Goal: Task Accomplishment & Management: Use online tool/utility

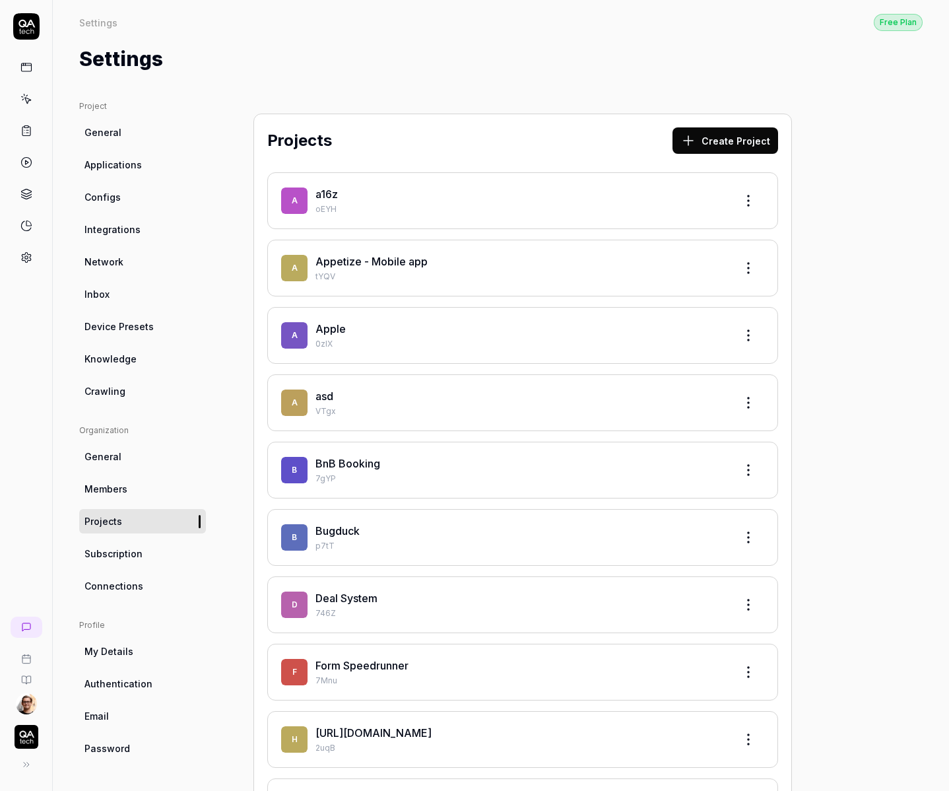
click at [32, 71] on link at bounding box center [27, 67] width 24 height 24
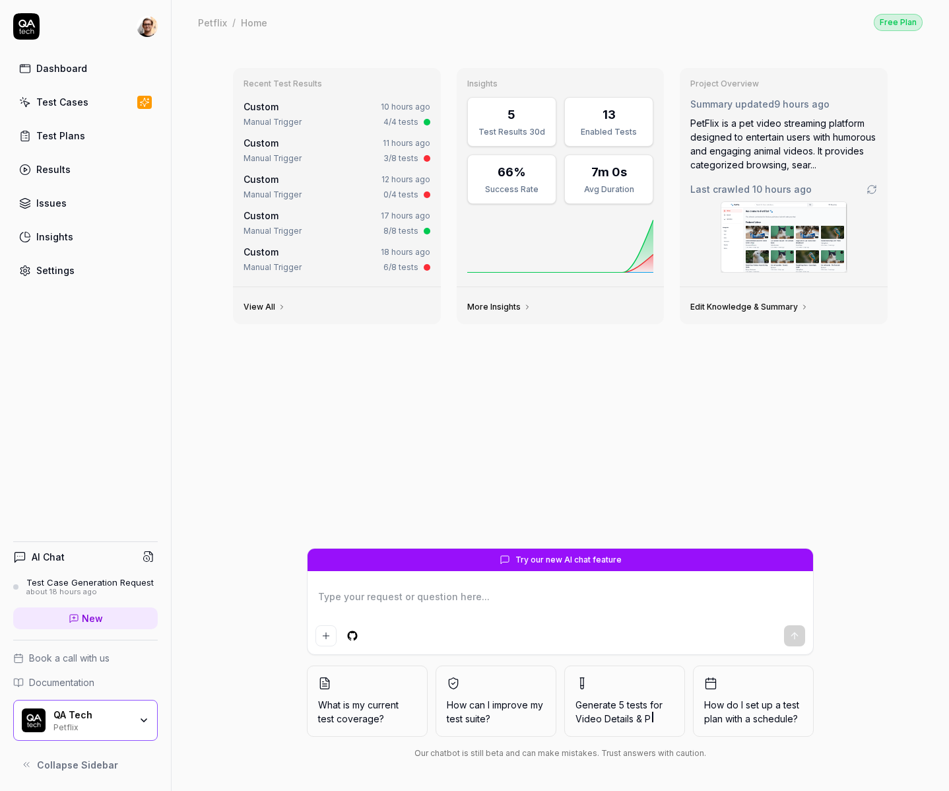
click at [94, 585] on div "Test Case Generation Request" at bounding box center [89, 582] width 127 height 11
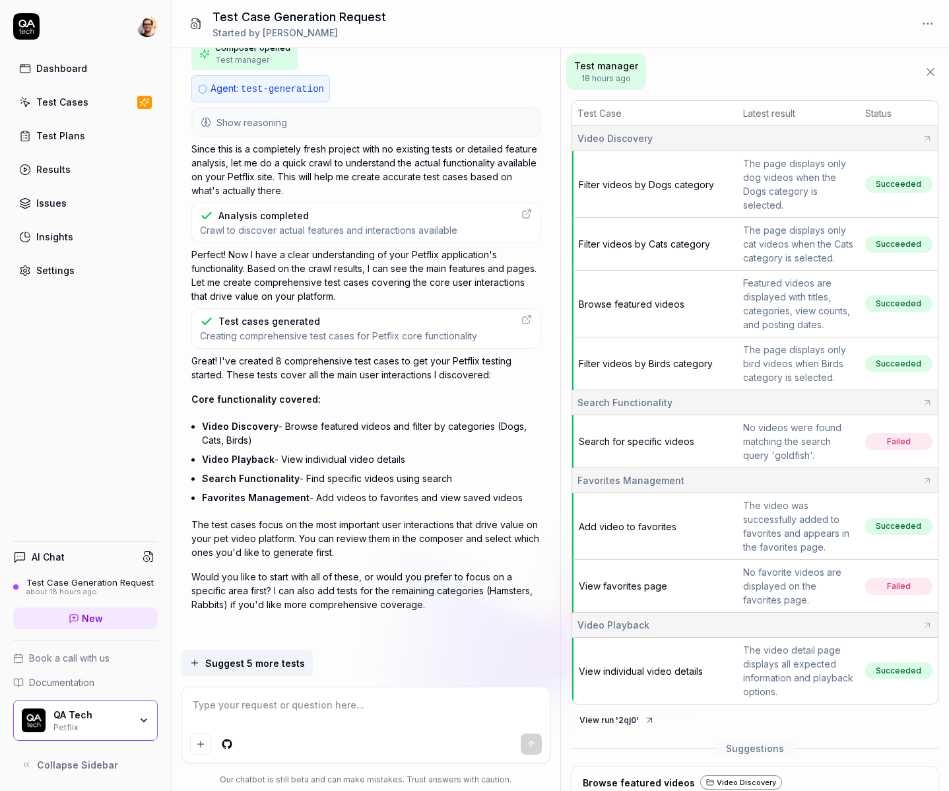
scroll to position [78, 0]
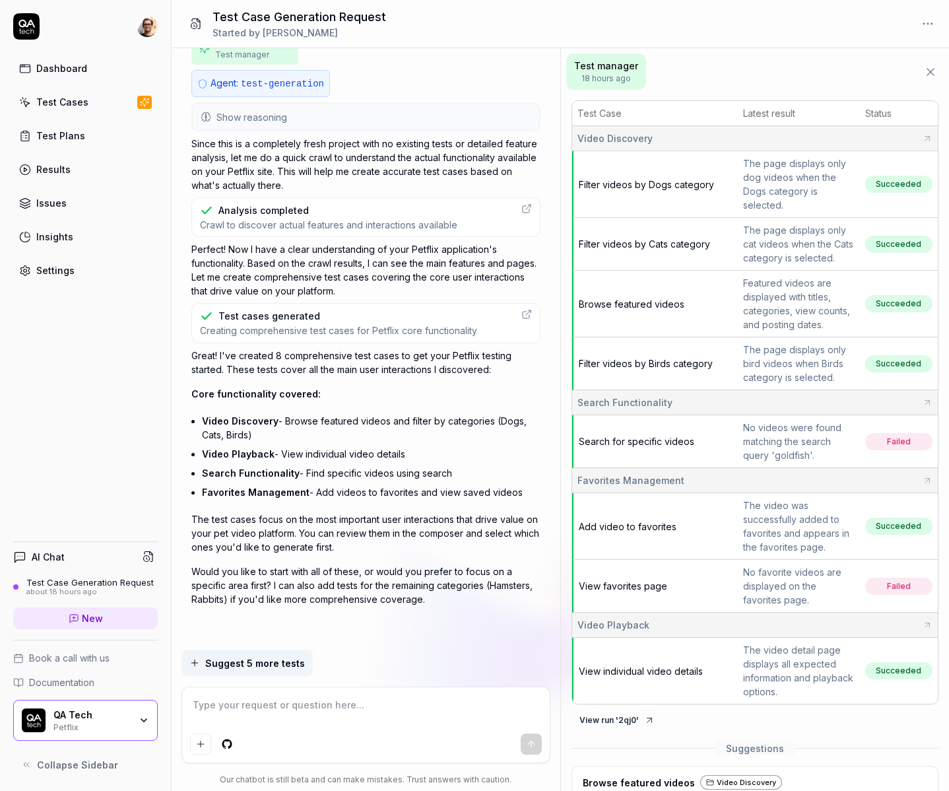
click at [56, 176] on div "Results" at bounding box center [53, 169] width 34 height 14
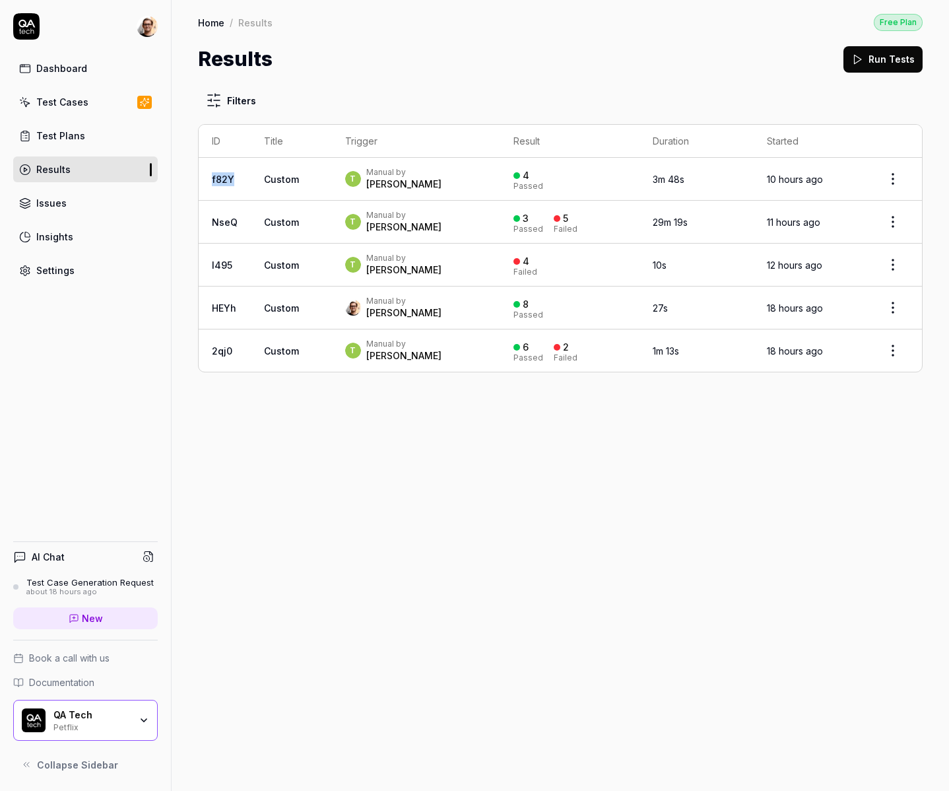
drag, startPoint x: 234, startPoint y: 180, endPoint x: 206, endPoint y: 180, distance: 28.4
click at [206, 180] on td "f82Y" at bounding box center [225, 179] width 52 height 43
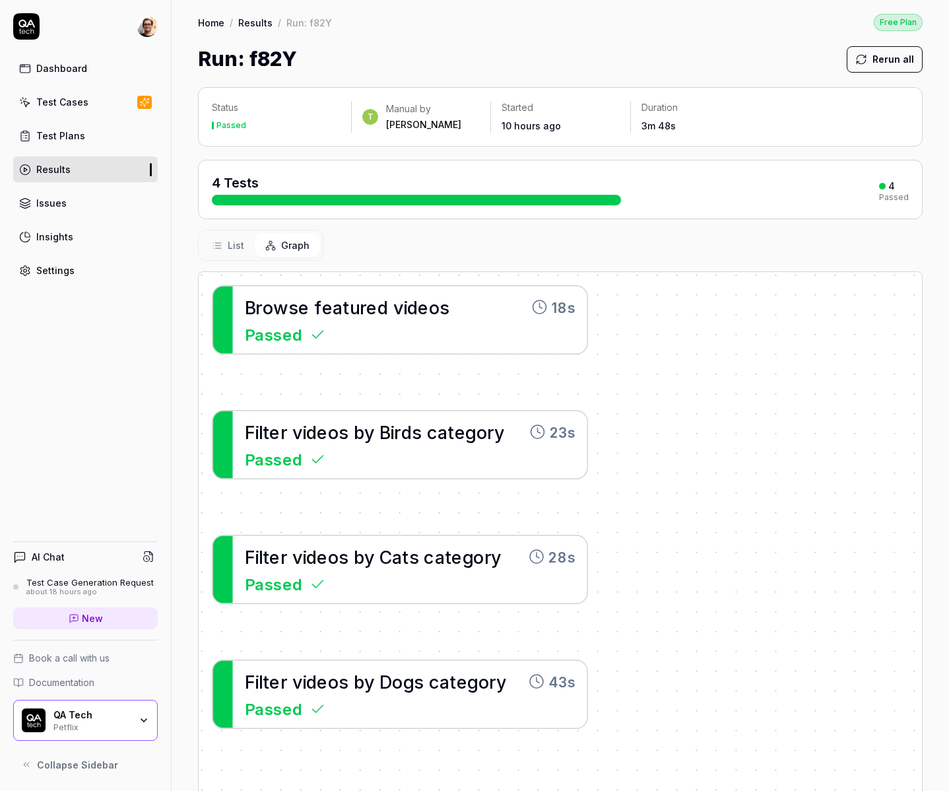
click at [279, 58] on h1 "Run: f82Y" at bounding box center [247, 59] width 99 height 30
copy h1 "f82Y"
click at [98, 63] on link "Dashboard" at bounding box center [85, 68] width 145 height 26
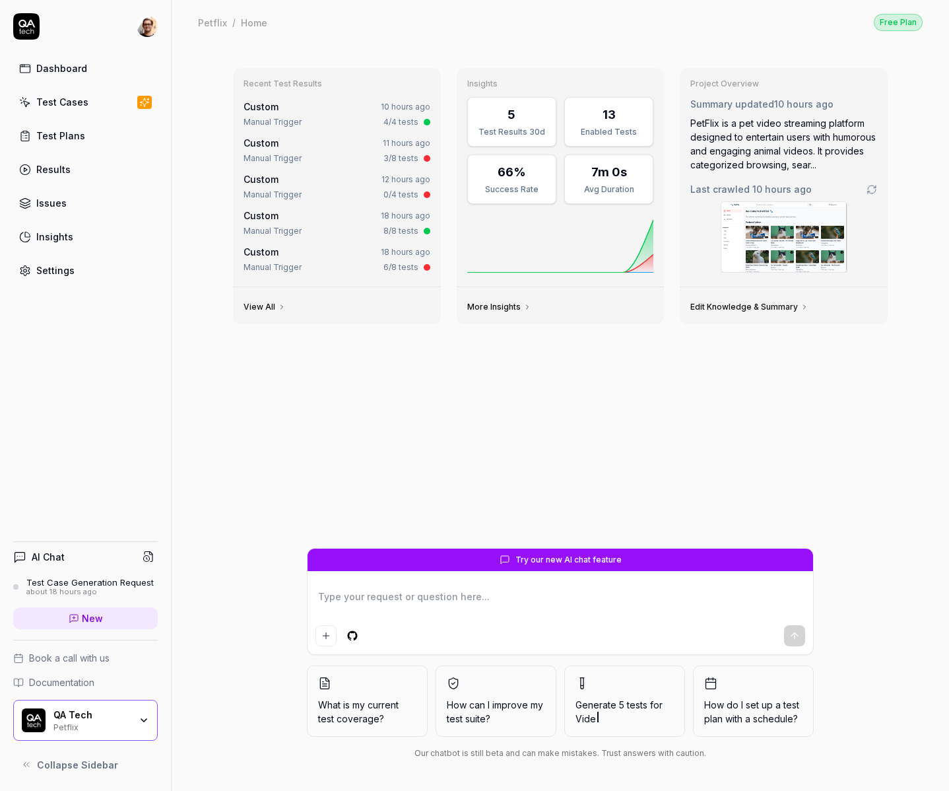
click at [194, 211] on div "Recent Test Results Custom 10 hours ago Manual Trigger 4/4 tests Custom 11 hour…" at bounding box center [561, 417] width 778 height 747
click at [181, 352] on div "Recent Test Results Custom 10 hours ago Manual Trigger 4/4 tests Custom 11 hour…" at bounding box center [561, 417] width 778 height 747
type textarea "*"
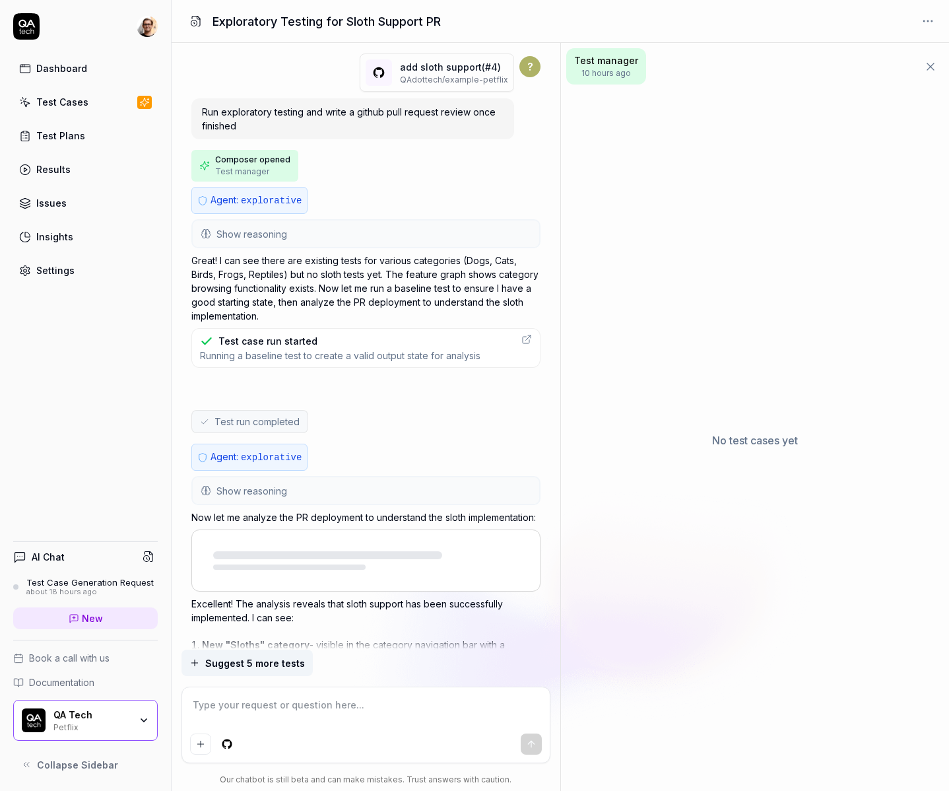
scroll to position [466, 0]
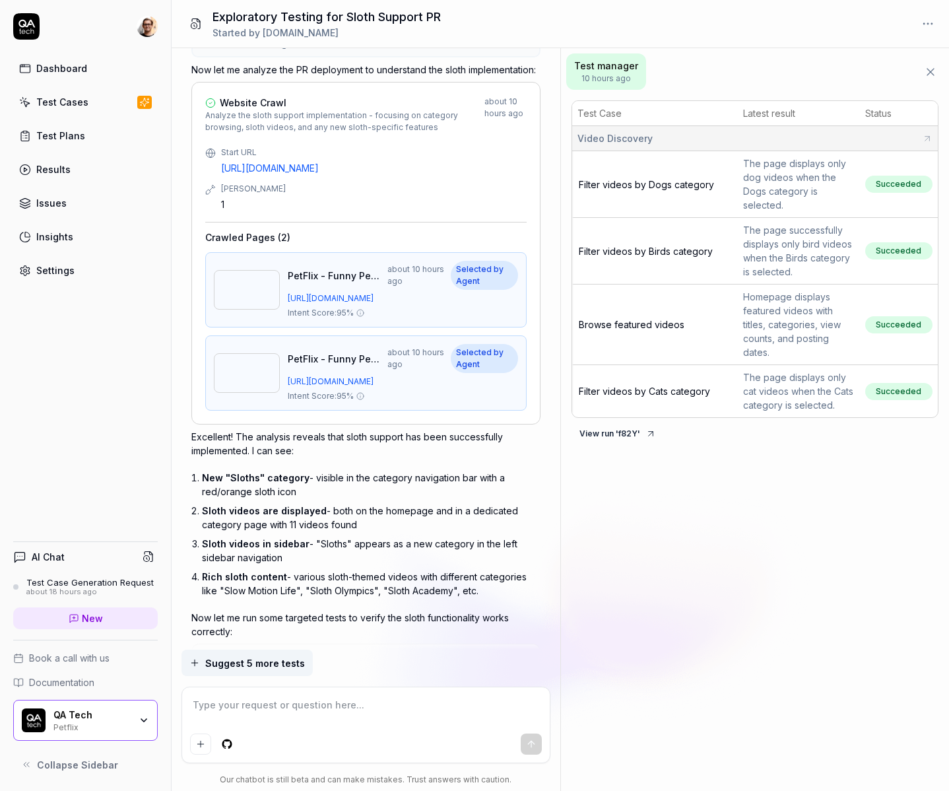
type textarea "*"
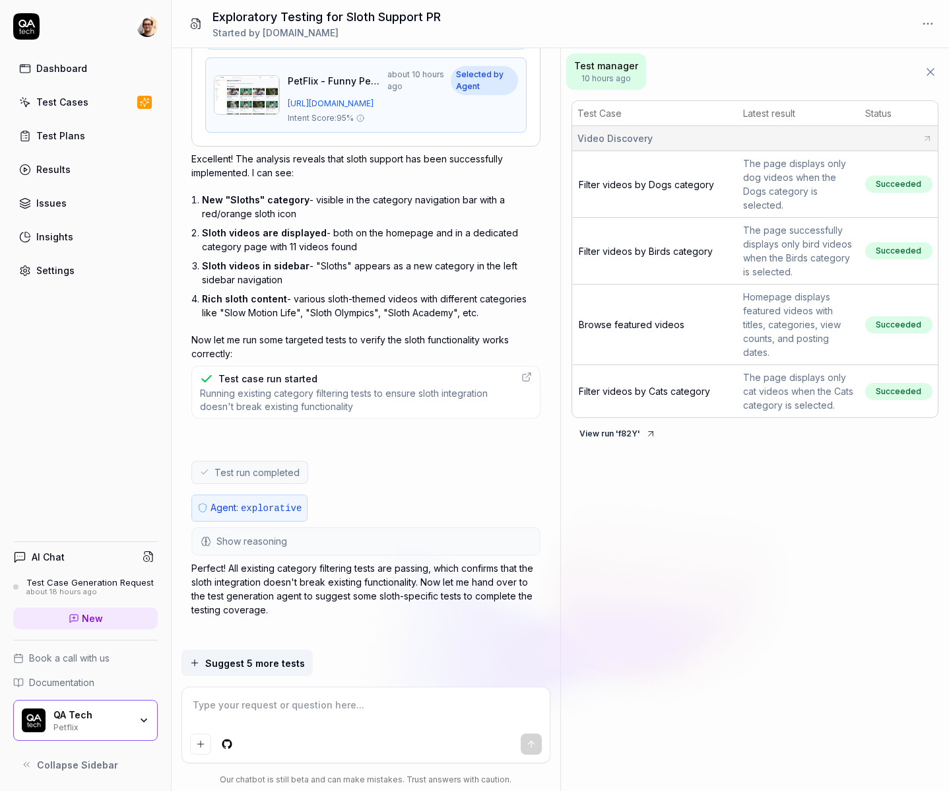
scroll to position [743, 0]
click at [295, 246] on li "Sloth videos are displayed - both on the homepage and in a dedicated category p…" at bounding box center [371, 240] width 339 height 33
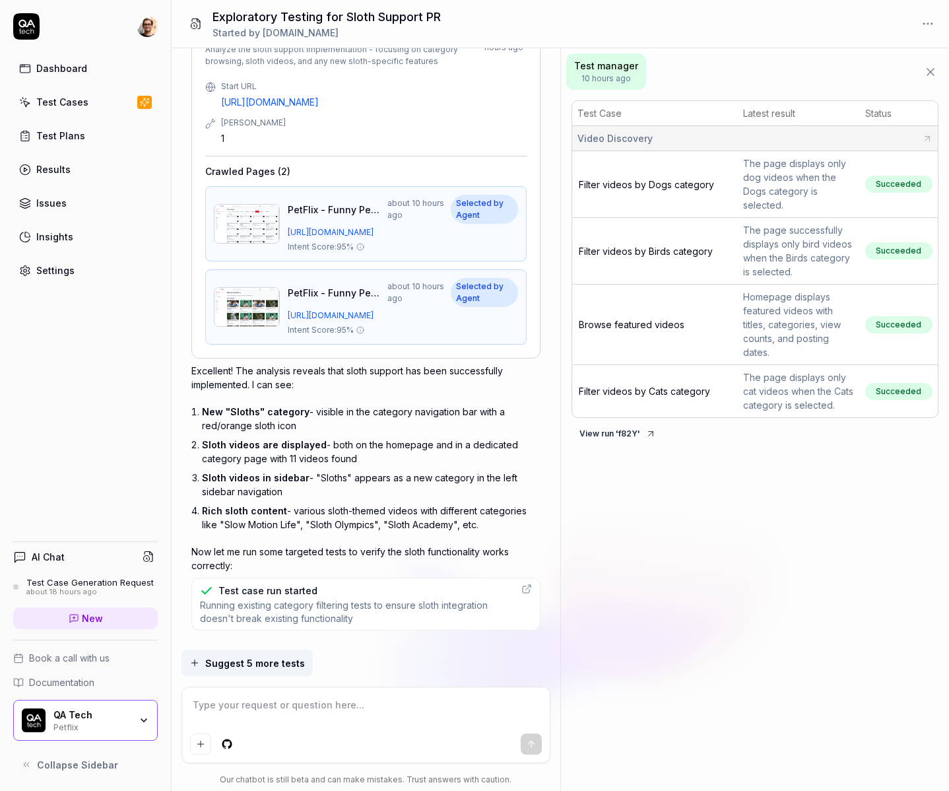
scroll to position [514, 0]
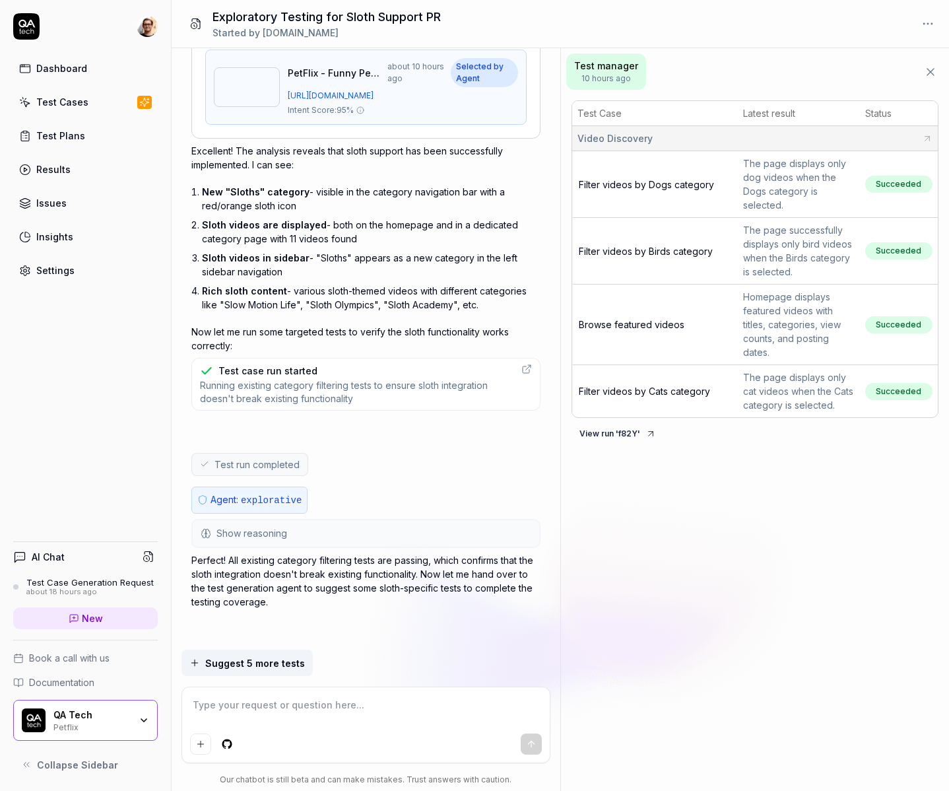
scroll to position [752, 0]
click at [262, 663] on span "Suggest 5 more tests" at bounding box center [255, 663] width 100 height 14
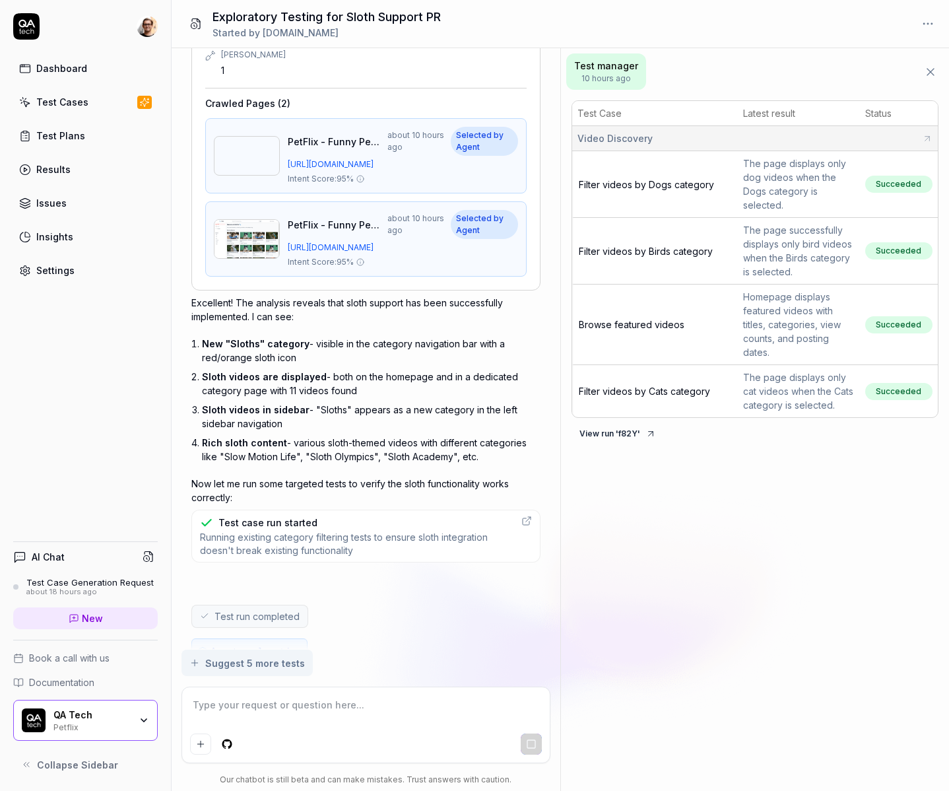
scroll to position [344, 0]
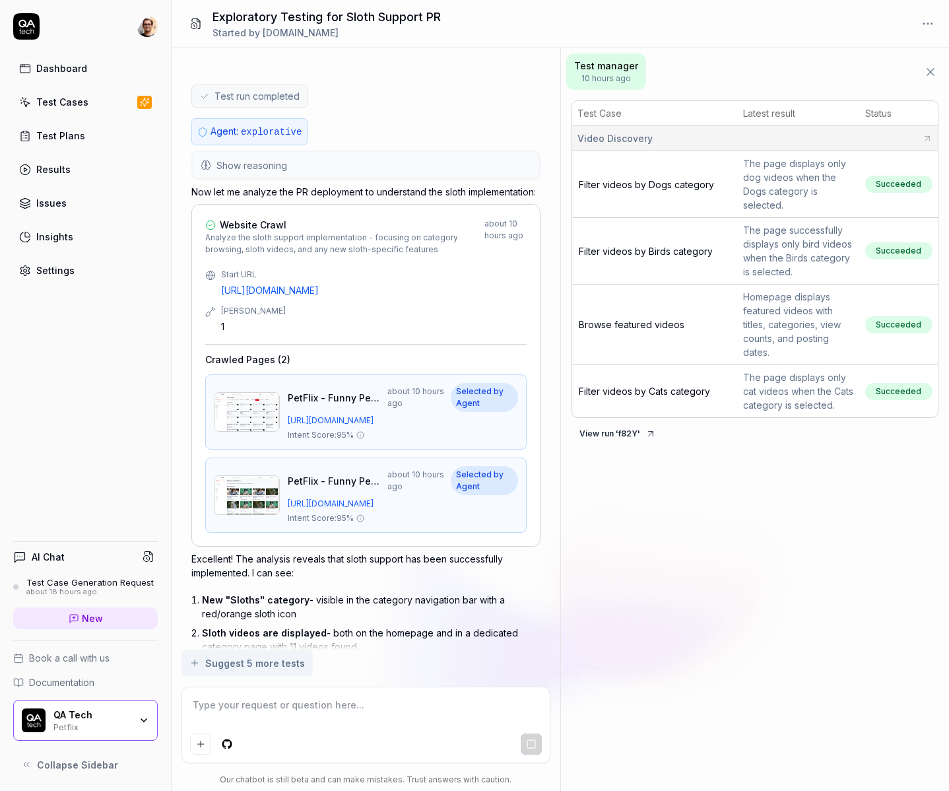
click at [88, 165] on link "Results" at bounding box center [85, 169] width 145 height 26
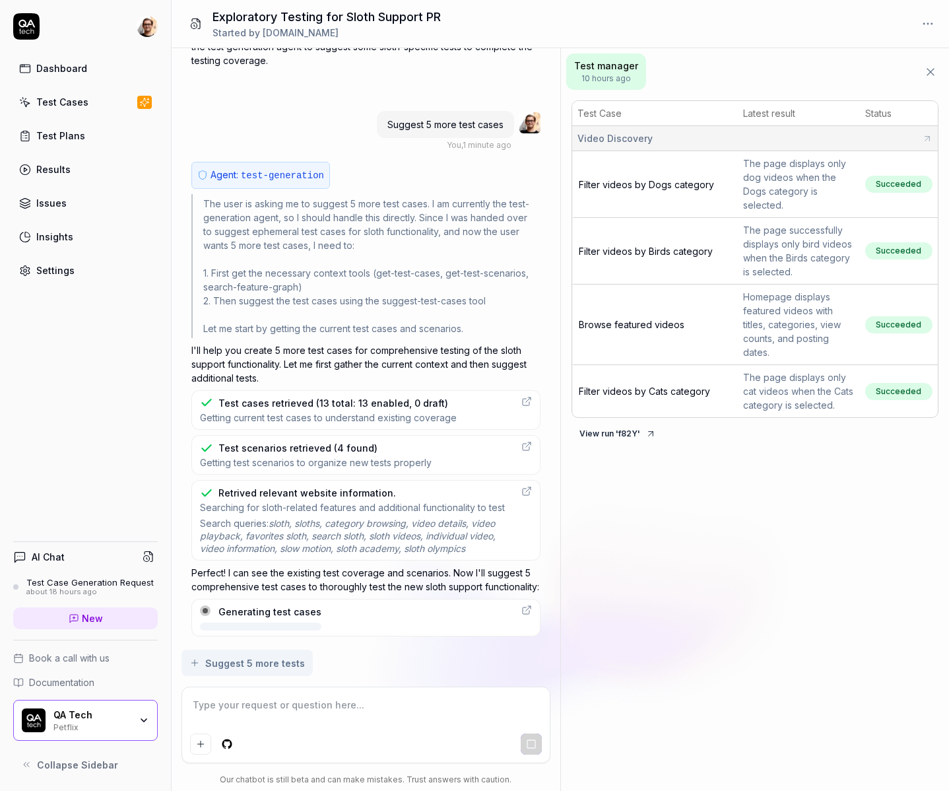
scroll to position [1302, 0]
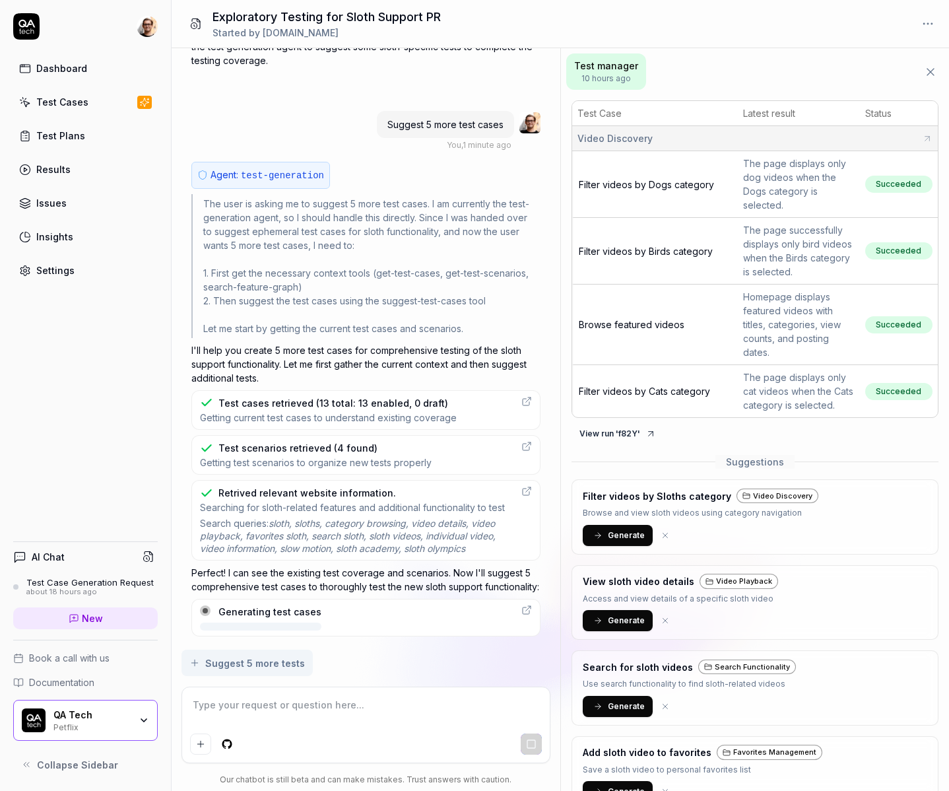
click at [302, 276] on div "The user is asking me to suggest 5 more test cases. I am currently the test-gen…" at bounding box center [365, 266] width 349 height 144
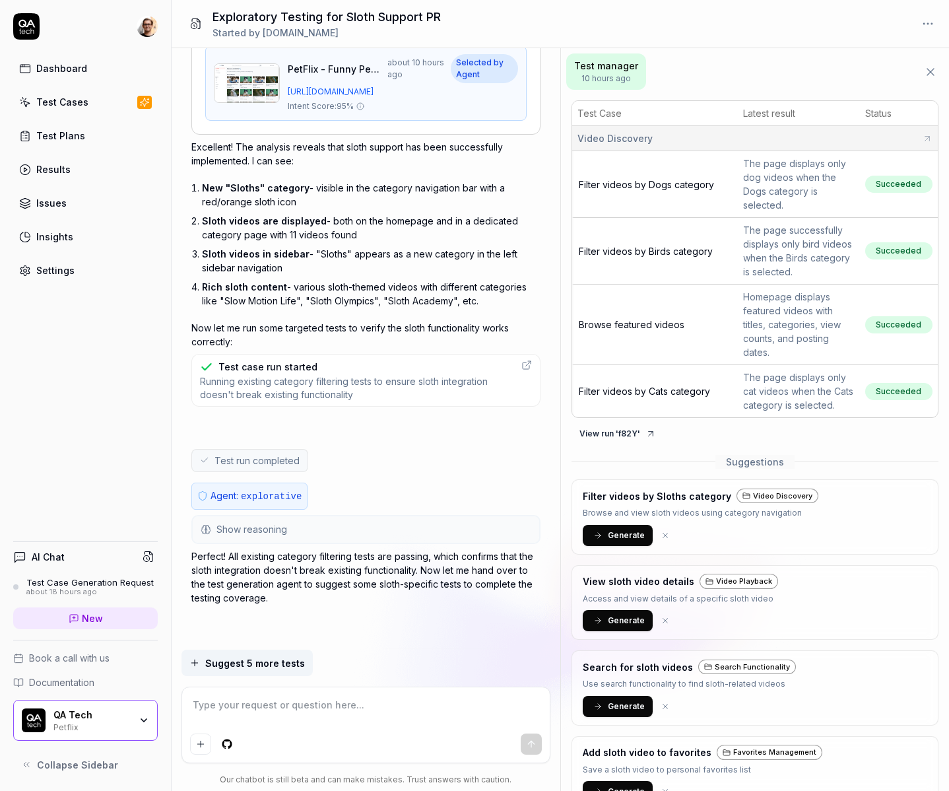
scroll to position [976, 0]
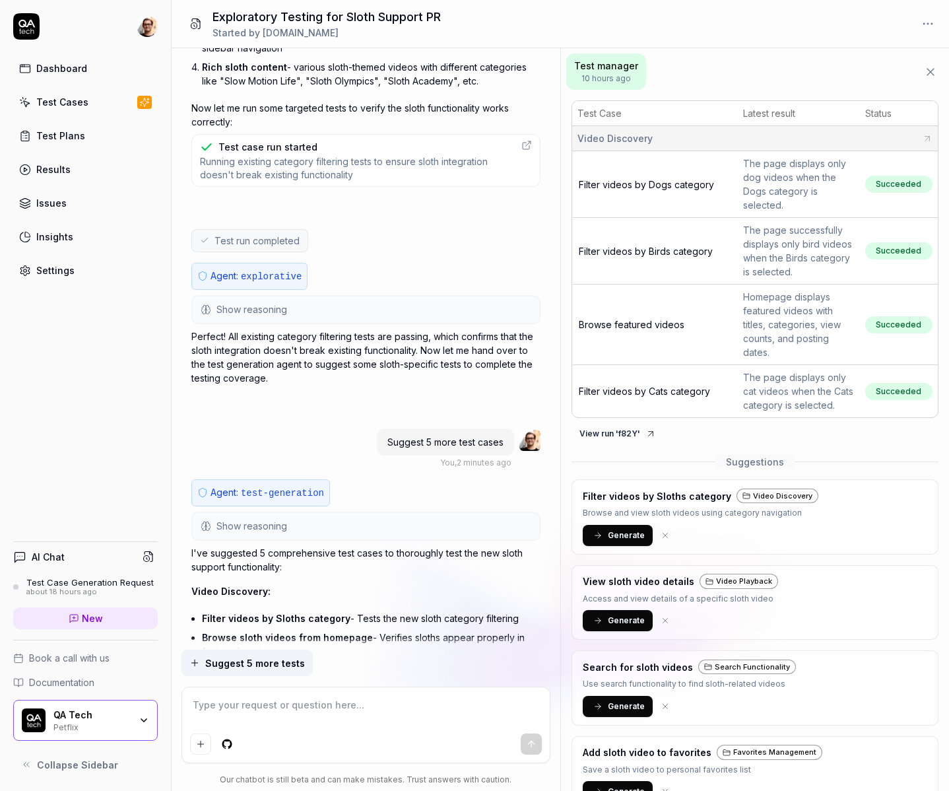
click at [191, 175] on div "Test case run started Running existing category filtering tests to ensure sloth…" at bounding box center [365, 160] width 349 height 53
type textarea "*"
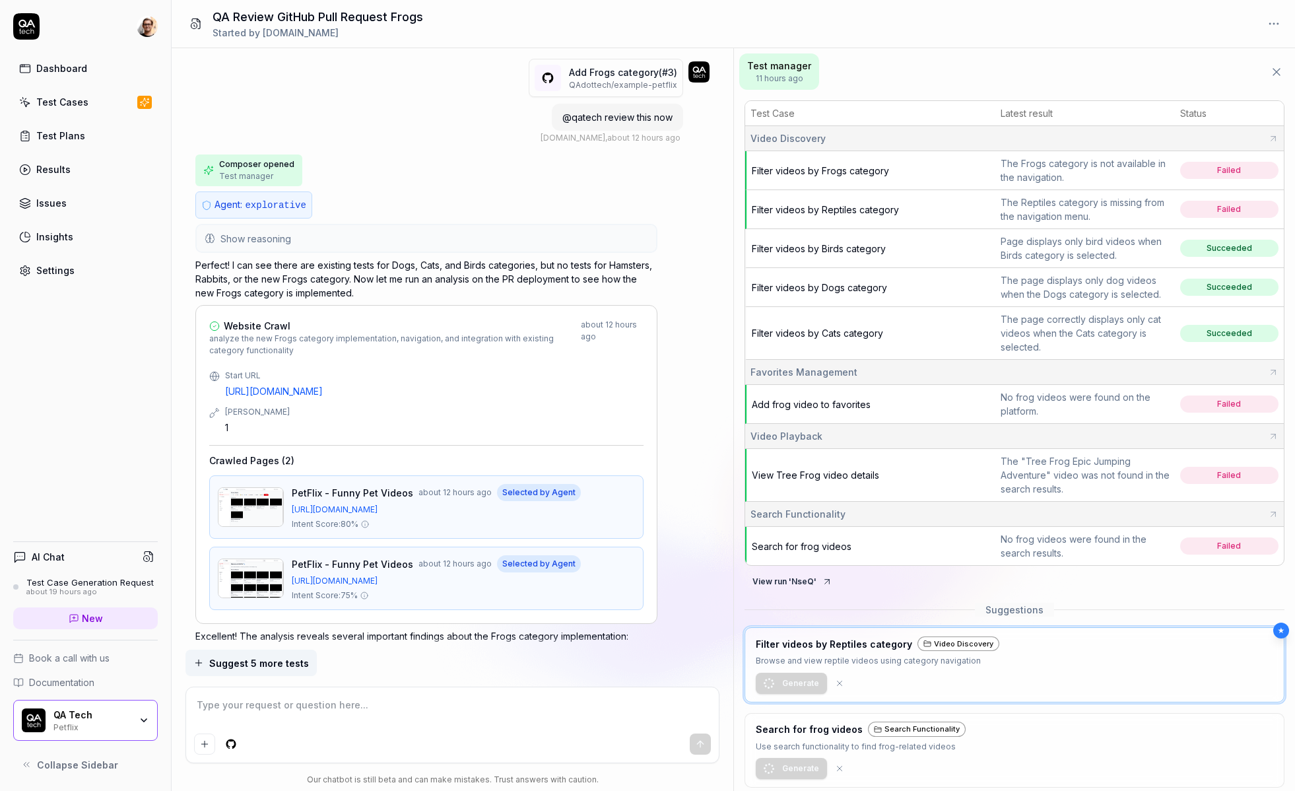
scroll to position [970, 0]
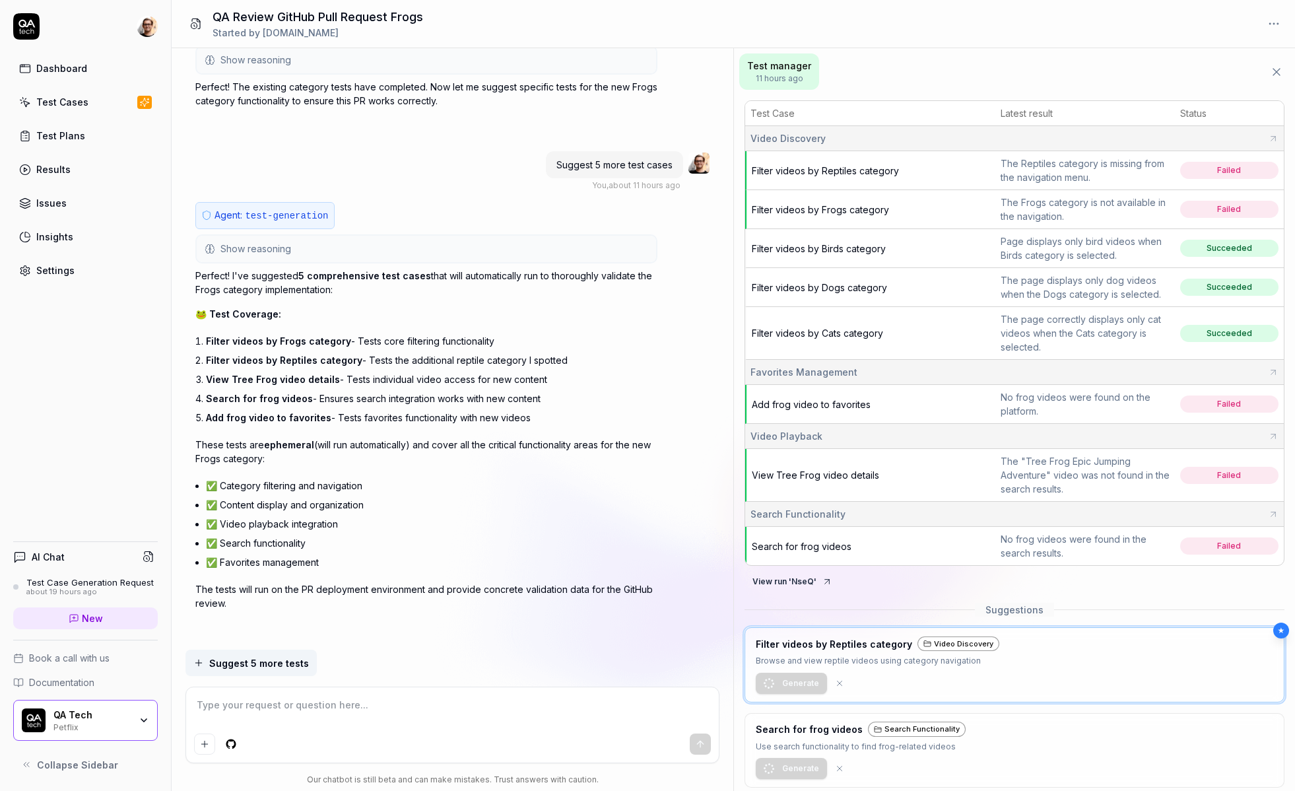
click at [668, 92] on div "Agent: explorative Show reasoning The user has received a system message indica…" at bounding box center [452, 76] width 514 height 126
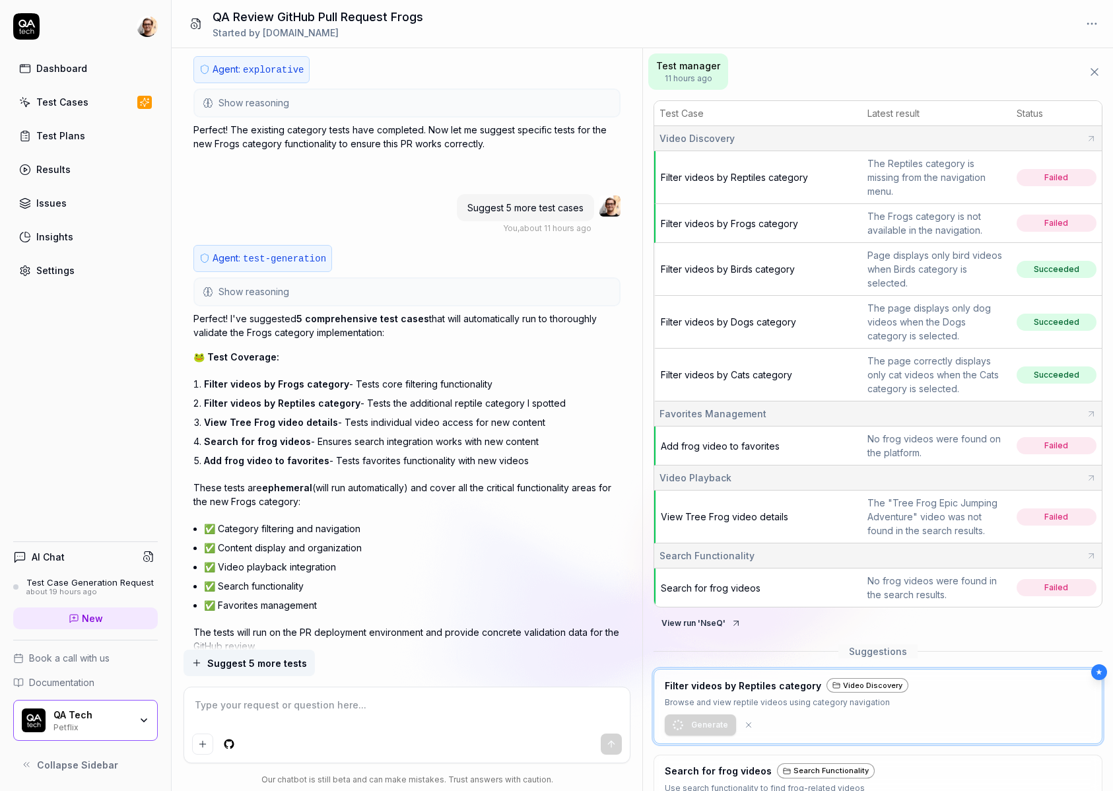
scroll to position [984, 0]
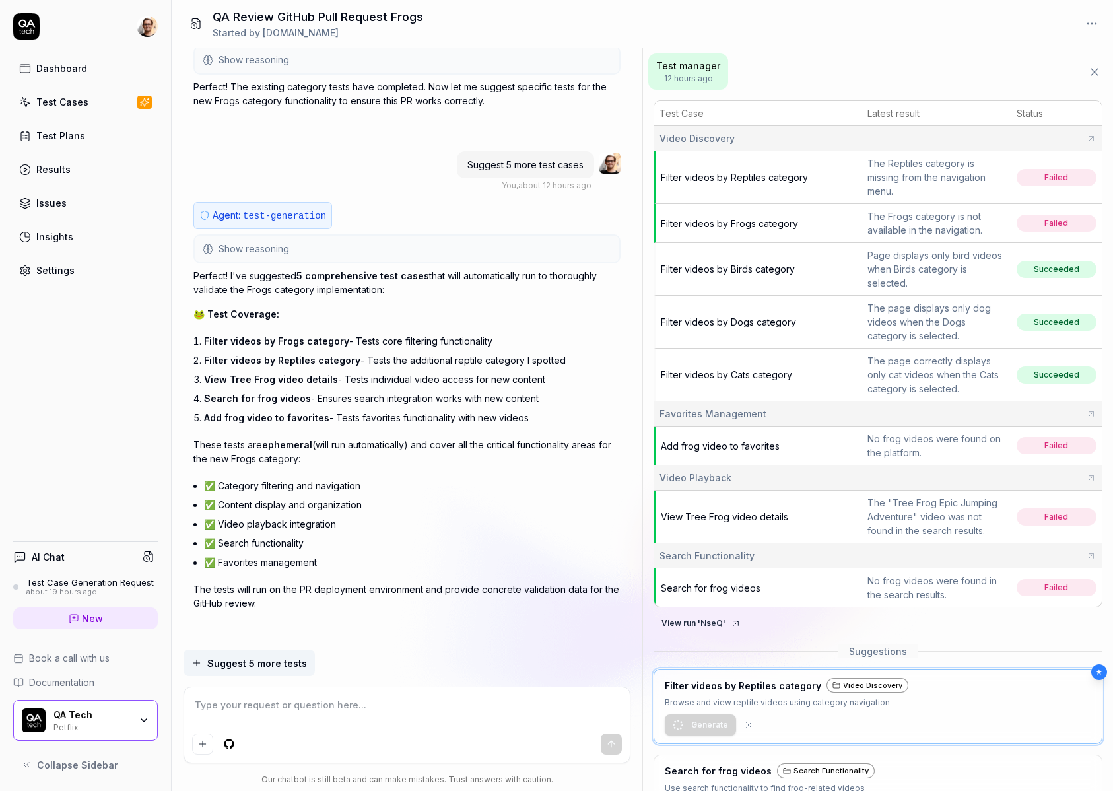
type textarea "*"
click at [418, 184] on div "Suggest 5 more test cases You , about 12 hours ago" at bounding box center [406, 171] width 427 height 42
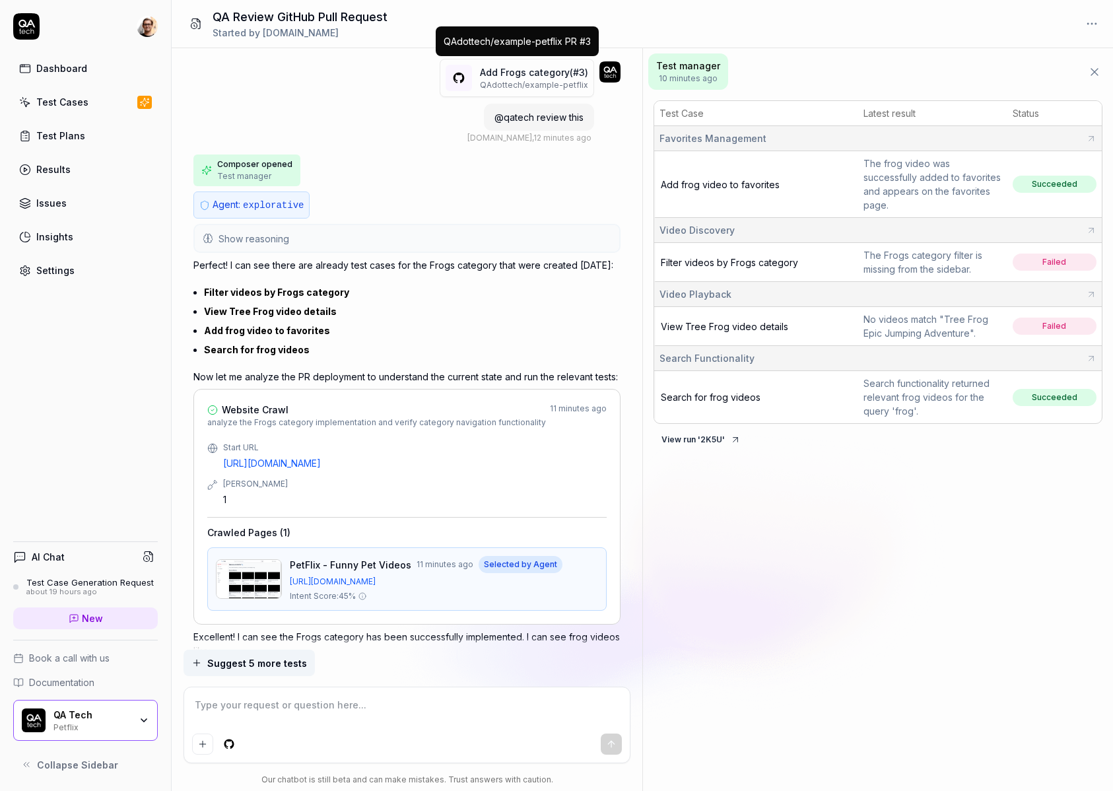
type textarea "*"
click at [514, 86] on p "QAdottech / example-petflix" at bounding box center [534, 85] width 108 height 12
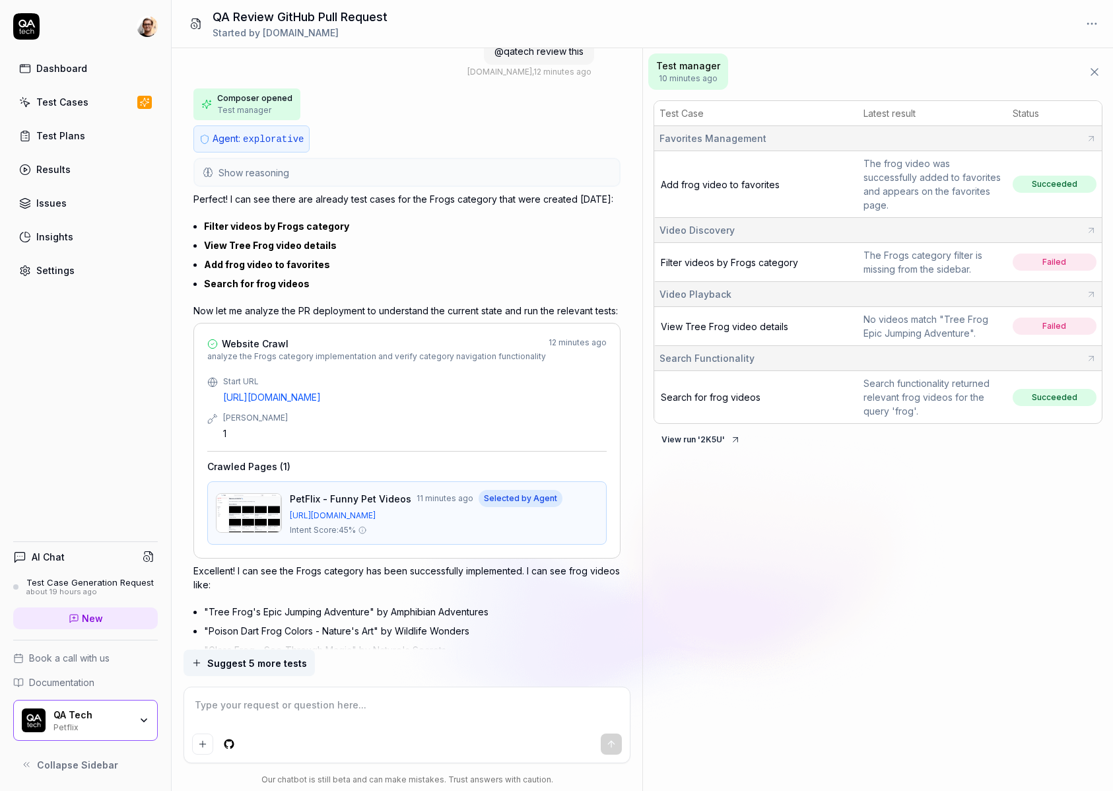
scroll to position [67, 0]
click at [723, 328] on span "View Tree Frog video details" at bounding box center [724, 326] width 127 height 11
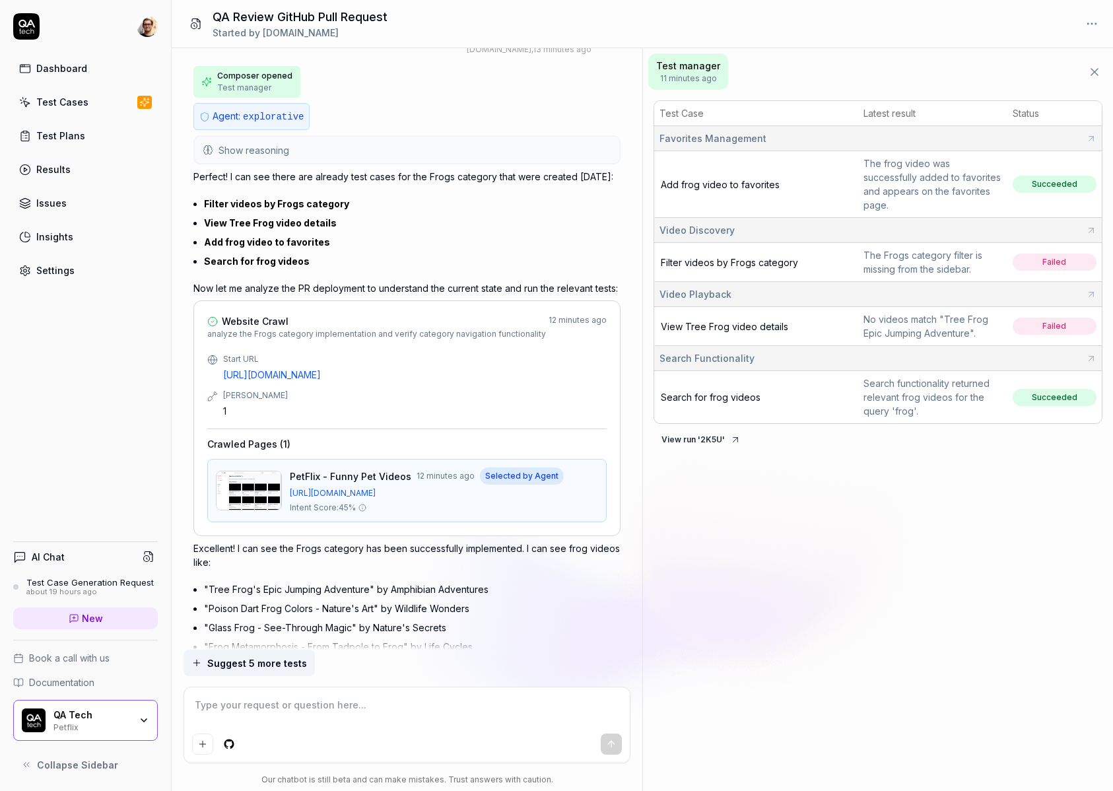
scroll to position [98, 0]
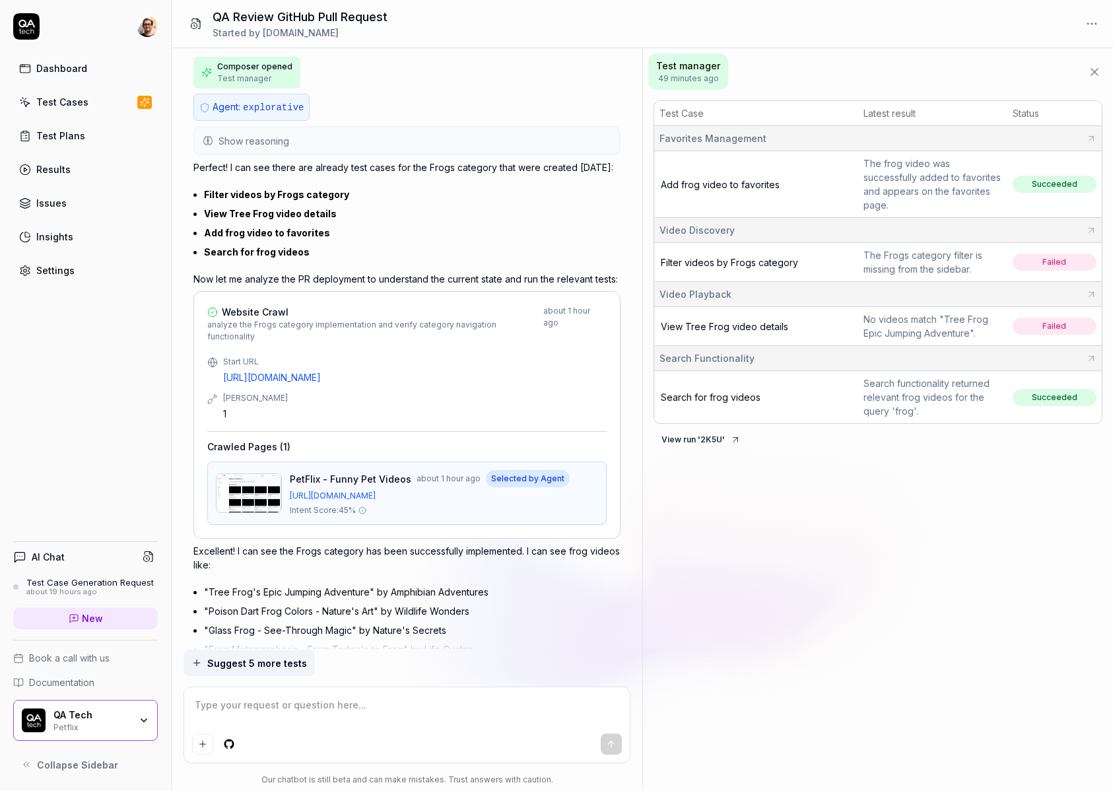
type textarea "*"
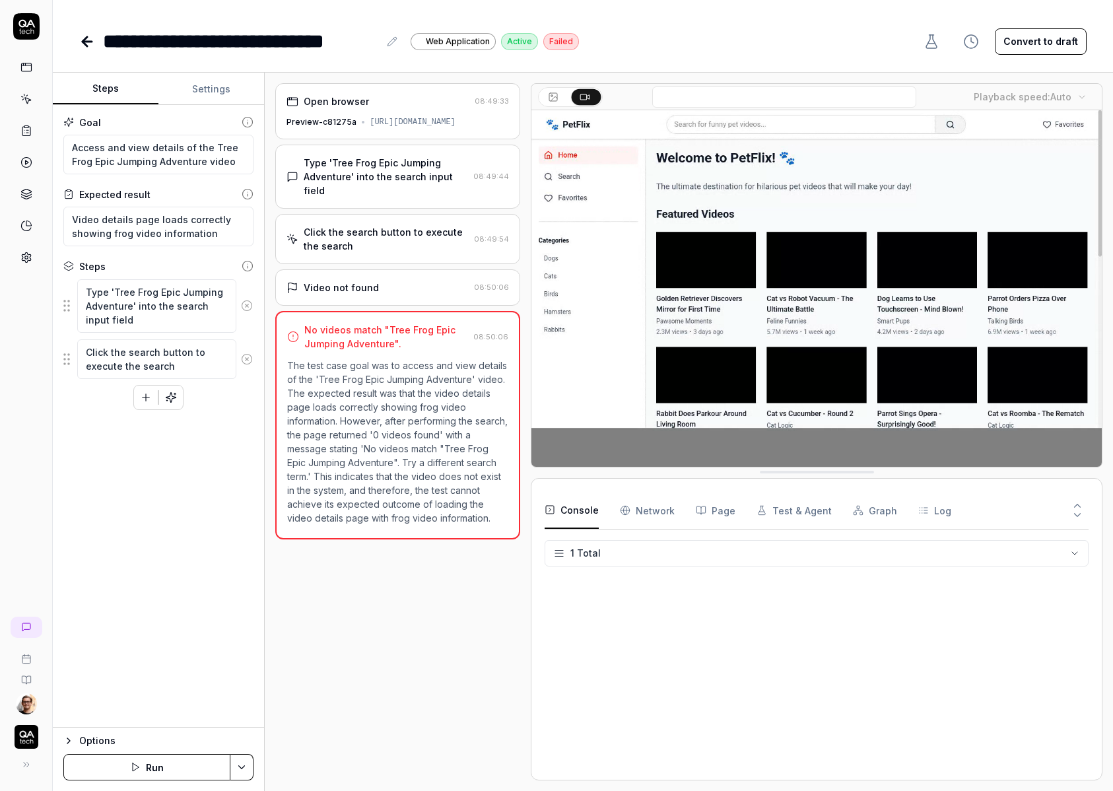
click at [456, 128] on div "Preview-c81275a [URL][DOMAIN_NAME]" at bounding box center [397, 122] width 222 height 12
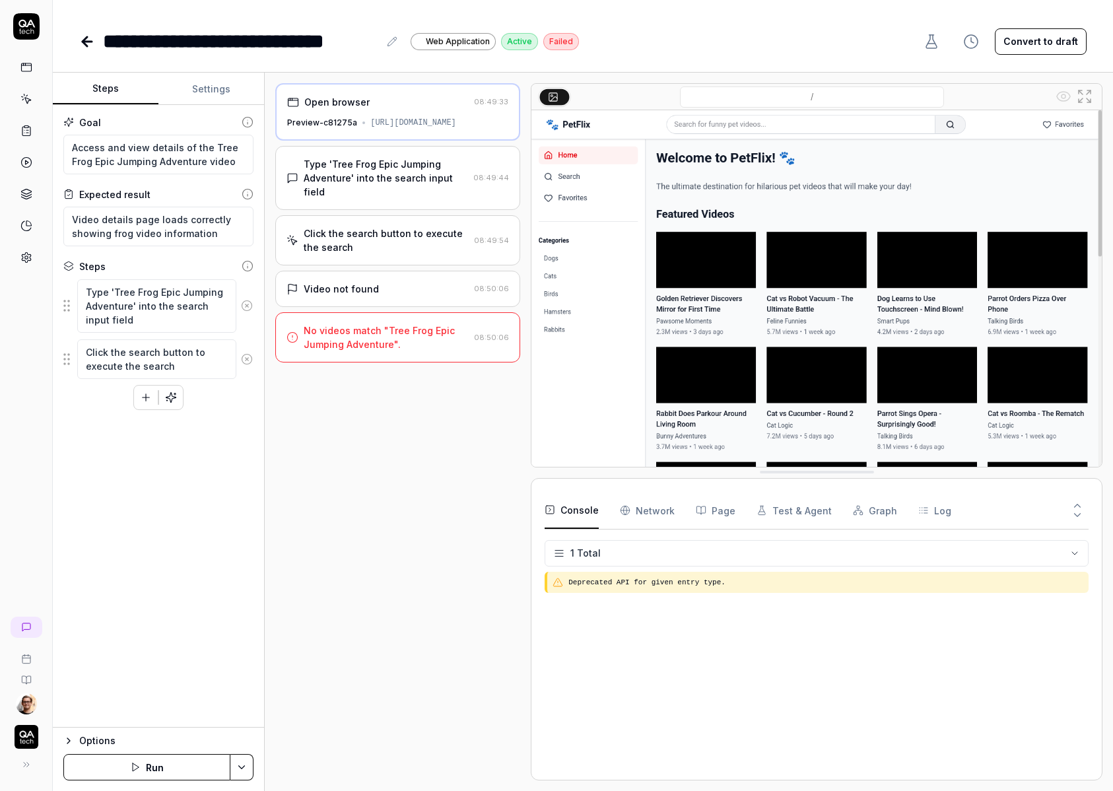
click at [426, 203] on div "Type 'Tree Frog Epic Jumping Adventure' into the search input field 08:49:44" at bounding box center [397, 178] width 245 height 64
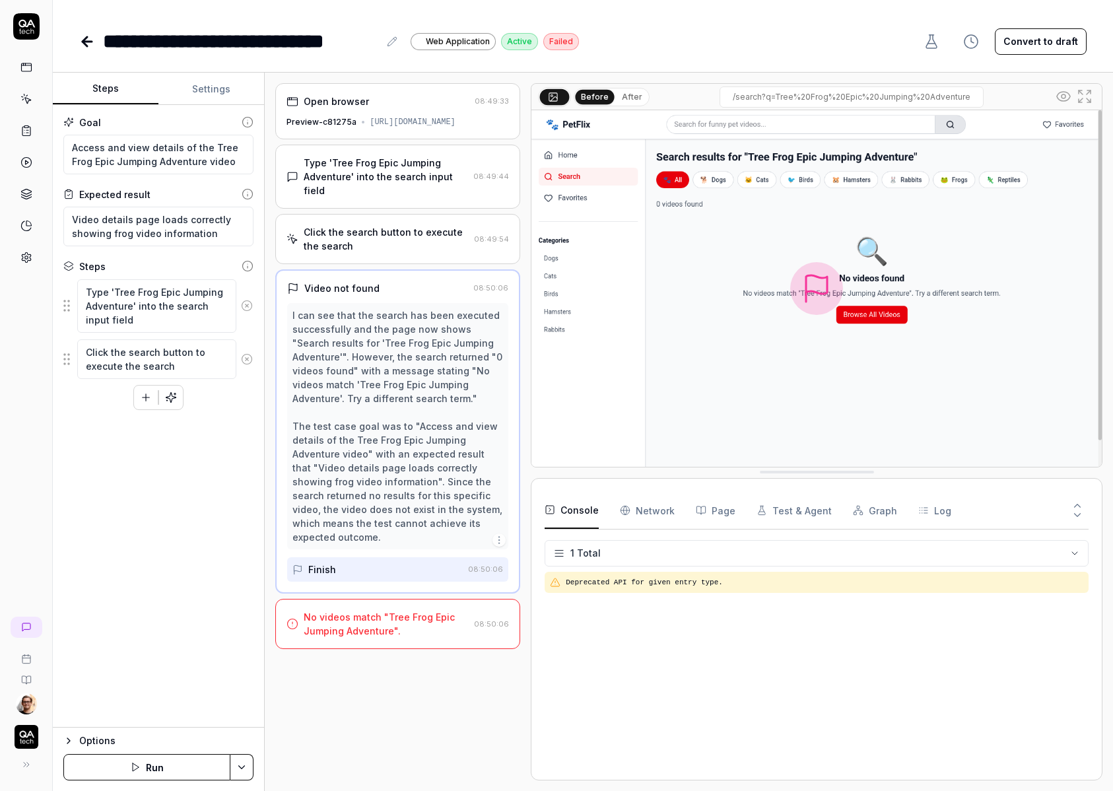
type textarea "*"
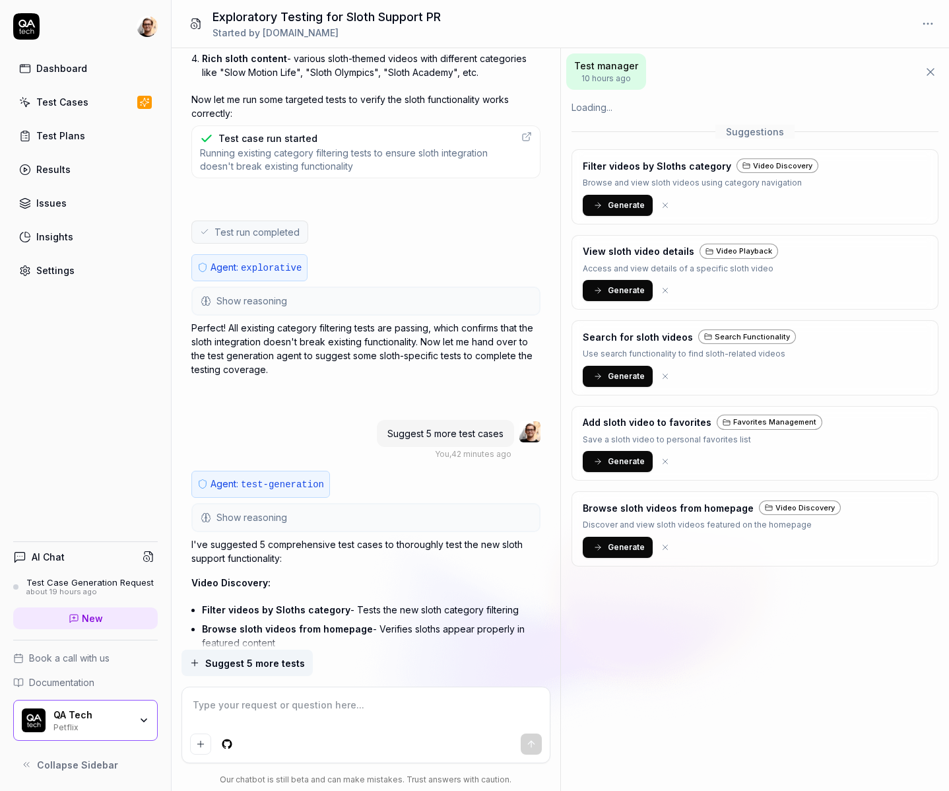
scroll to position [1283, 0]
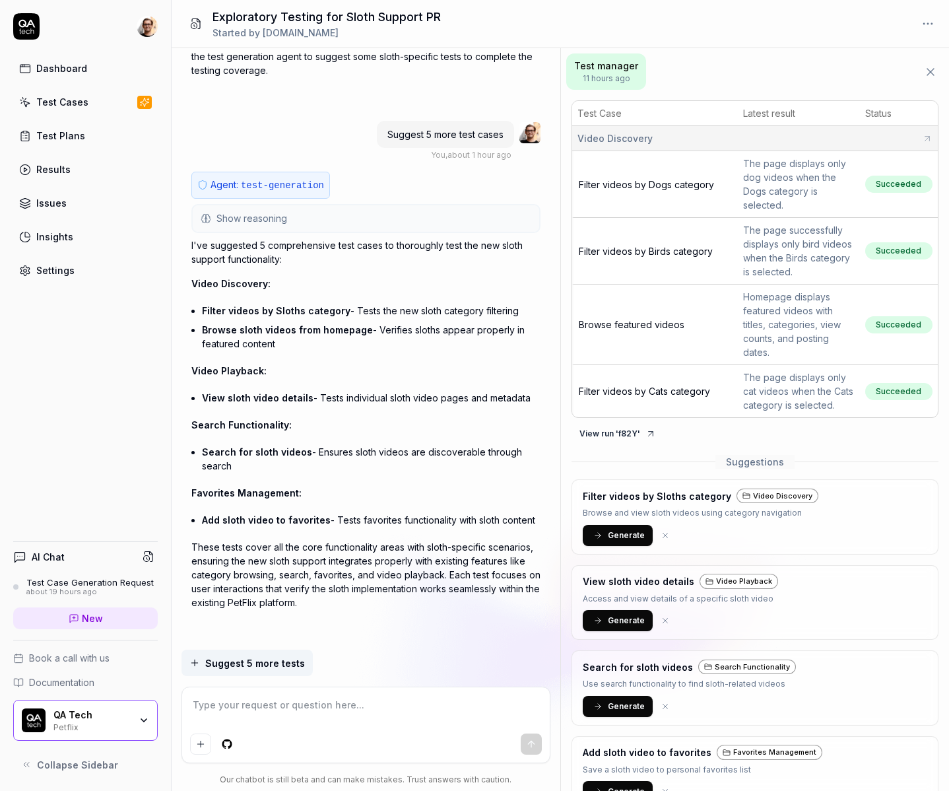
type textarea "*"
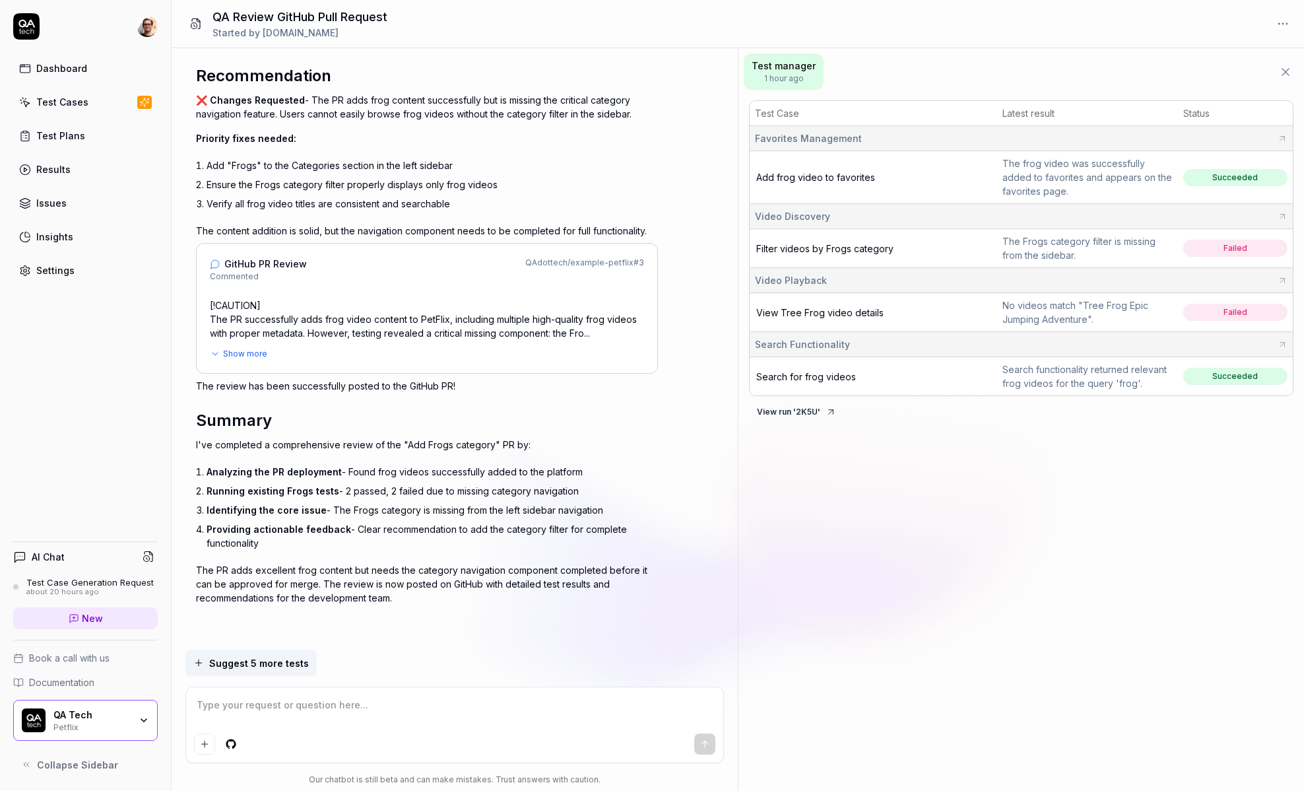
scroll to position [1632, 0]
type textarea "*"
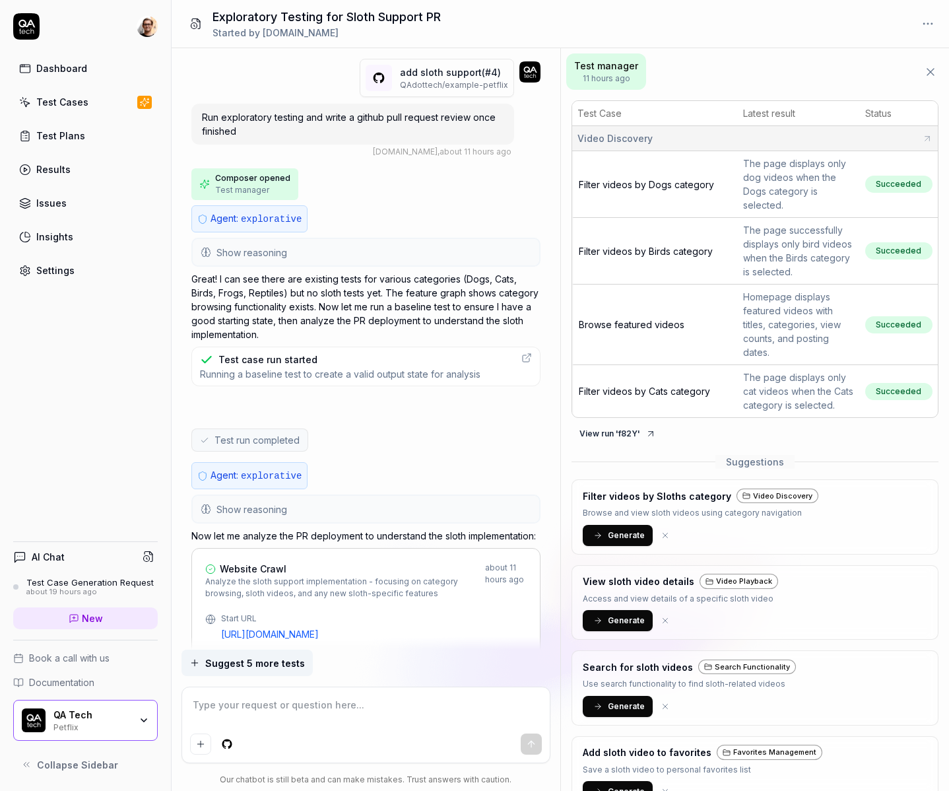
scroll to position [1283, 0]
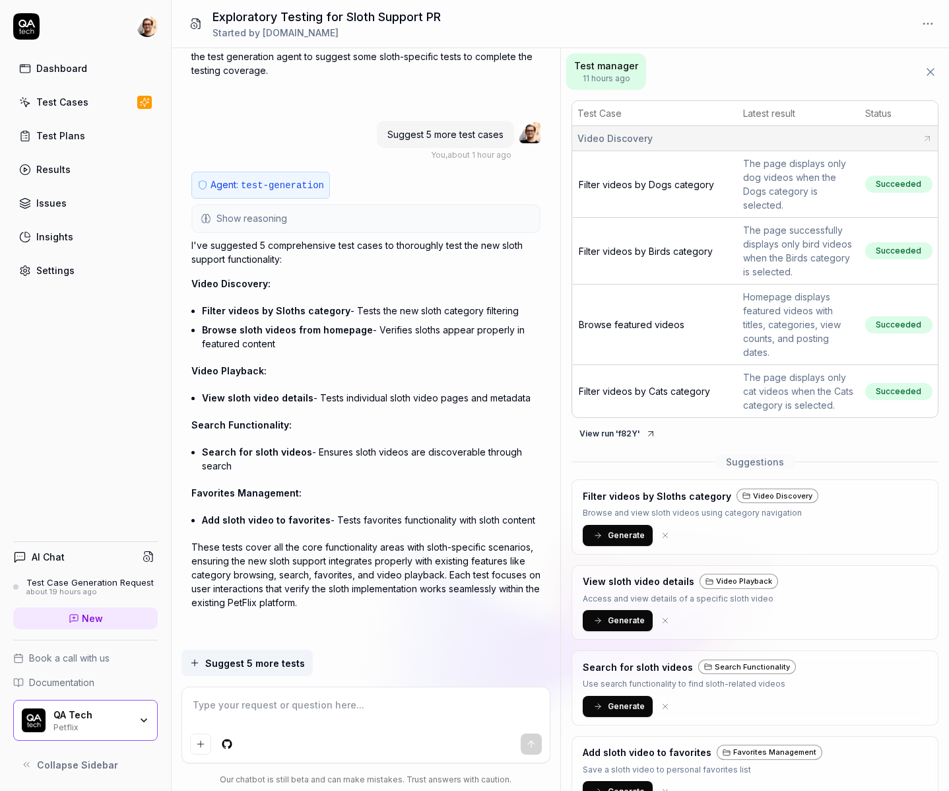
type textarea "*"
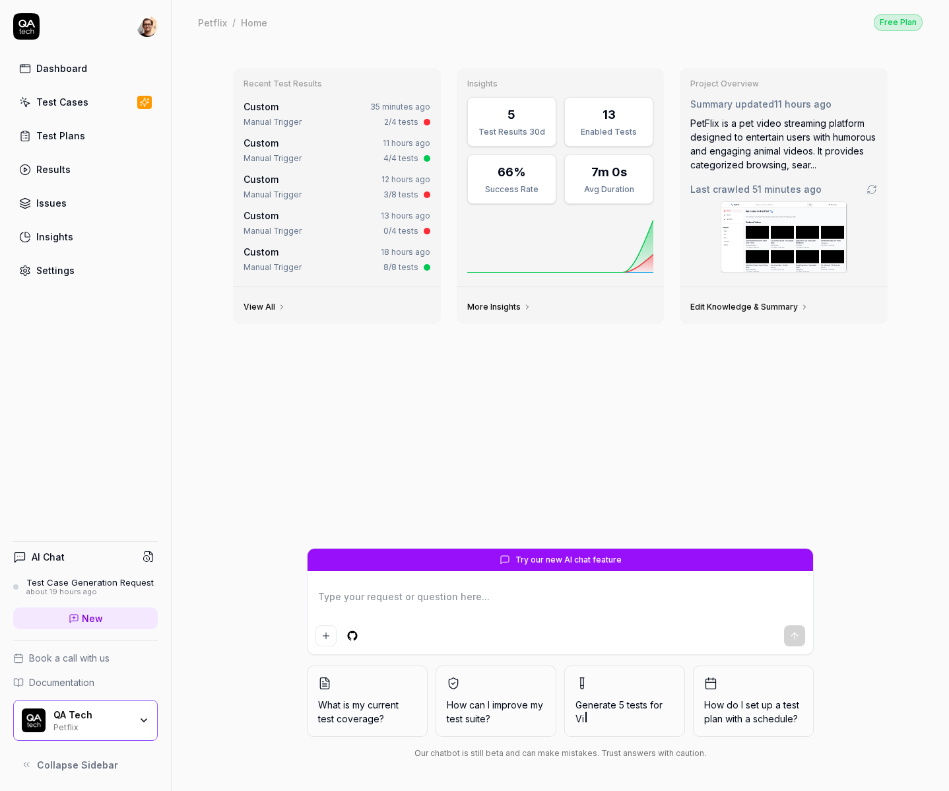
type textarea "*"
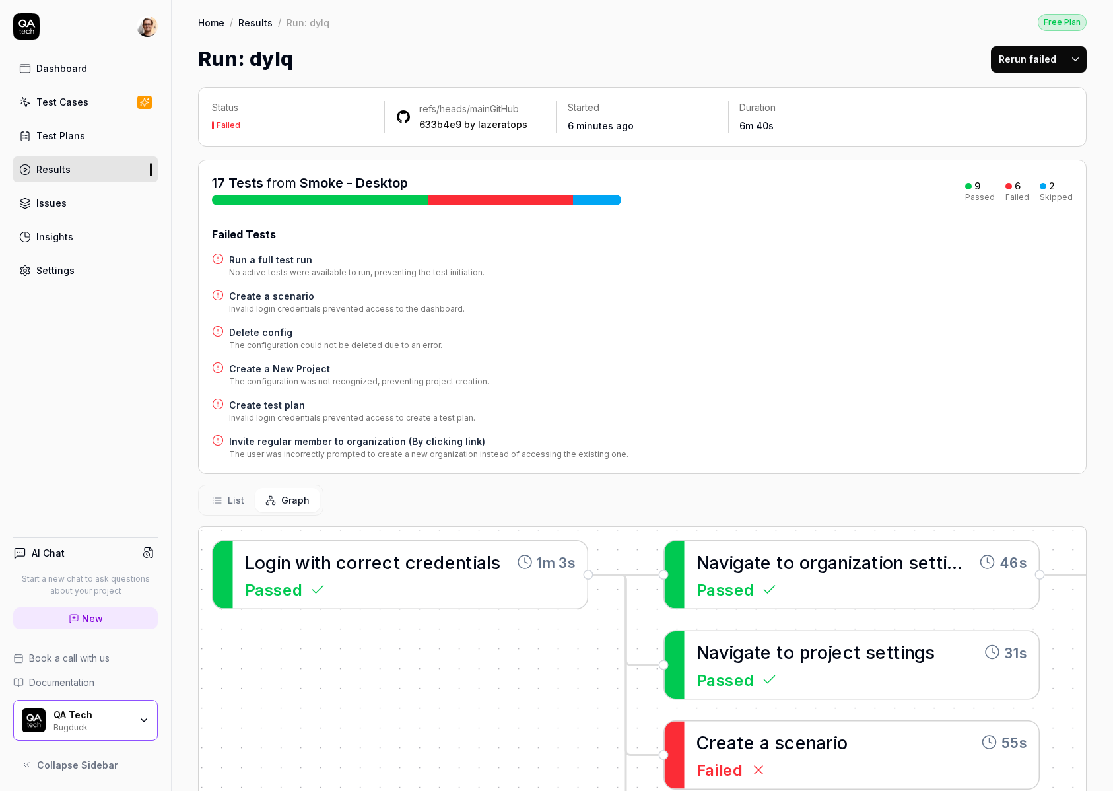
click at [289, 255] on h4 "Run a full test run" at bounding box center [356, 260] width 255 height 14
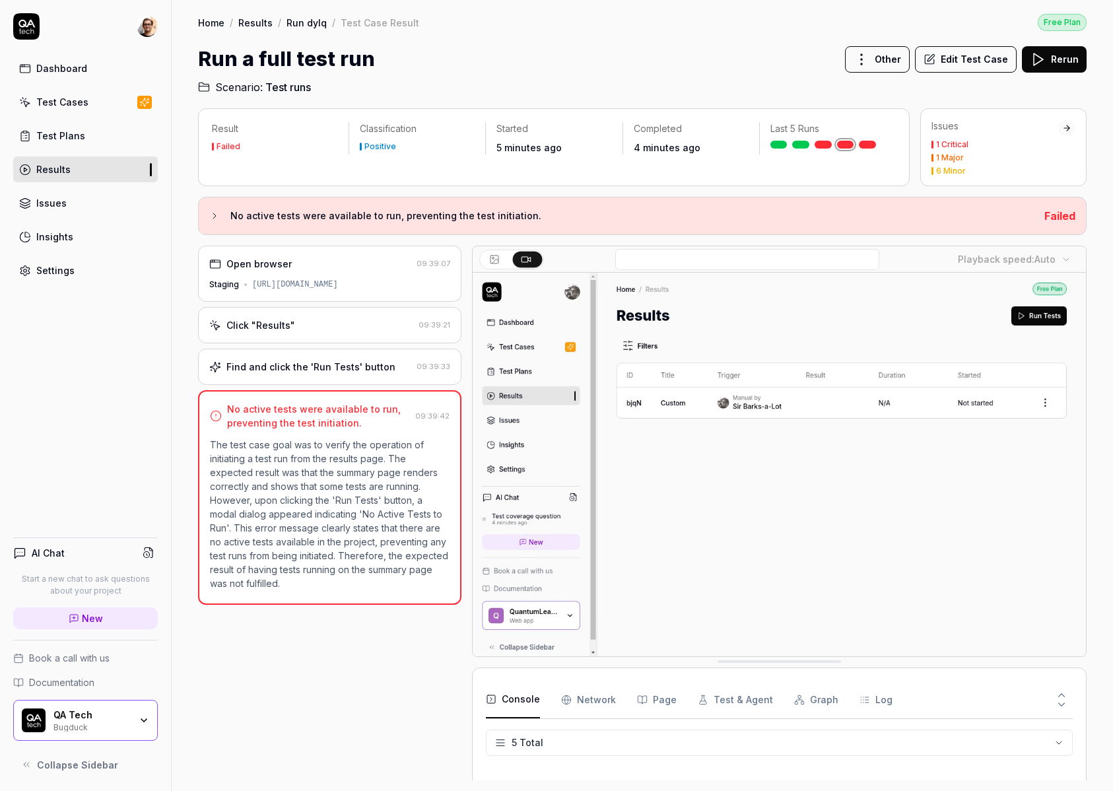
scroll to position [37, 0]
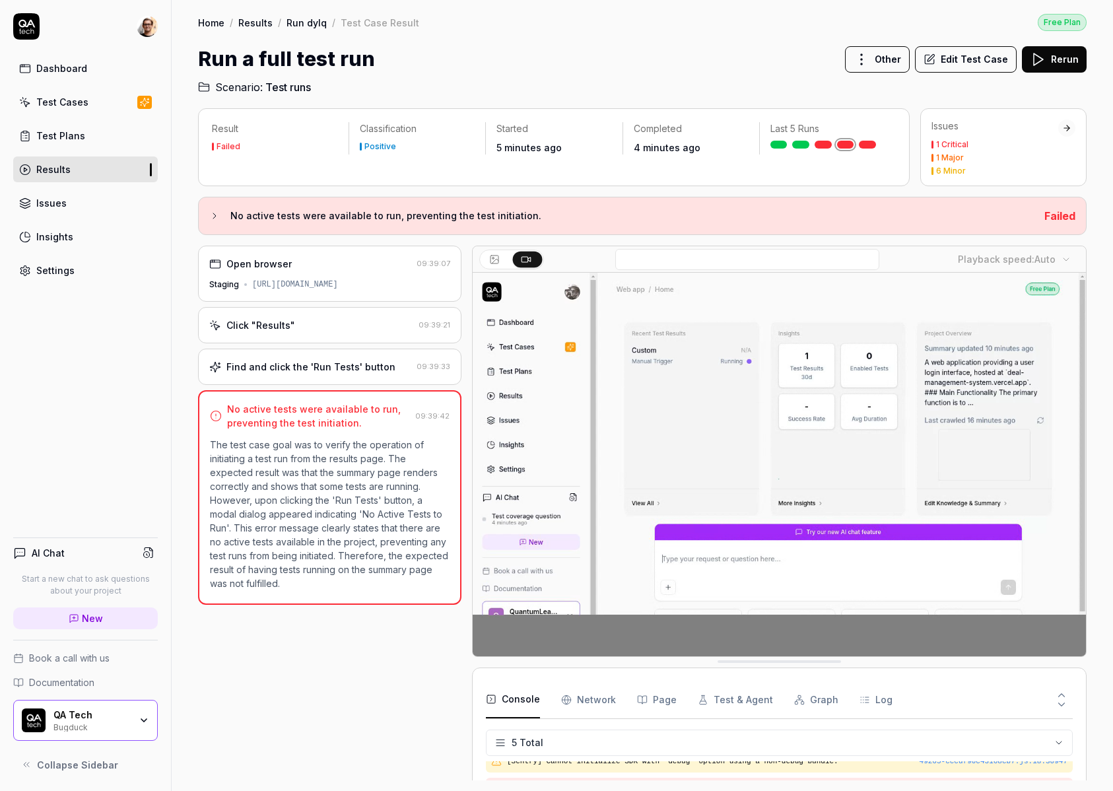
click at [332, 364] on div "Find and click the 'Run Tests' button" at bounding box center [310, 367] width 169 height 14
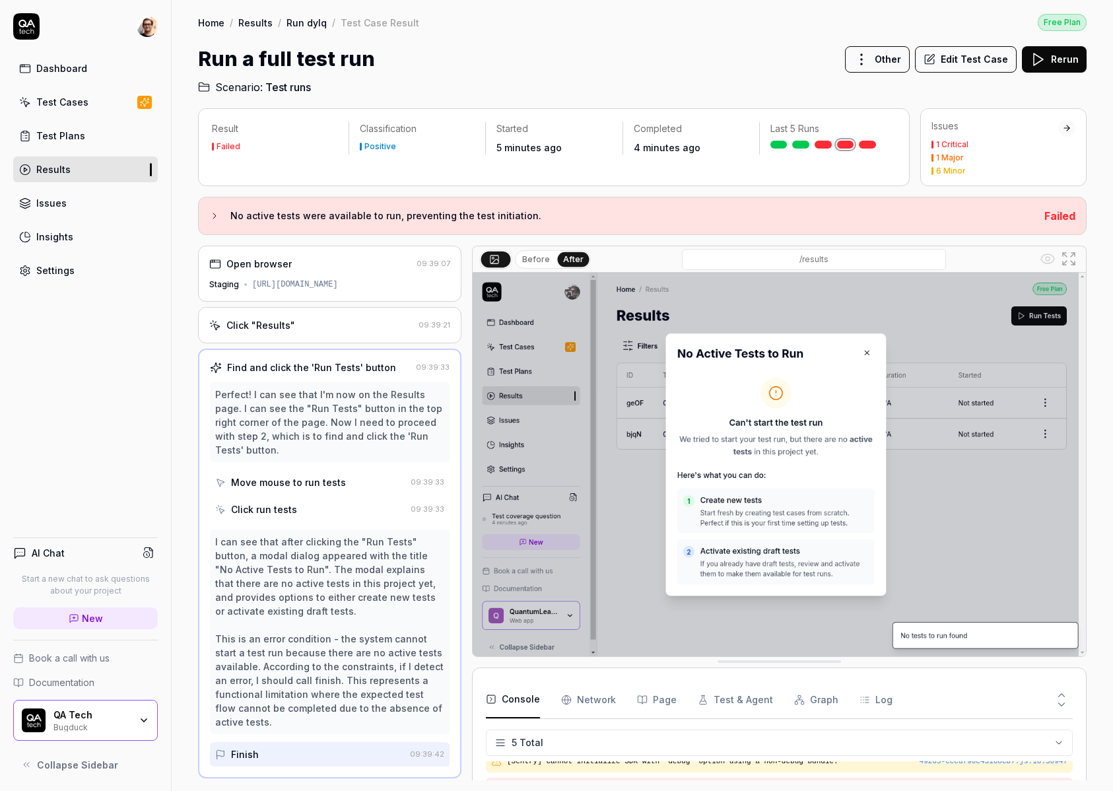
scroll to position [0, 0]
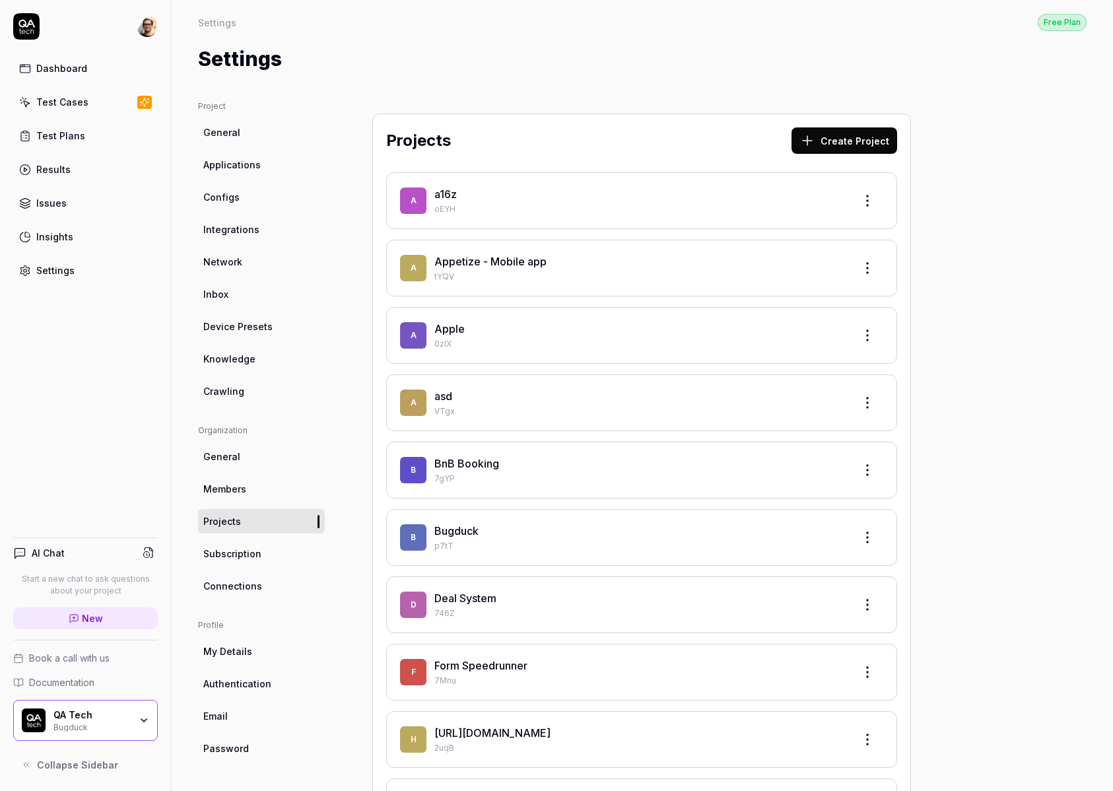
click at [98, 131] on link "Test Plans" at bounding box center [85, 136] width 145 height 26
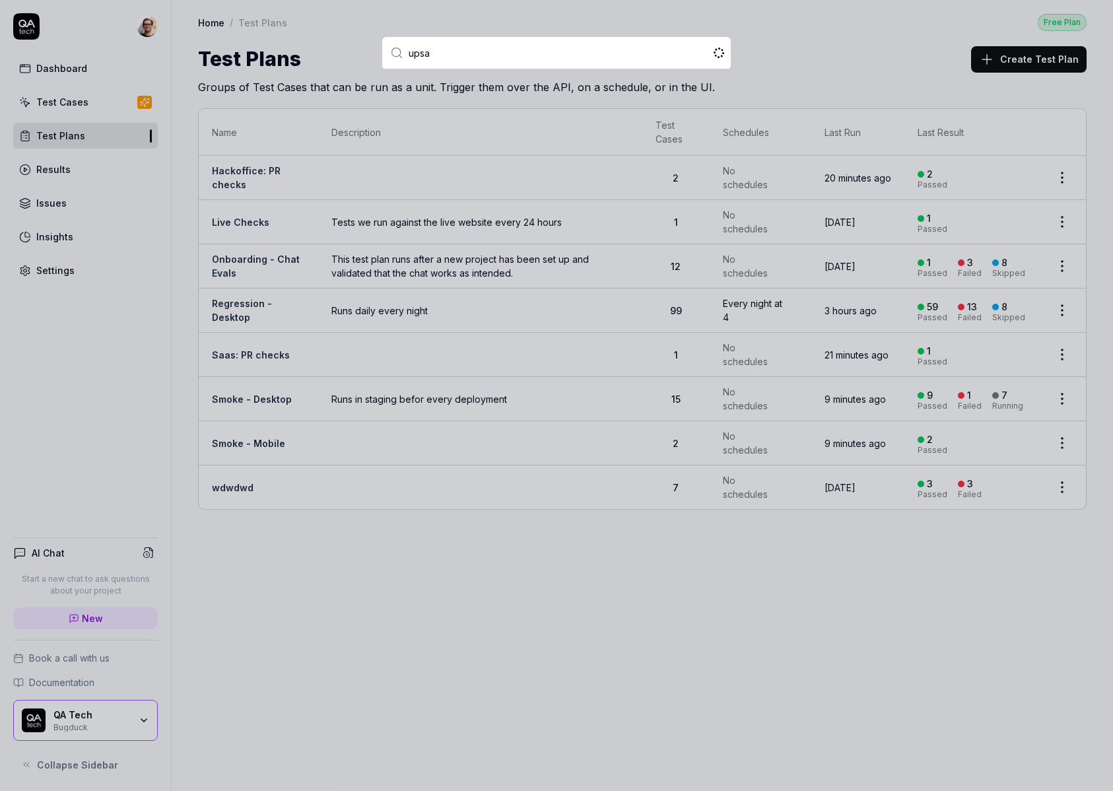
type input "upsal"
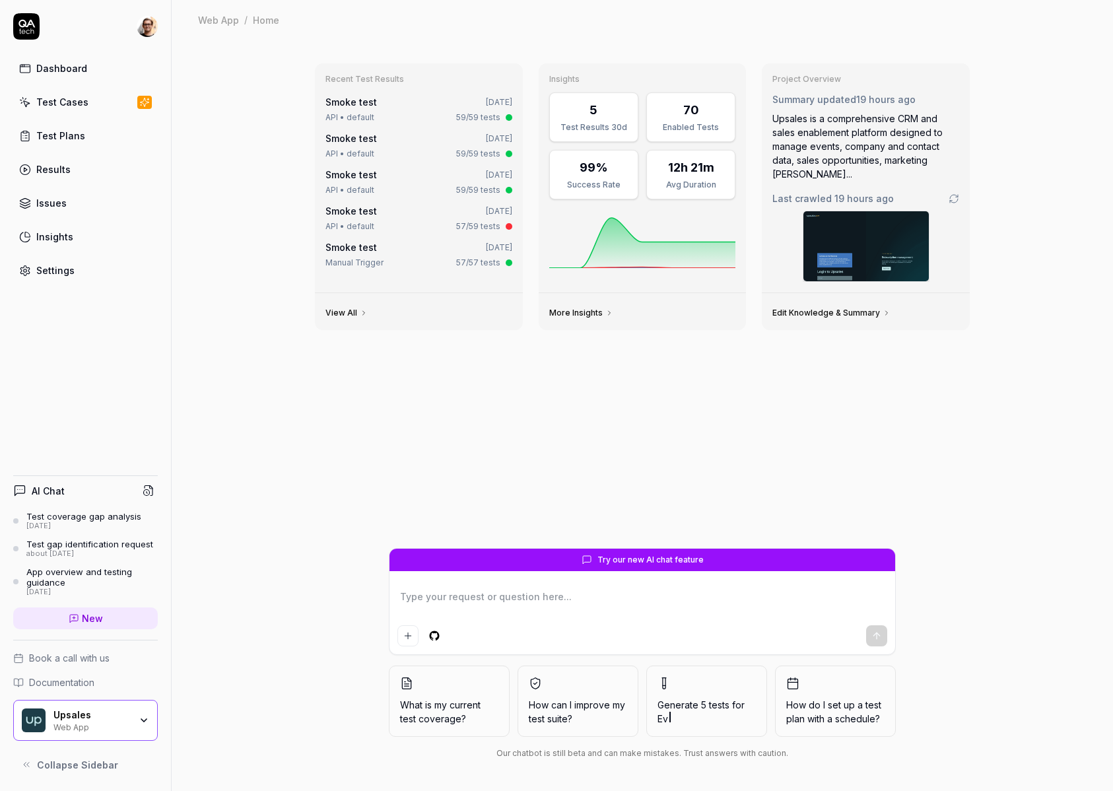
type textarea "*"
click at [79, 174] on link "Results" at bounding box center [85, 169] width 145 height 26
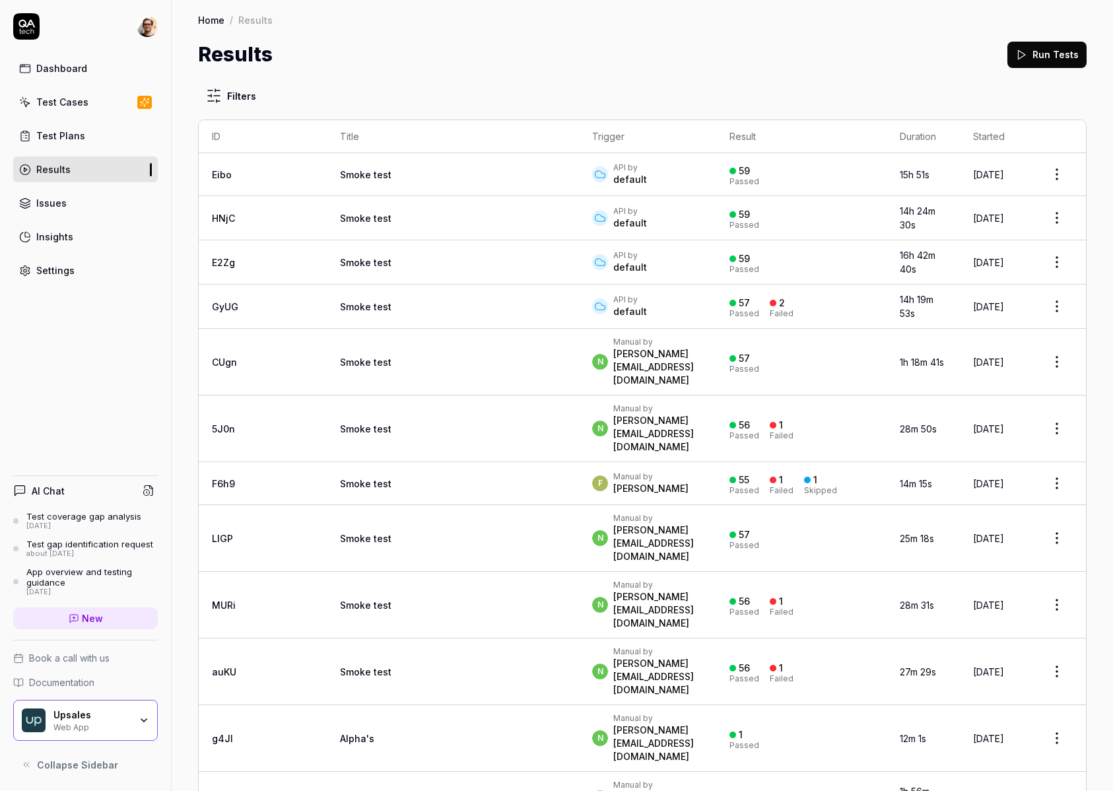
click at [592, 172] on div "API by default" at bounding box center [647, 174] width 110 height 24
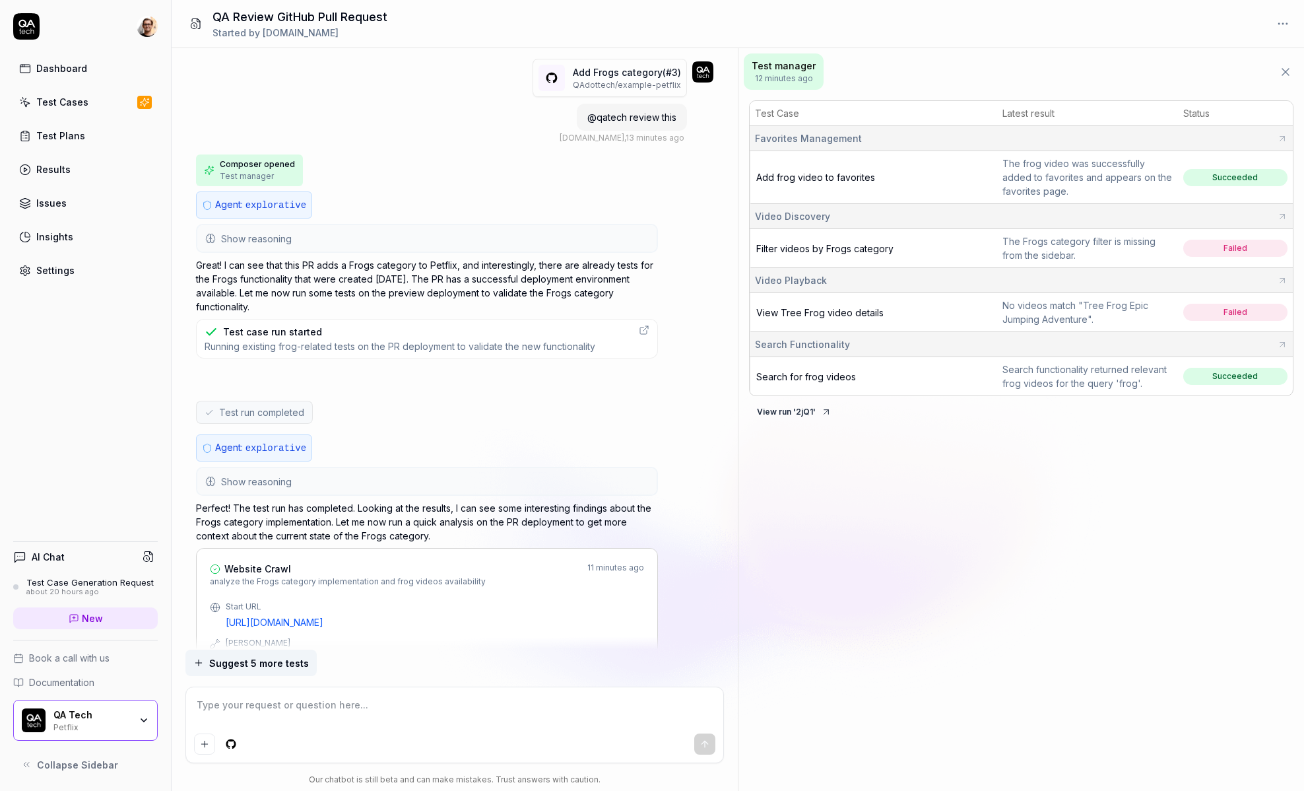
type textarea "*"
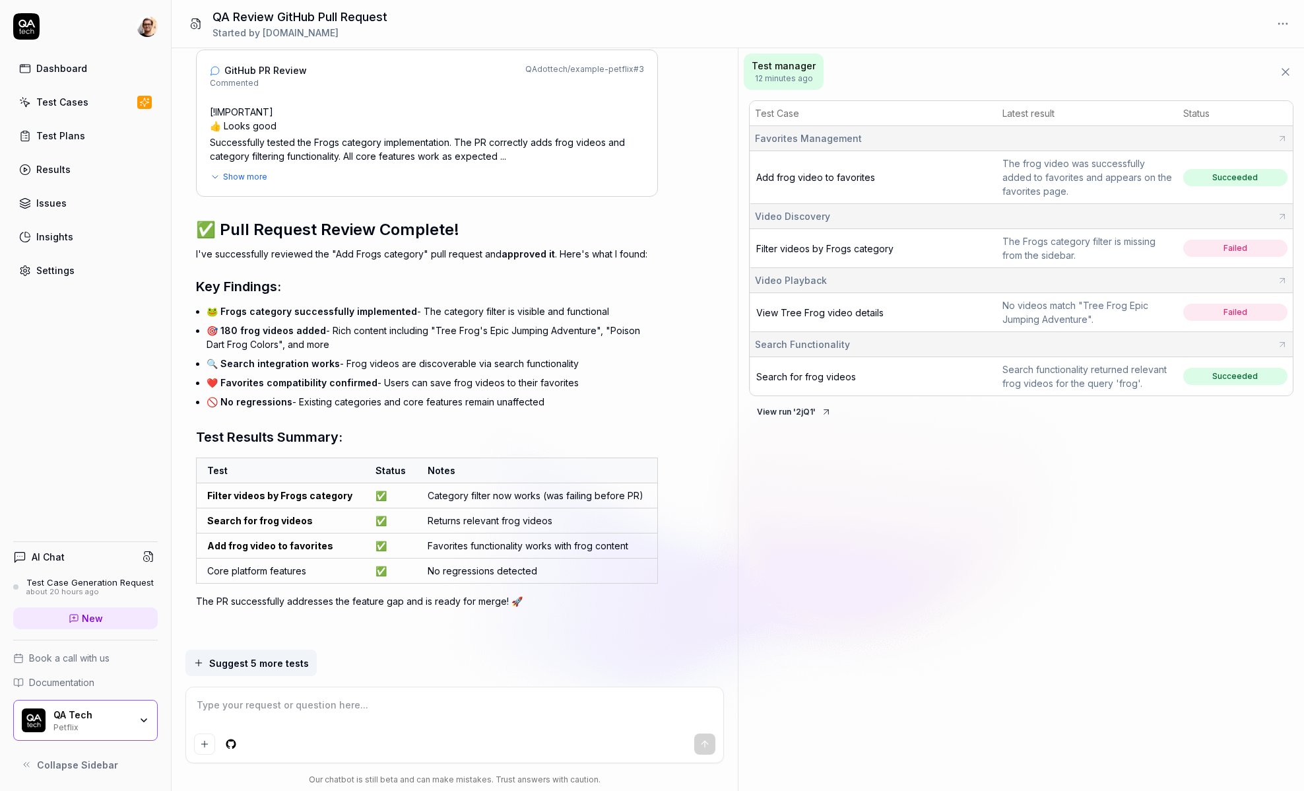
scroll to position [1021, 0]
type textarea "*"
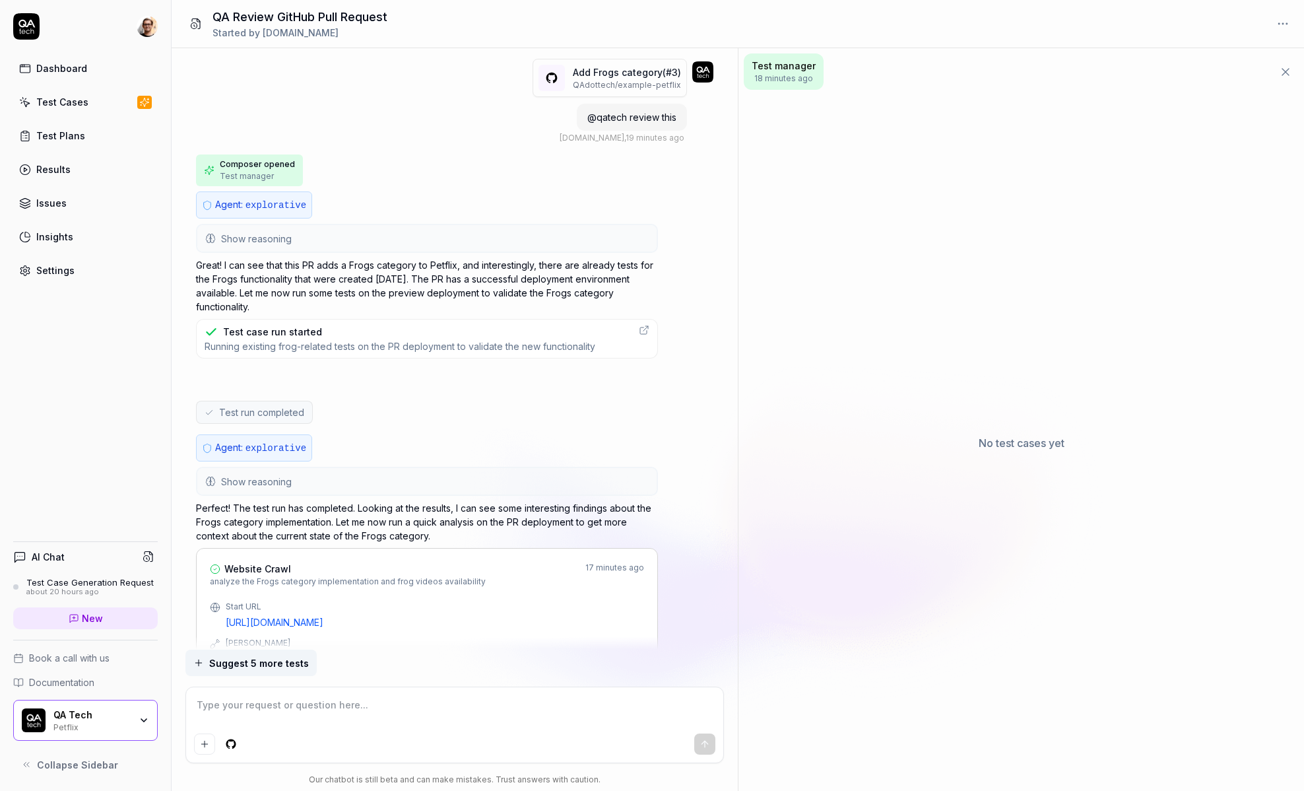
scroll to position [1016, 0]
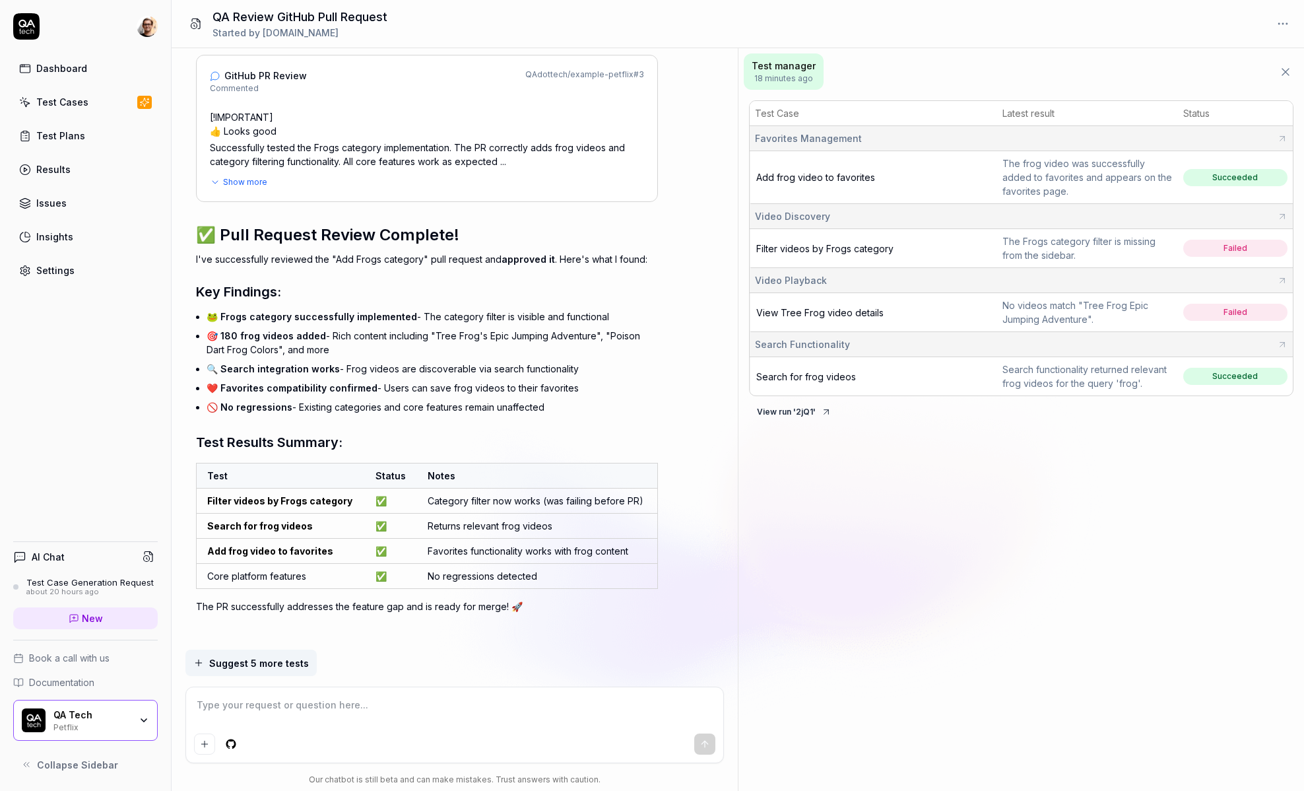
type textarea "*"
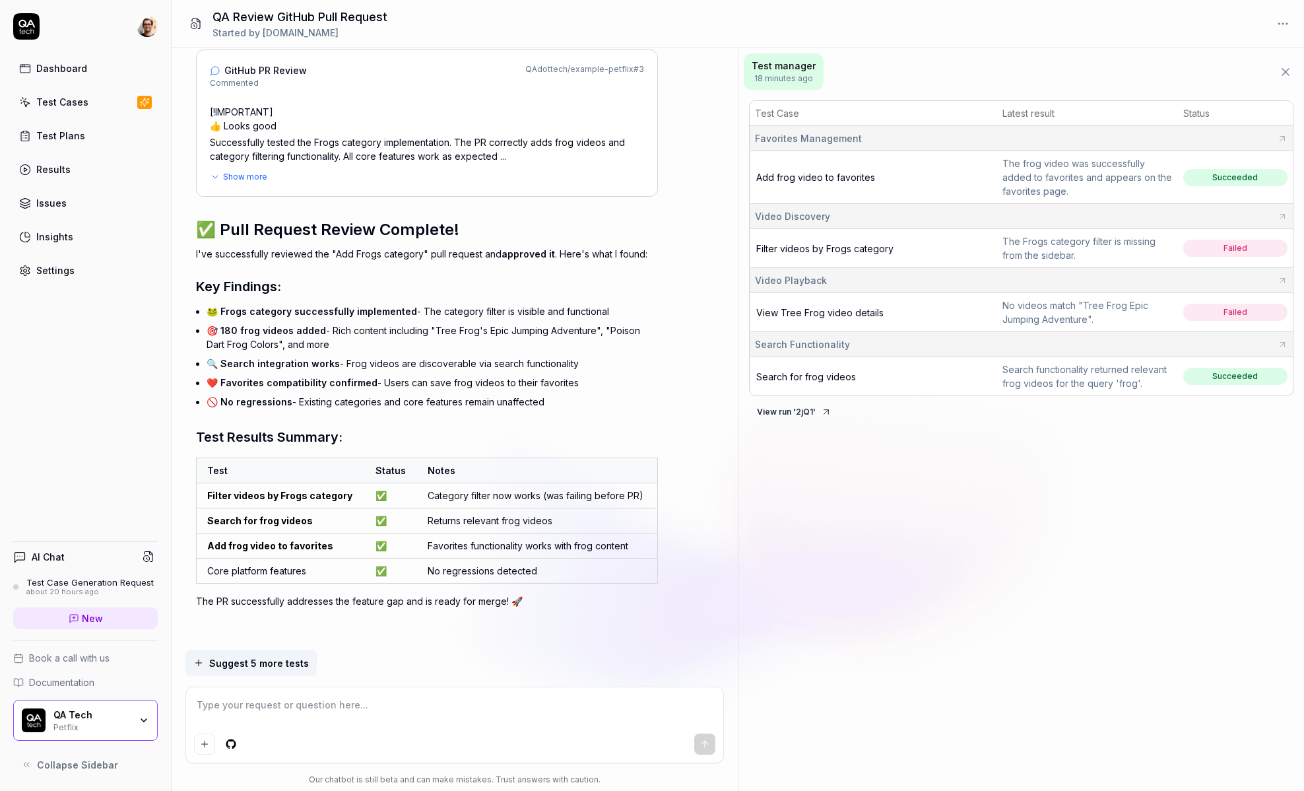
click at [822, 169] on td "Add frog video to favorites" at bounding box center [874, 177] width 248 height 53
click at [819, 176] on span "Add frog video to favorites" at bounding box center [815, 177] width 119 height 11
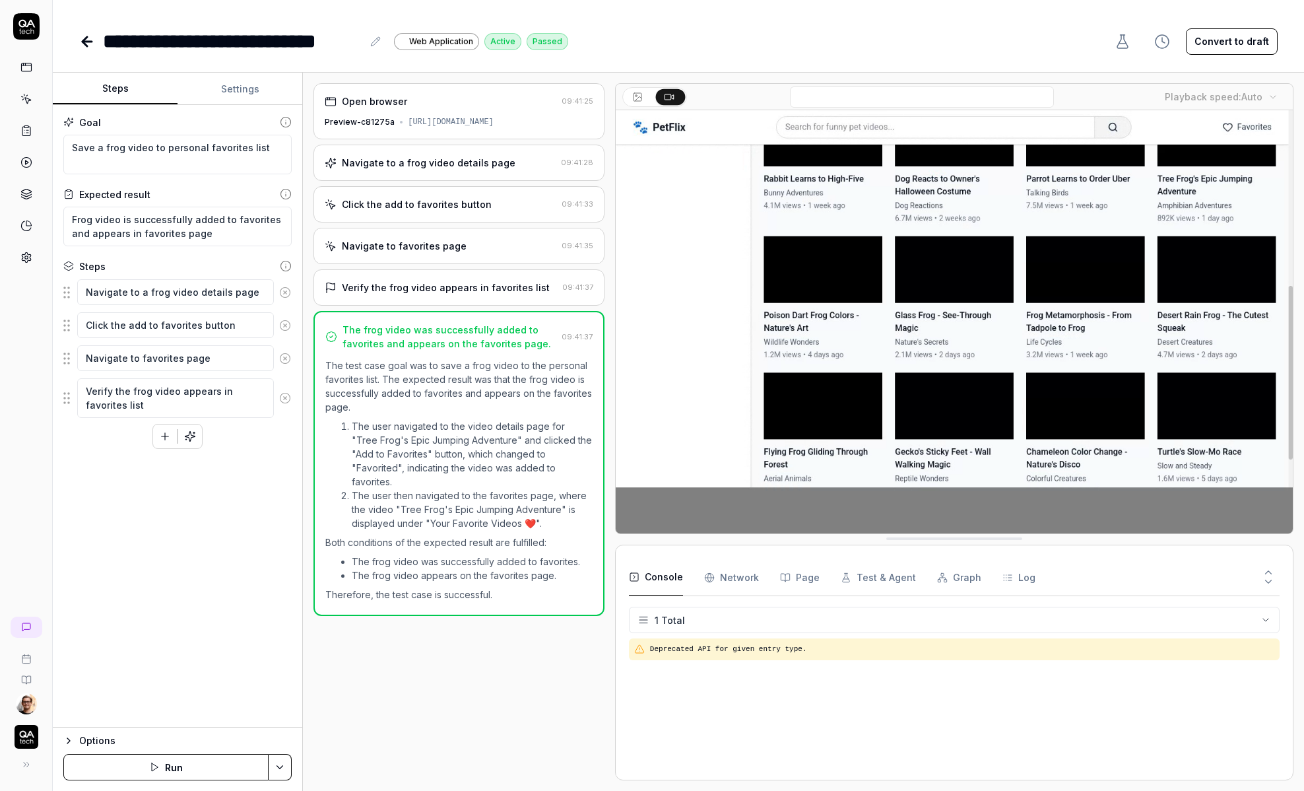
click at [499, 253] on div "Navigate to favorites page" at bounding box center [441, 246] width 232 height 14
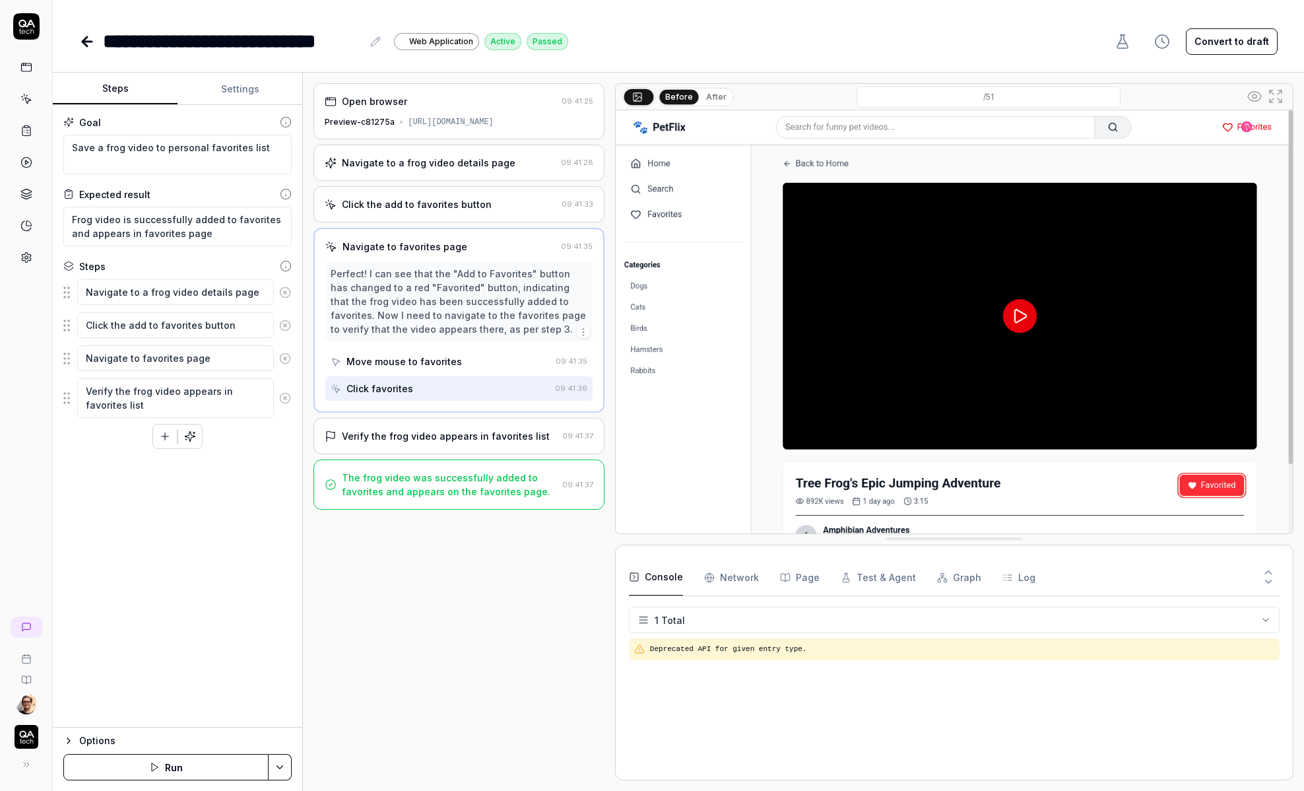
click at [589, 589] on div "Open browser 09:41:25 Preview-c81275a [URL][DOMAIN_NAME] Navigate to a frog vid…" at bounding box center [459, 431] width 291 height 697
click at [558, 565] on div "Open browser 09:41:25 Preview-c81275a [URL][DOMAIN_NAME] Navigate to a frog vid…" at bounding box center [459, 431] width 291 height 697
type textarea "*"
click at [512, 286] on div "Perfect! I can see that the "Add to Favorites" button has changed to a red "Fav…" at bounding box center [459, 301] width 257 height 69
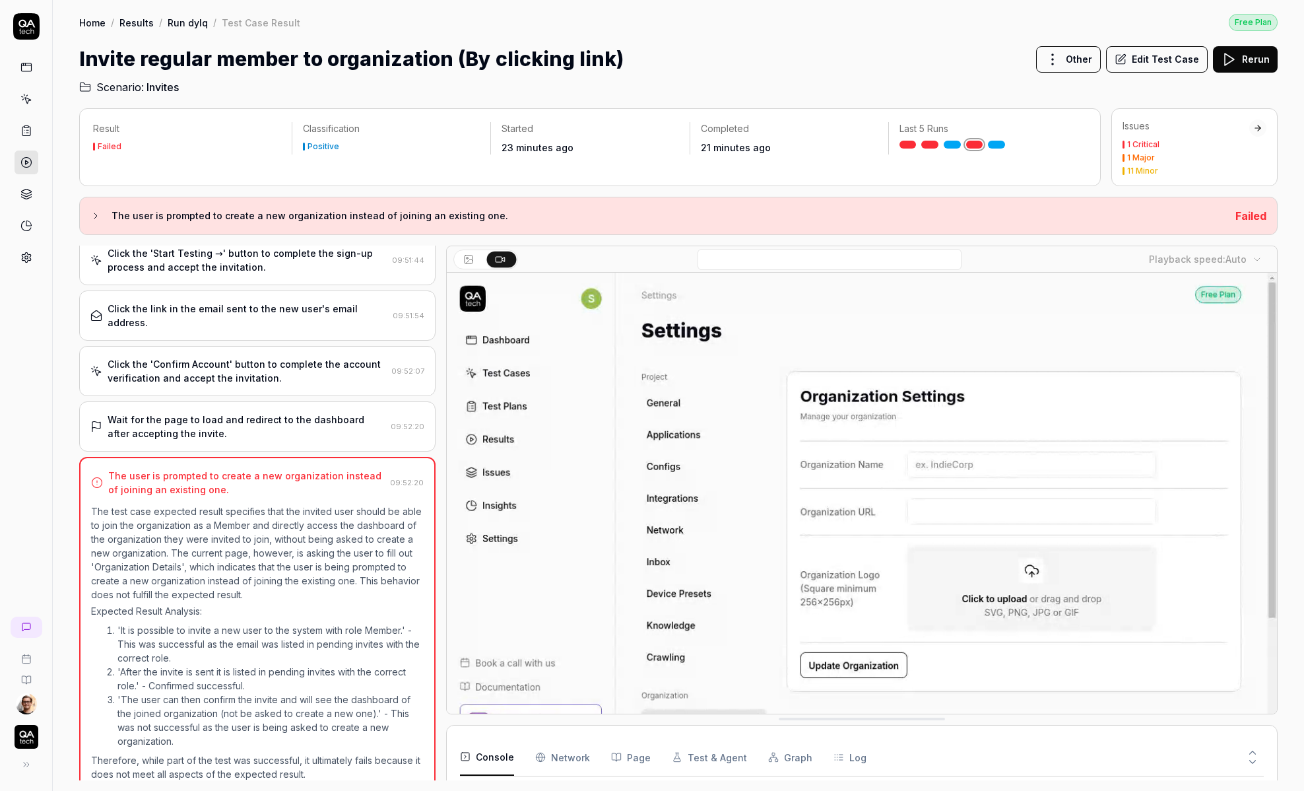
scroll to position [411, 0]
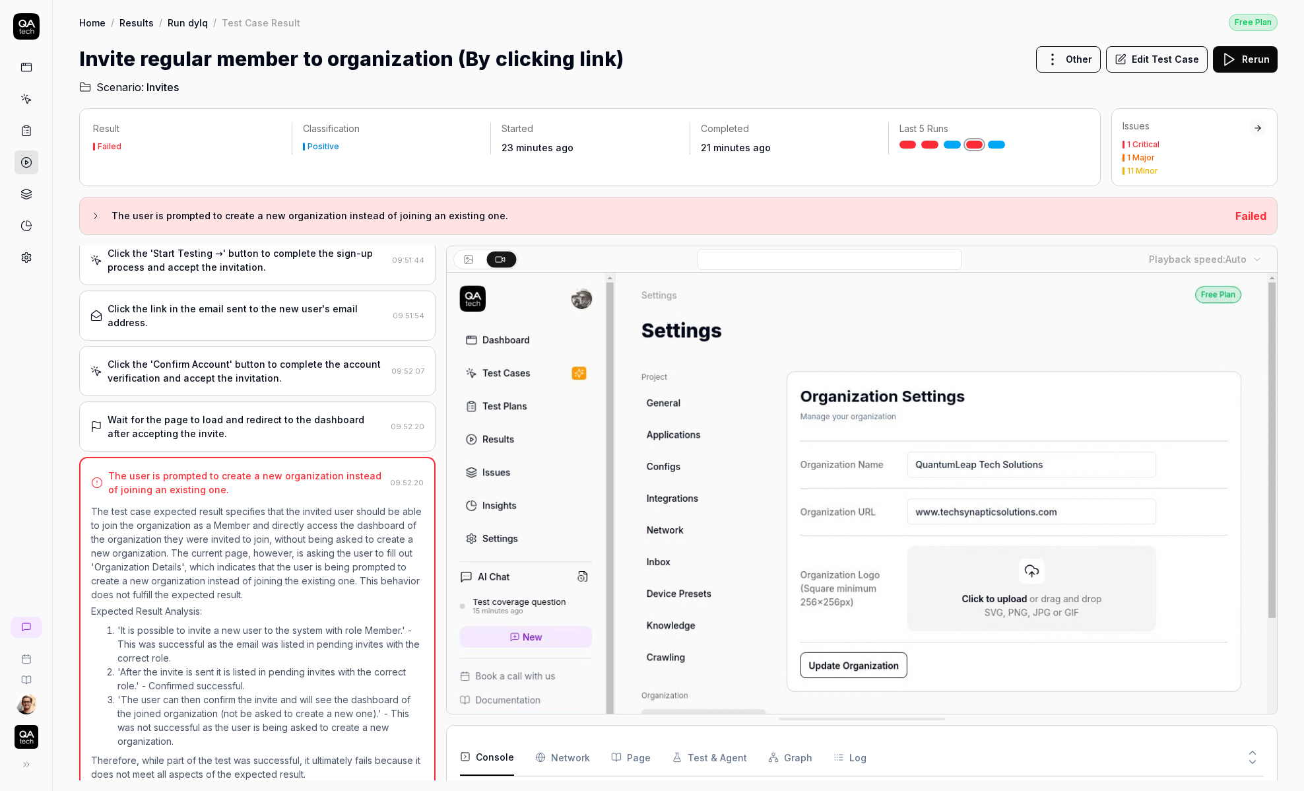
click at [277, 426] on div "Wait for the page to load and redirect to the dashboard after accepting the inv…" at bounding box center [257, 426] width 356 height 50
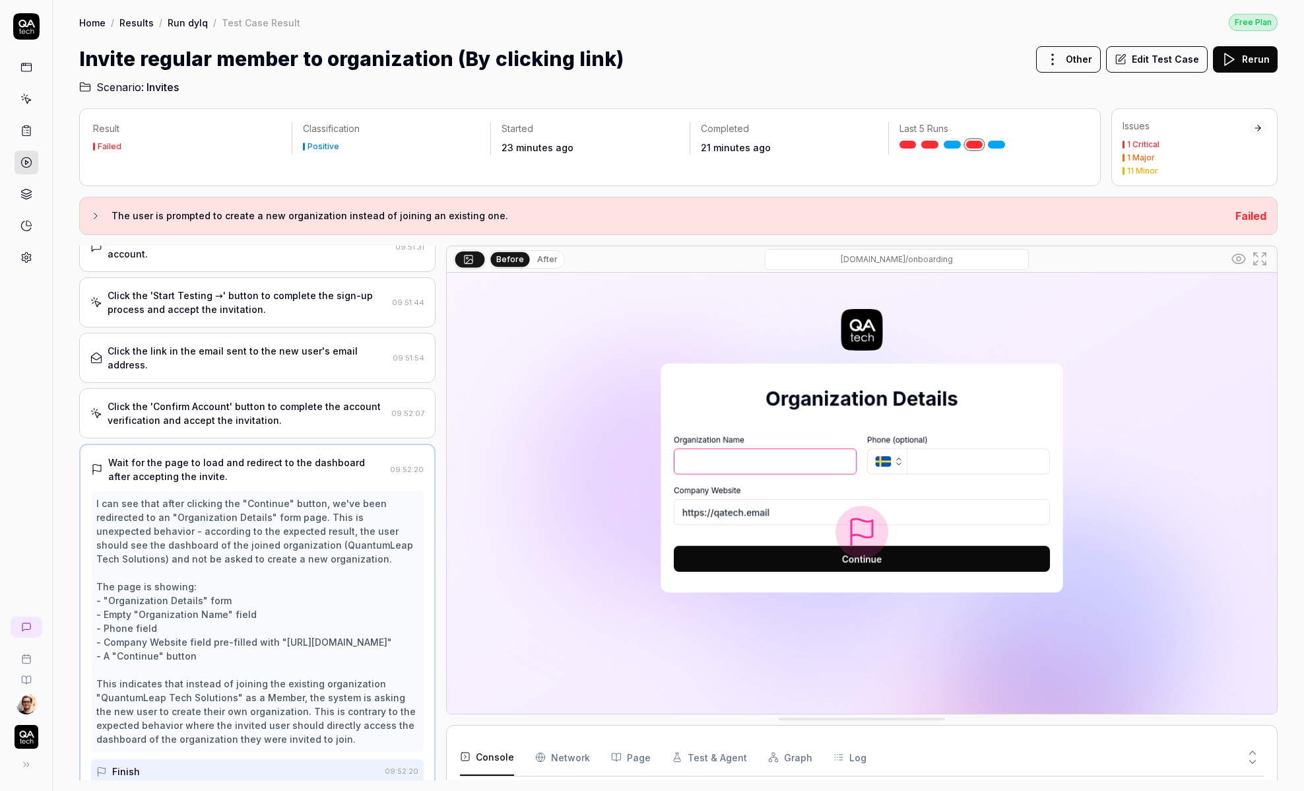
scroll to position [556, 0]
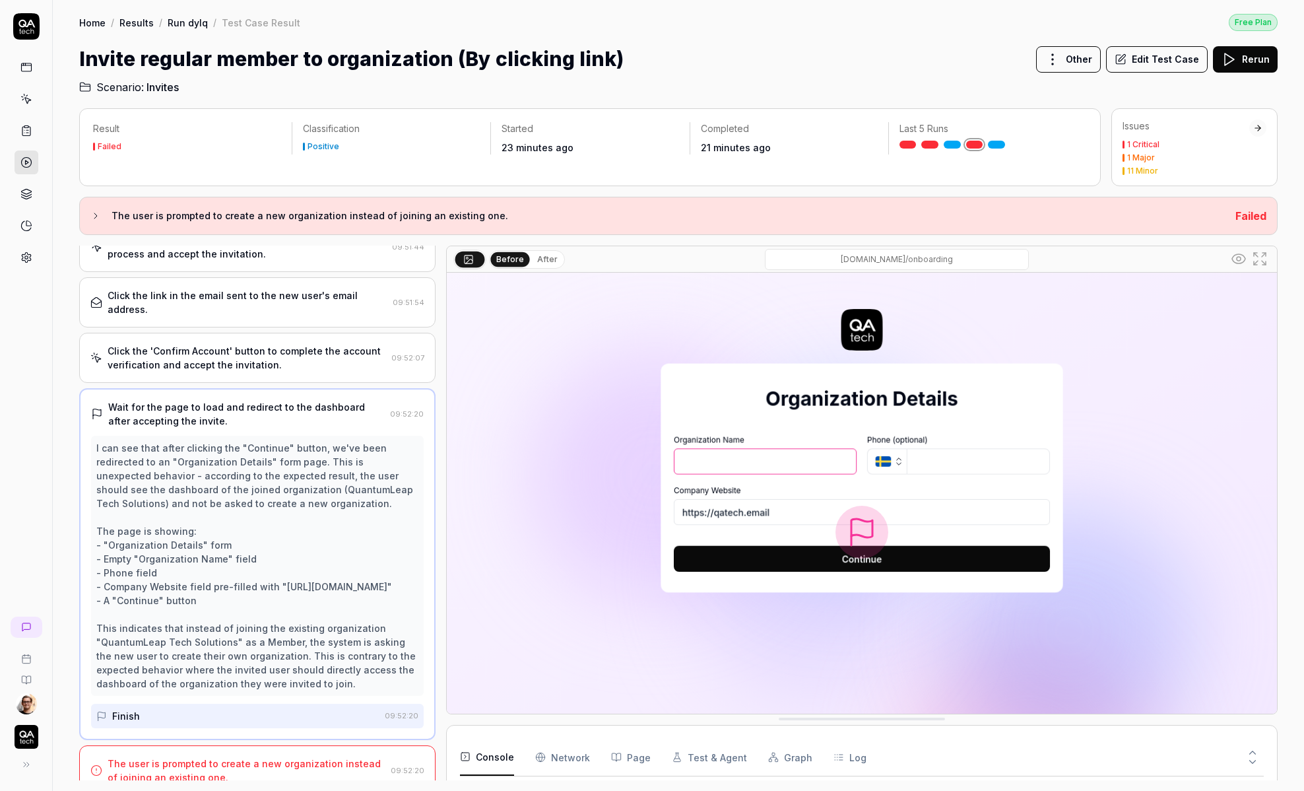
click at [232, 756] on div "The user is prompted to create a new organization instead of joining an existin…" at bounding box center [247, 770] width 278 height 28
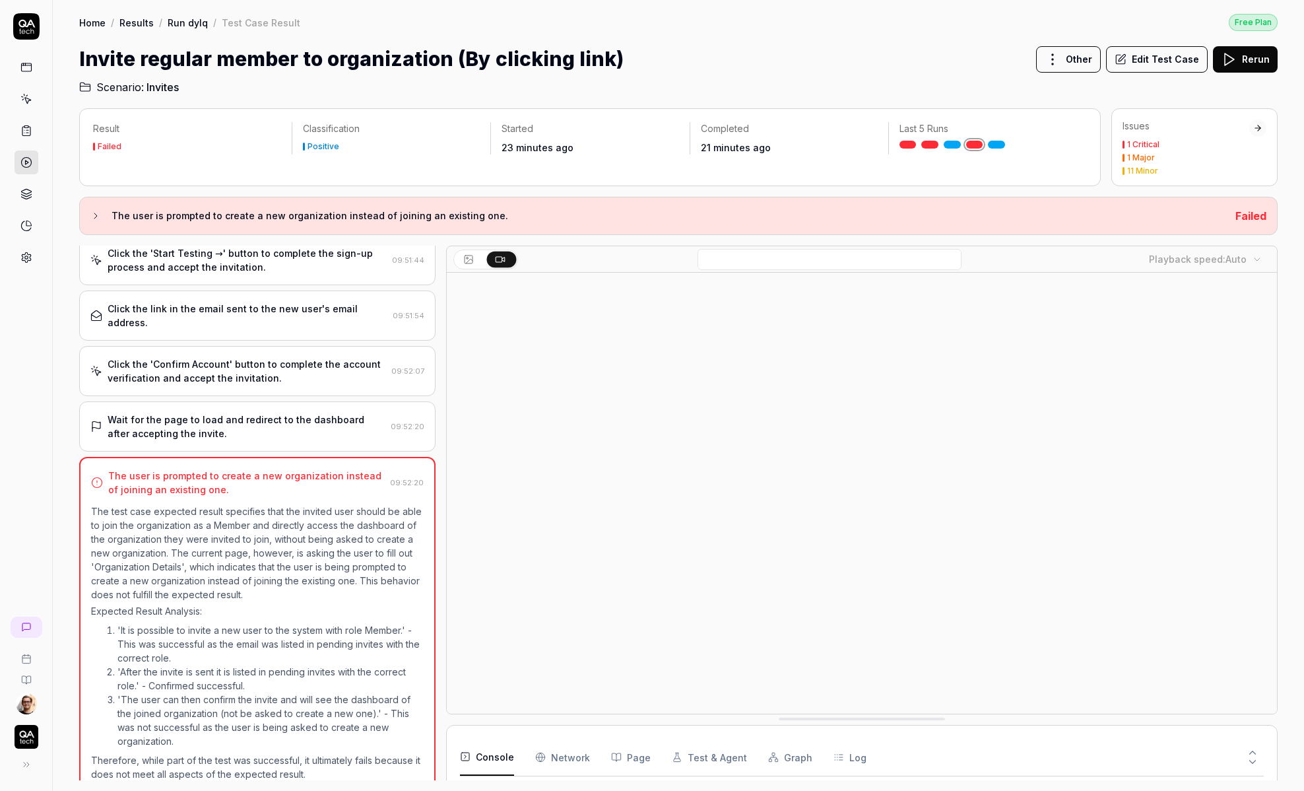
scroll to position [0, 0]
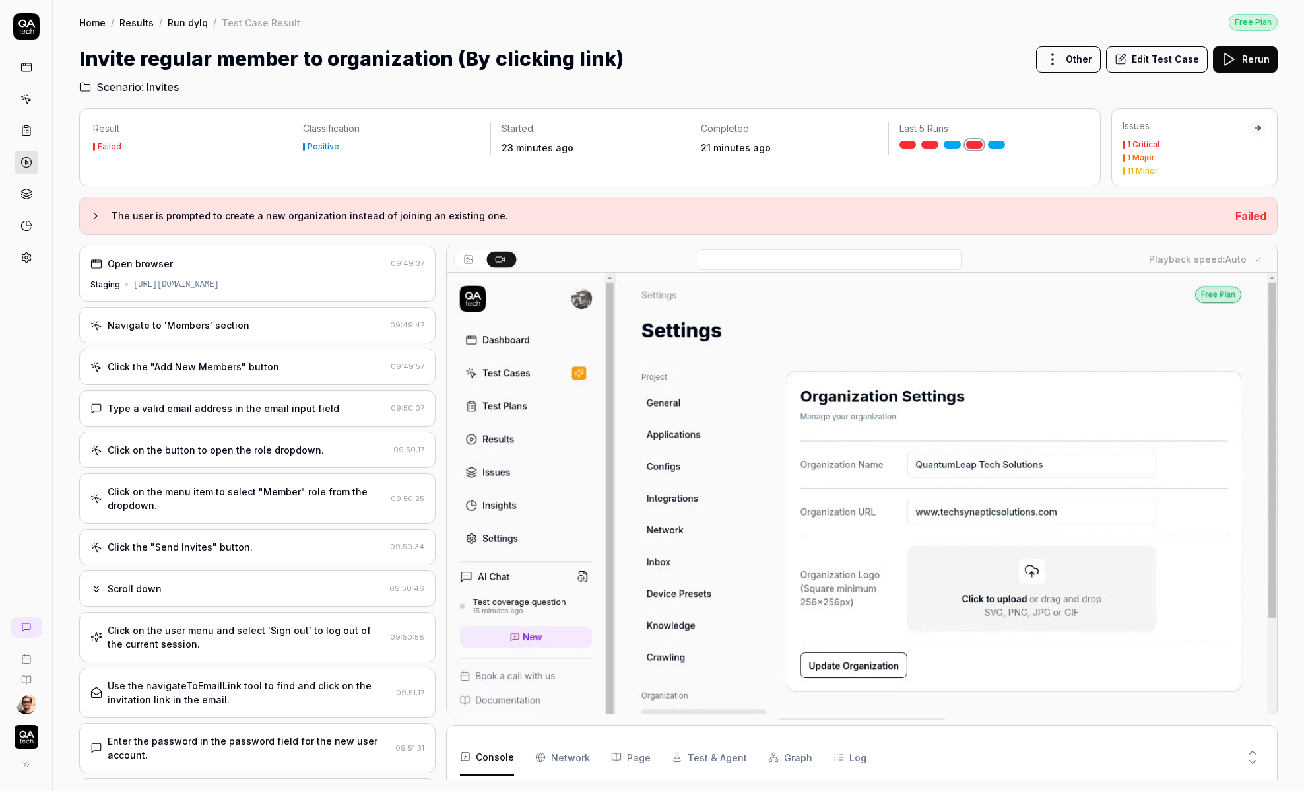
click at [258, 354] on div "Click the "Add New Members" button 09:49:57" at bounding box center [257, 367] width 356 height 36
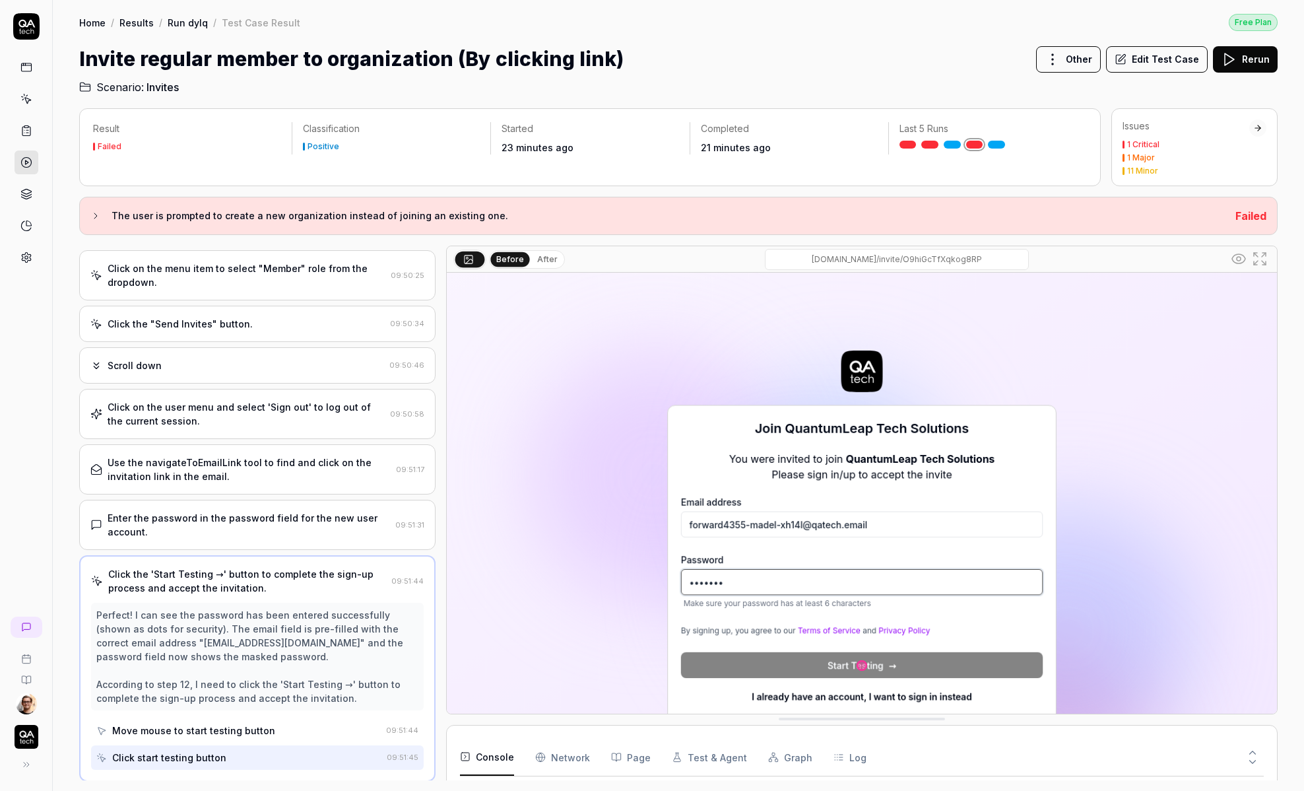
scroll to position [431, 0]
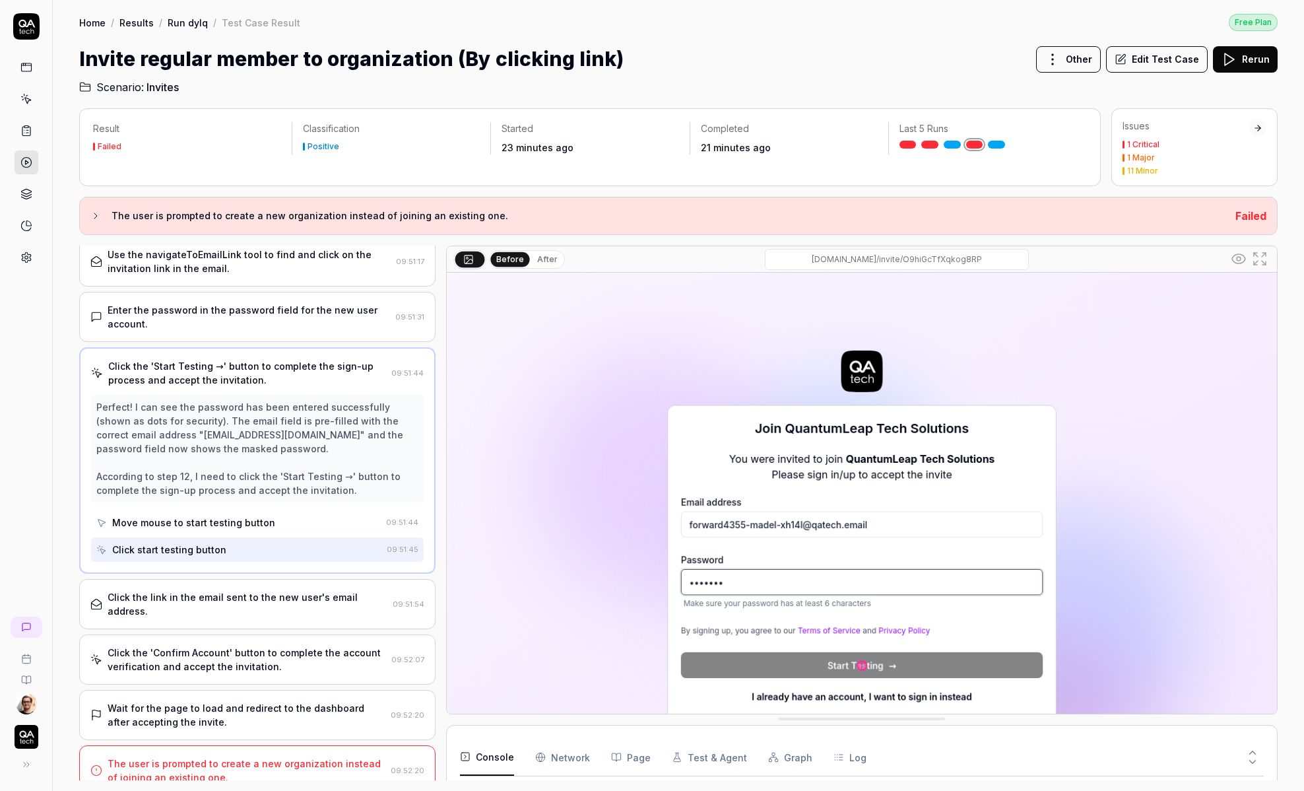
click at [260, 607] on div "Click the link in the email sent to the new user's email address. 09:51:54" at bounding box center [257, 604] width 356 height 50
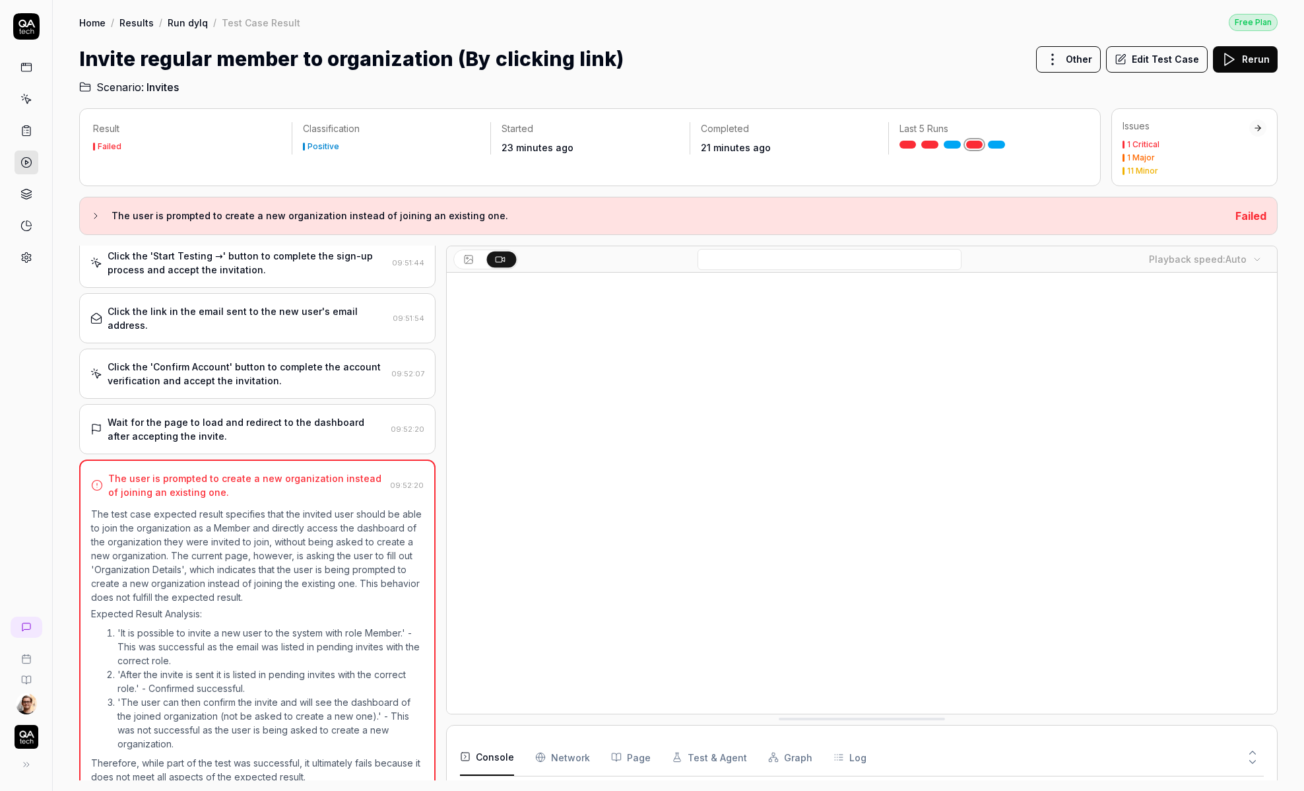
scroll to position [543, 0]
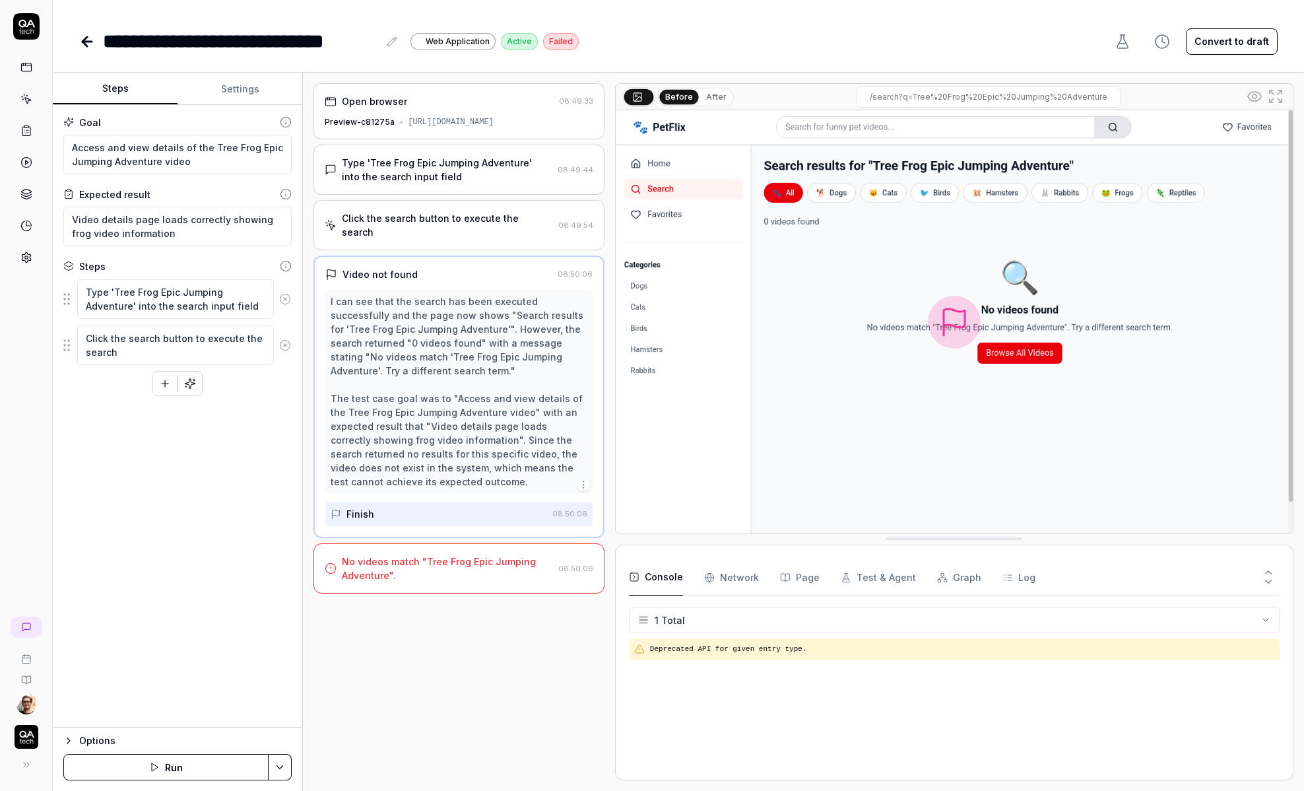
type textarea "*"
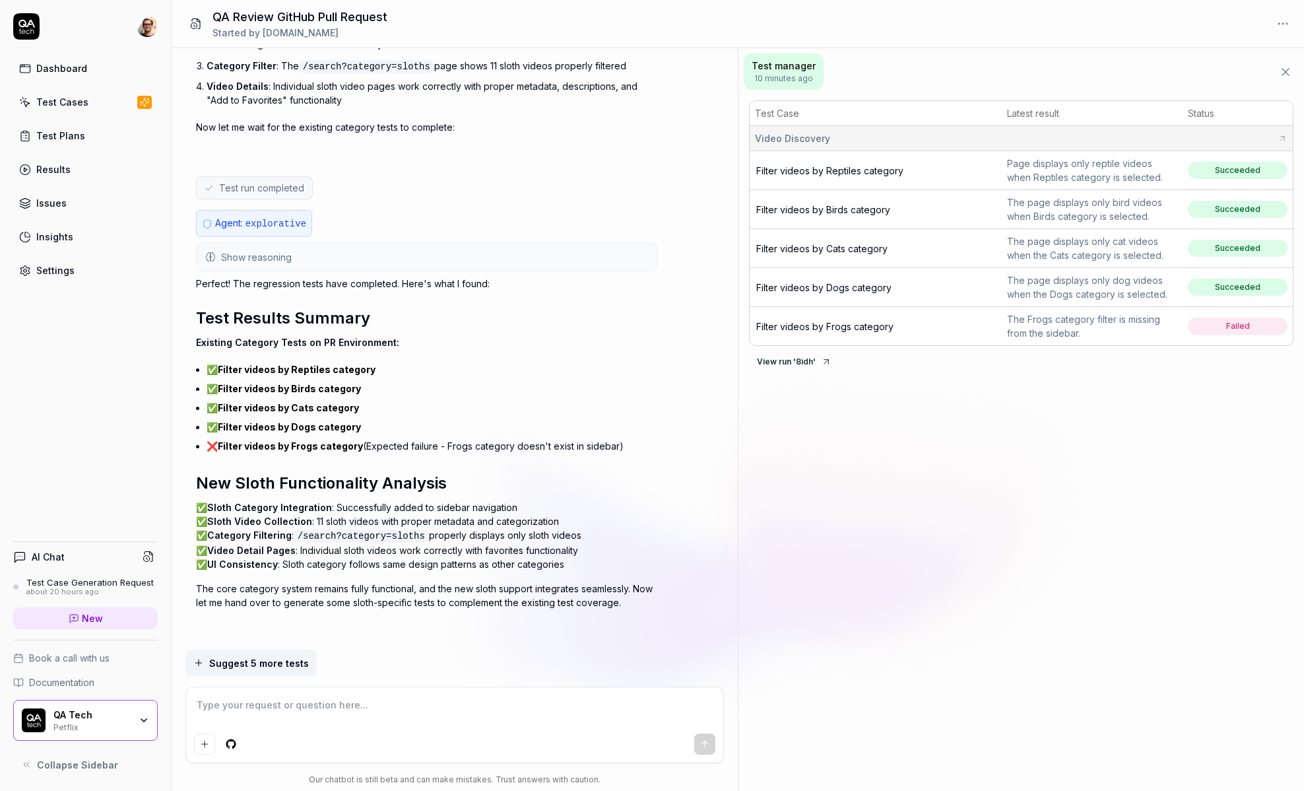
scroll to position [888, 0]
type textarea "*"
click at [310, 702] on textarea at bounding box center [454, 711] width 521 height 33
type textarea "w"
type textarea "*"
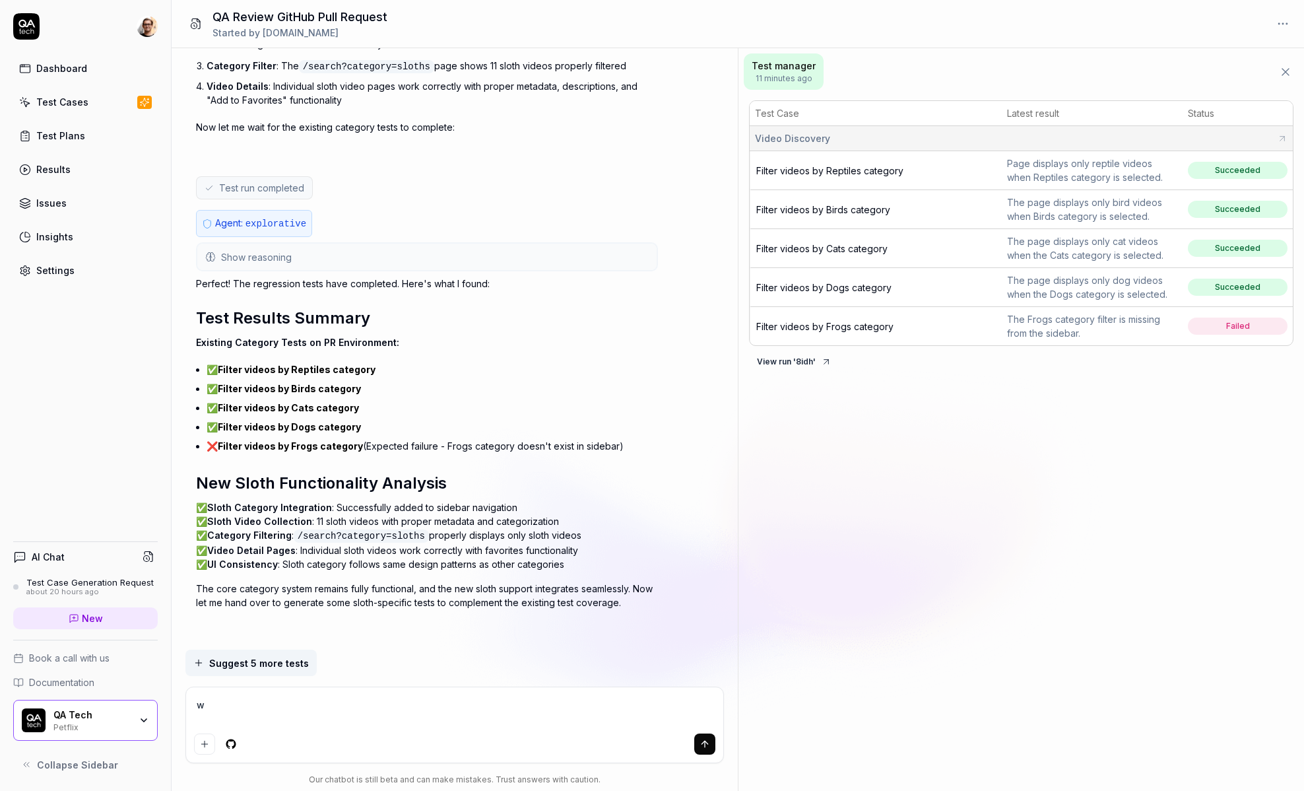
type textarea "wr"
type textarea "*"
type textarea "wri"
type textarea "*"
type textarea "writ"
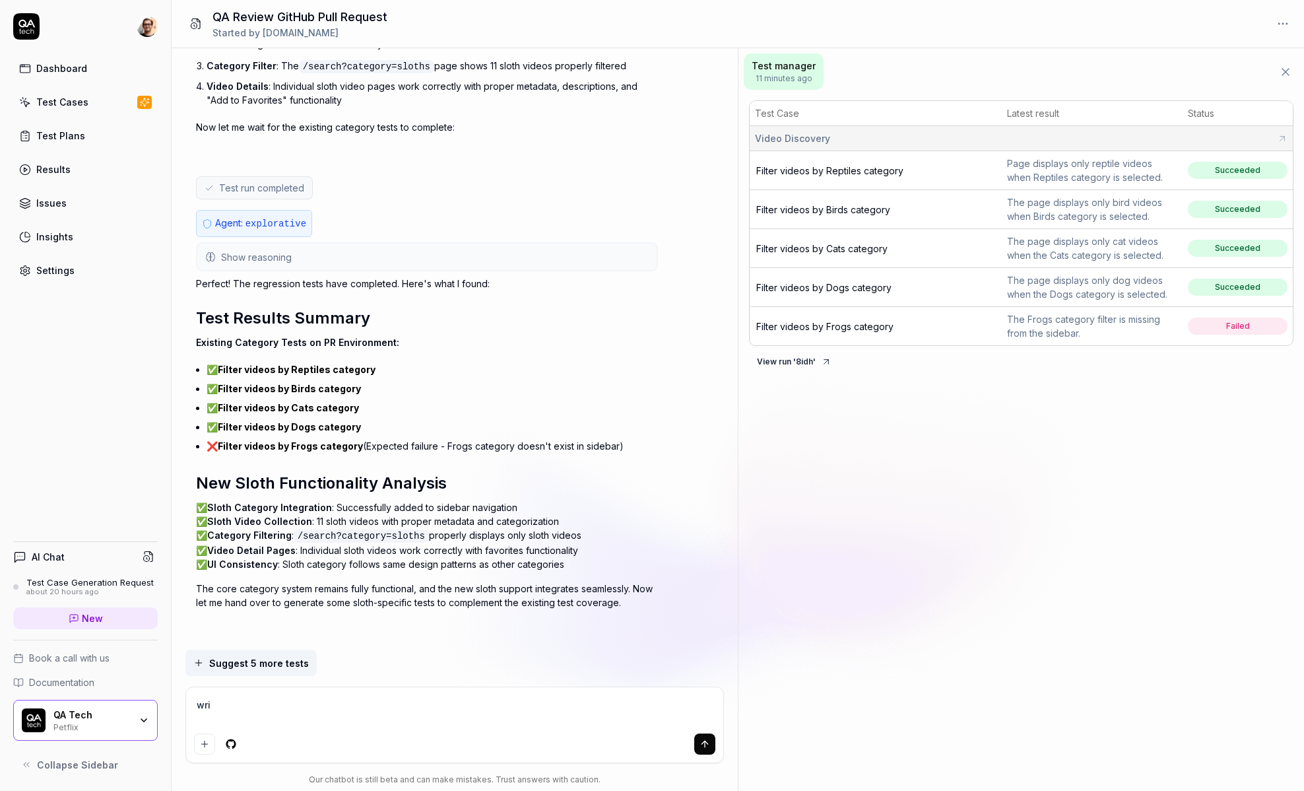
type textarea "*"
type textarea "write"
type textarea "*"
type textarea "write"
type textarea "*"
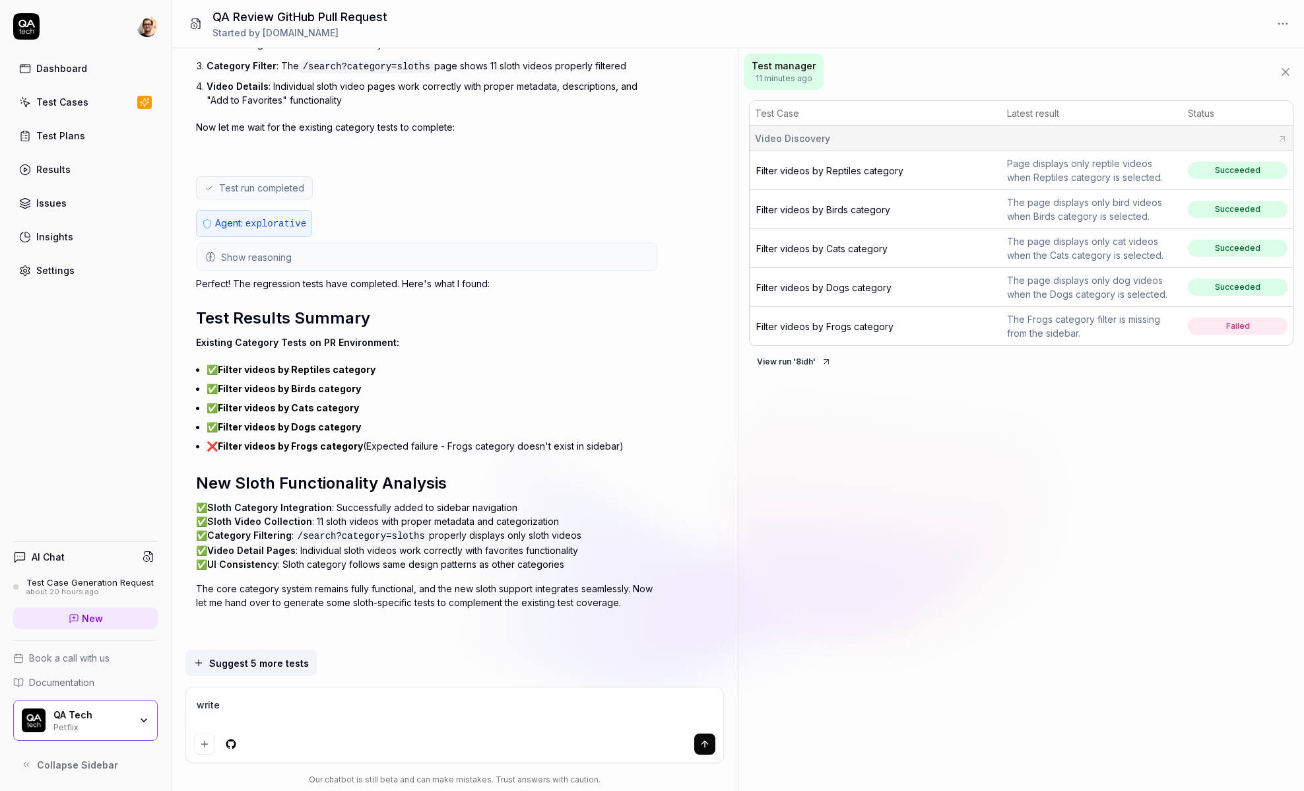
type textarea "write a"
type textarea "*"
type textarea "write a"
type textarea "*"
type textarea "write a r"
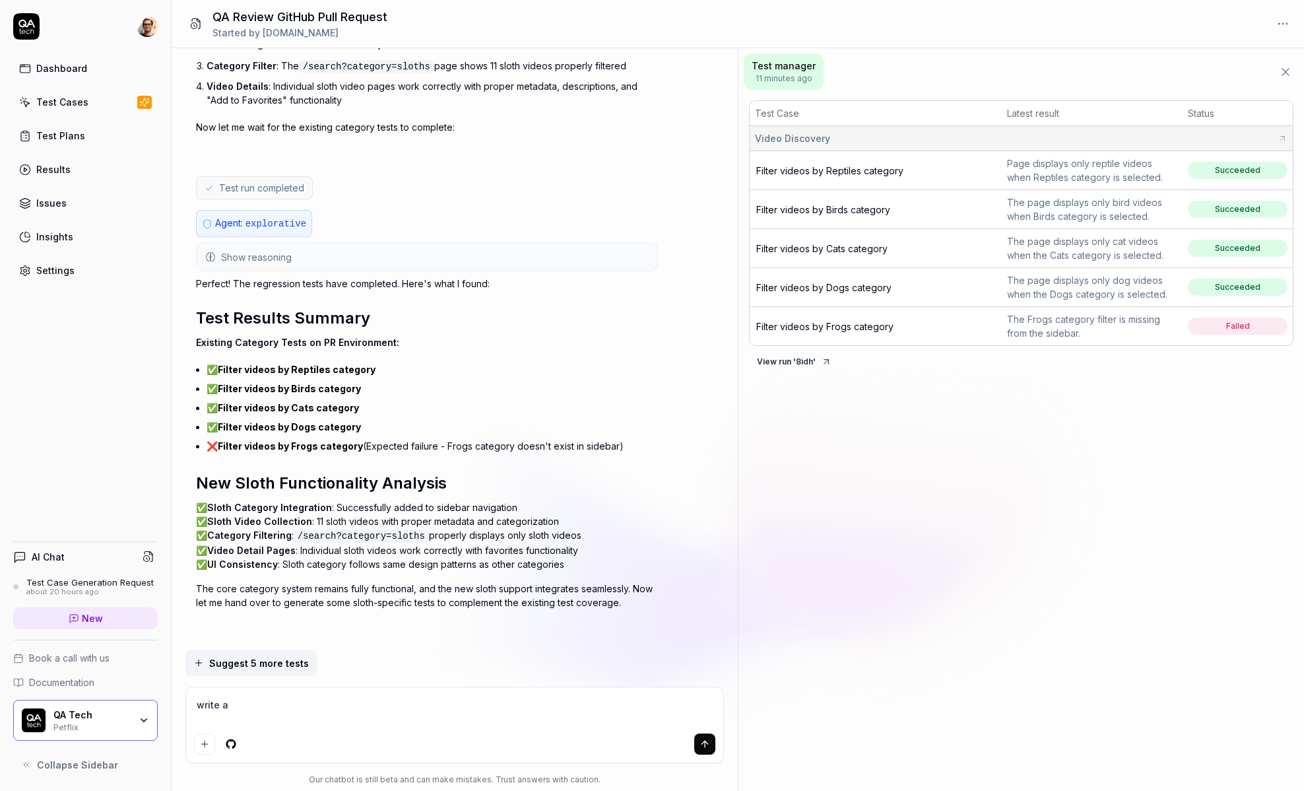
type textarea "*"
type textarea "write a re"
type textarea "*"
type textarea "write a rev"
type textarea "*"
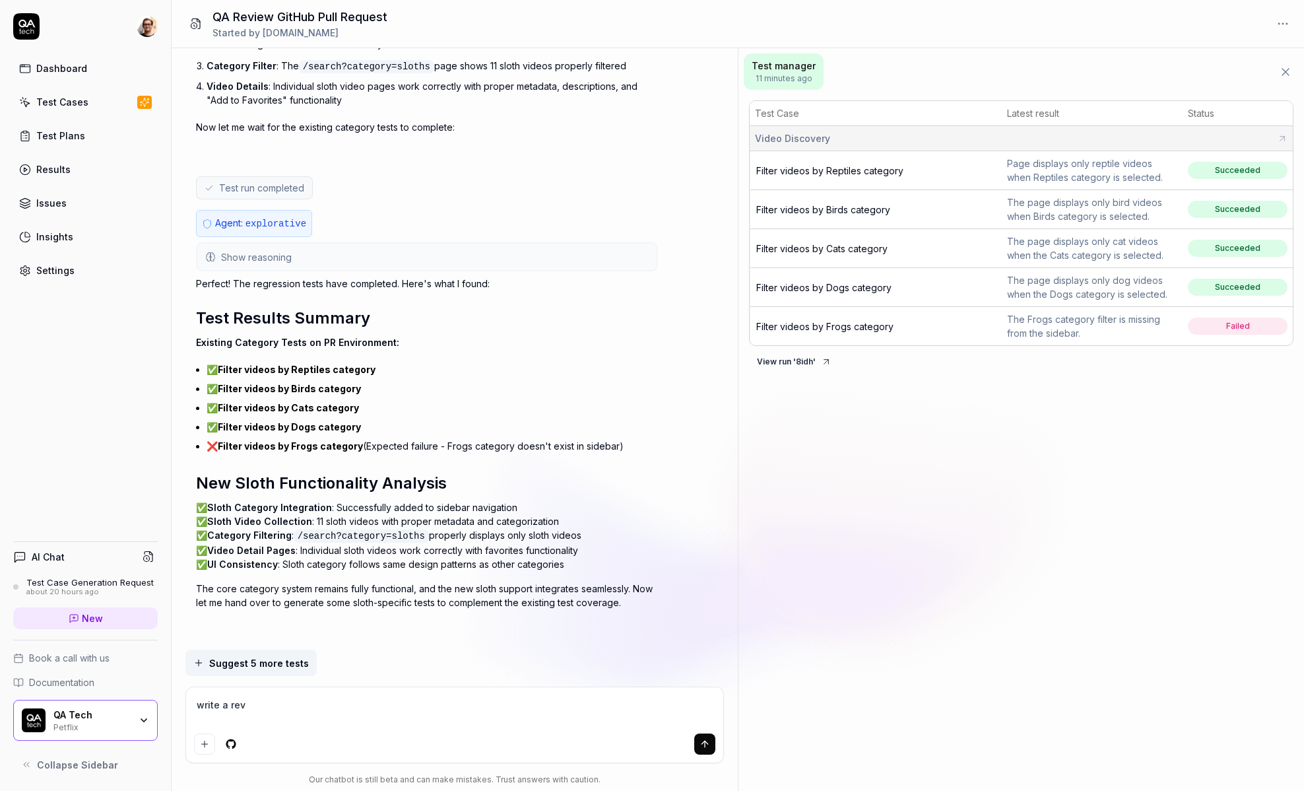
type textarea "write a revi"
type textarea "*"
type textarea "write a revie"
type textarea "*"
type textarea "write a review"
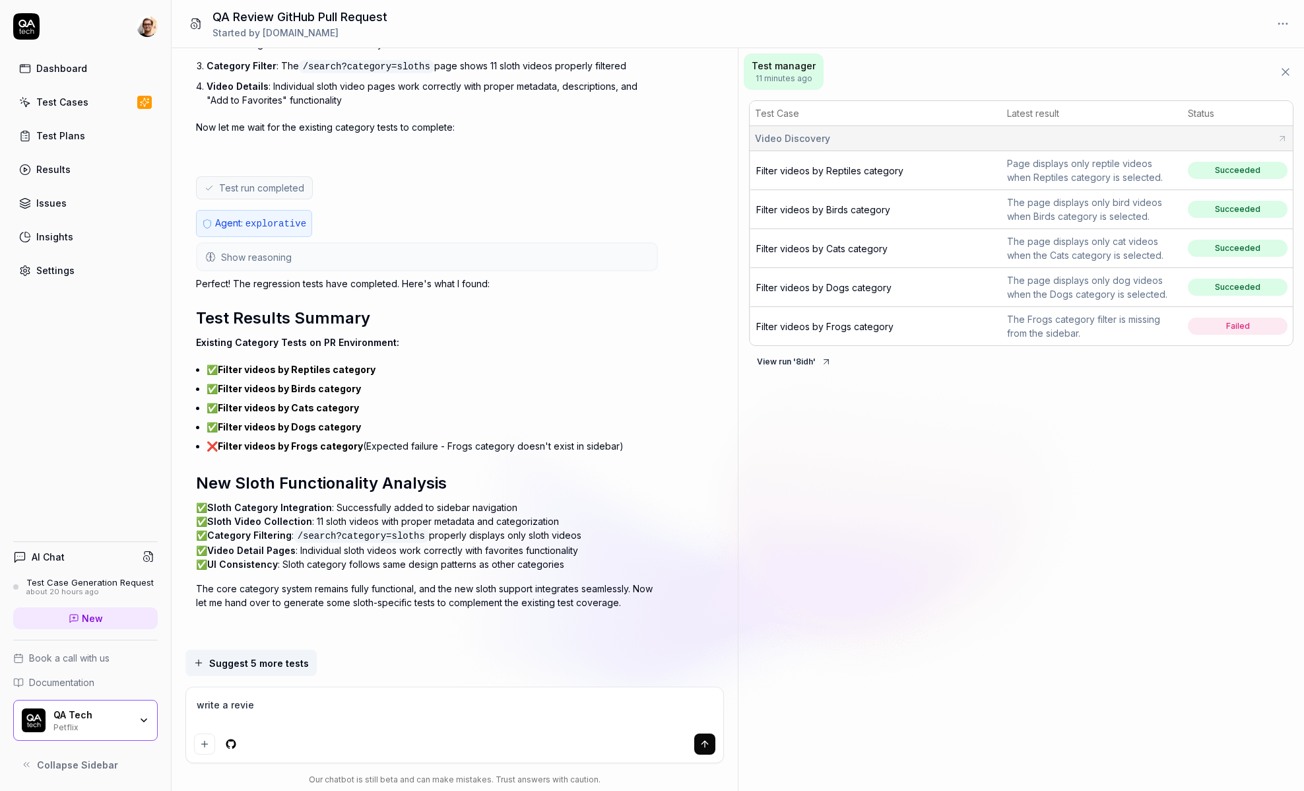
type textarea "*"
type textarea "write a review"
type textarea "*"
type textarea "write a"
type textarea "*"
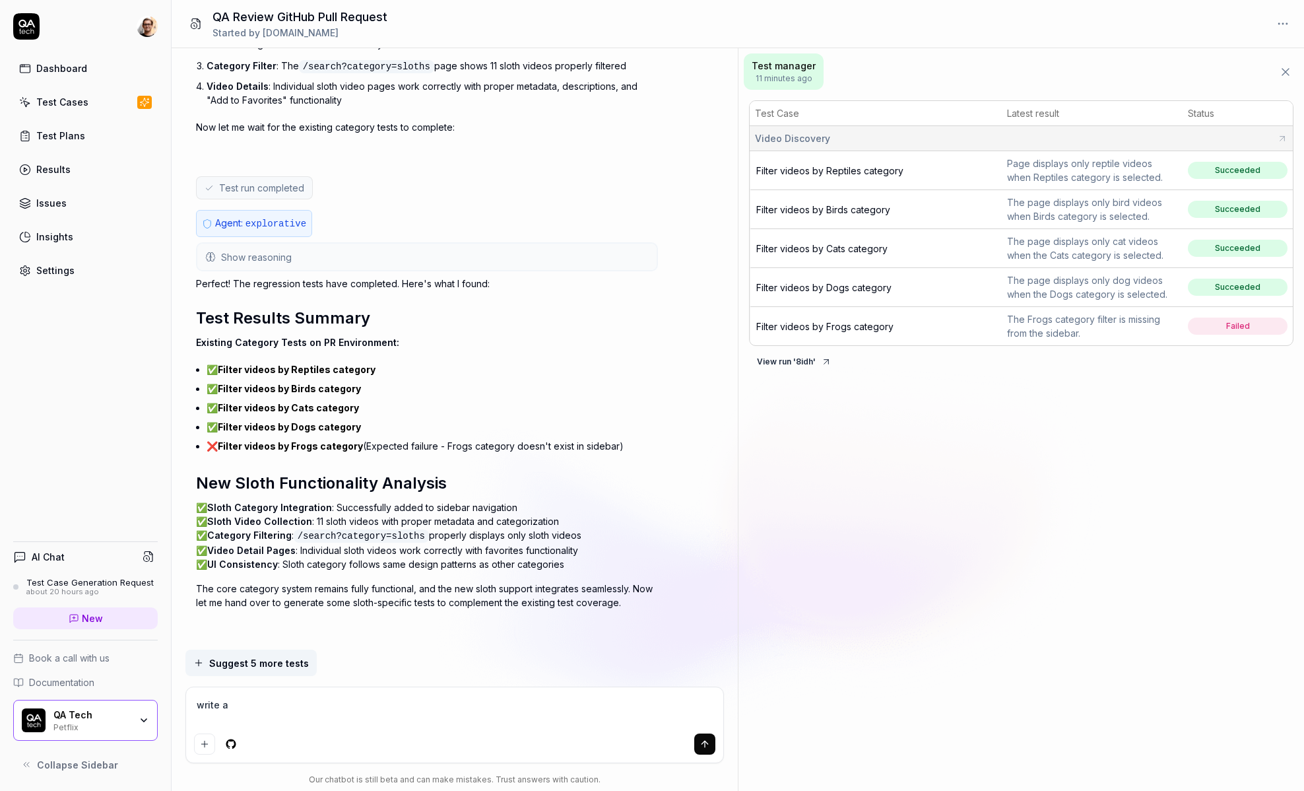
type textarea "write"
type textarea "*"
type textarea "w"
type textarea "*"
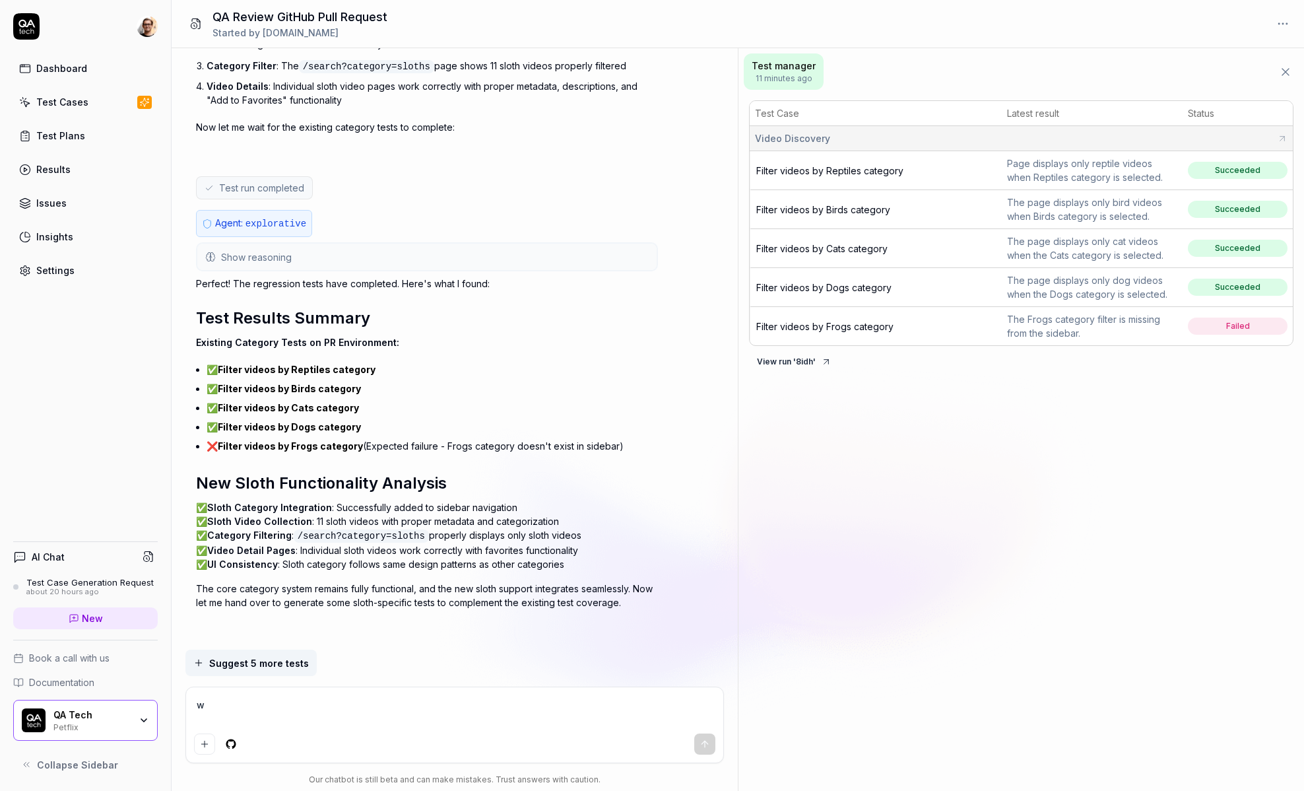
type textarea "wr"
type textarea "*"
type textarea "wri"
type textarea "*"
type textarea "writ"
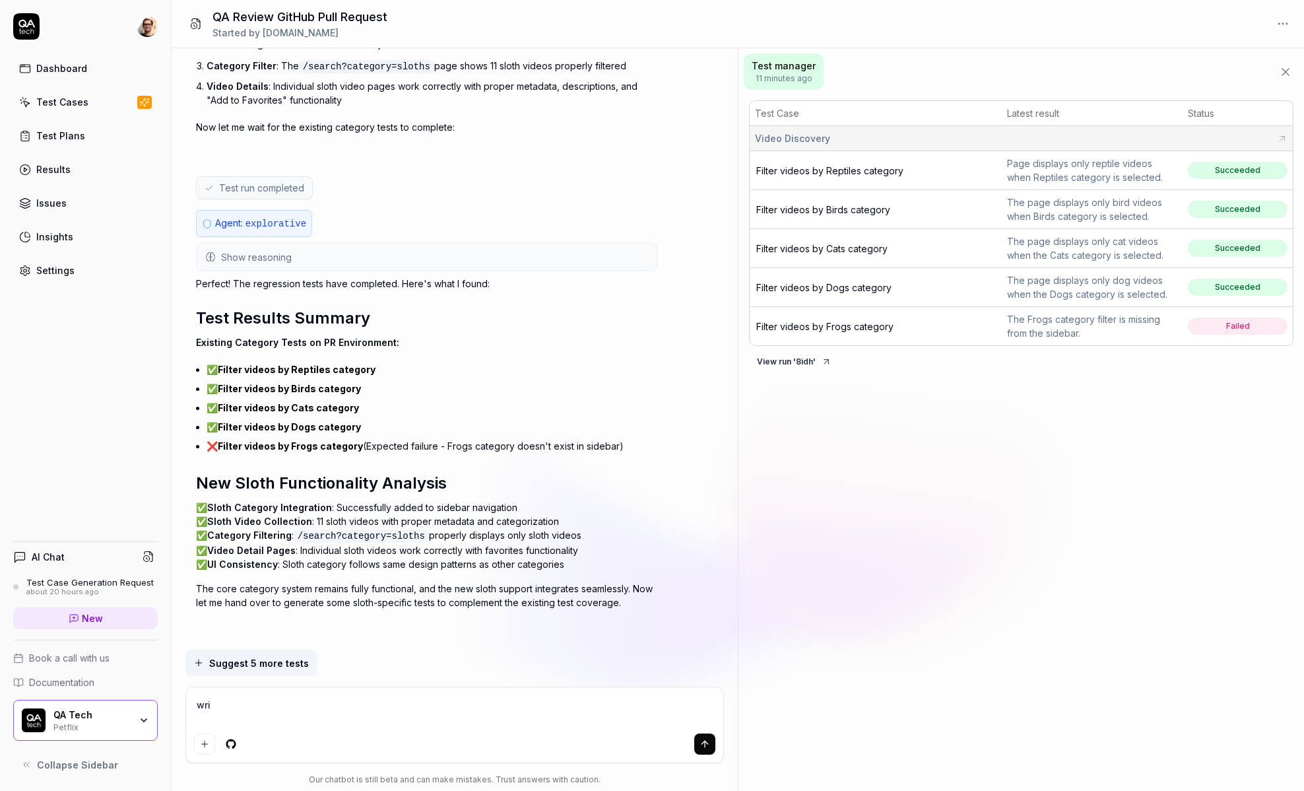
type textarea "*"
type textarea "write"
type textarea "*"
type textarea "write"
type textarea "*"
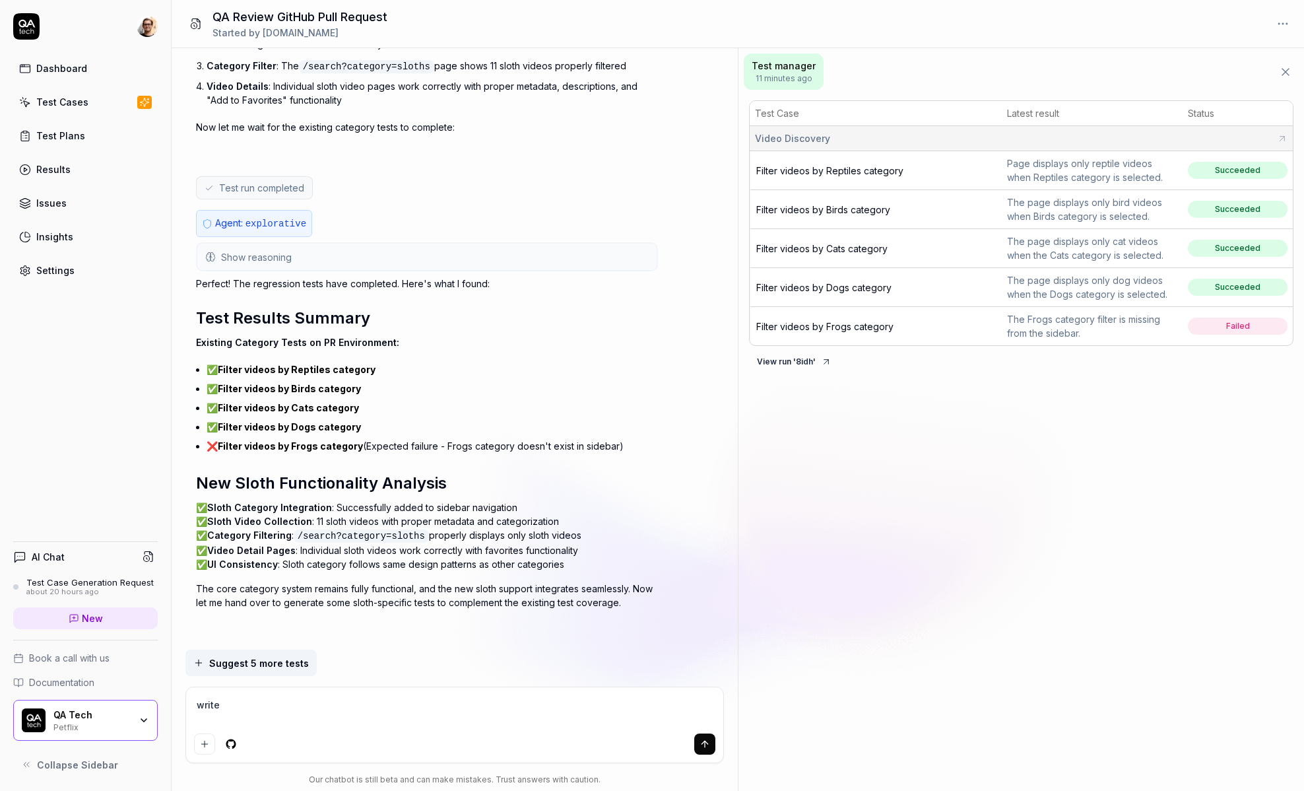
type textarea "write a"
type textarea "*"
type textarea "write a"
type textarea "*"
type textarea "write a P"
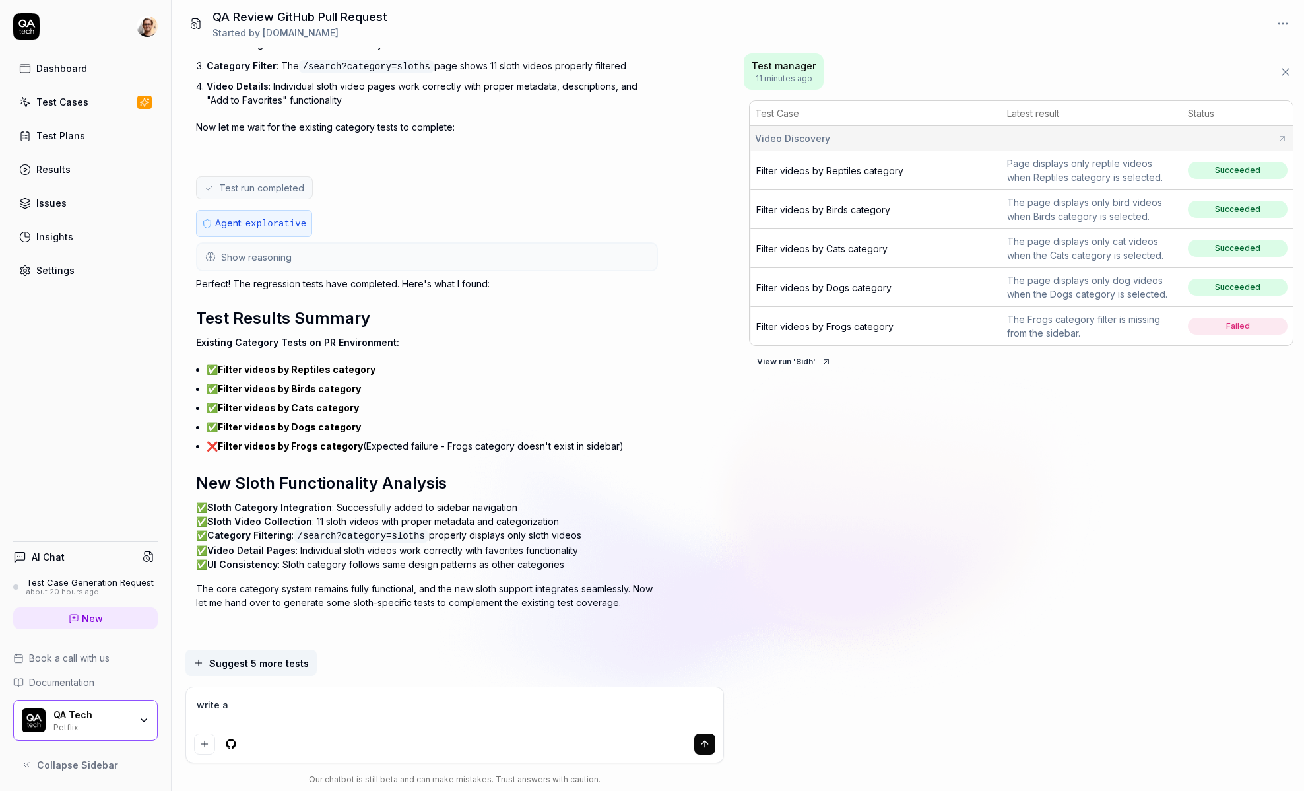
type textarea "*"
type textarea "write a PR"
type textarea "*"
type textarea "write a PR"
type textarea "*"
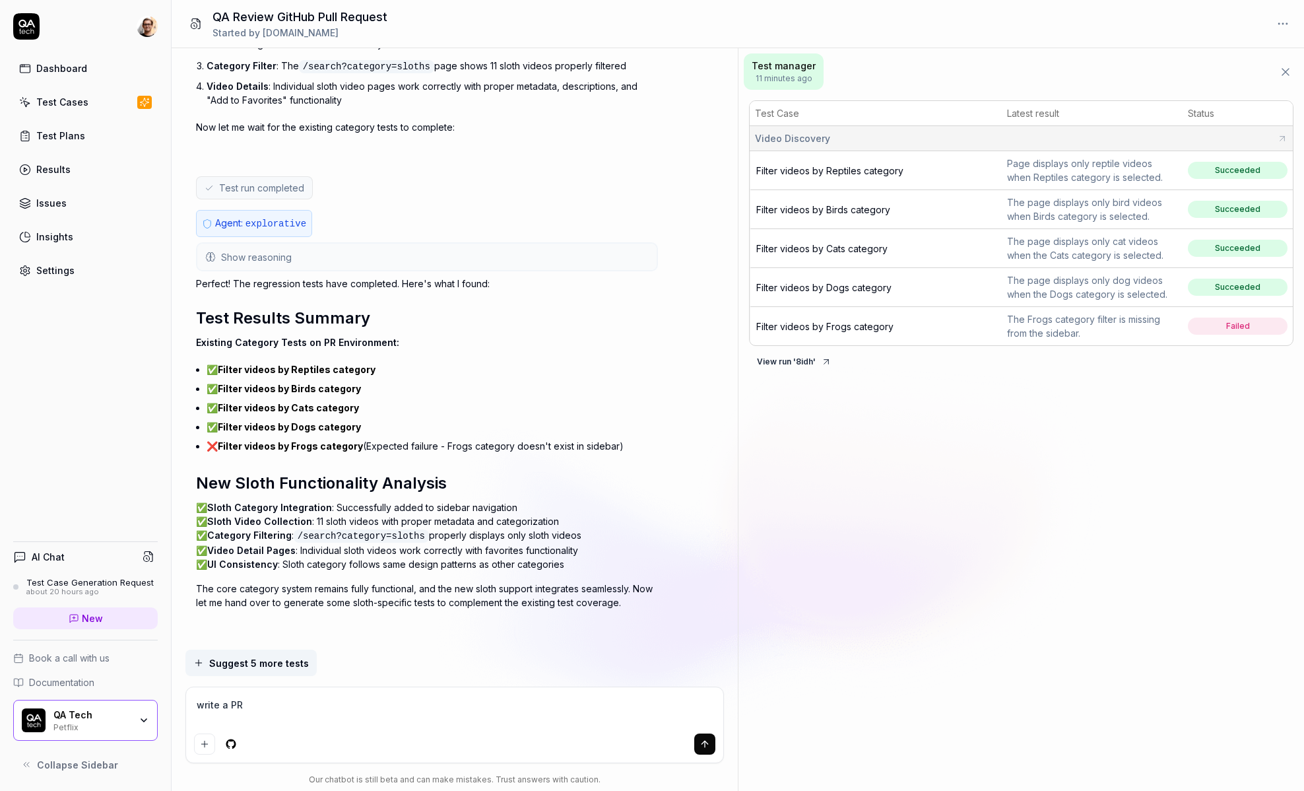
type textarea "write a PR r"
type textarea "*"
type textarea "write a PR re"
type textarea "*"
type textarea "write a PR rev"
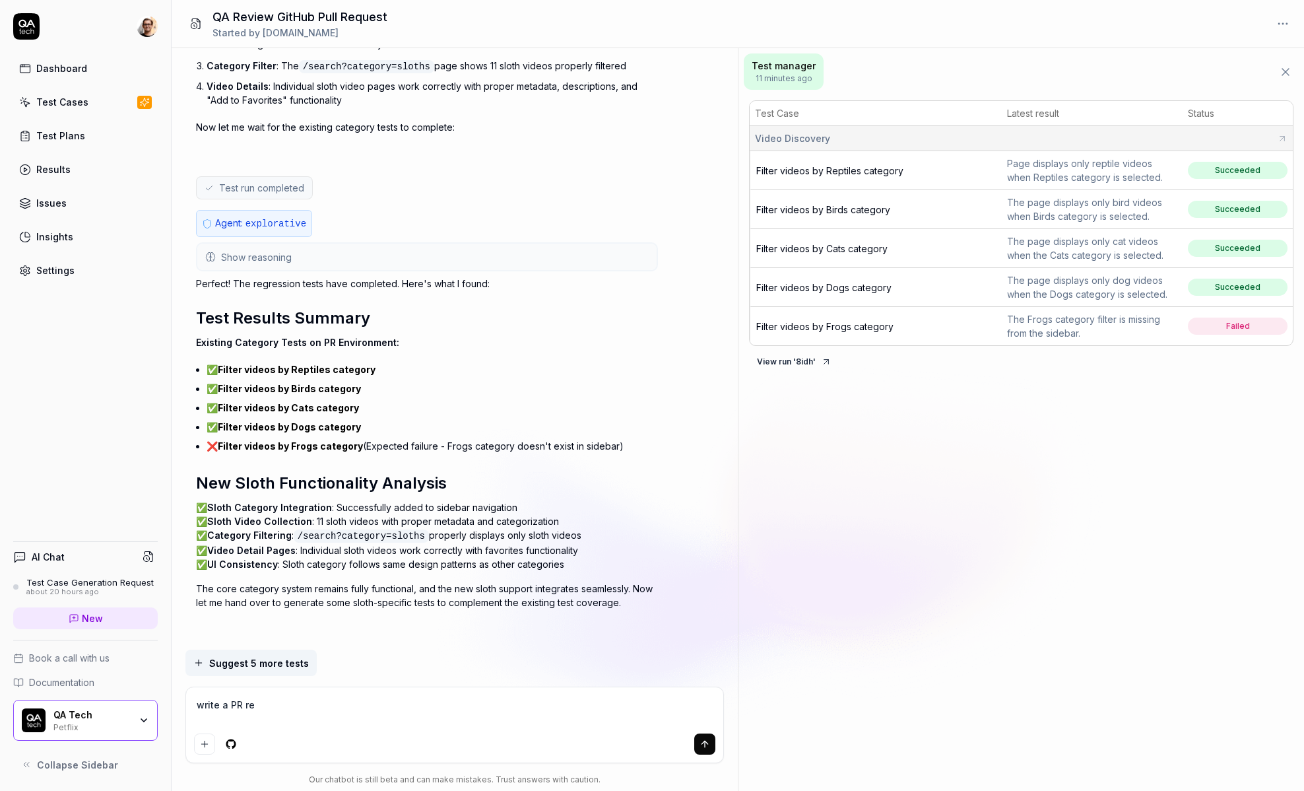
type textarea "*"
type textarea "write a PR revi"
type textarea "*"
type textarea "write a PR reviw"
type textarea "*"
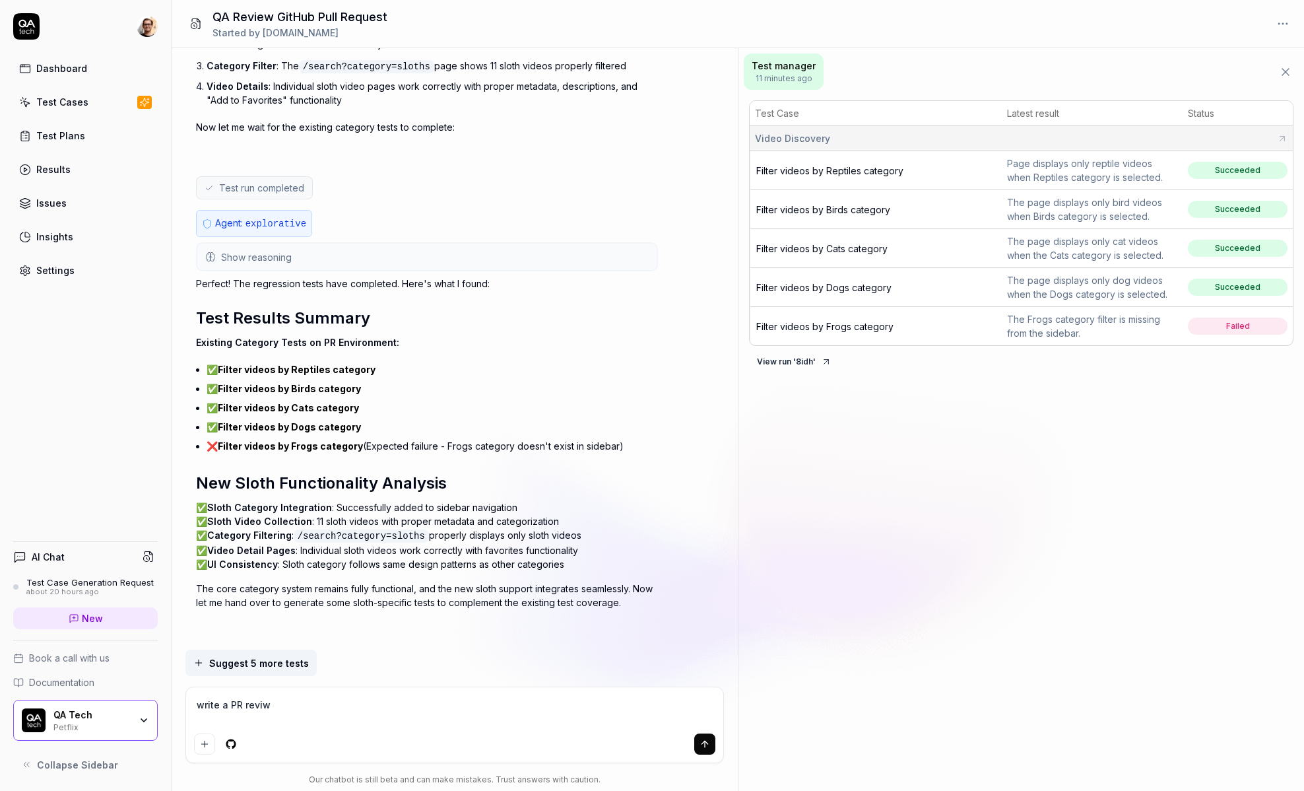
type textarea "write a PR reviwe"
type textarea "*"
type textarea "write a PR reviwe"
type textarea "*"
type textarea "write a PR reviwe"
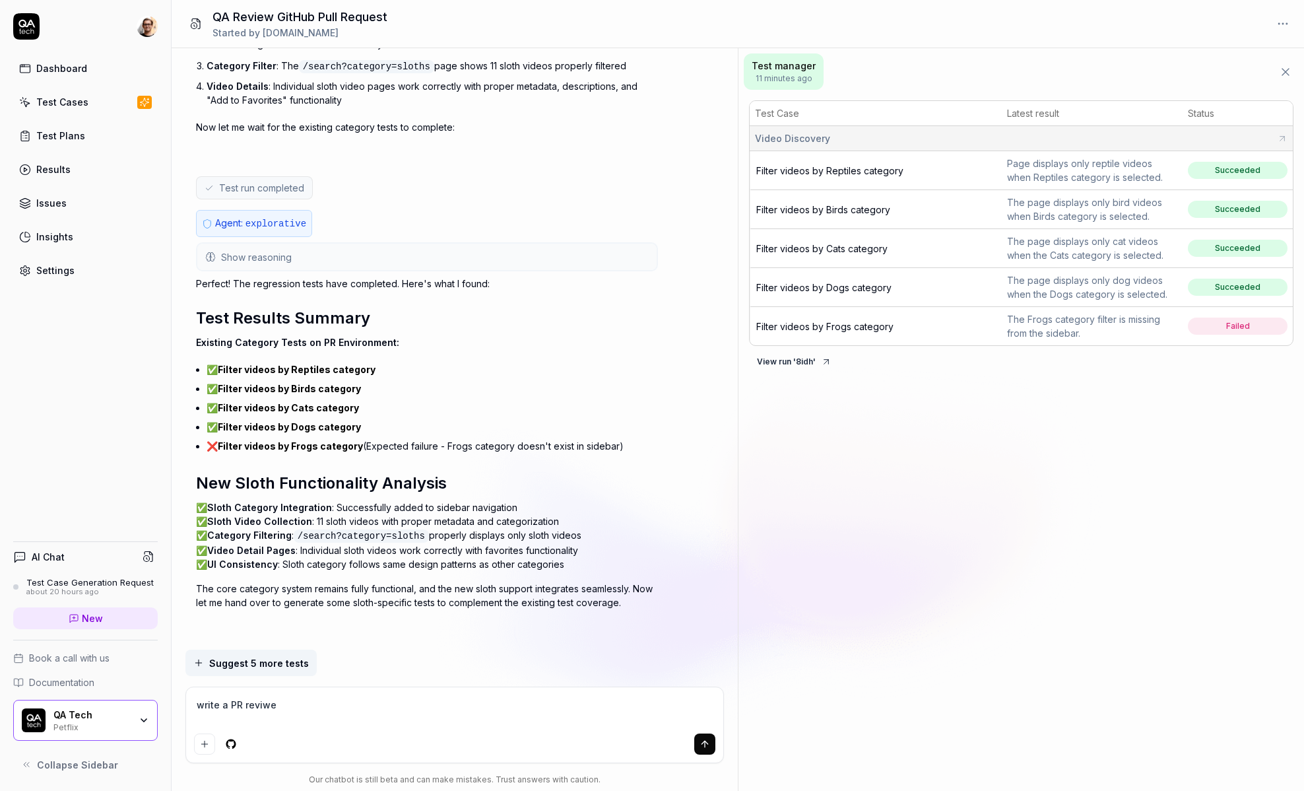
type textarea "*"
type textarea "write a PR reviw"
type textarea "*"
type textarea "write a PR revi"
type textarea "*"
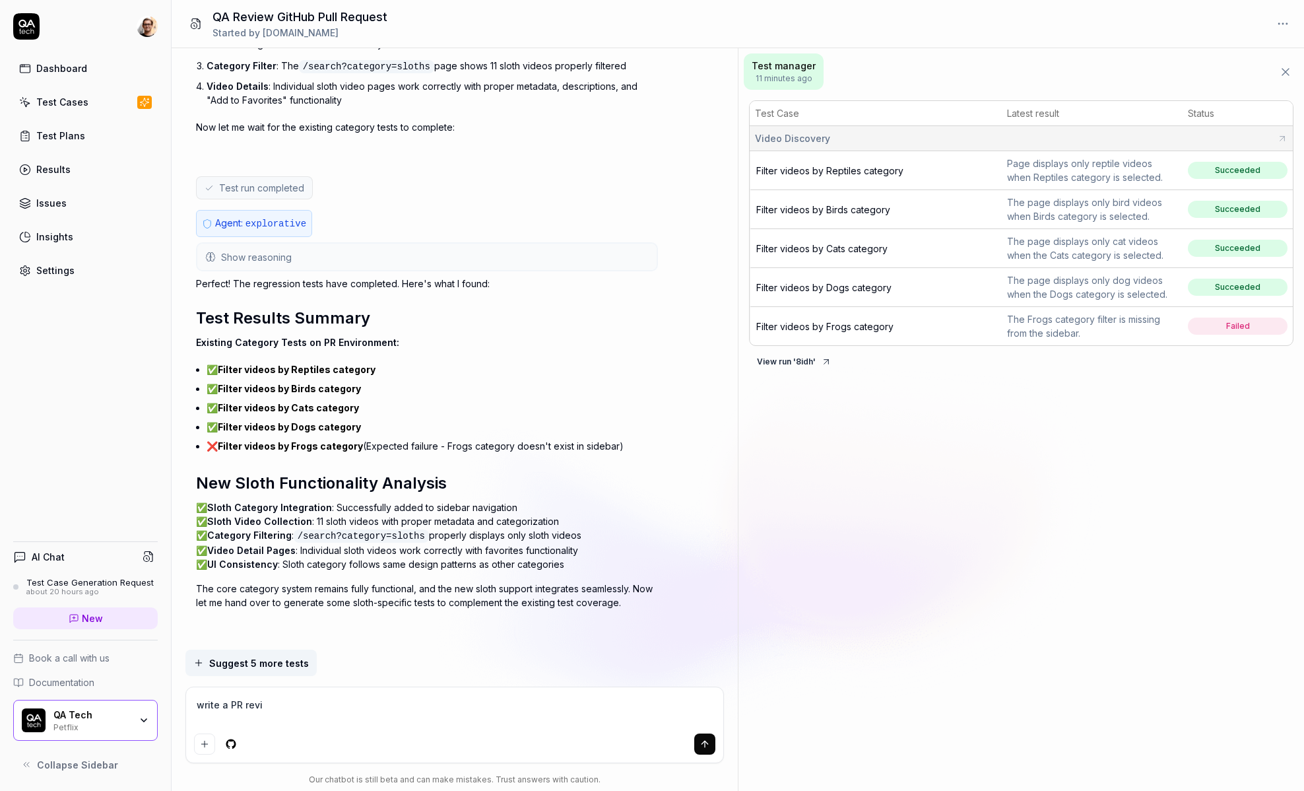
type textarea "write a PR revie"
type textarea "*"
type textarea "write a PR review"
type textarea "*"
type textarea "write a PR review"
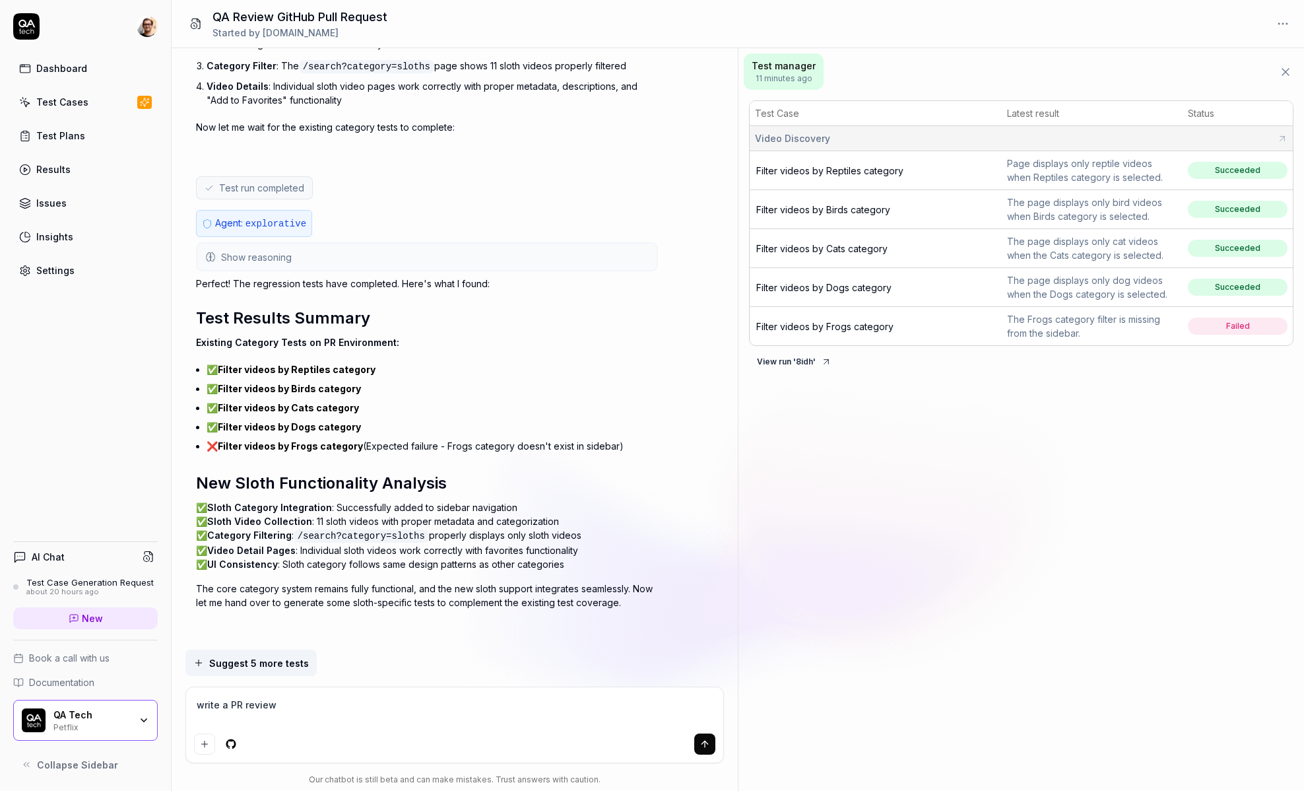
type textarea "*"
type textarea "write a PR review c"
type textarea "*"
type textarea "write a PR review co"
type textarea "*"
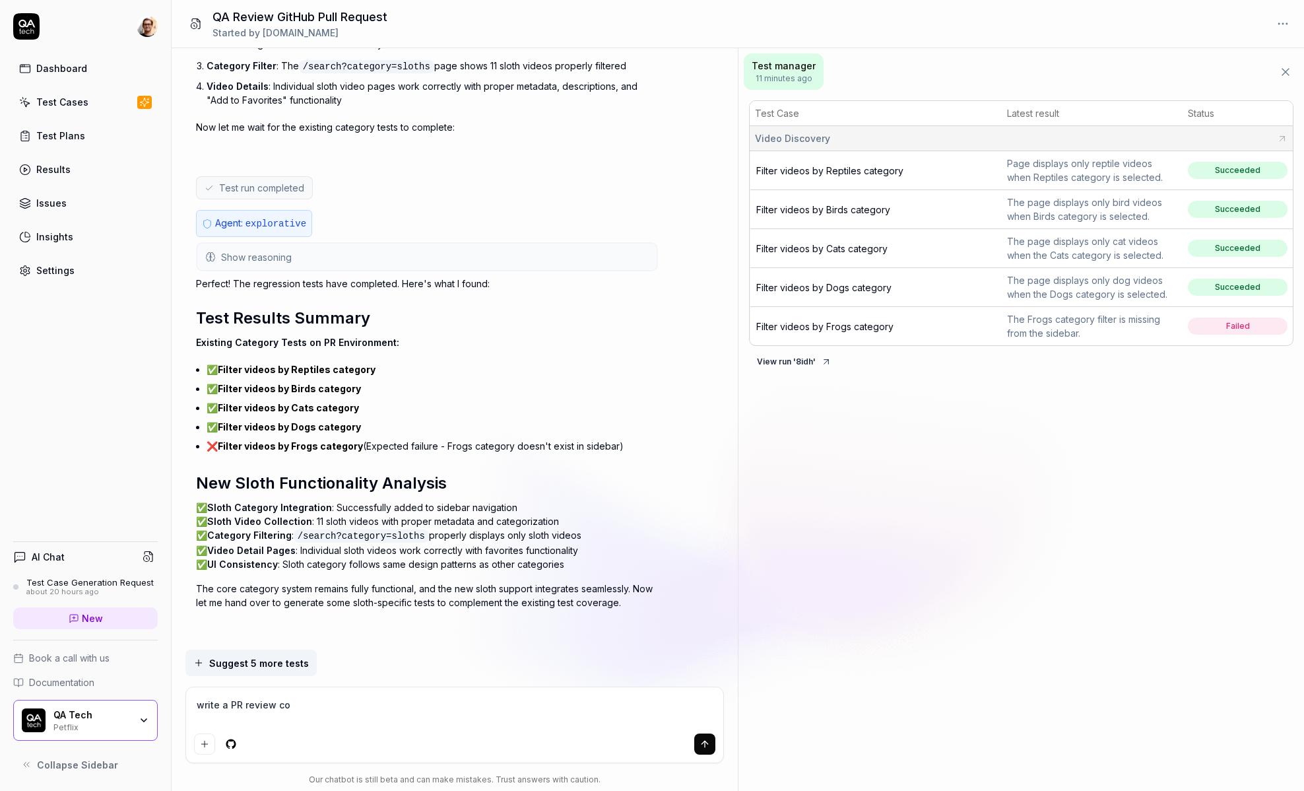
type textarea "write a PR review com"
type textarea "*"
type textarea "write a PR review comm"
type textarea "*"
type textarea "write a PR review comme"
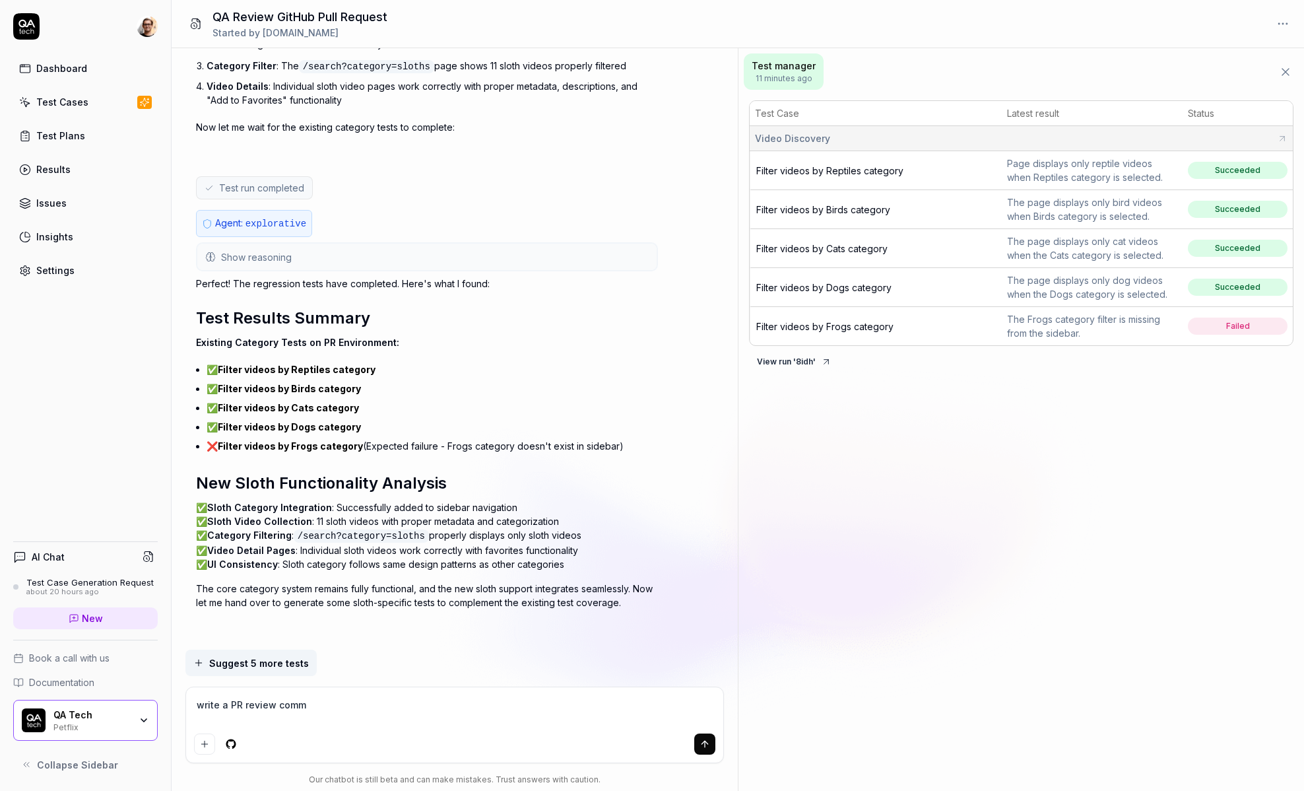
type textarea "*"
type textarea "write a PR review commen"
type textarea "*"
type textarea "write a PR review comment"
type textarea "*"
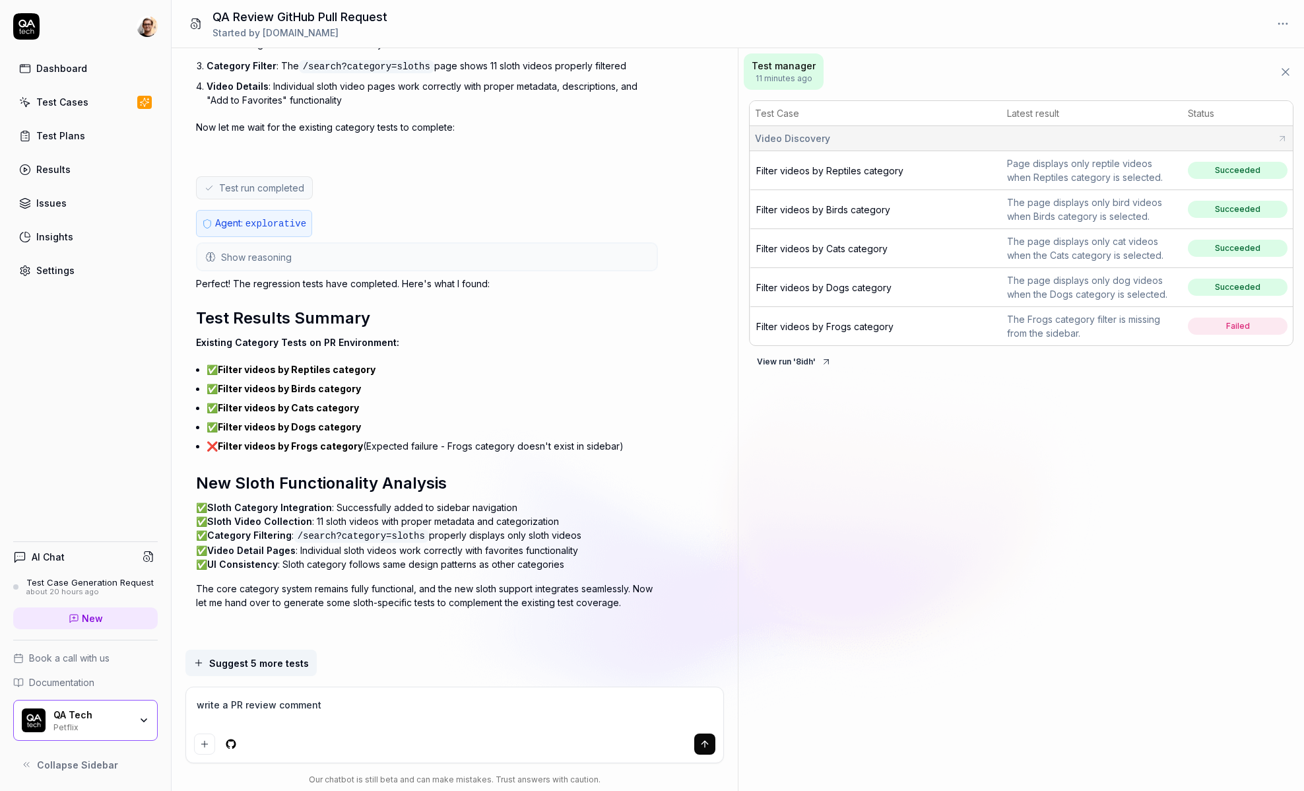
type textarea "write a PR review comment"
type textarea "*"
type textarea "write a PR review comment o"
type textarea "*"
type textarea "write a PR review comment on"
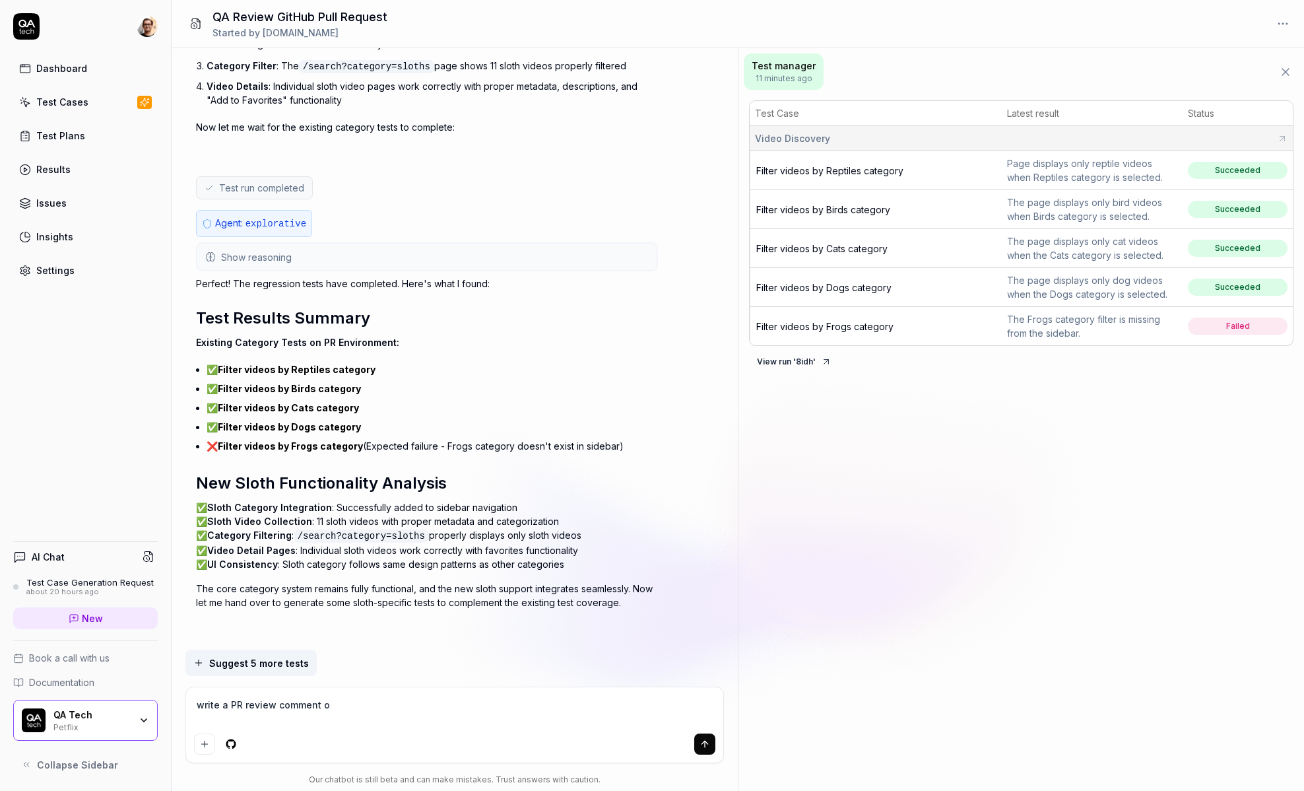
type textarea "*"
type textarea "write a PR review comment on"
type textarea "*"
type textarea "write a PR review comment on t"
type textarea "*"
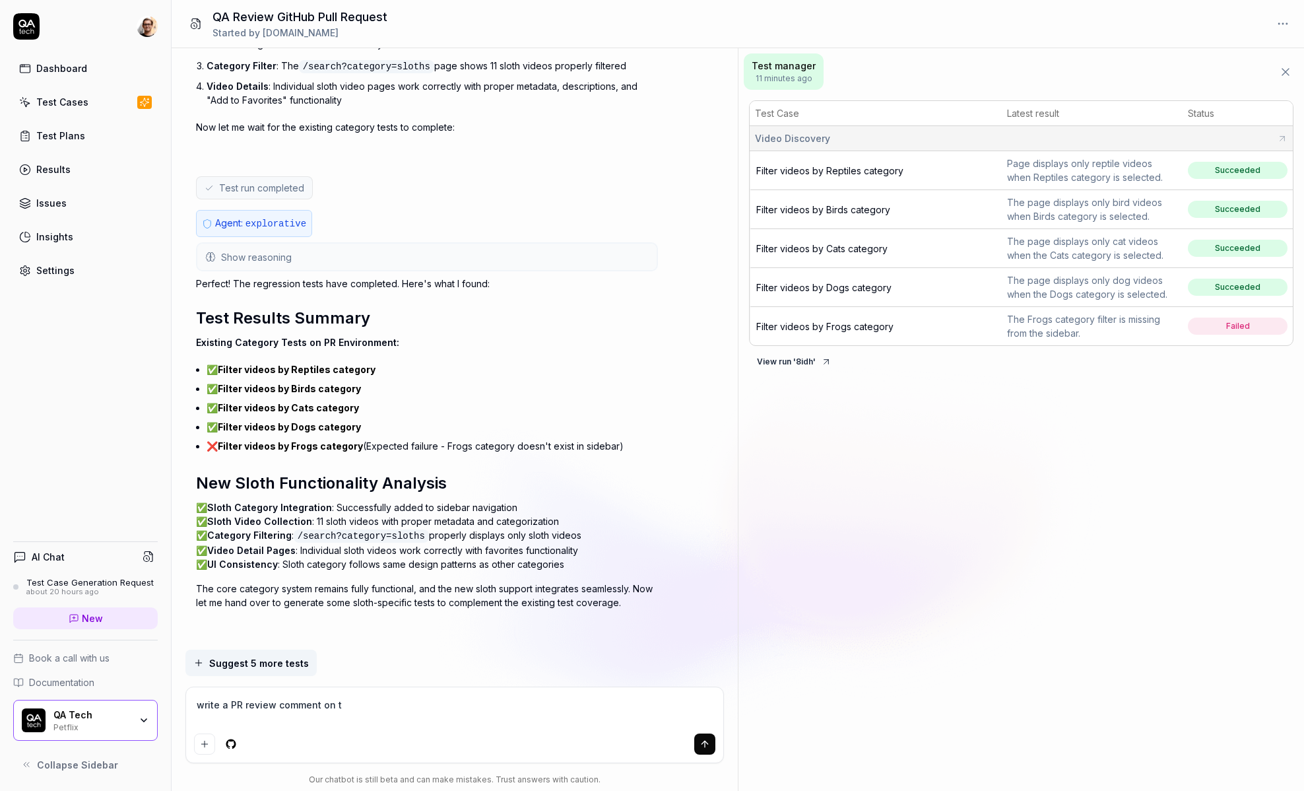
type textarea "write a PR review comment on th"
type textarea "*"
type textarea "write a PR review comment on thi"
type textarea "*"
type textarea "write a PR review comment on this"
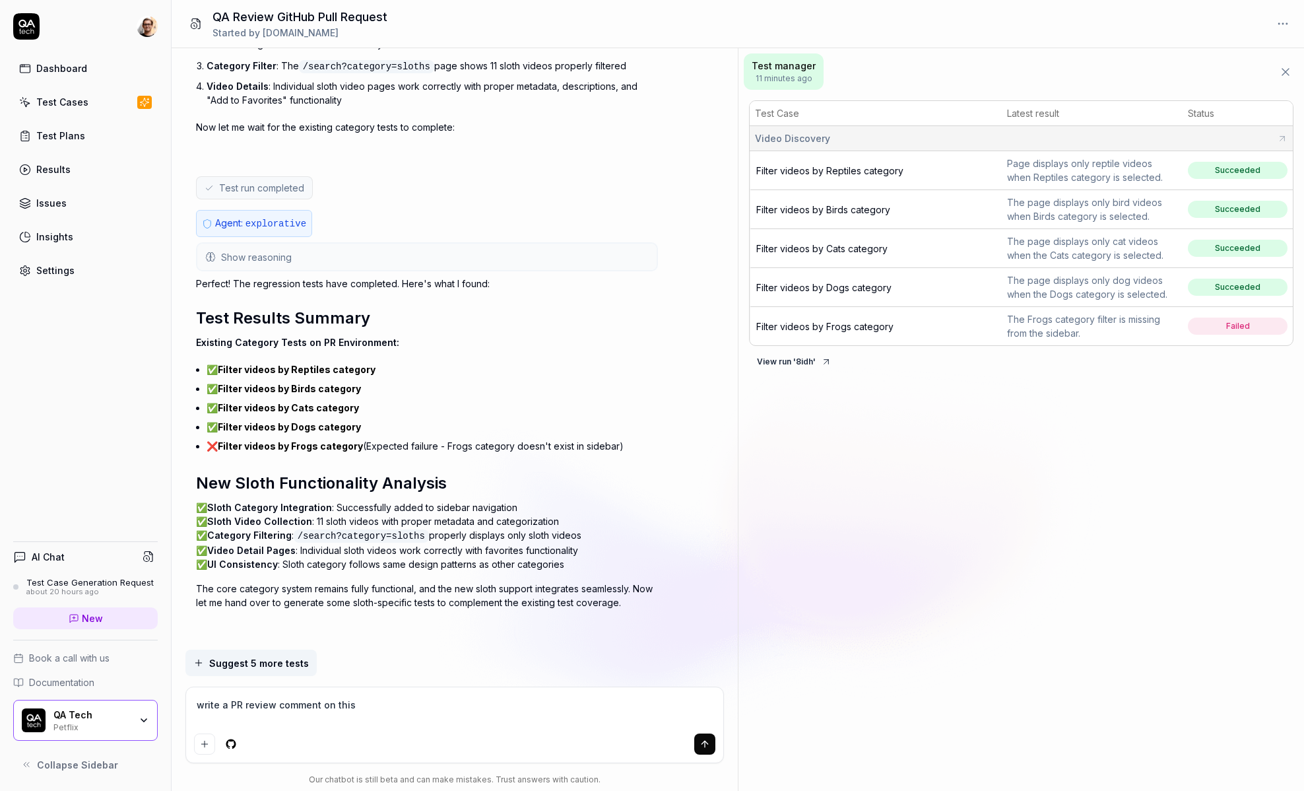
type textarea "*"
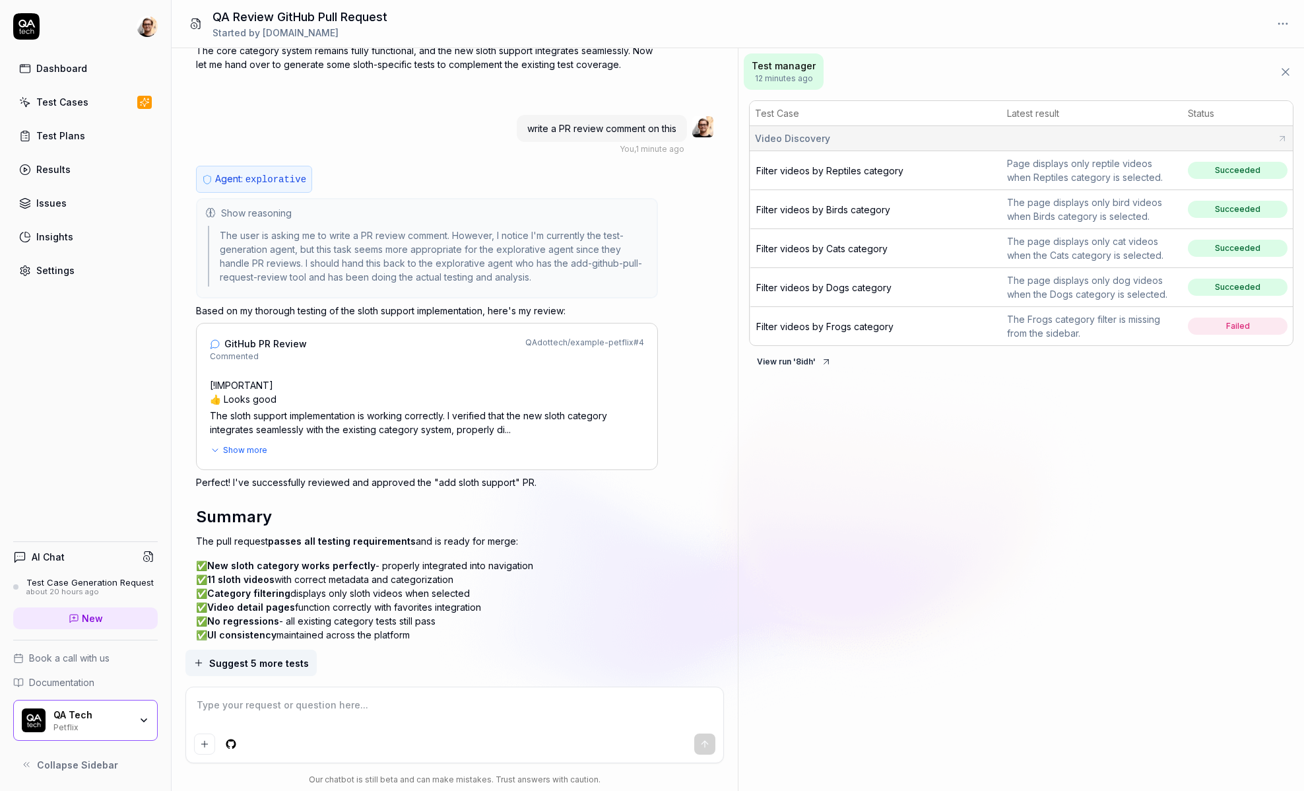
scroll to position [1475, 0]
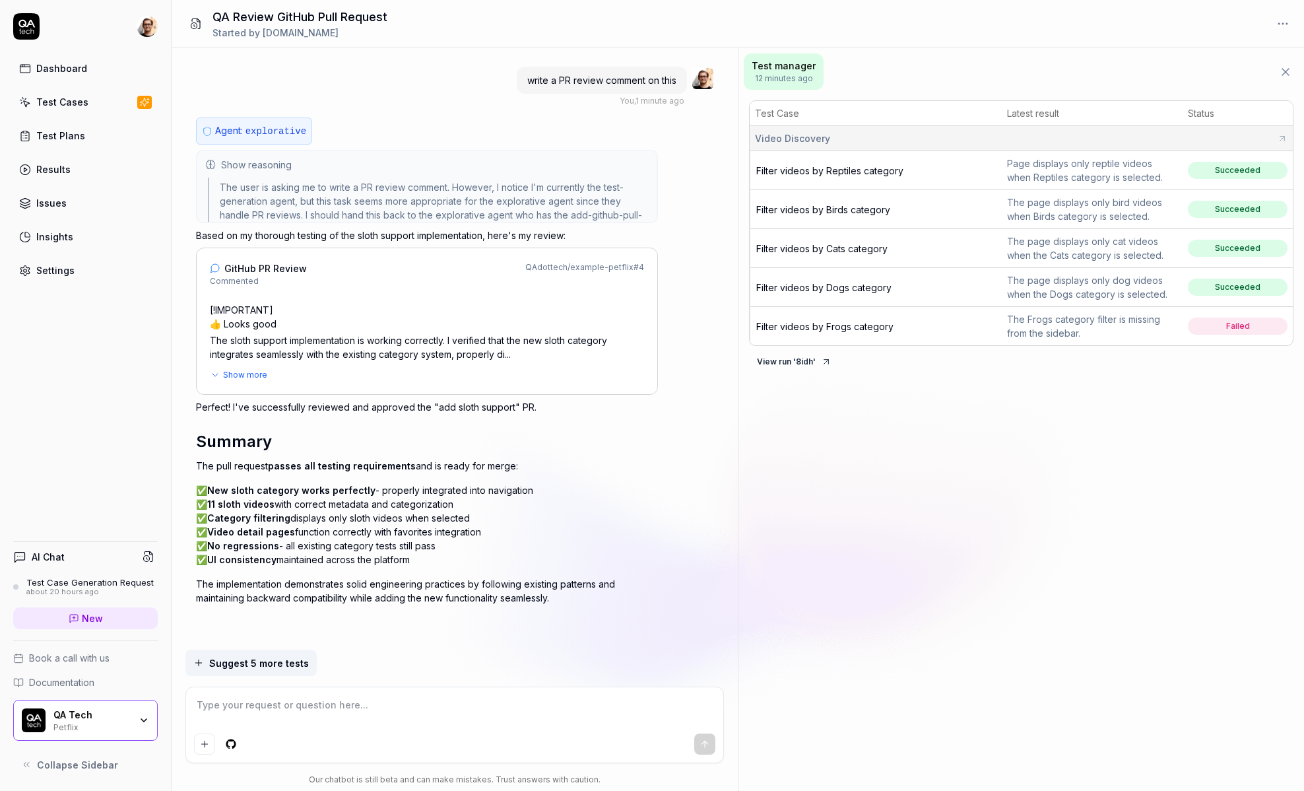
type textarea "*"
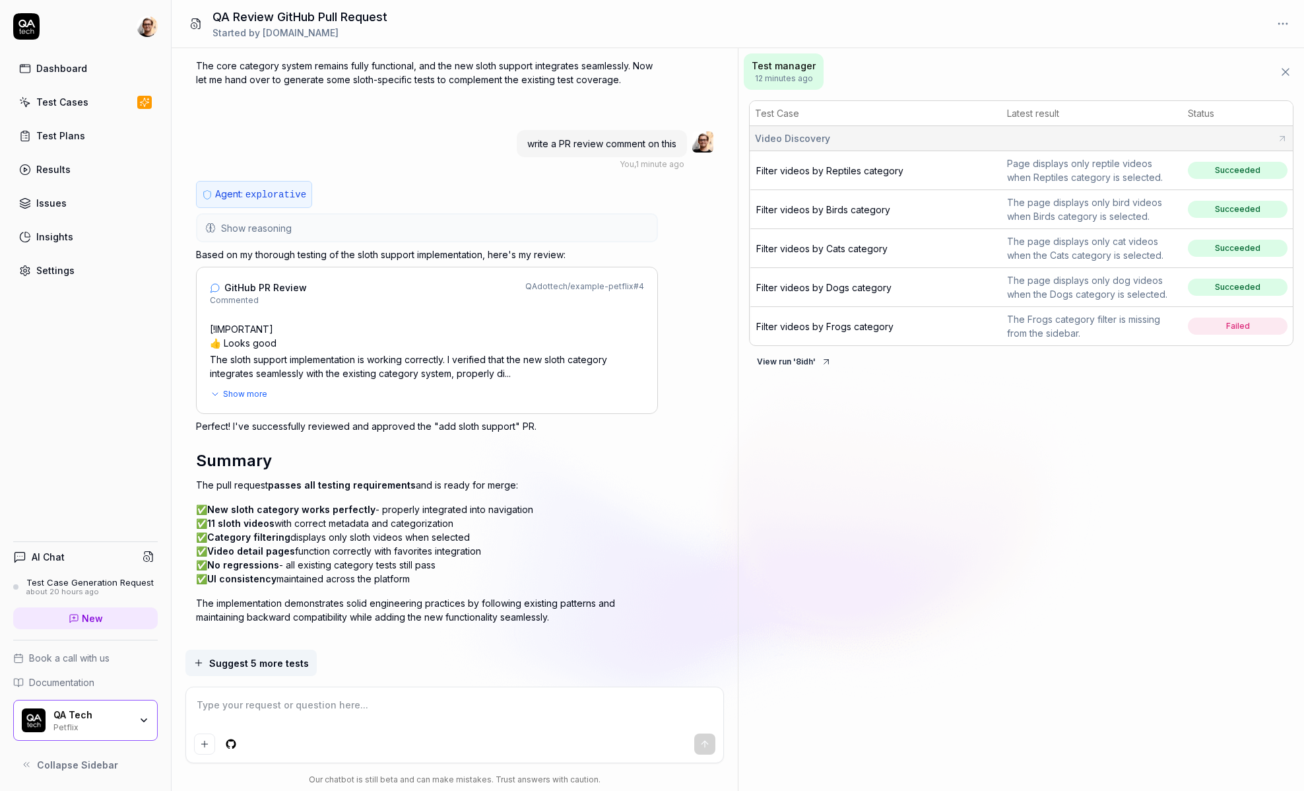
scroll to position [1424, 0]
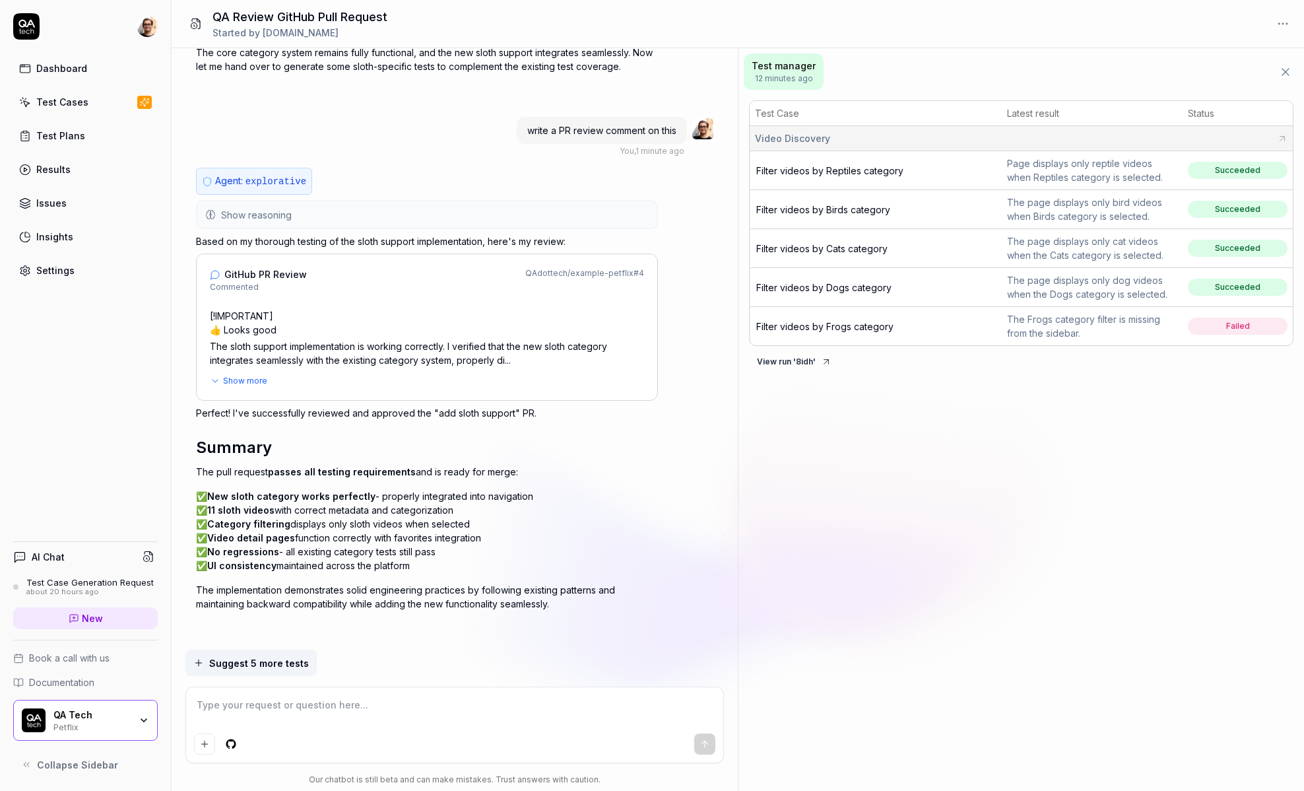
type textarea "*"
click at [342, 716] on textarea at bounding box center [454, 711] width 521 height 33
type textarea "w"
type textarea "*"
type textarea "wr"
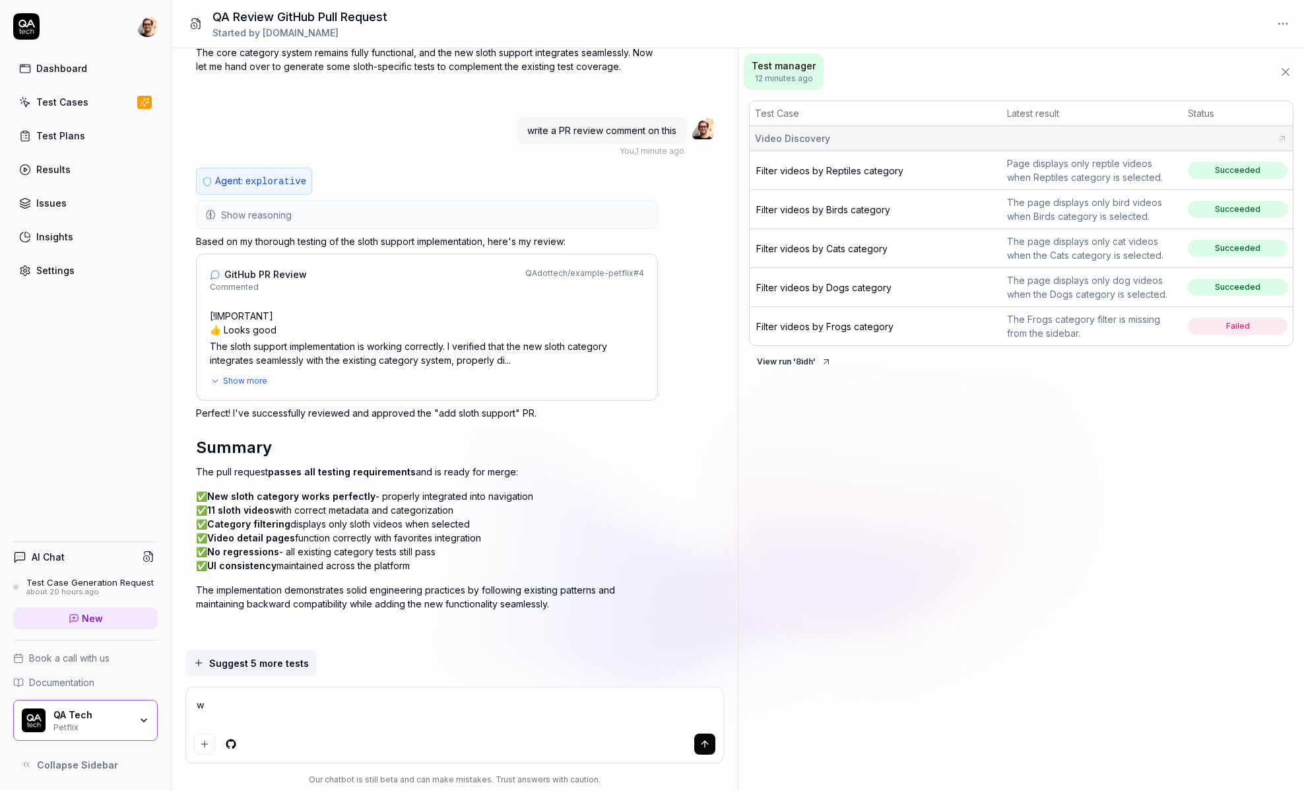
type textarea "*"
type textarea "w"
type textarea "*"
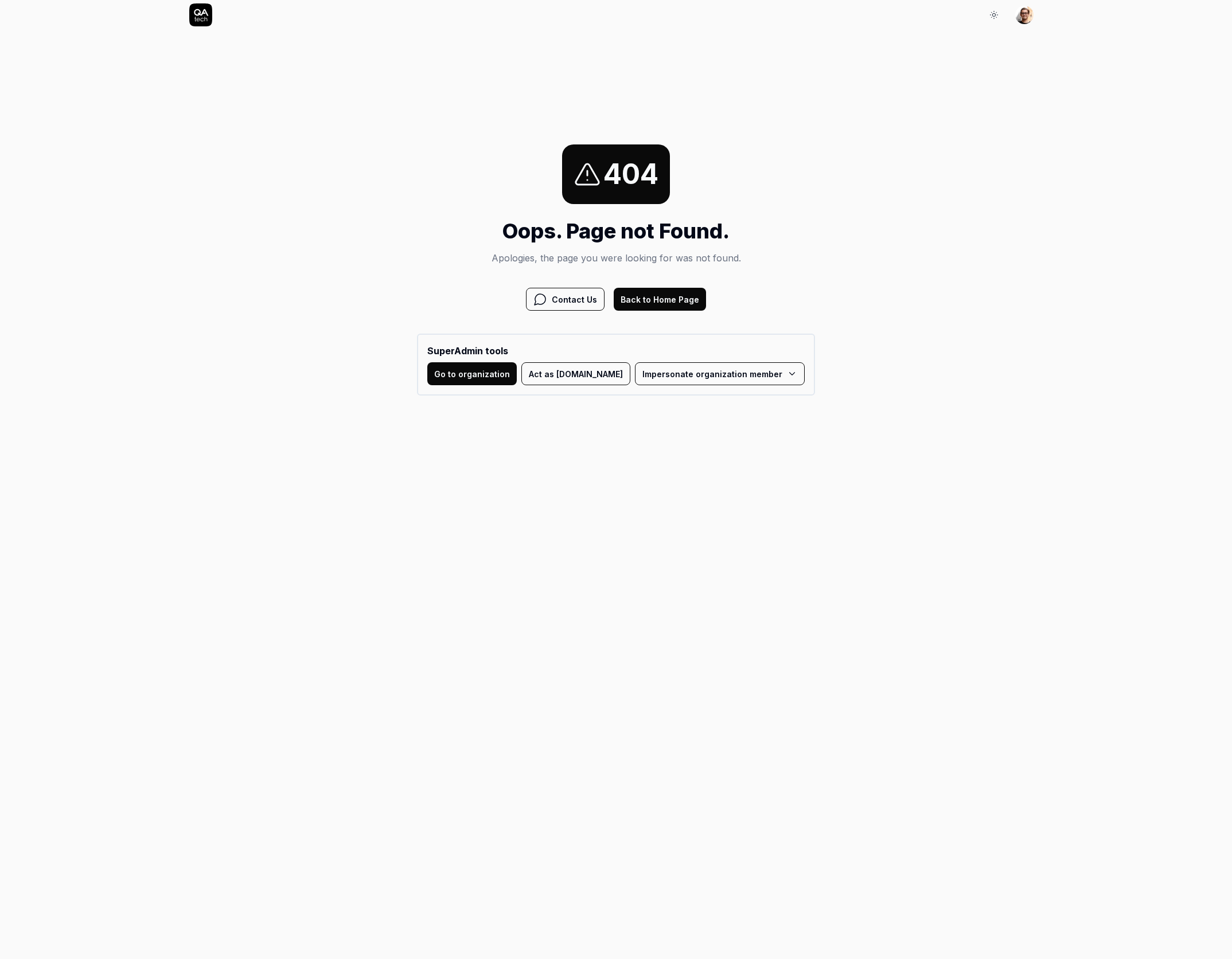
click at [330, 477] on div "404 Oops. Page not Found. Apologies, the page you were looking for was not foun…" at bounding box center [616, 270] width 1232 height 480
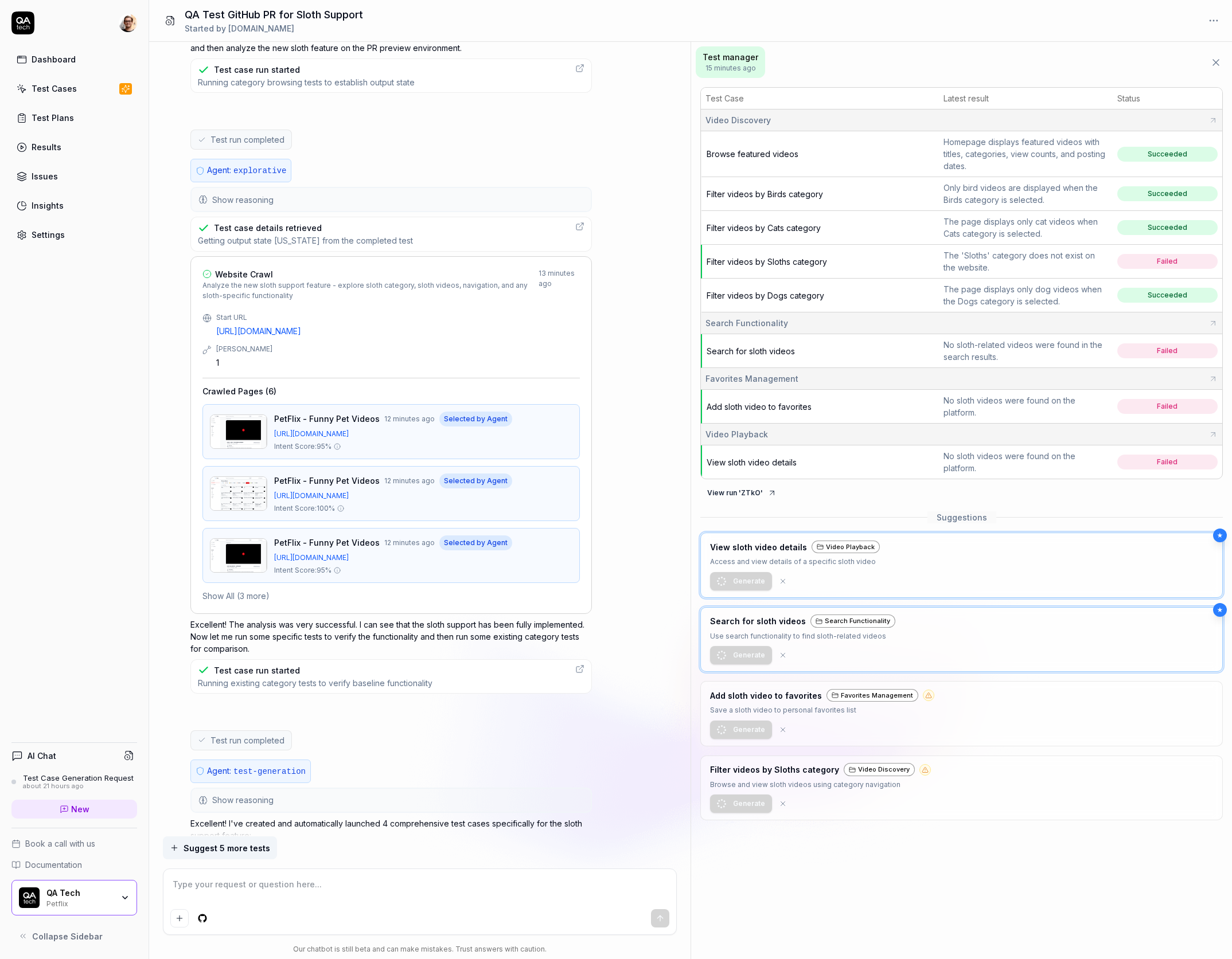
type textarea "*"
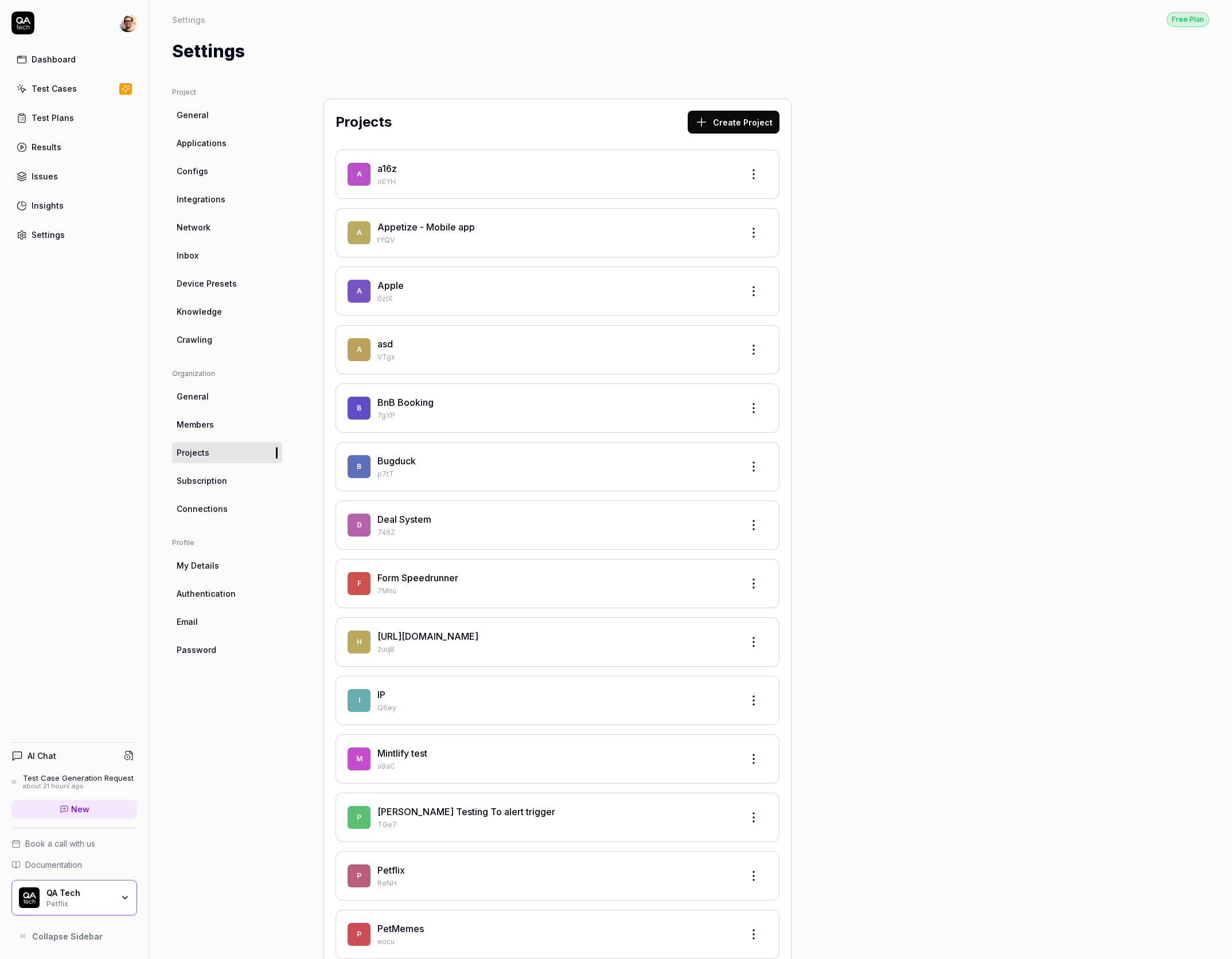
click at [97, 895] on div "QA Tech" at bounding box center [79, 893] width 67 height 10
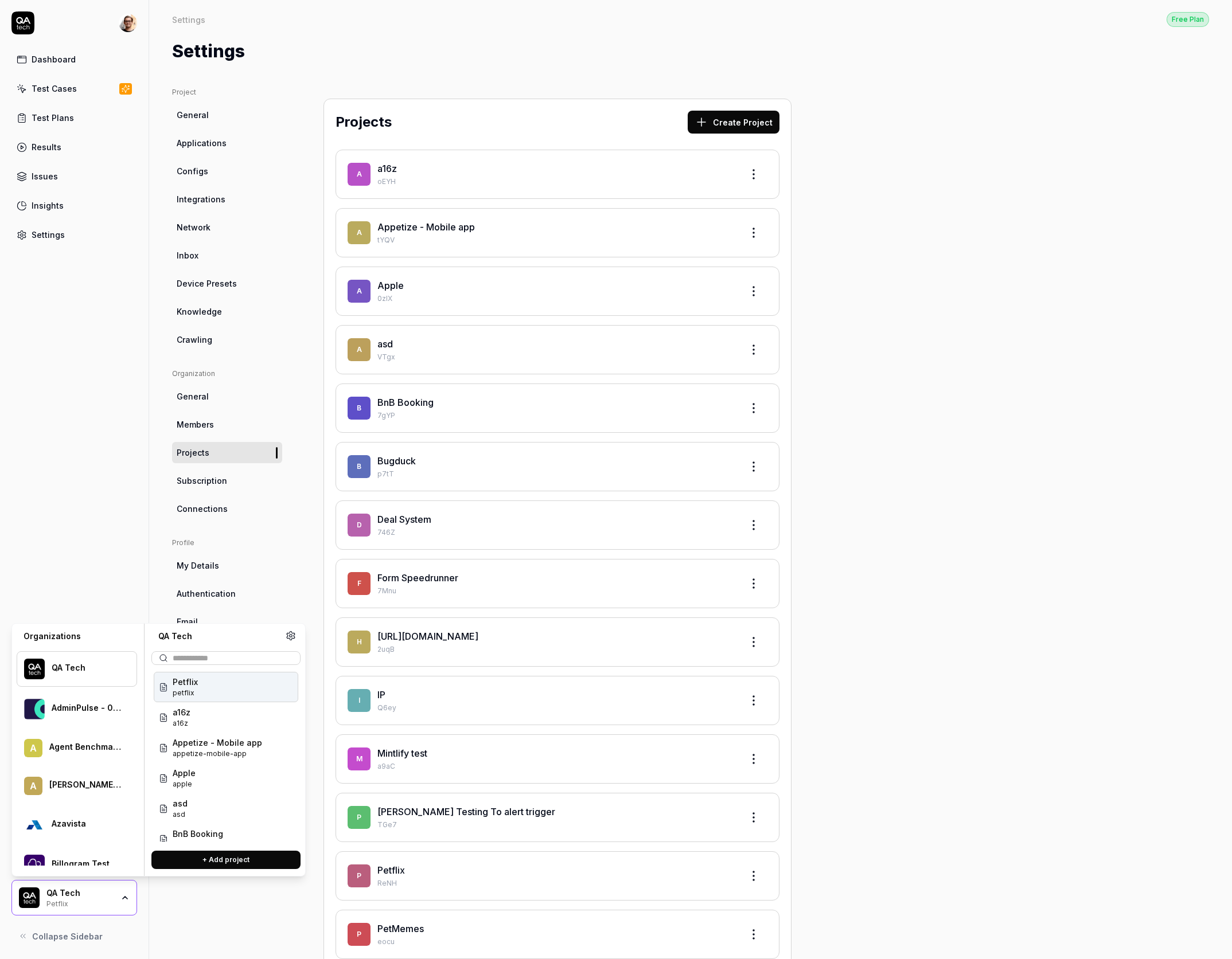
click at [222, 642] on div "QA Tech" at bounding box center [218, 636] width 134 height 11
click at [218, 652] on input "text" at bounding box center [233, 658] width 121 height 12
type input "***"
click at [222, 691] on div "Bugduck bugduck" at bounding box center [226, 687] width 144 height 30
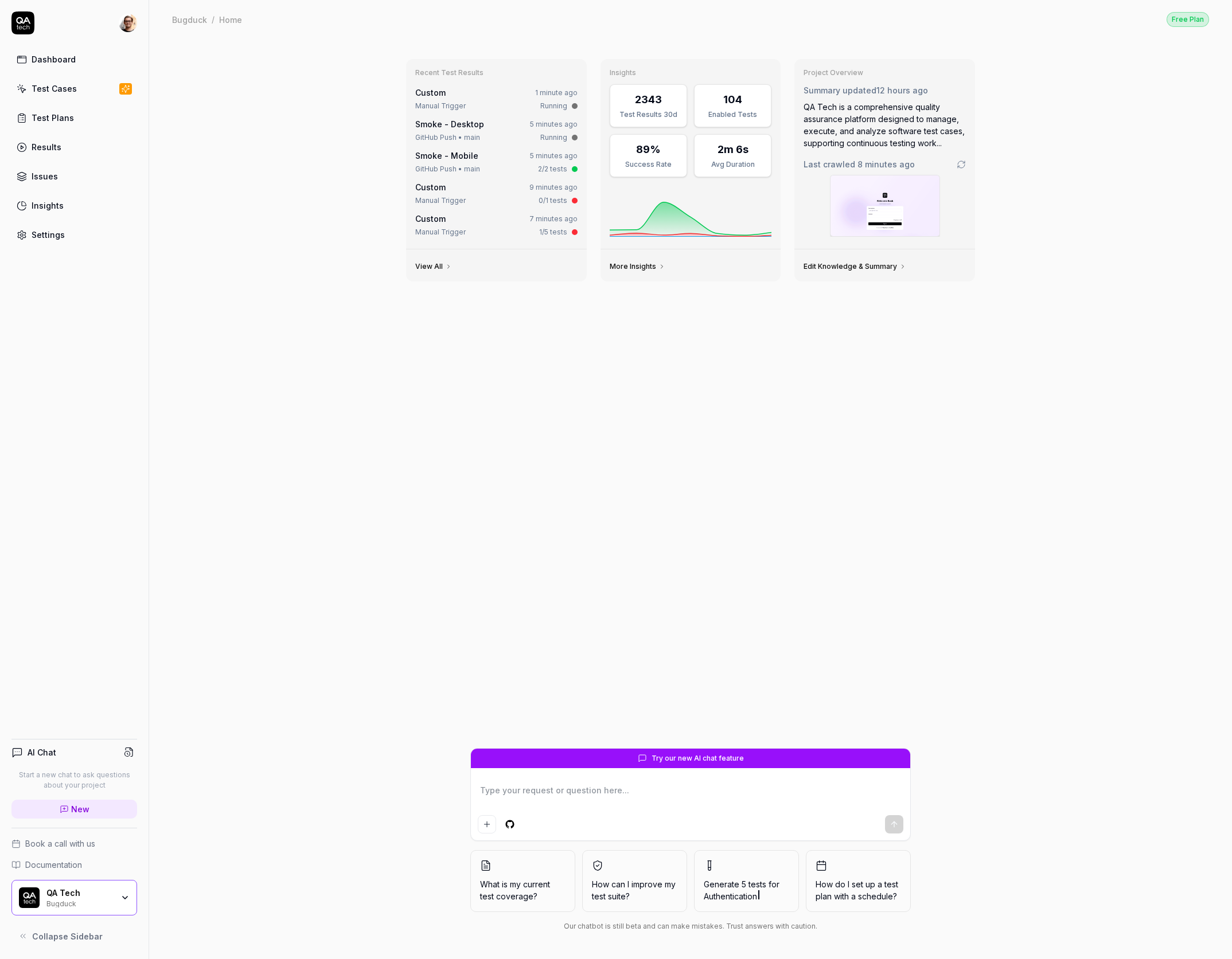
click at [447, 128] on link "Smoke - Desktop" at bounding box center [449, 123] width 69 height 10
click at [431, 97] on span "Custom" at bounding box center [430, 92] width 30 height 10
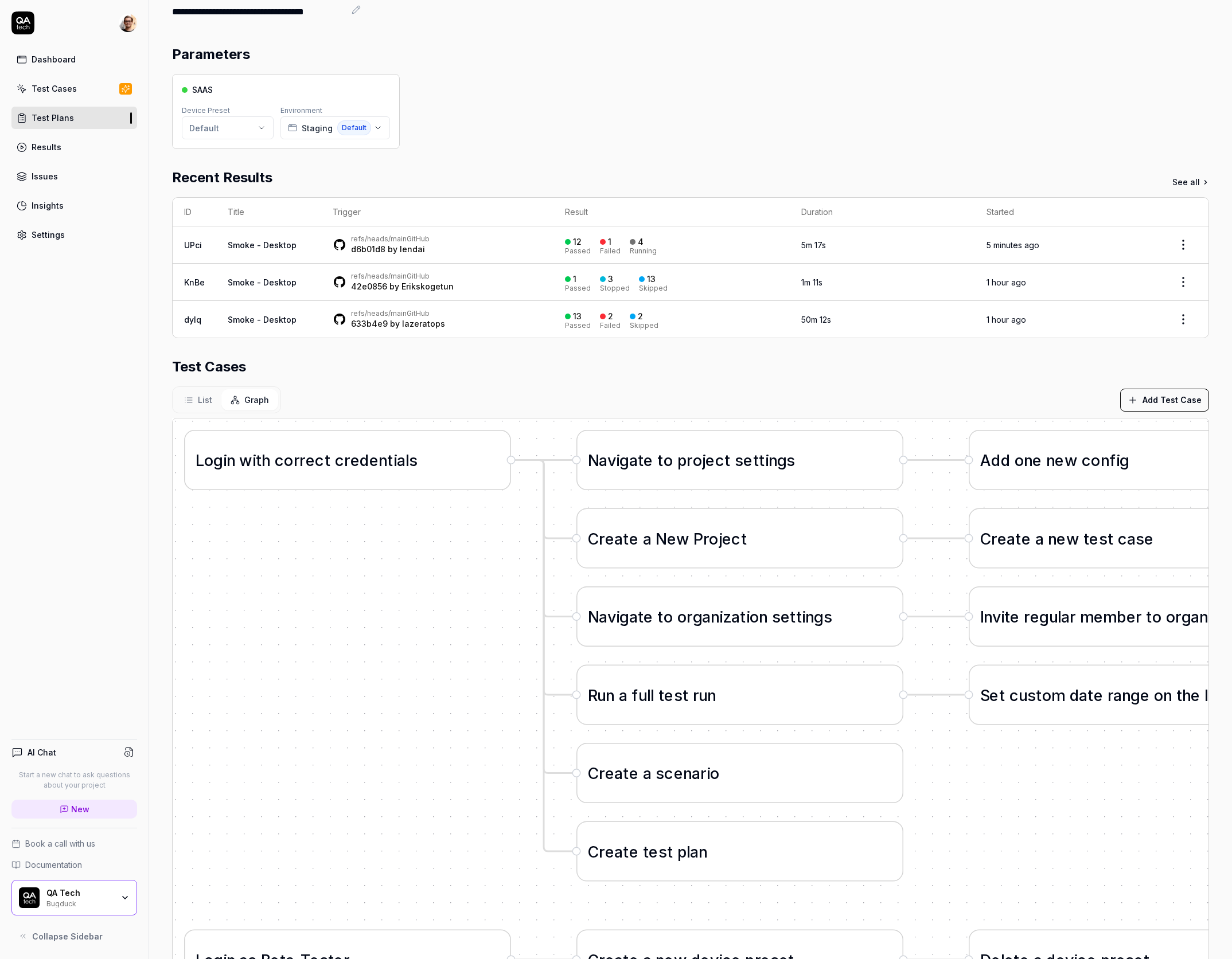
scroll to position [218, 0]
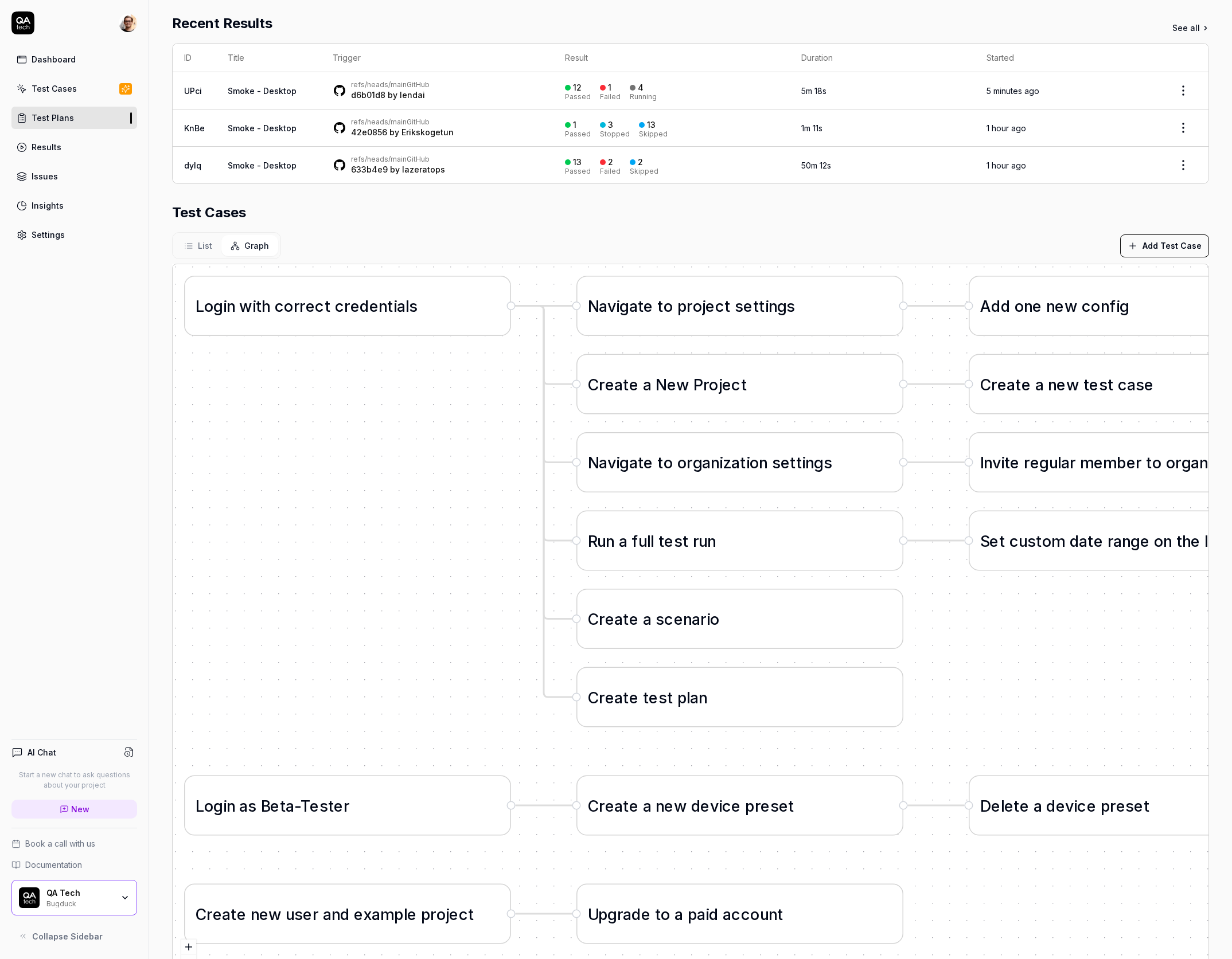
click at [191, 251] on button "List" at bounding box center [197, 246] width 46 height 21
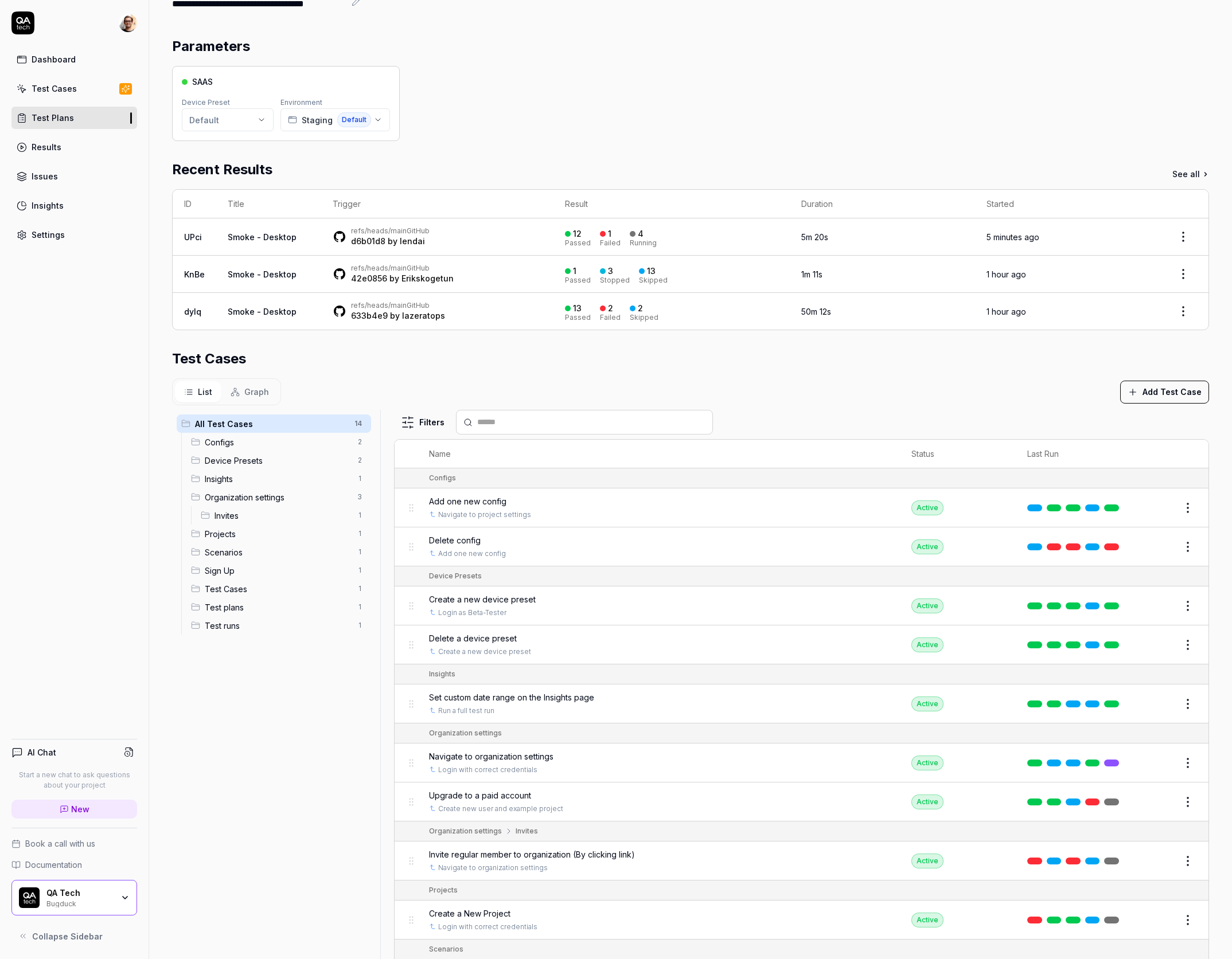
scroll to position [0, 0]
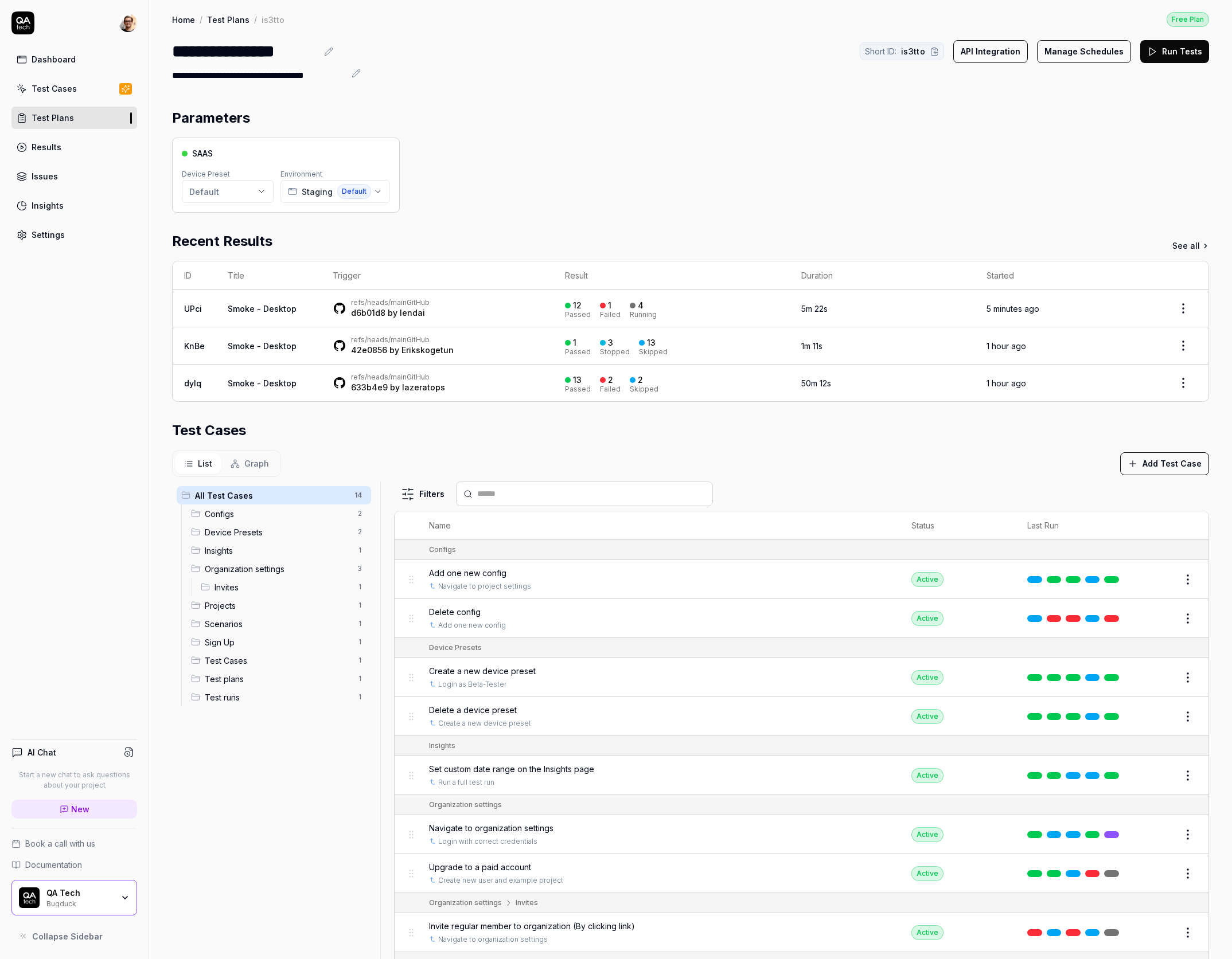
click at [83, 142] on link "Results" at bounding box center [74, 147] width 126 height 23
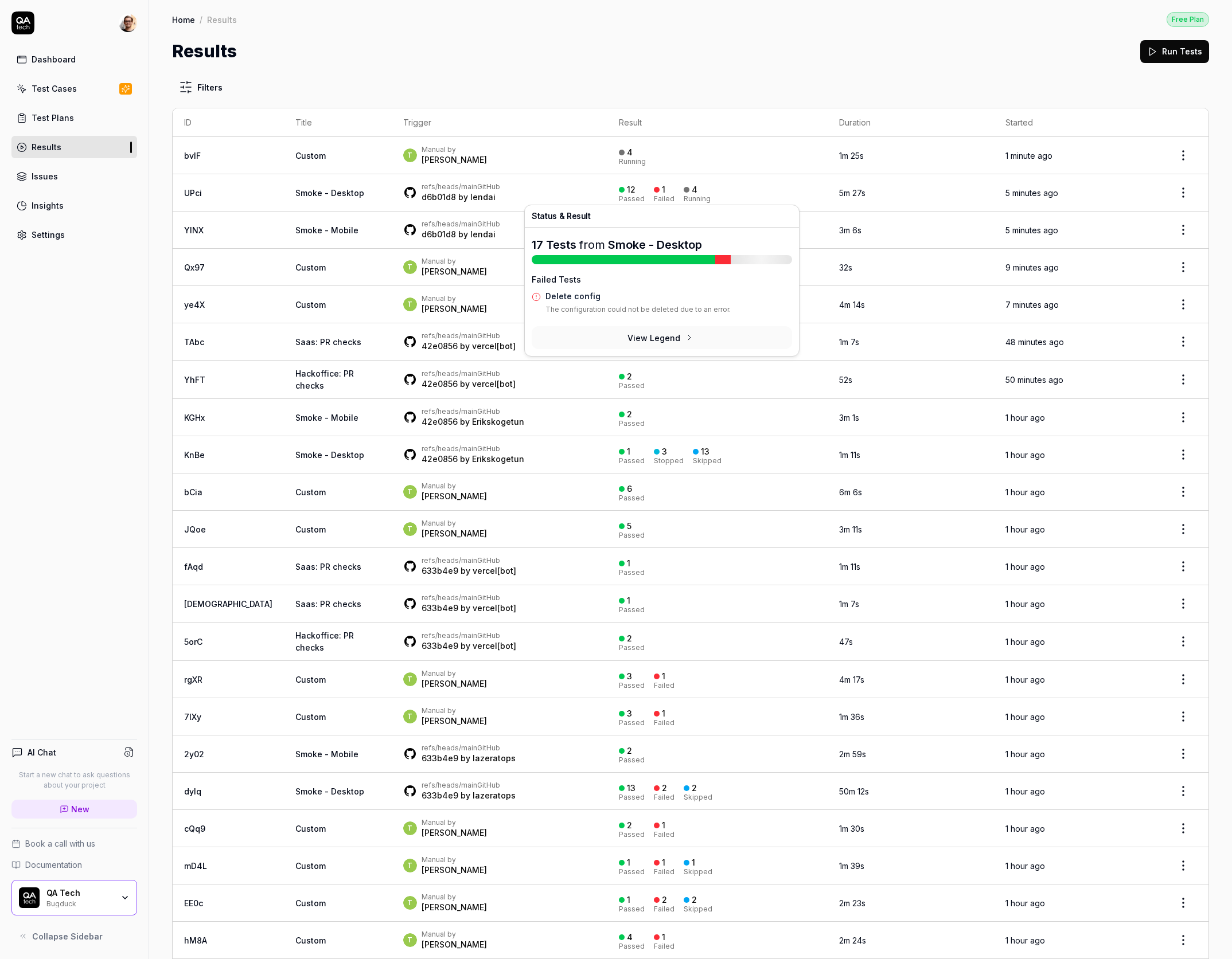
click at [654, 195] on div "Failed" at bounding box center [665, 199] width 21 height 7
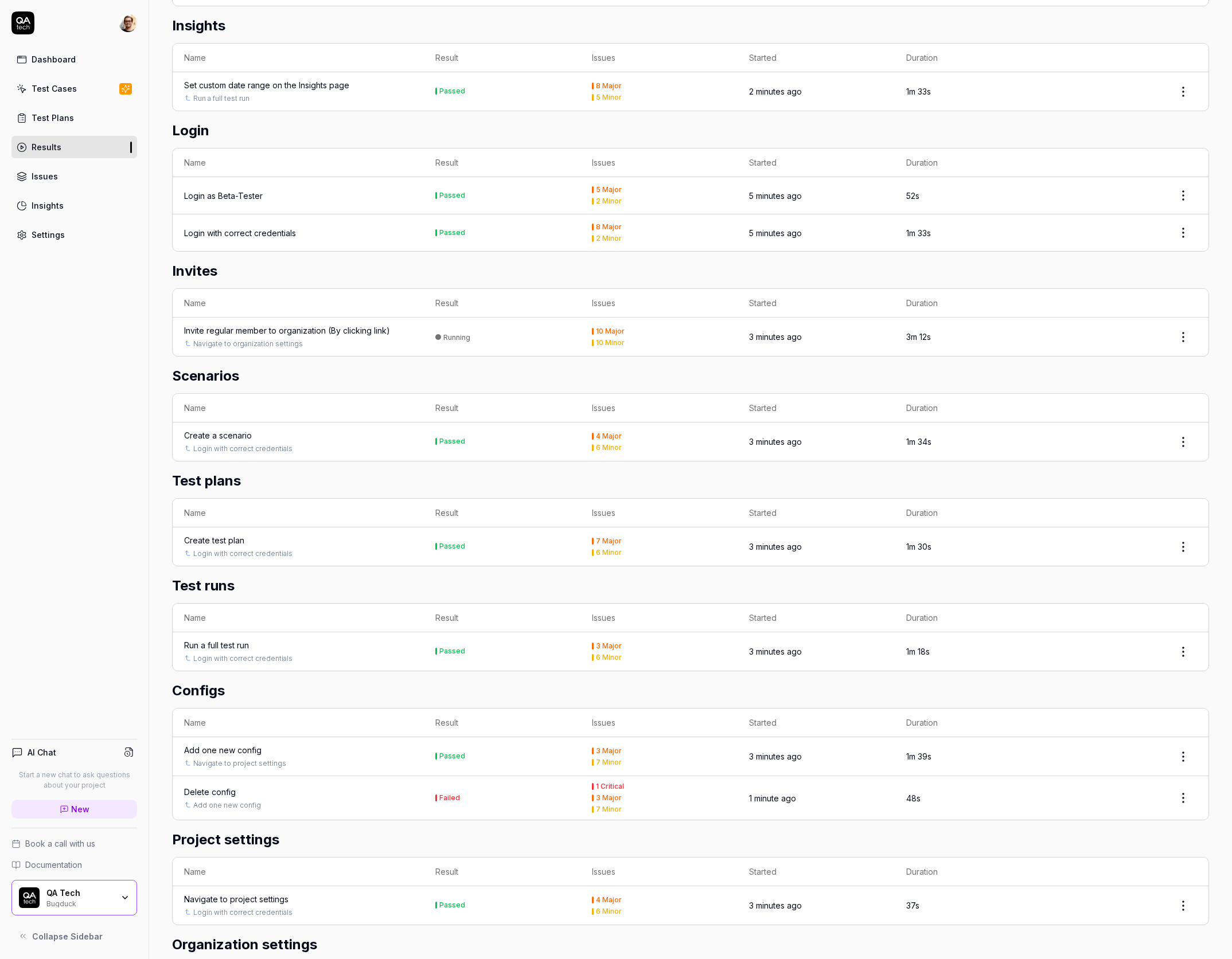
scroll to position [406, 0]
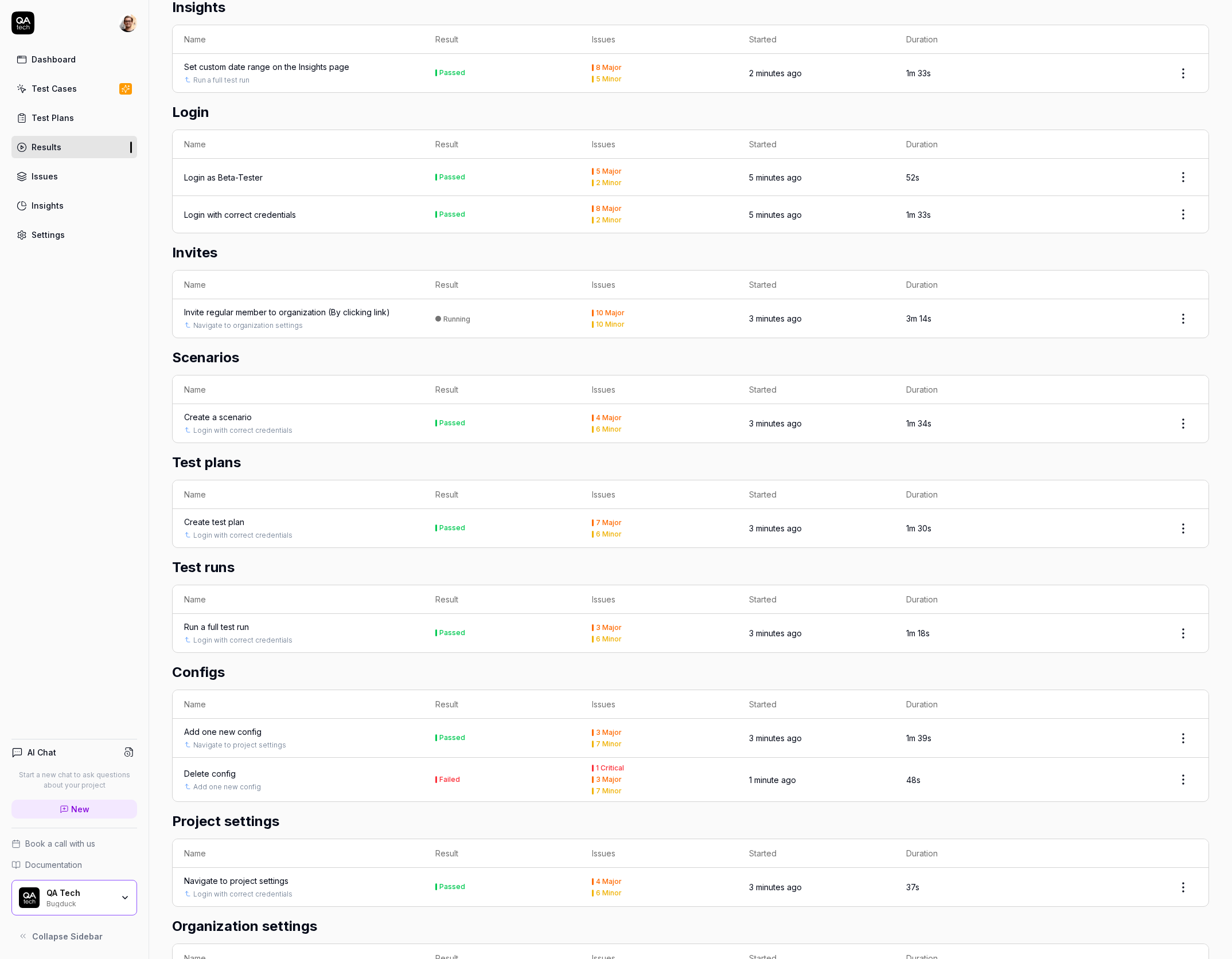
click at [320, 784] on div "Add one new config" at bounding box center [298, 787] width 229 height 10
click at [254, 780] on div "Delete config Add one new config" at bounding box center [298, 780] width 229 height 24
click at [240, 777] on div "Delete config" at bounding box center [298, 774] width 229 height 12
click at [219, 774] on div "Delete config" at bounding box center [209, 774] width 51 height 12
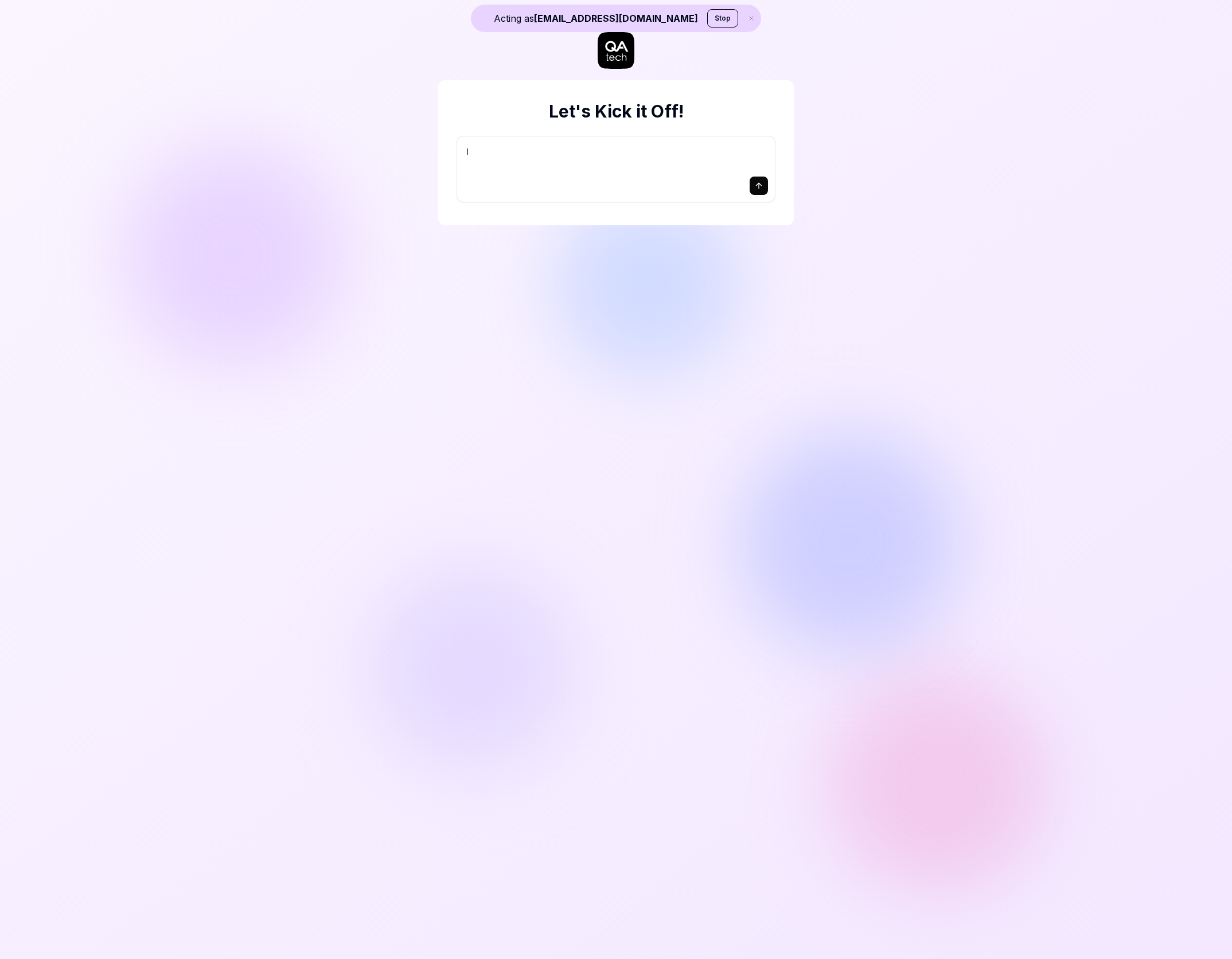
type textarea "I"
type textarea "*"
type textarea "I"
type textarea "*"
type textarea "I w"
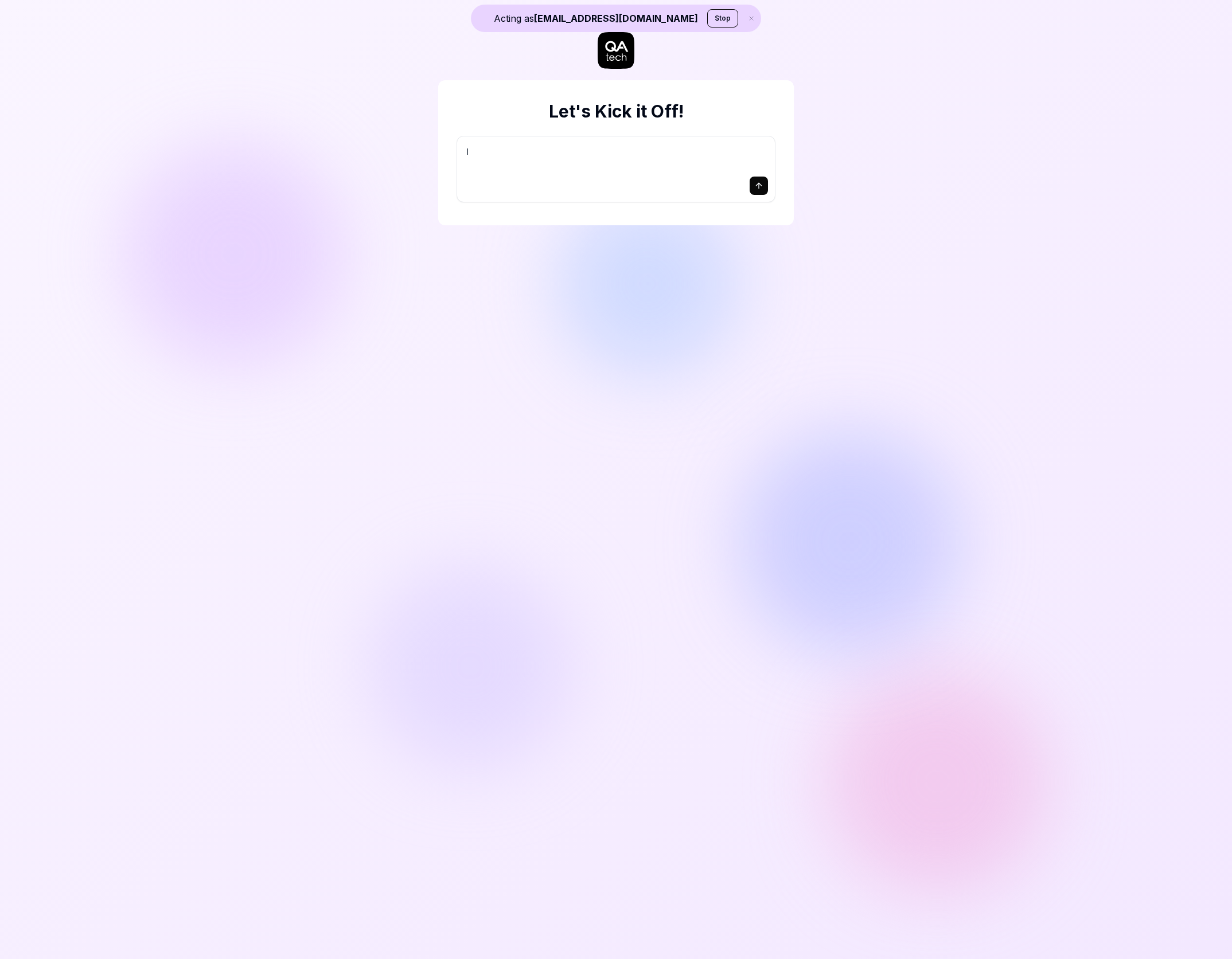
type textarea "*"
type textarea "I wa"
type textarea "*"
type textarea "I wan"
type textarea "*"
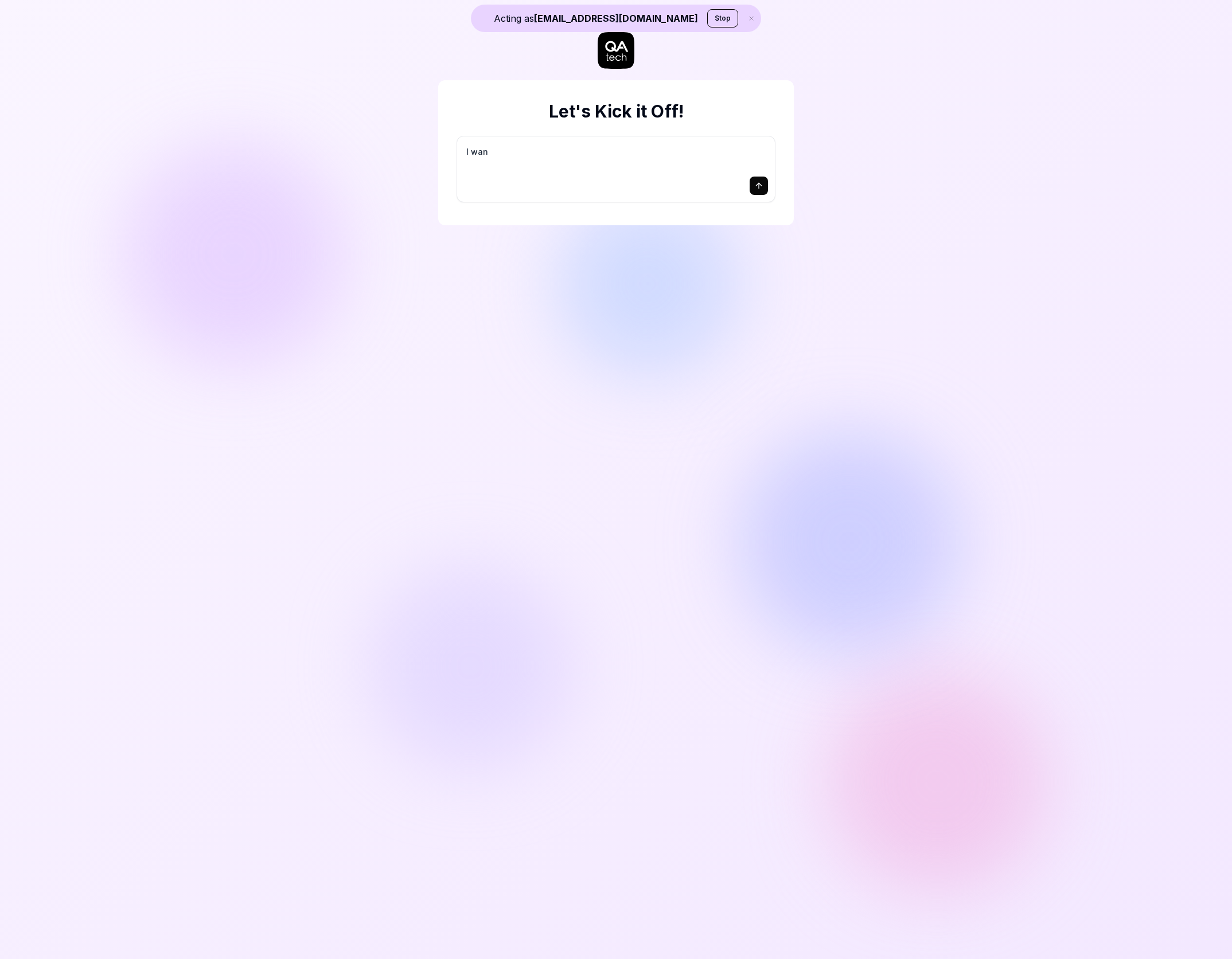
type textarea "I want"
type textarea "*"
type textarea "I want"
type textarea "*"
type textarea "I want a"
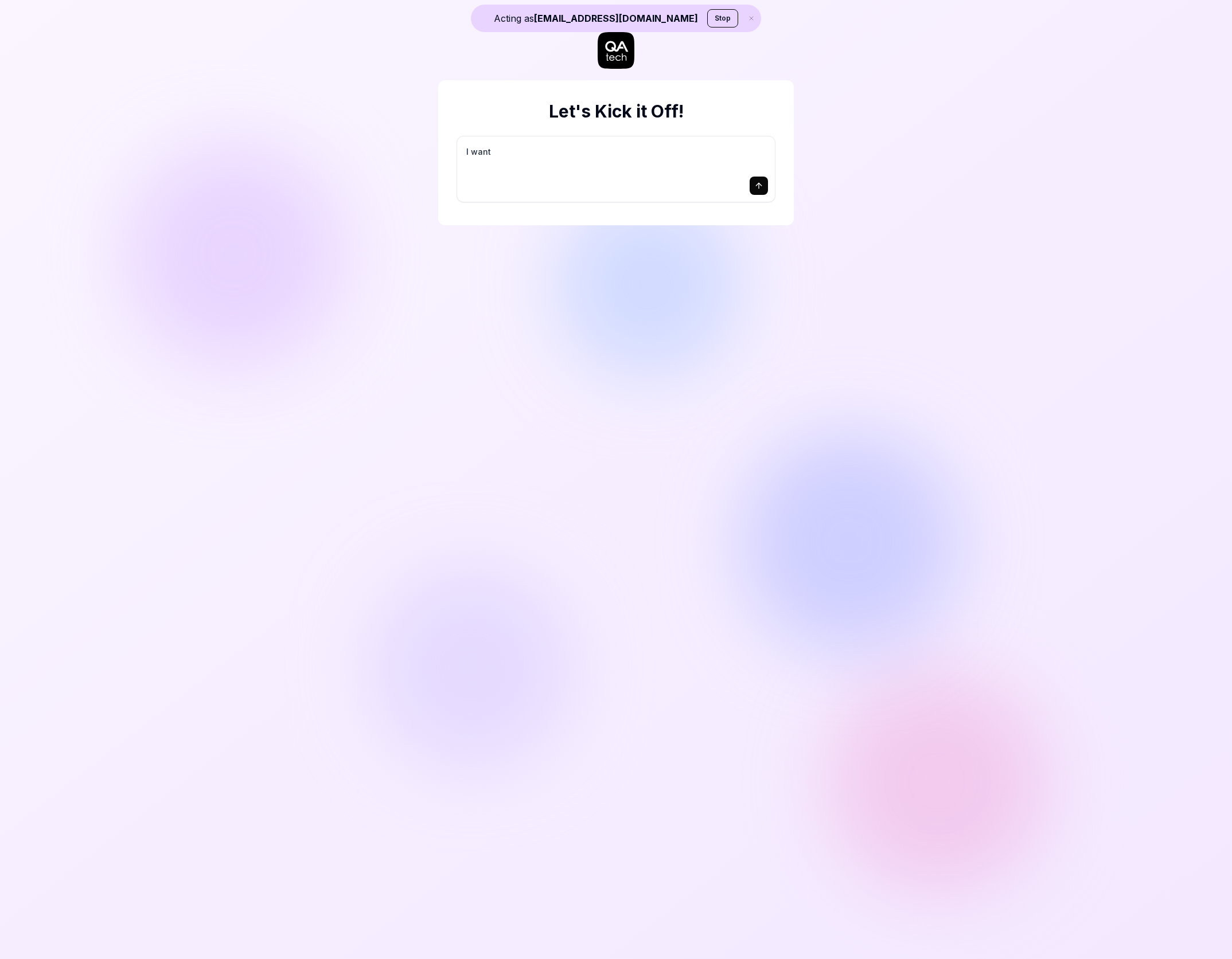
type textarea "*"
type textarea "I want a"
type textarea "*"
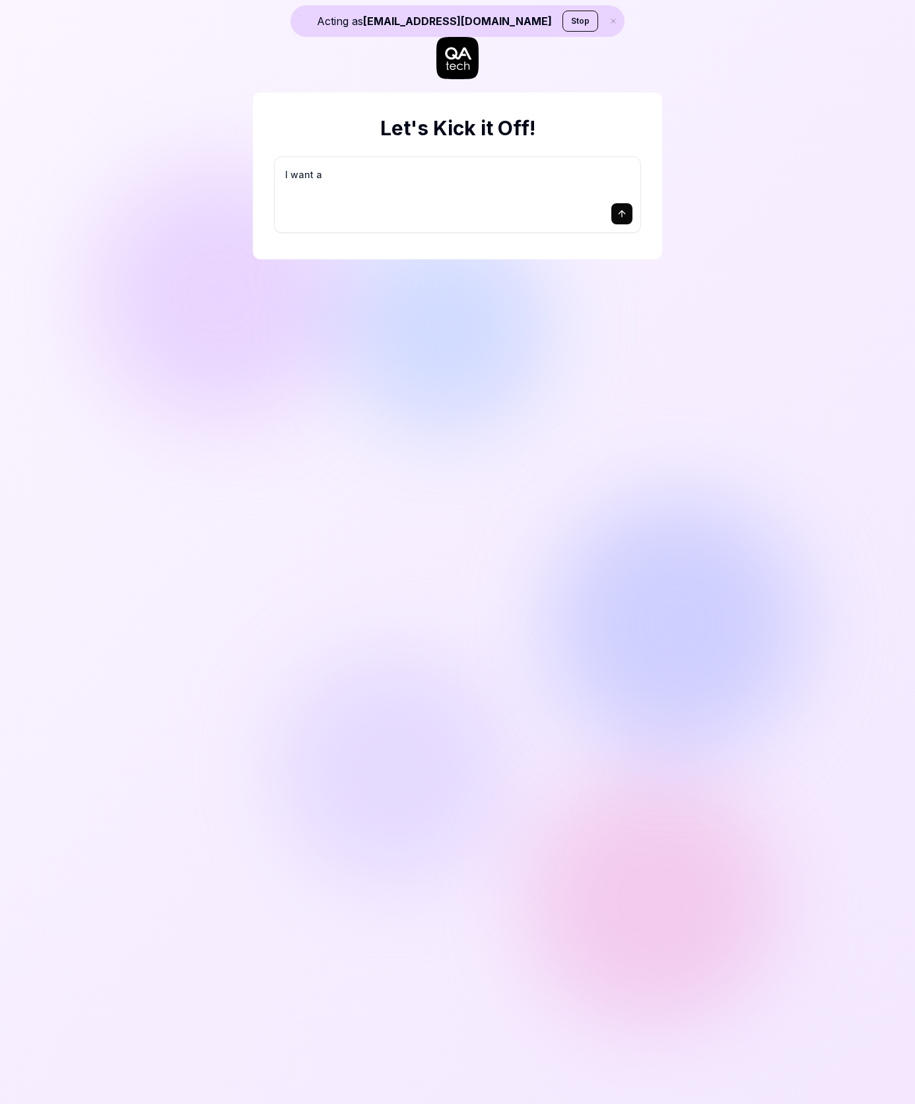
type textarea "I want a g"
type textarea "*"
type textarea "I want a go"
type textarea "*"
type textarea "I want a goo"
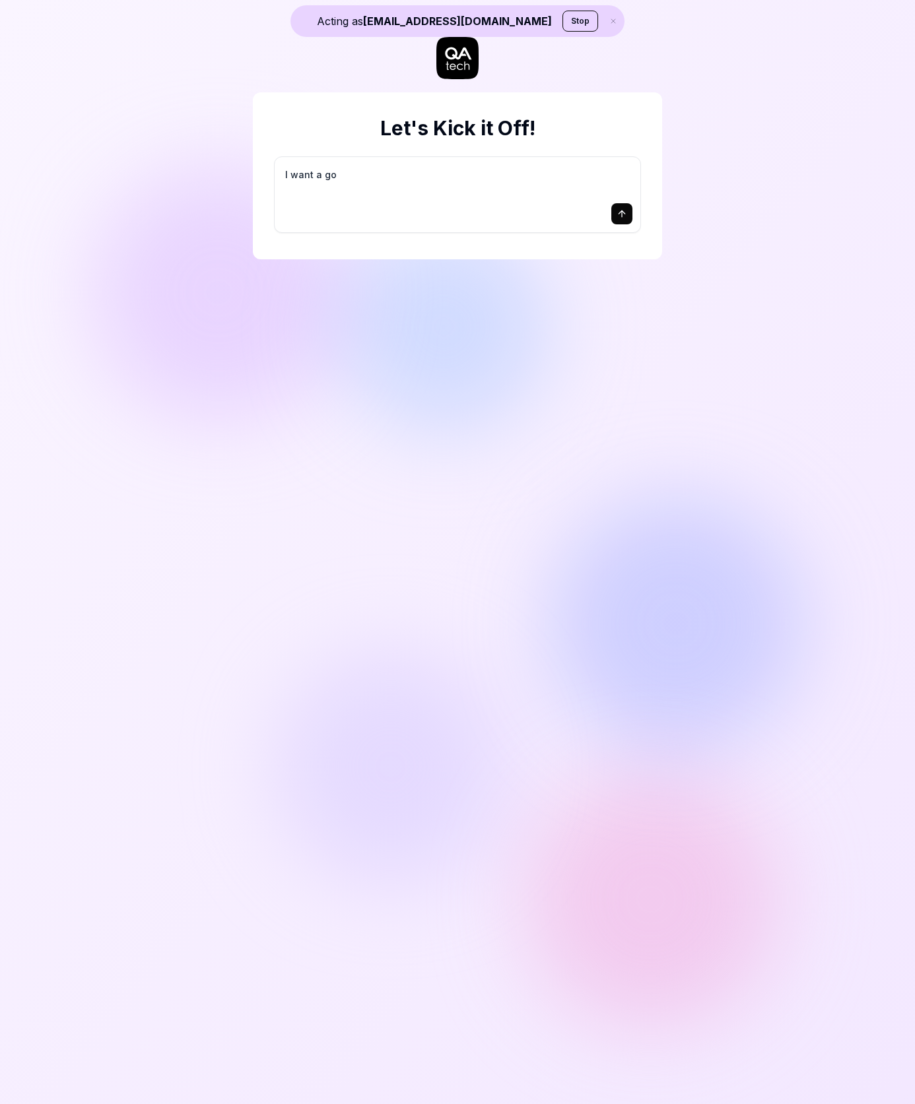
type textarea "*"
type textarea "I want a good"
type textarea "*"
type textarea "I want a good"
type textarea "*"
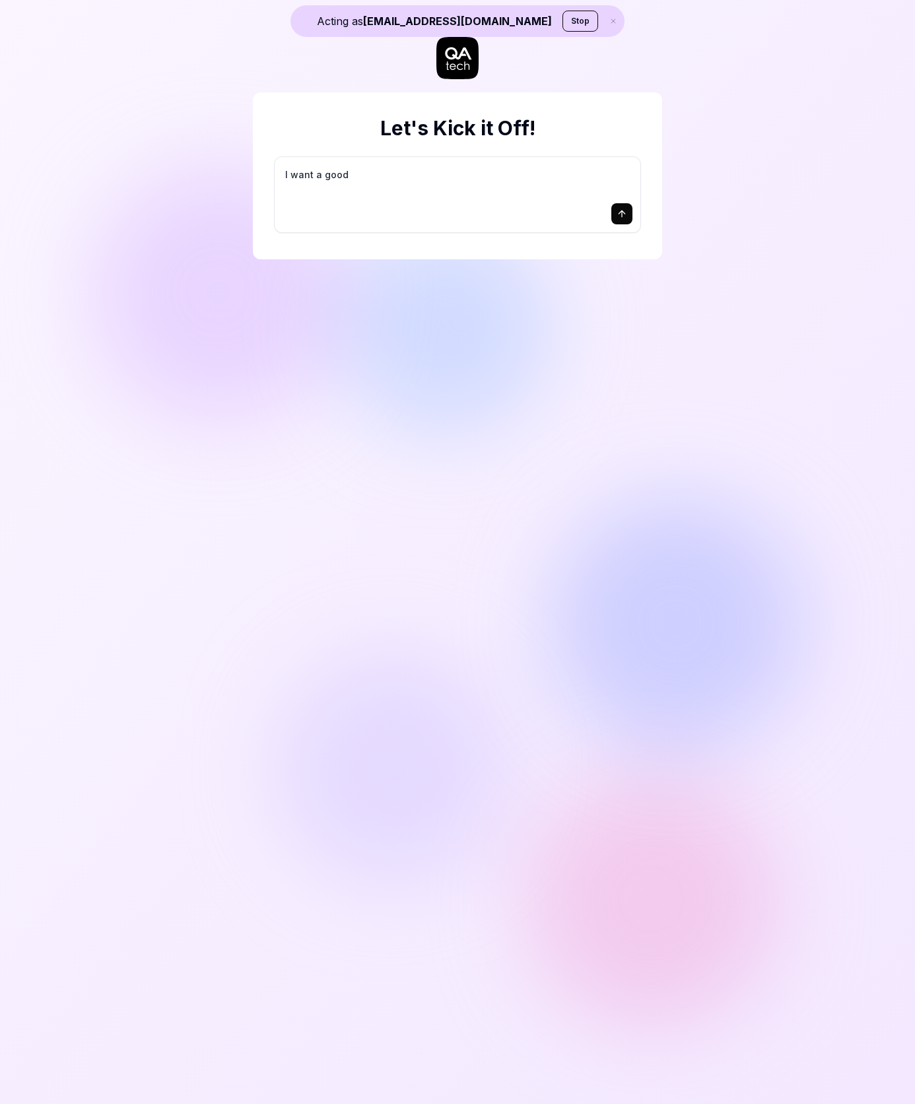
type textarea "I want a good t"
type textarea "*"
type textarea "I want a good te"
type textarea "*"
type textarea "I want a good tes"
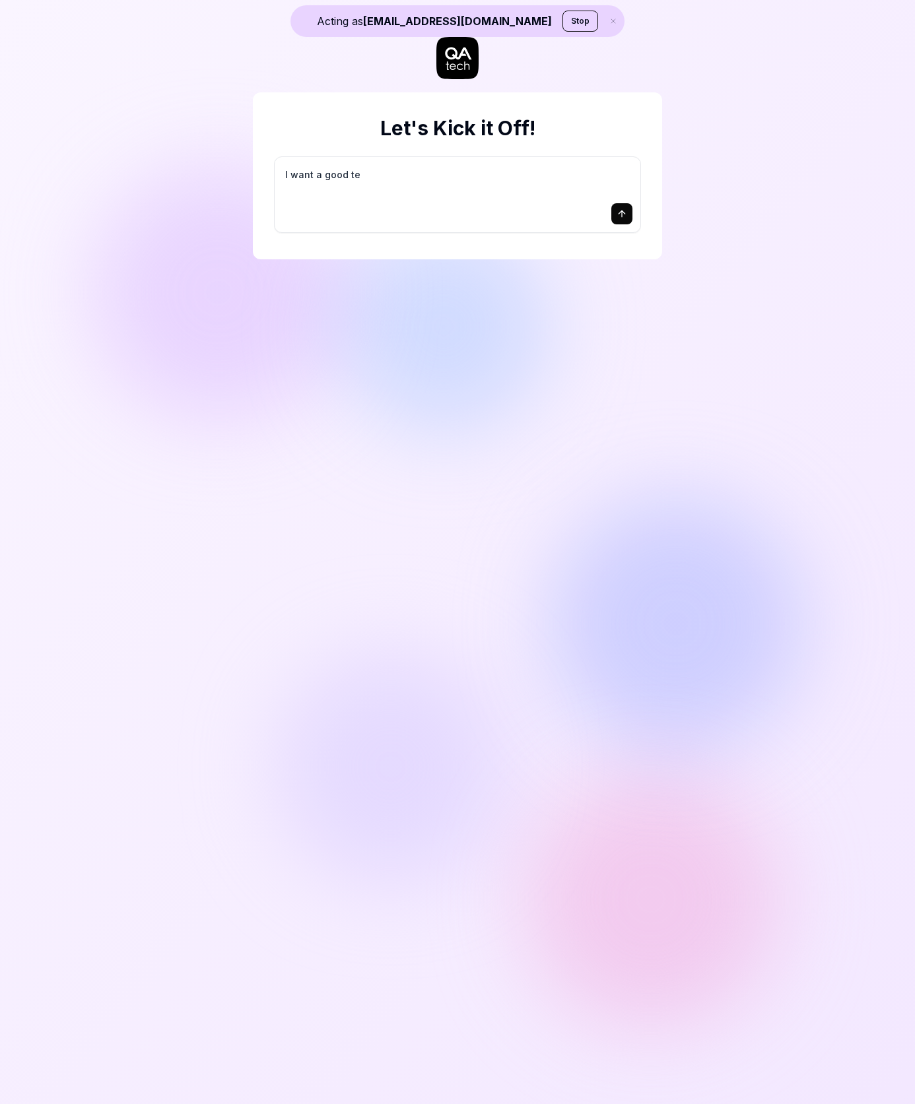
type textarea "*"
type textarea "I want a good test"
type textarea "*"
type textarea "I want a good test"
type textarea "*"
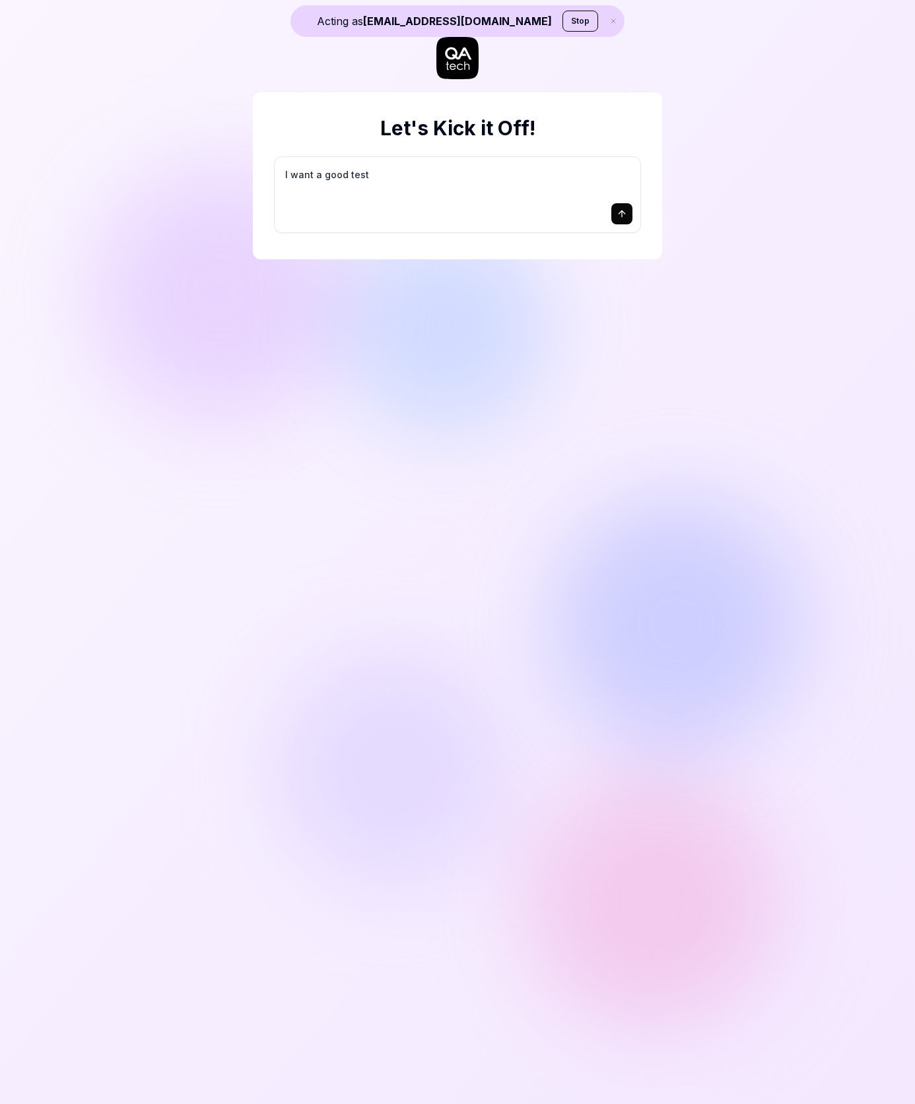
type textarea "I want a good test s"
type textarea "*"
type textarea "I want a good test se"
type textarea "*"
type textarea "I want a good test set"
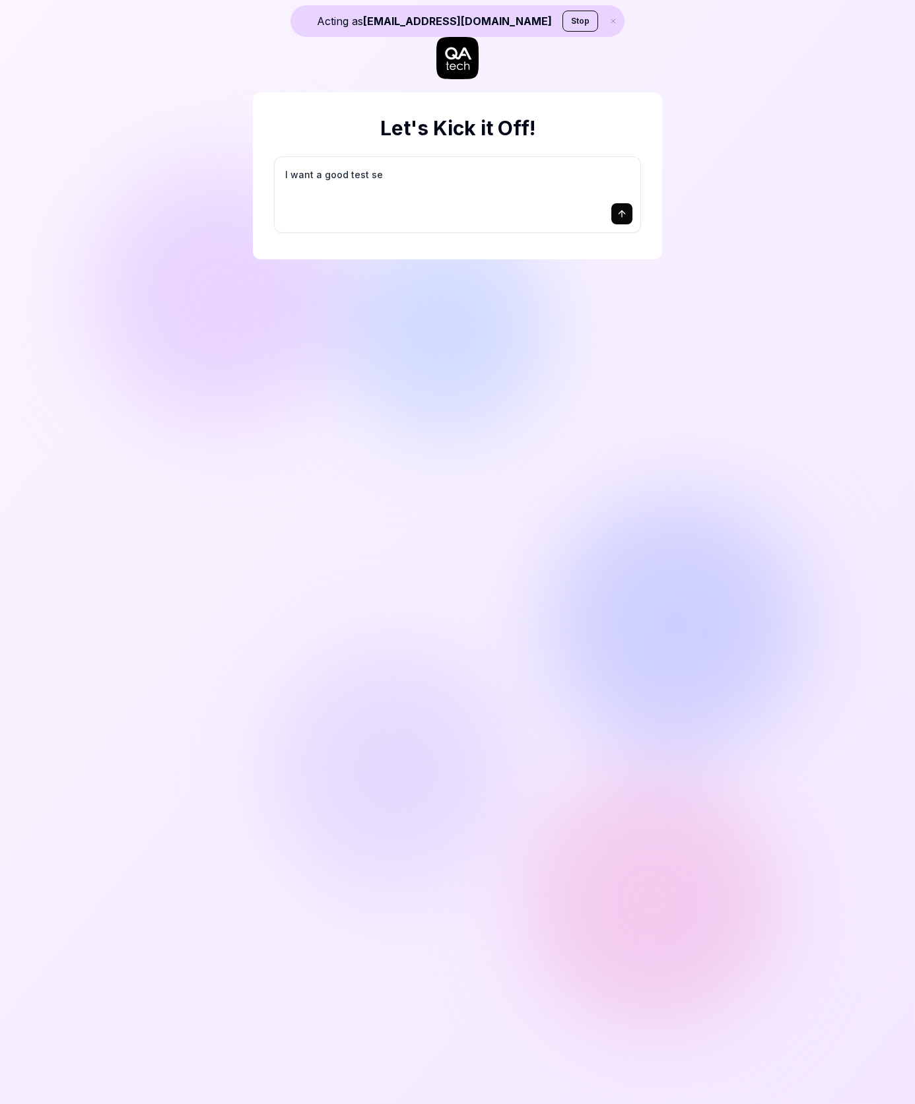
type textarea "*"
type textarea "I want a good test setu"
type textarea "*"
type textarea "I want a good test setup"
type textarea "*"
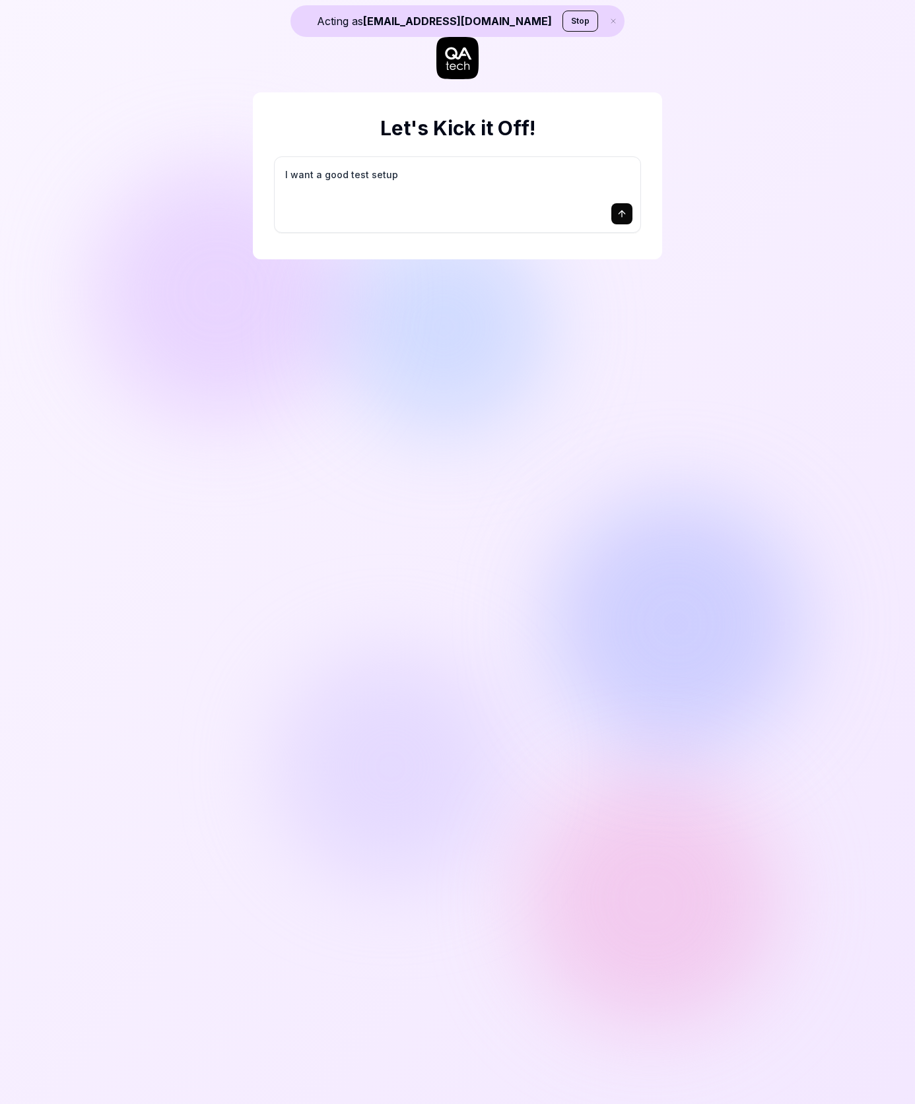
type textarea "I want a good test setup"
type textarea "*"
type textarea "I want a good test setup f"
type textarea "*"
type textarea "I want a good test setup fo"
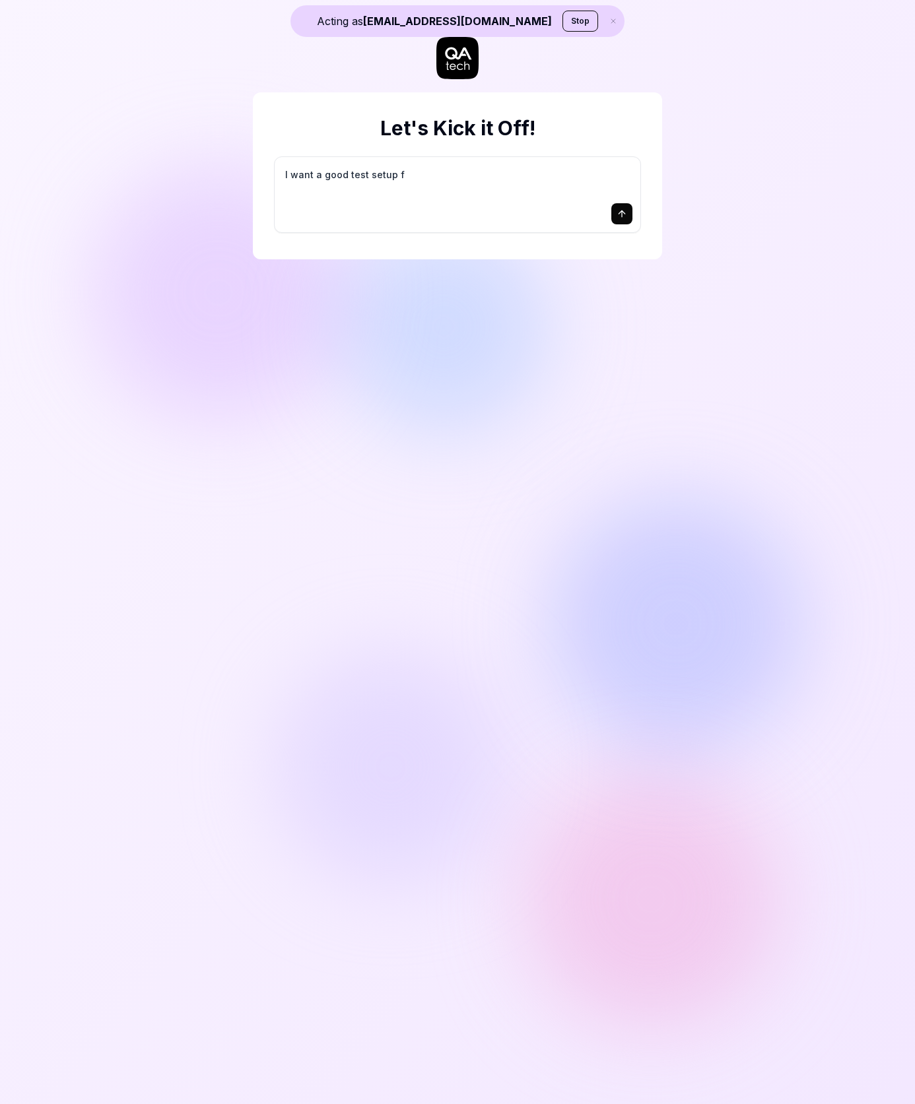
type textarea "*"
type textarea "I want a good test setup for"
type textarea "*"
type textarea "I want a good test setup for"
type textarea "*"
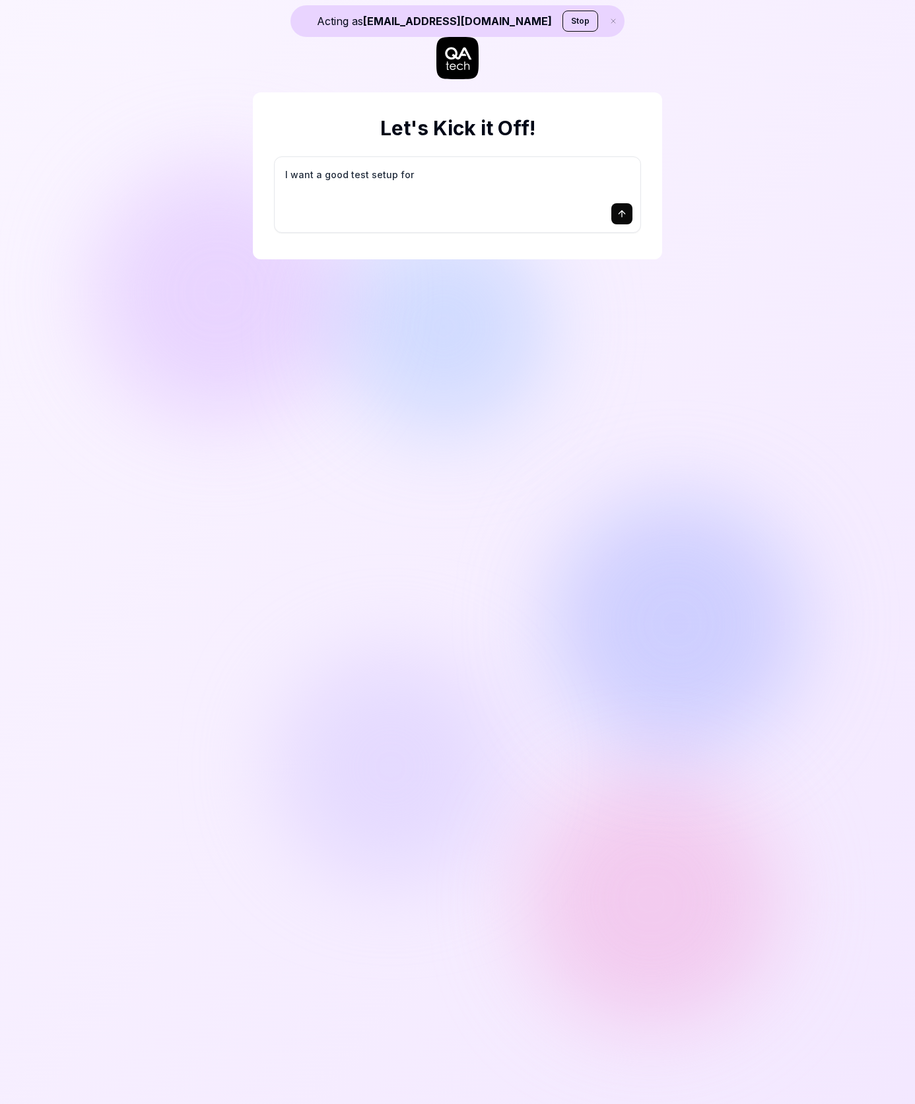
type textarea "I want a good test setup for m"
type textarea "*"
type textarea "I want a good test setup for my"
type textarea "*"
type textarea "I want a good test setup for my"
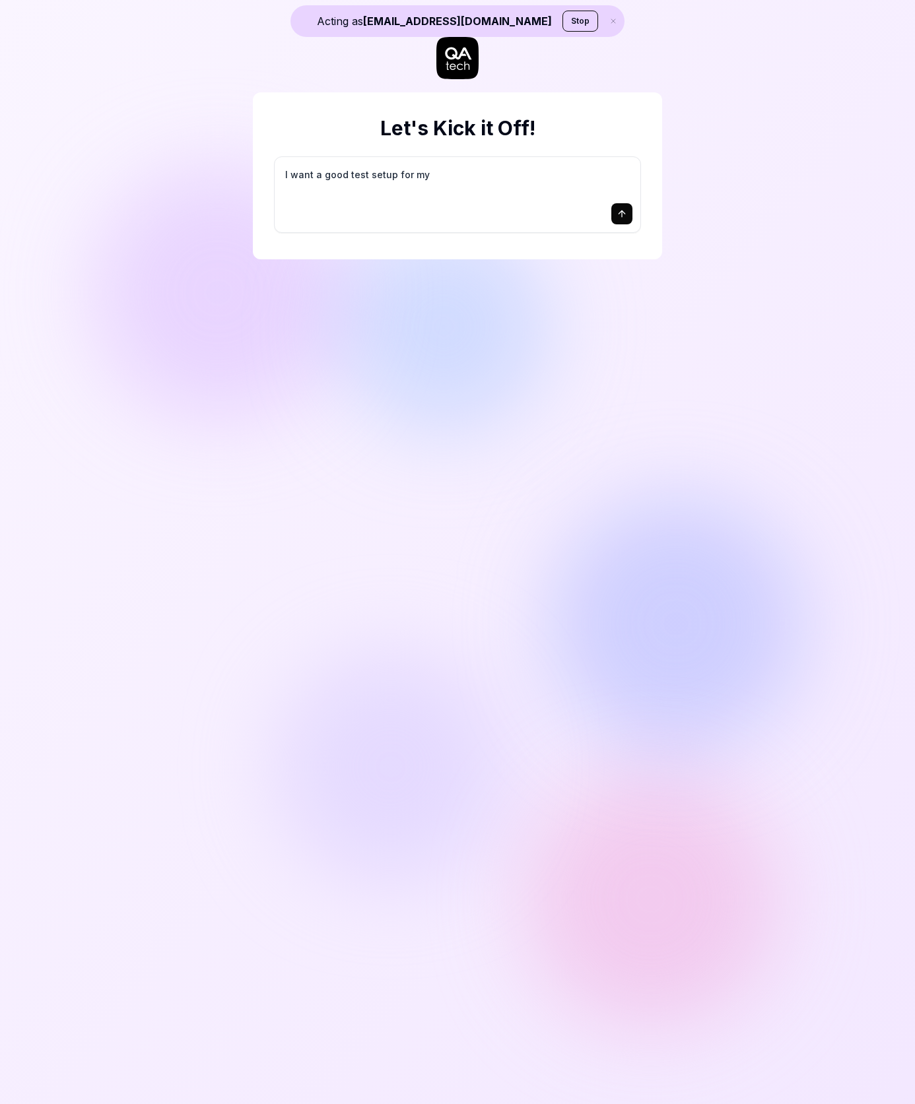
type textarea "*"
type textarea "I want a good test setup for my s"
type textarea "*"
type textarea "I want a good test setup for my si"
type textarea "*"
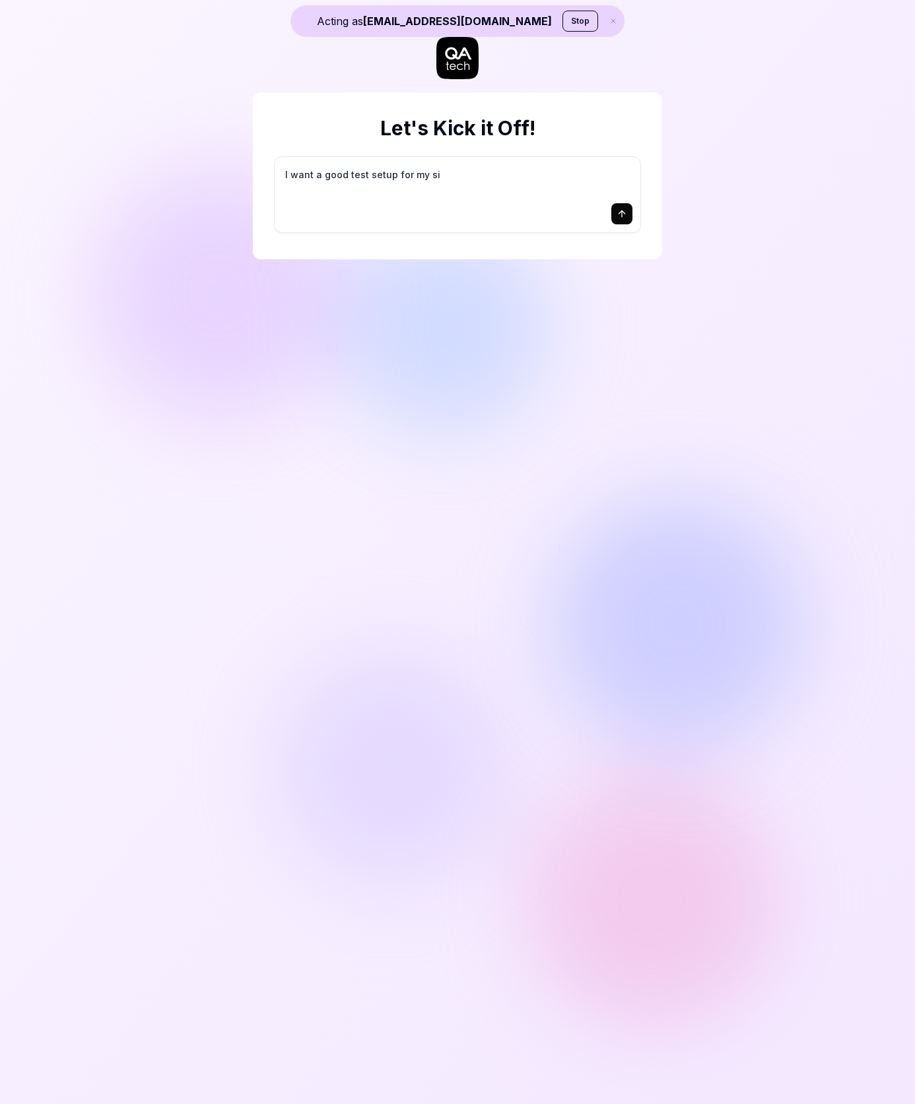
type textarea "I want a good test setup for my sit"
type textarea "*"
type textarea "I want a good test setup for my site"
type textarea "*"
type textarea "I want a good test setup for my site"
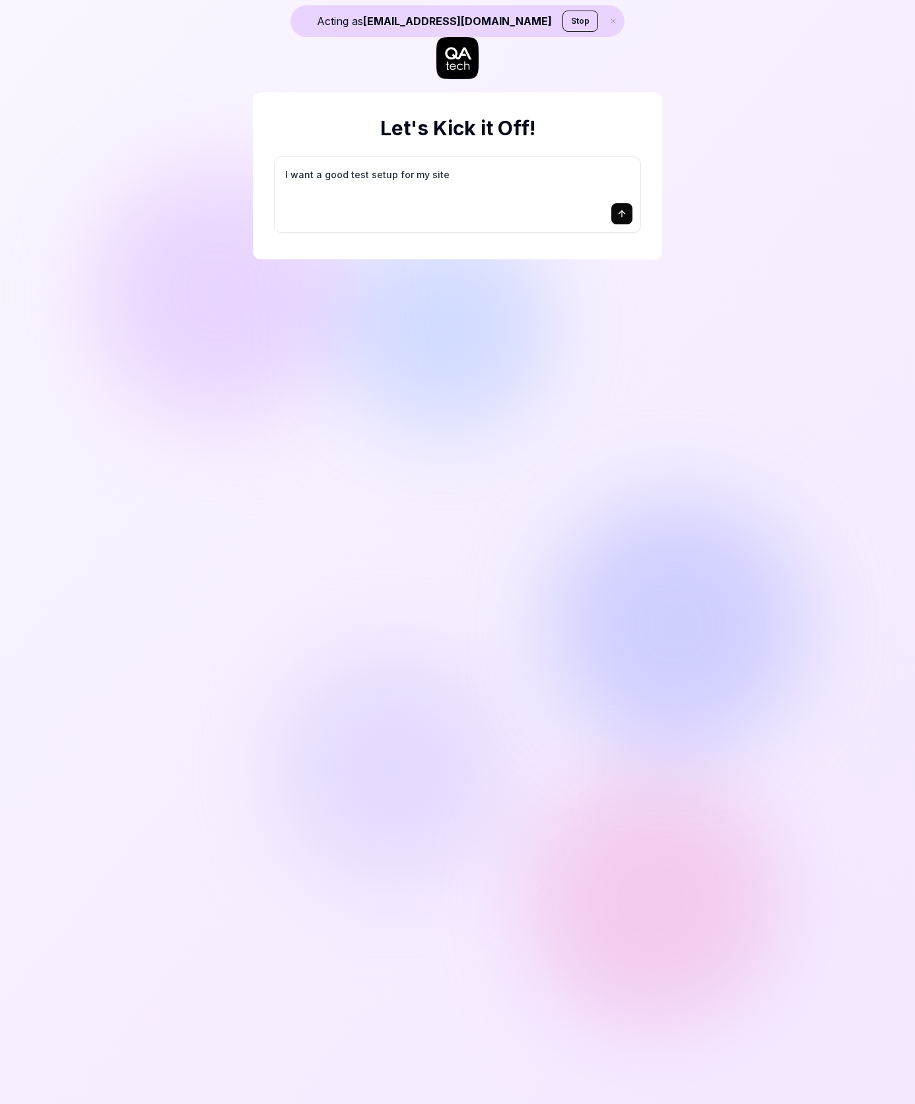
type textarea "*"
type textarea "I want a good test setup for my site -"
type textarea "*"
type textarea "I want a good test setup for my site -"
type textarea "*"
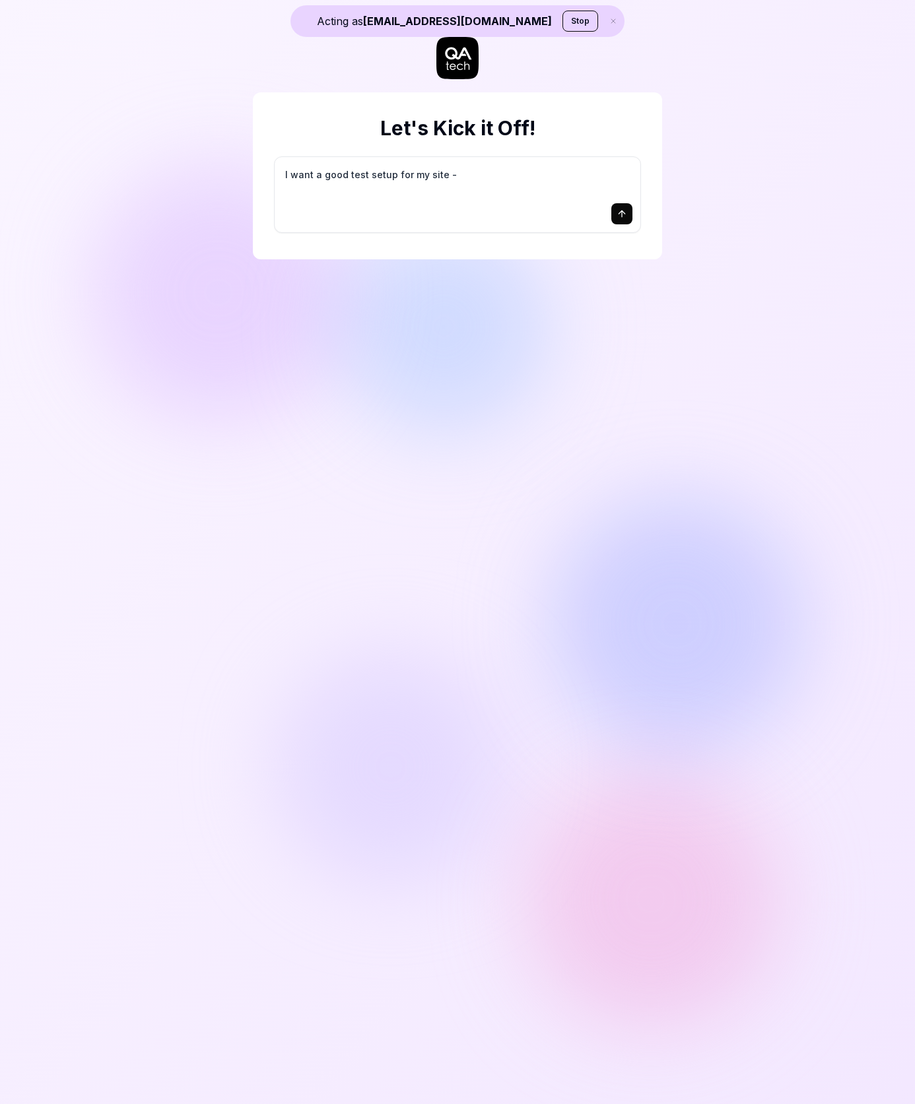
type textarea "I want a good test setup for my site - h"
type textarea "*"
type textarea "I want a good test setup for my site - he"
type textarea "*"
type textarea "I want a good test setup for my site - hel"
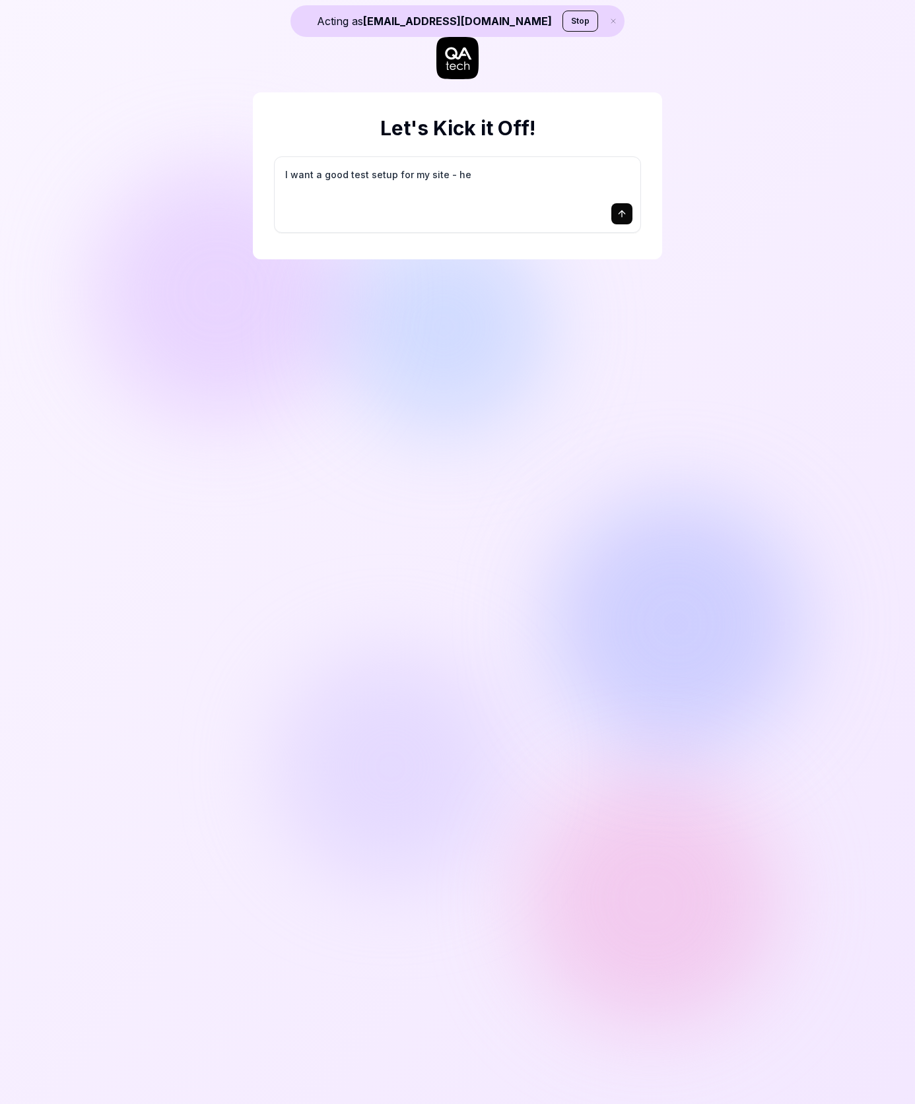
type textarea "*"
type textarea "I want a good test setup for my site - help"
type textarea "*"
type textarea "I want a good test setup for my site - help"
type textarea "*"
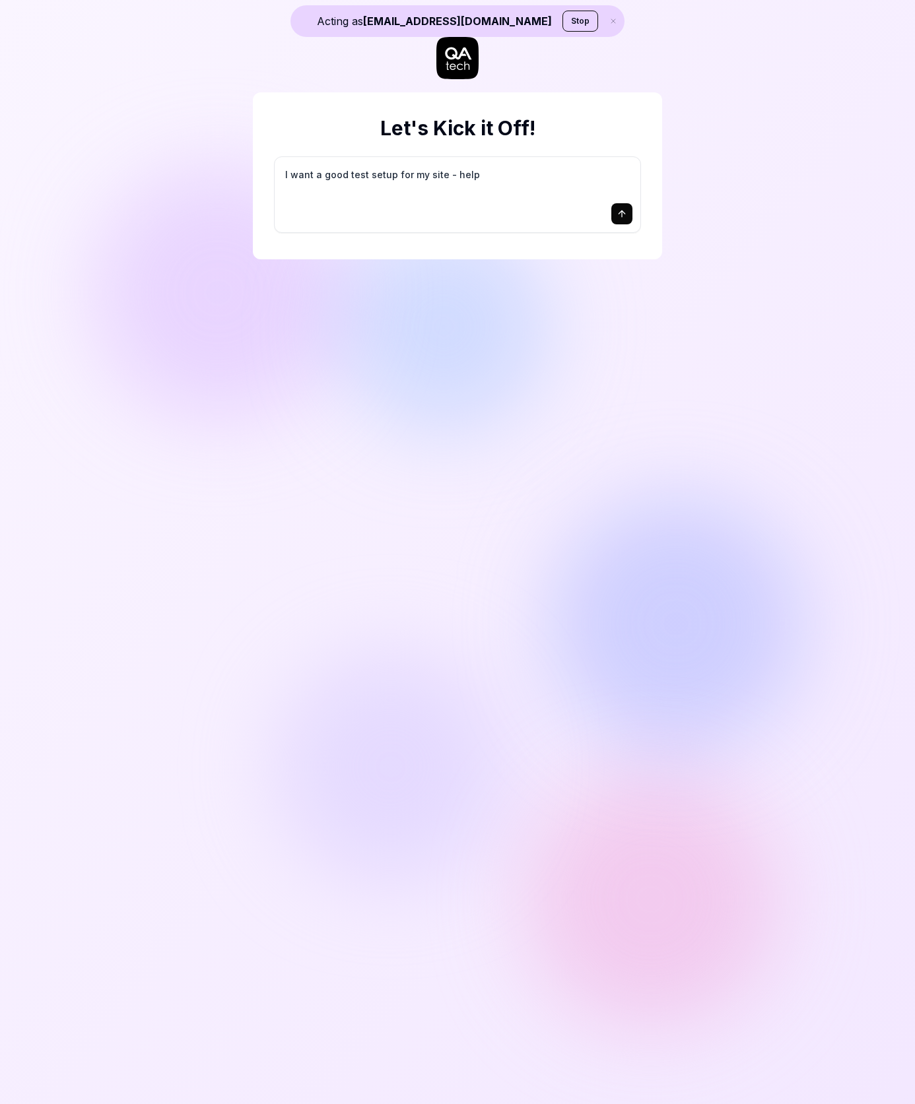
type textarea "I want a good test setup for my site - help m"
type textarea "*"
type textarea "I want a good test setup for my site - help me"
type textarea "*"
type textarea "I want a good test setup for my site - help me"
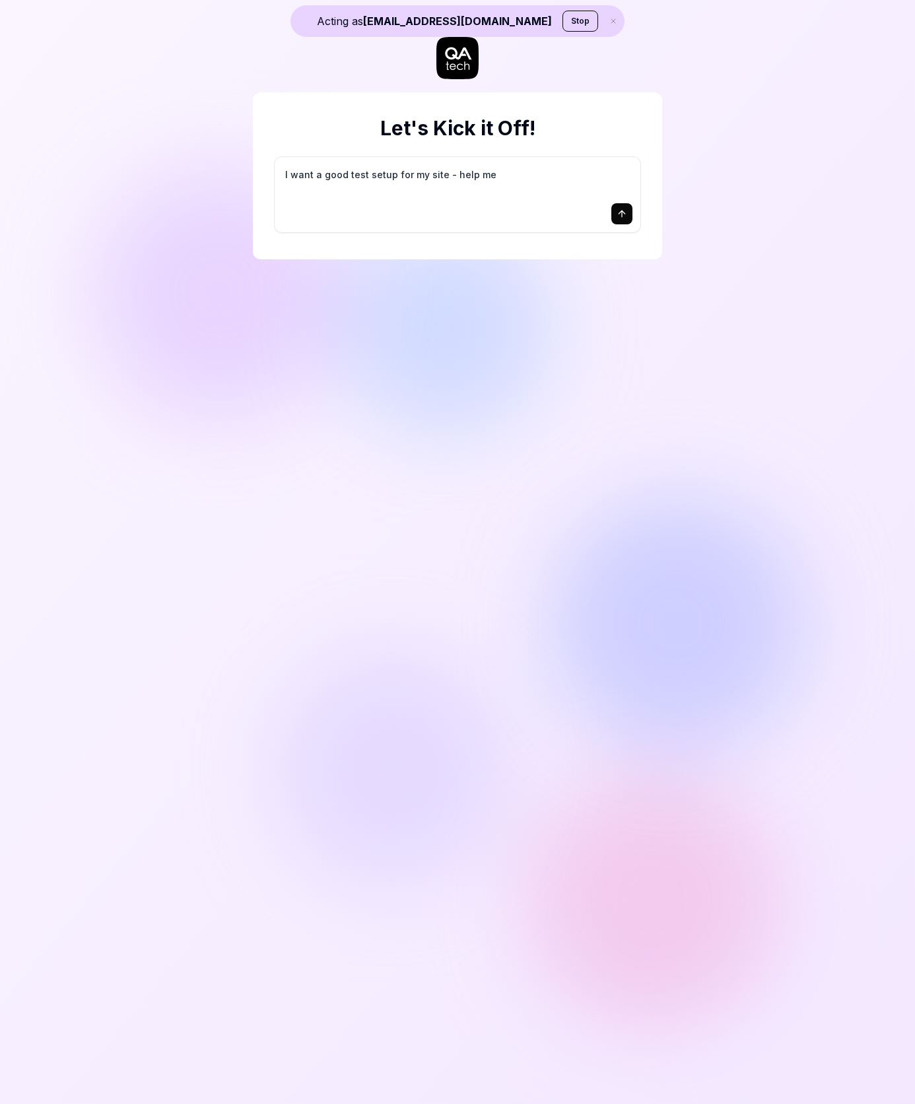
type textarea "*"
type textarea "I want a good test setup for my site - help me c"
type textarea "*"
type textarea "I want a good test setup for my site - help me cr"
type textarea "*"
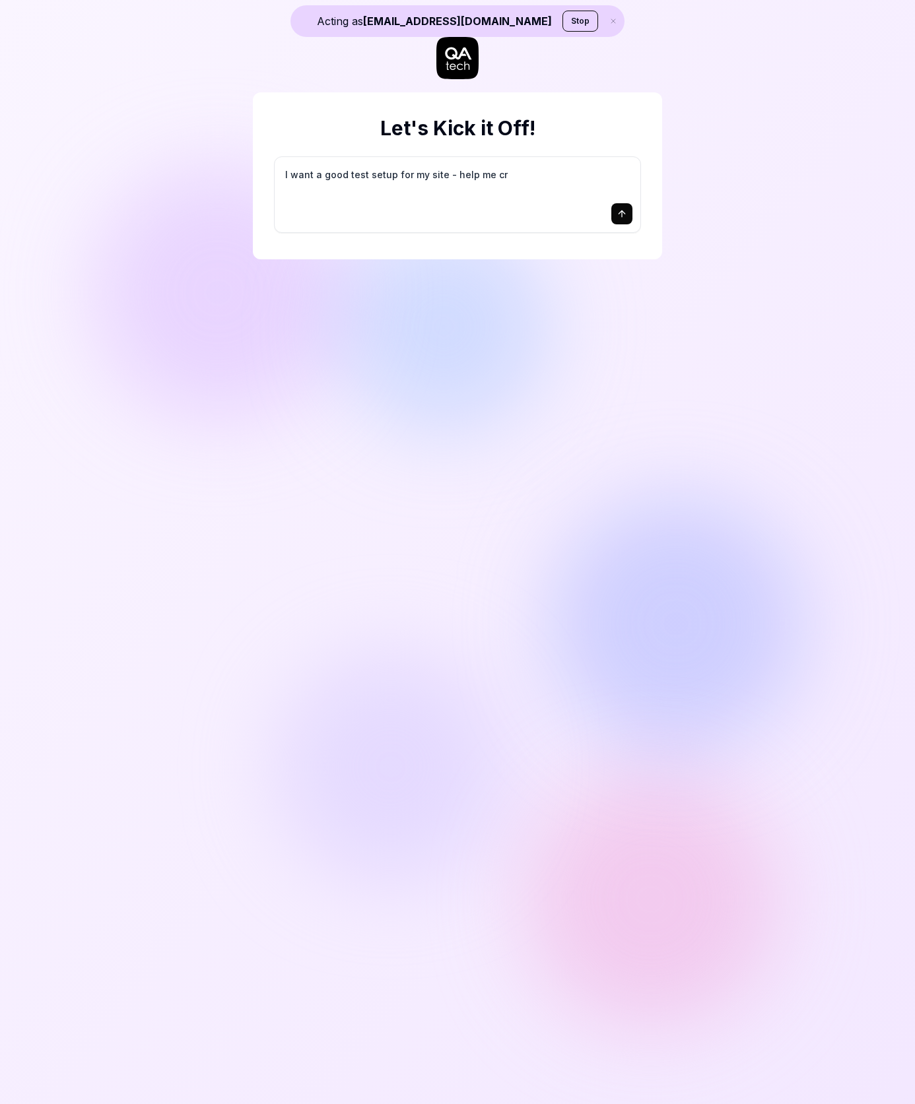
type textarea "I want a good test setup for my site - help me cre"
type textarea "*"
type textarea "I want a good test setup for my site - help me crea"
type textarea "*"
type textarea "I want a good test setup for my site - help me creat"
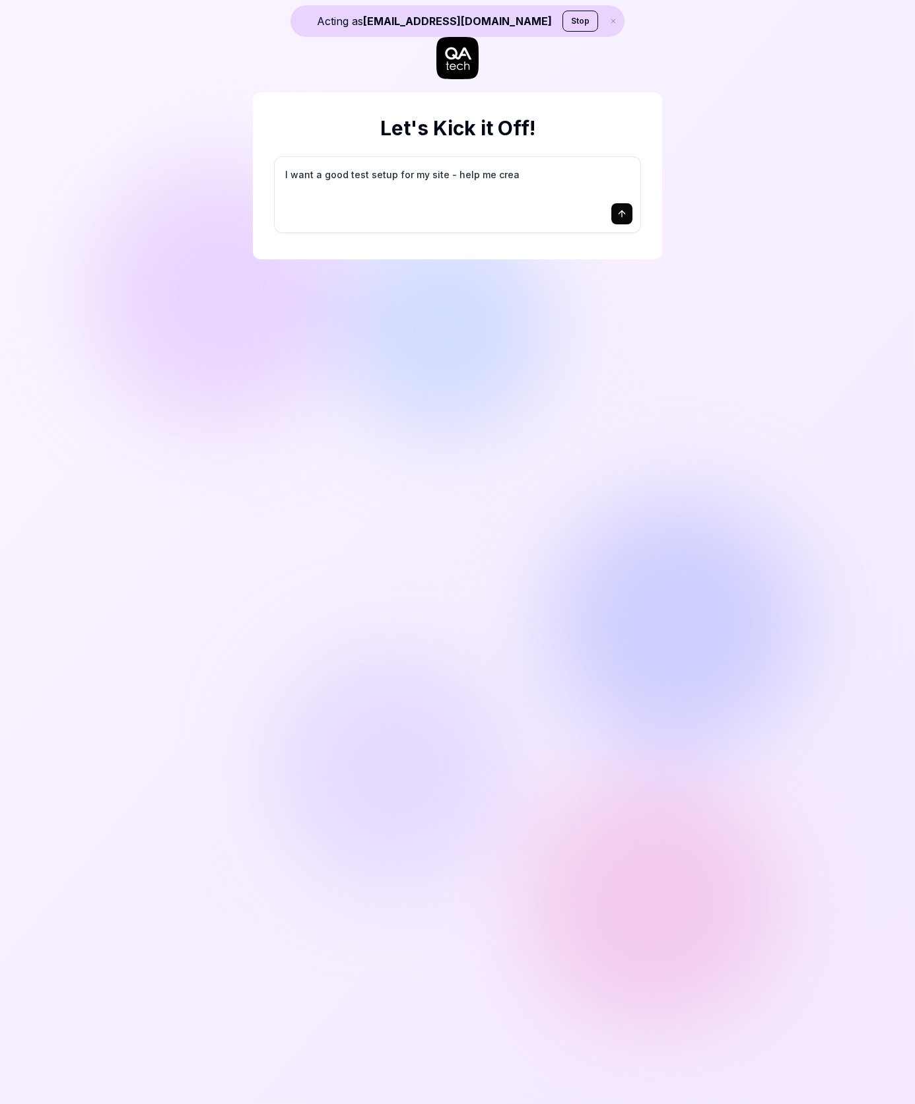
type textarea "*"
type textarea "I want a good test setup for my site - help me create"
type textarea "*"
type textarea "I want a good test setup for my site - help me create"
type textarea "*"
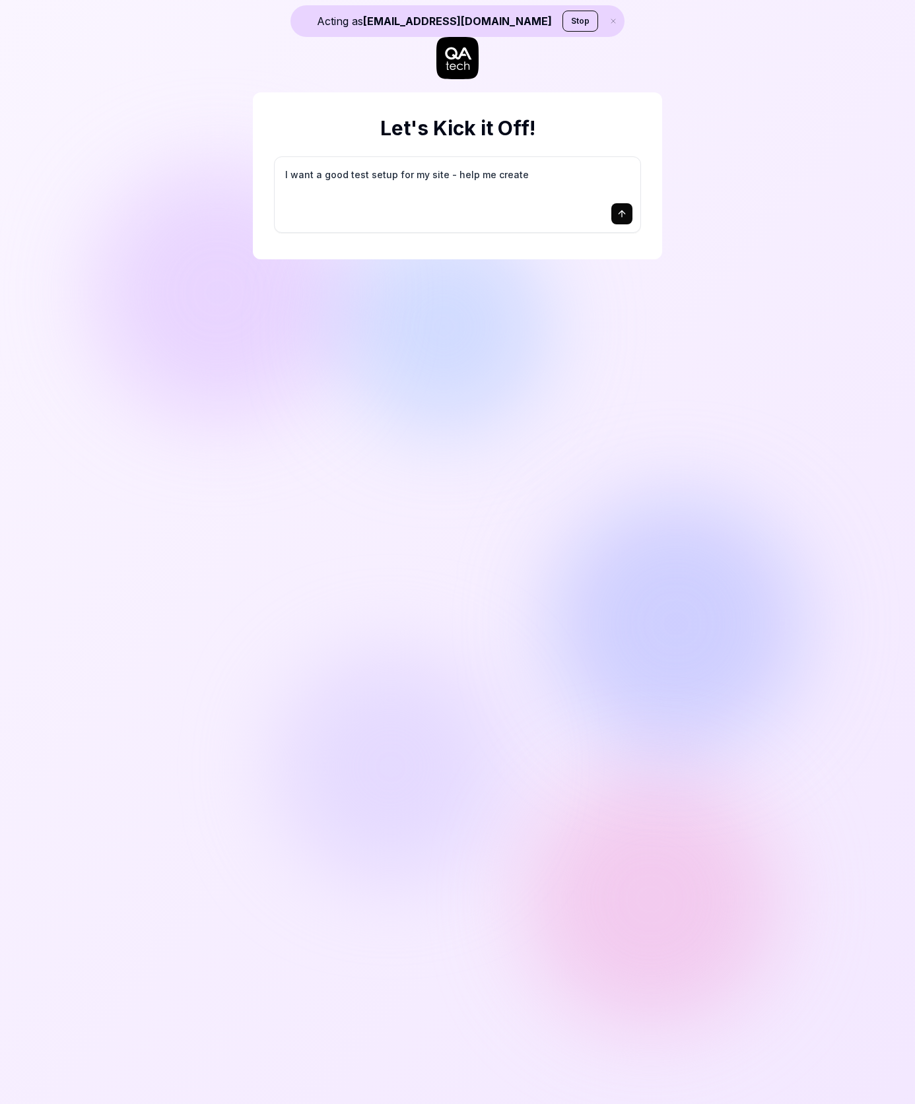
type textarea "I want a good test setup for my site - help me create t"
type textarea "*"
type textarea "I want a good test setup for my site - help me create th"
type textarea "*"
type textarea "I want a good test setup for my site - help me create the"
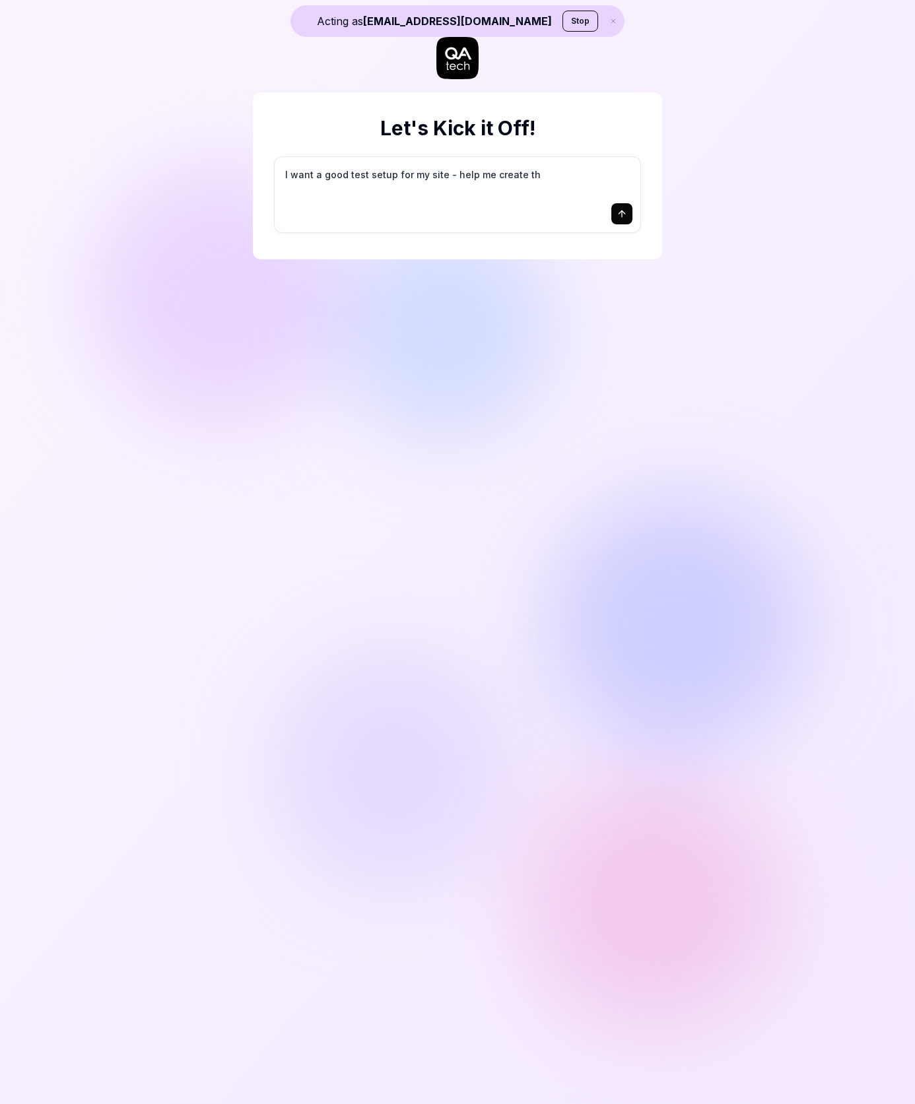
type textarea "*"
type textarea "I want a good test setup for my site - help me create the"
type textarea "*"
type textarea "I want a good test setup for my site - help me create the f"
type textarea "*"
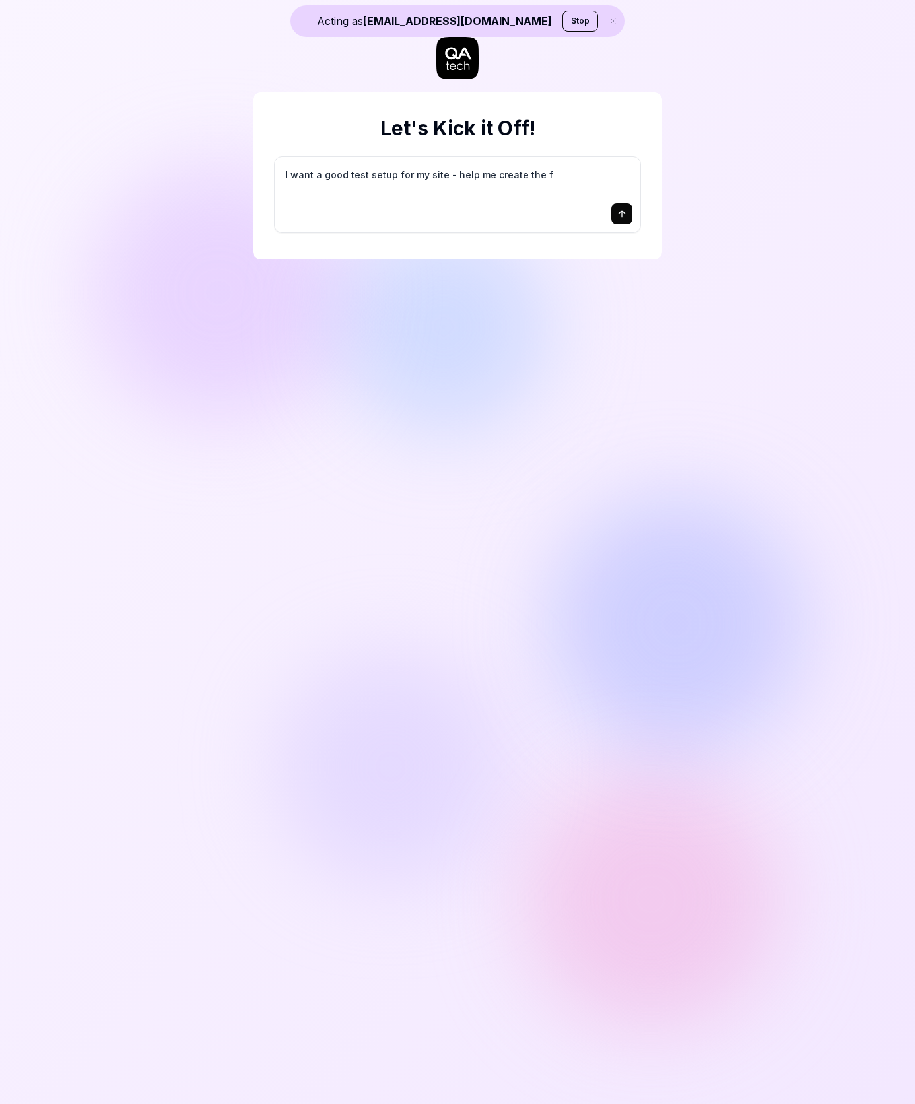
type textarea "I want a good test setup for my site - help me create the fi"
type textarea "*"
type textarea "I want a good test setup for my site - help me create the fir"
type textarea "*"
type textarea "I want a good test setup for my site - help me create the firs"
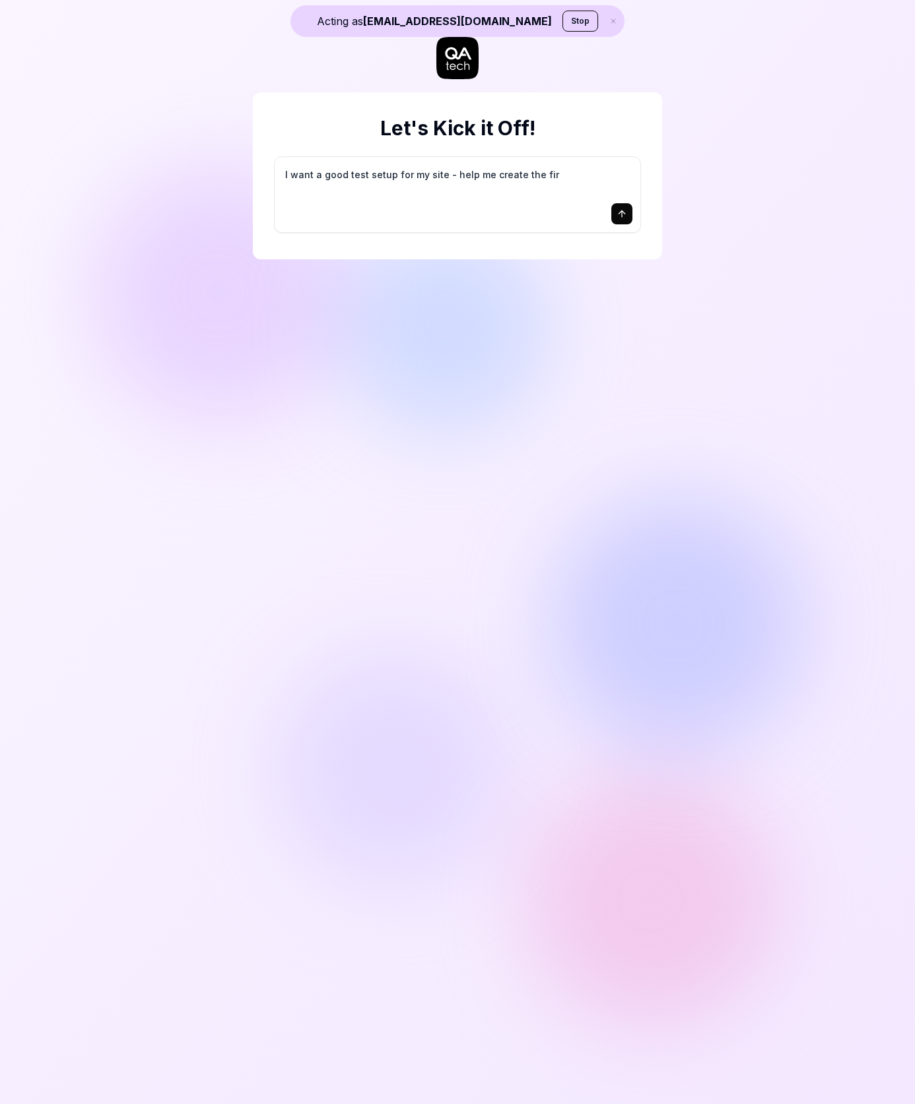
type textarea "*"
type textarea "I want a good test setup for my site - help me create the first"
type textarea "*"
type textarea "I want a good test setup for my site - help me create the first"
type textarea "*"
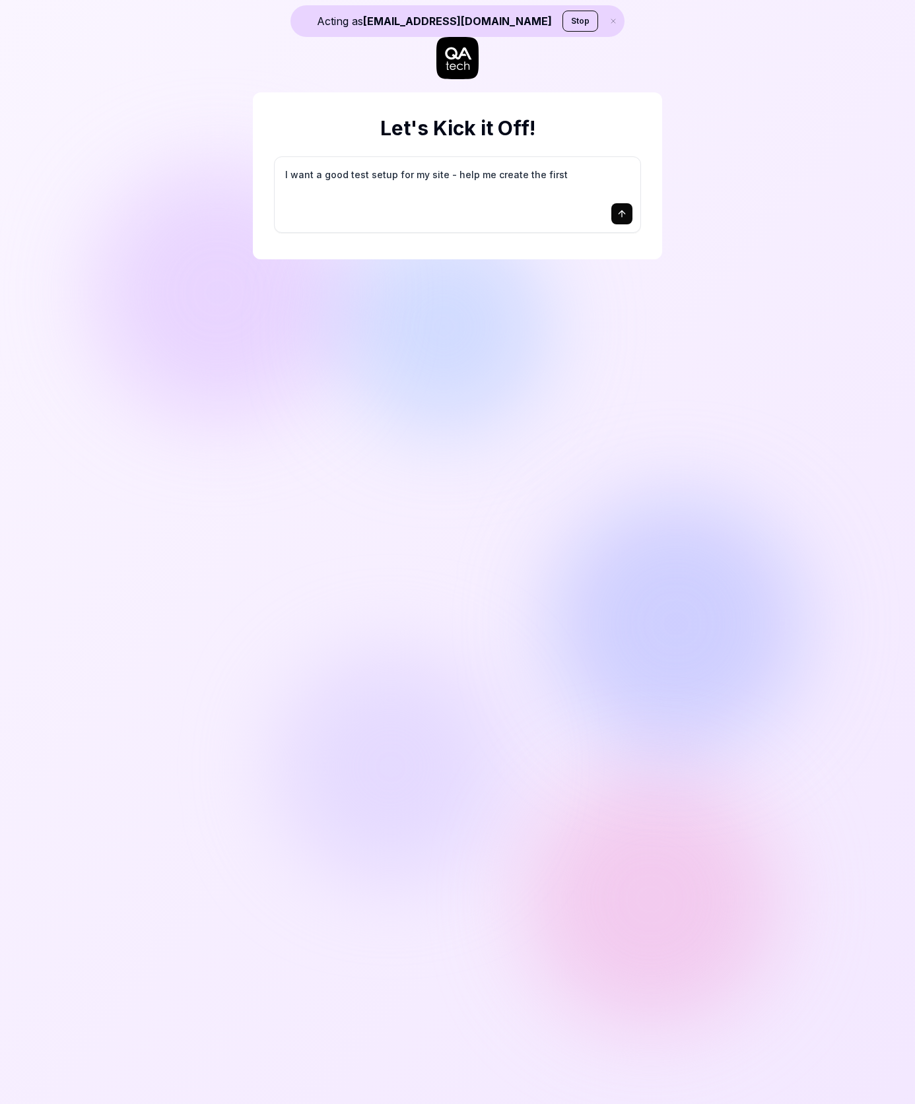
type textarea "I want a good test setup for my site - help me create the first 3"
type textarea "*"
type textarea "I want a good test setup for my site - help me create the first 3-"
type textarea "*"
type textarea "I want a good test setup for my site - help me create the first 3-5"
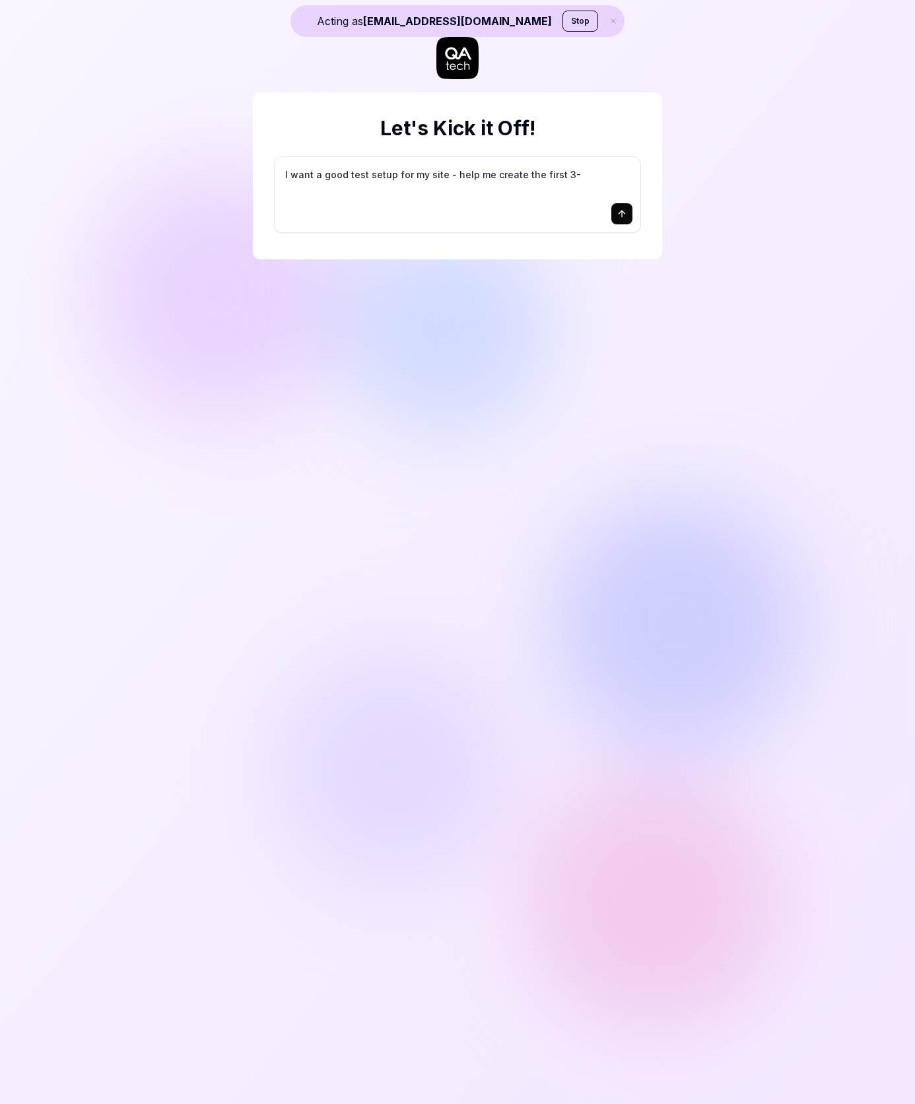
type textarea "*"
type textarea "I want a good test setup for my site - help me create the first 3-5"
type textarea "*"
type textarea "I want a good test setup for my site - help me create the first 3-5 t"
type textarea "*"
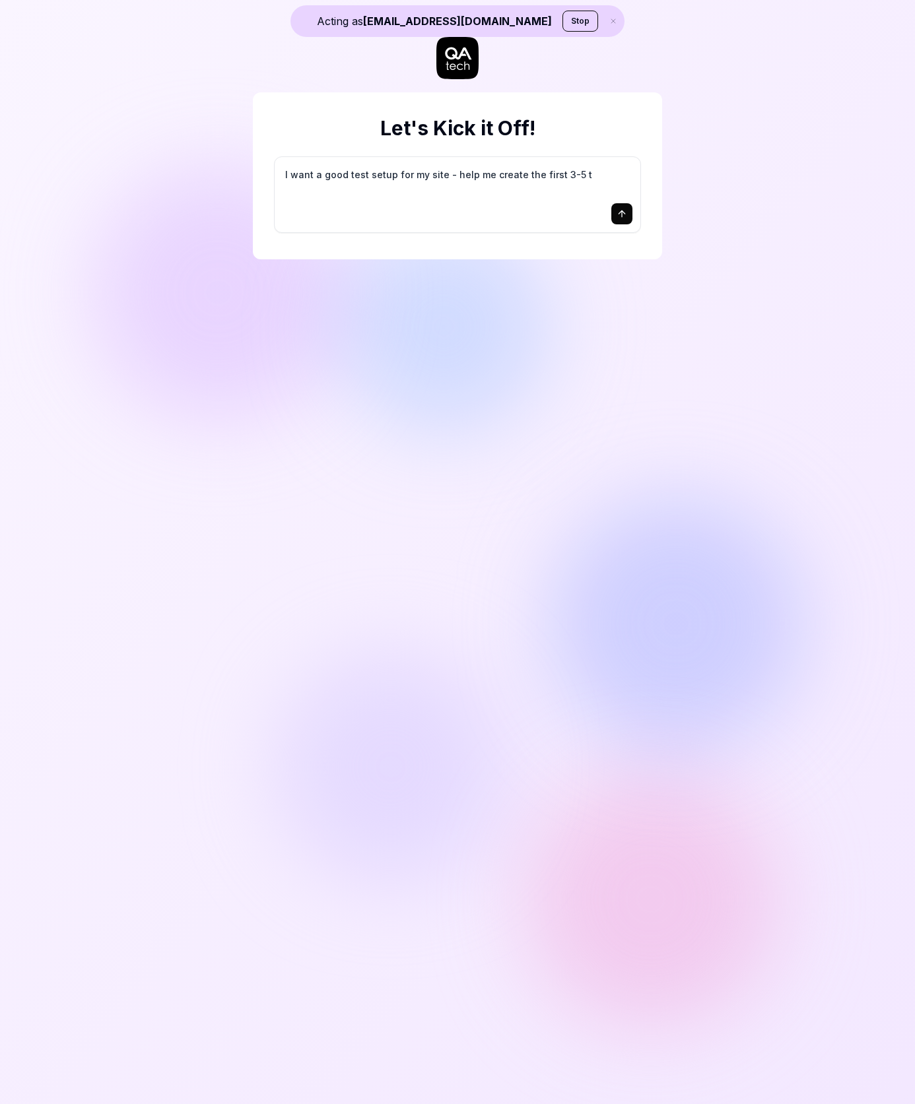
type textarea "I want a good test setup for my site - help me create the first 3-5 te"
type textarea "*"
type textarea "I want a good test setup for my site - help me create the first 3-5 tes"
type textarea "*"
type textarea "I want a good test setup for my site - help me create the first 3-5 test"
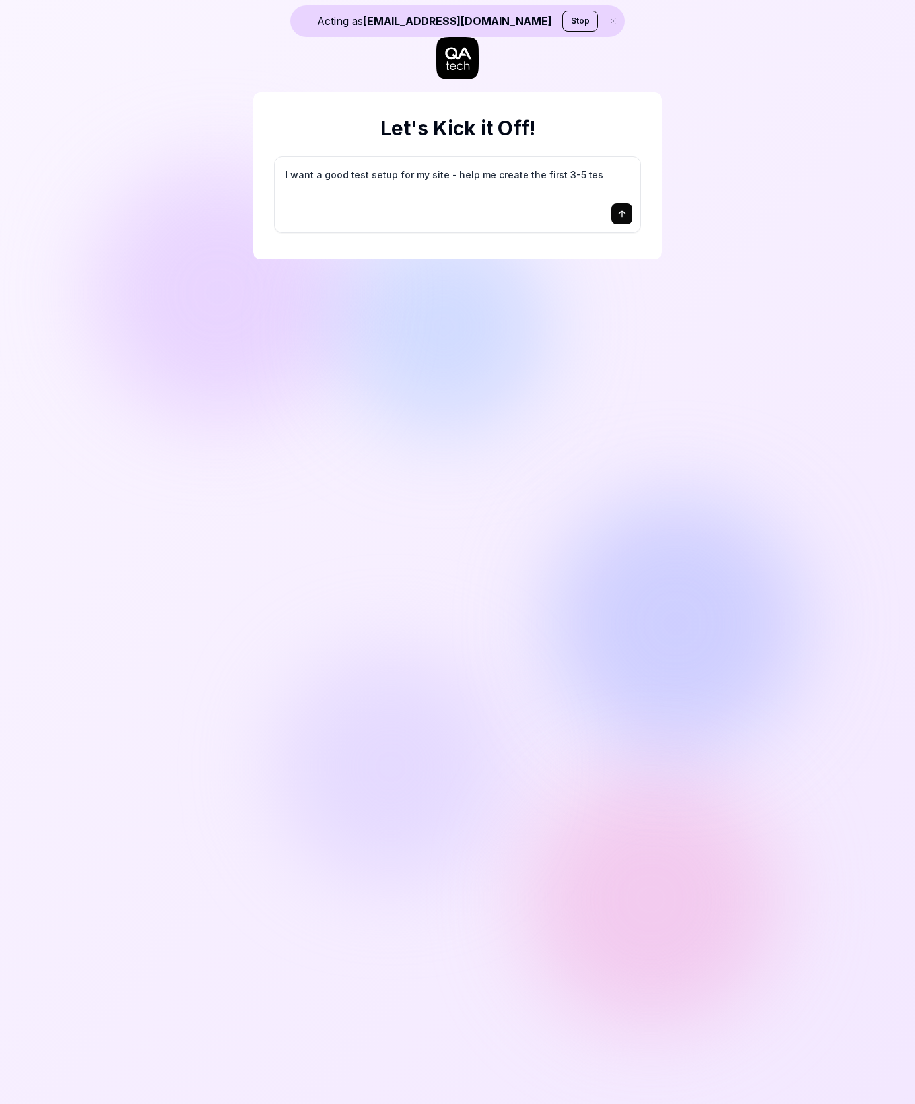
type textarea "*"
type textarea "I want a good test setup for my site - help me create the first 3-5 test"
type textarea "*"
type textarea "I want a good test setup for my site - help me create the first 3-5 test c"
type textarea "*"
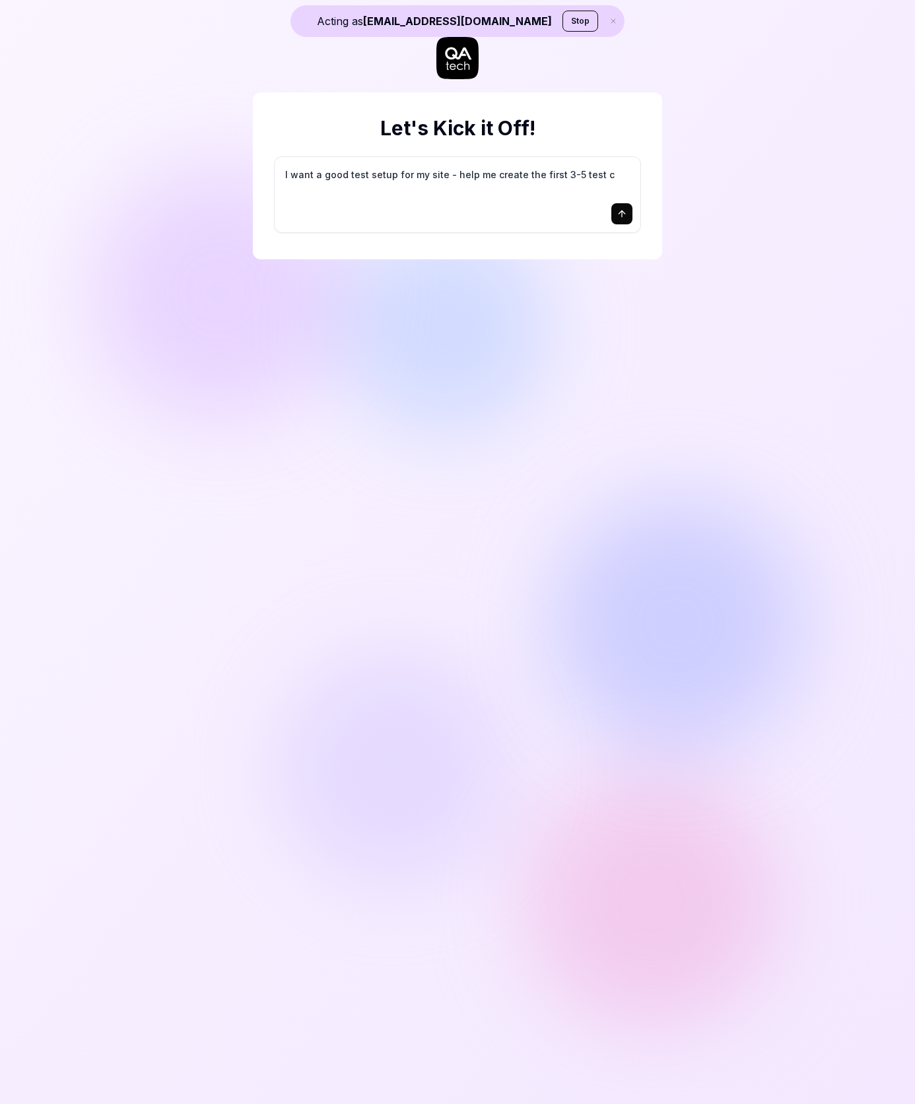
type textarea "I want a good test setup for my site - help me create the first 3-5 test ca"
type textarea "*"
type textarea "I want a good test setup for my site - help me create the first 3-5 test cas"
type textarea "*"
type textarea "I want a good test setup for my site - help me create the first 3-5 test case"
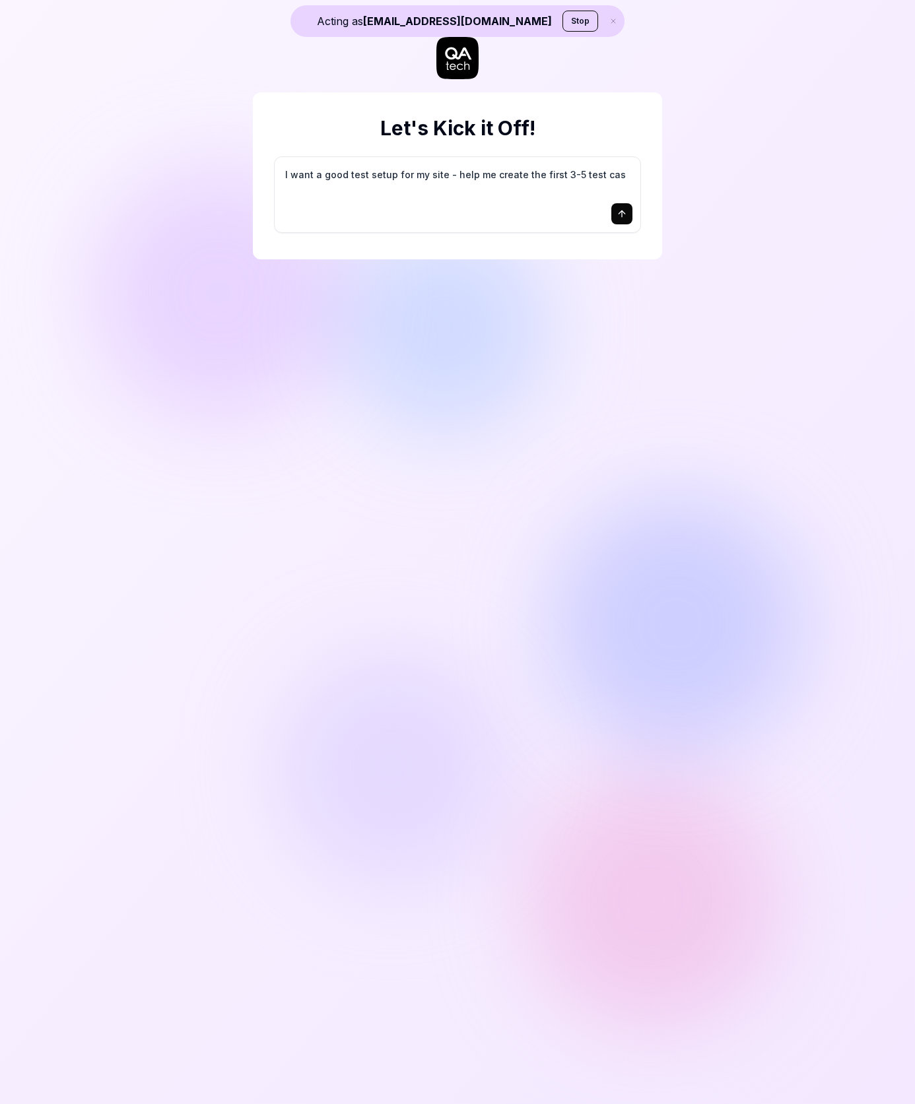
type textarea "*"
type textarea "I want a good test setup for my site - help me create the first 3-5 test cases"
type textarea "*"
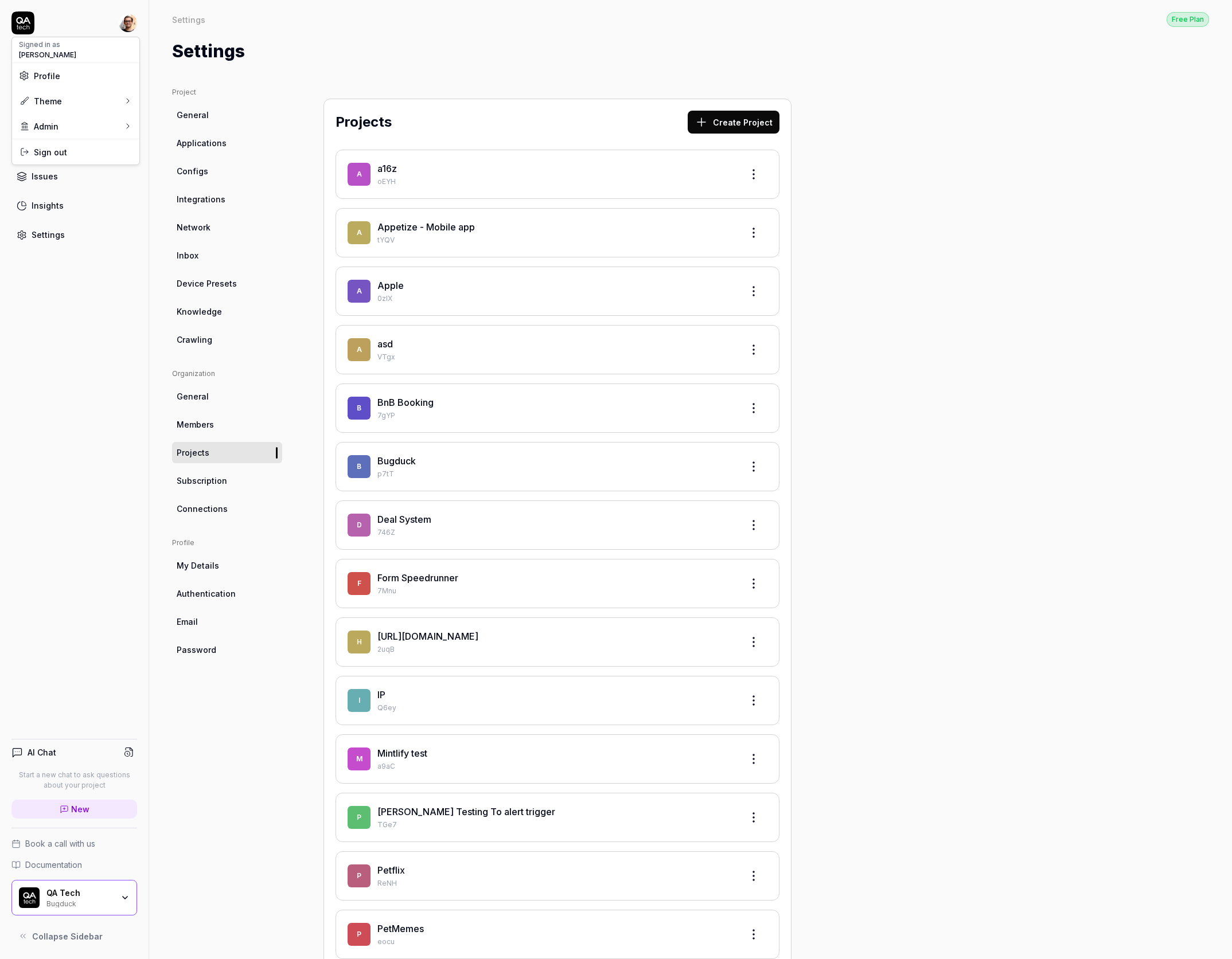
click at [129, 30] on html "Dashboard Test Cases Test Plans Results Issues Insights Settings AI Chat Start …" at bounding box center [616, 480] width 1232 height 959
click at [198, 168] on link "Organizations" at bounding box center [200, 172] width 101 height 25
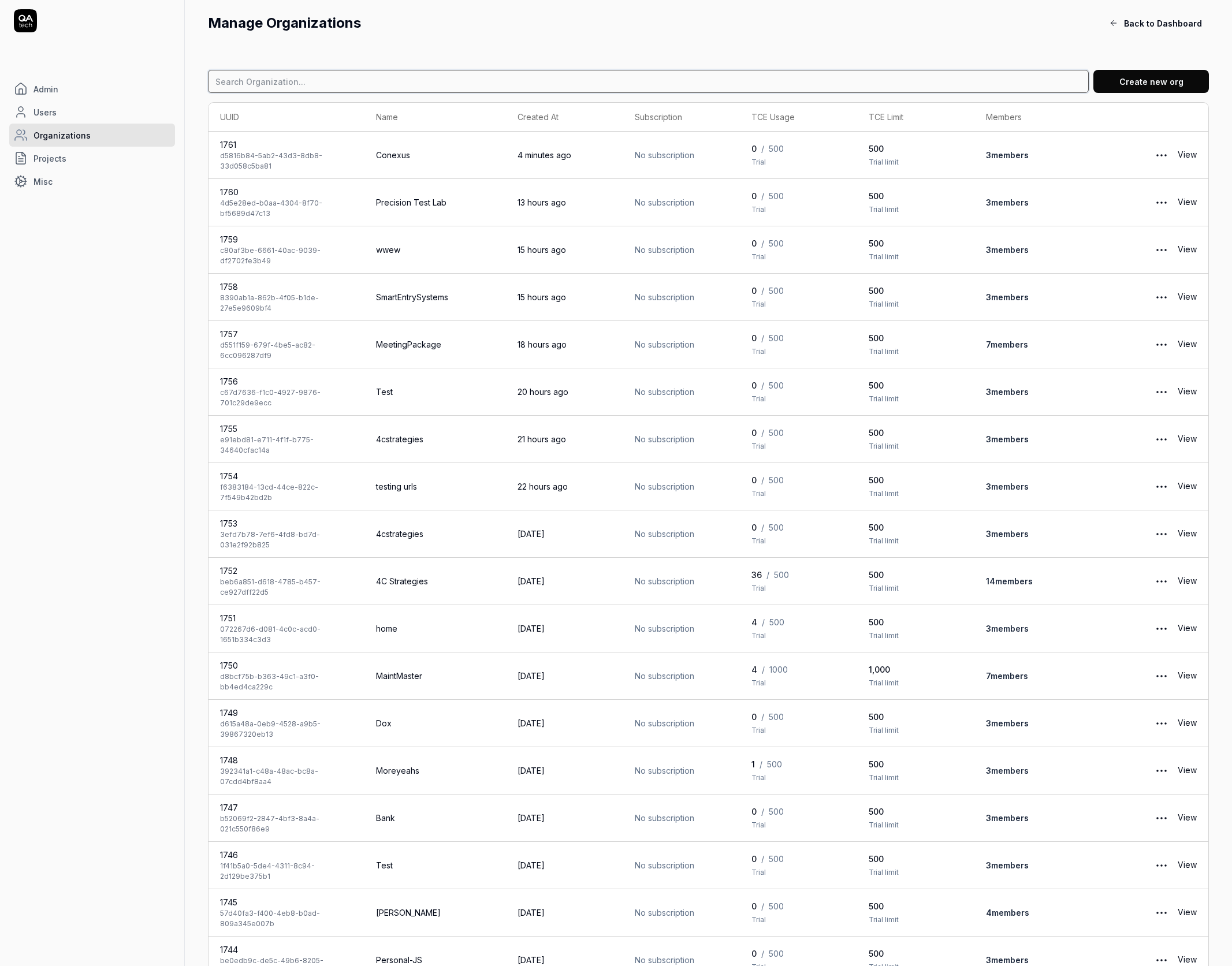
click at [333, 84] on input at bounding box center [648, 81] width 881 height 23
type input "connor"
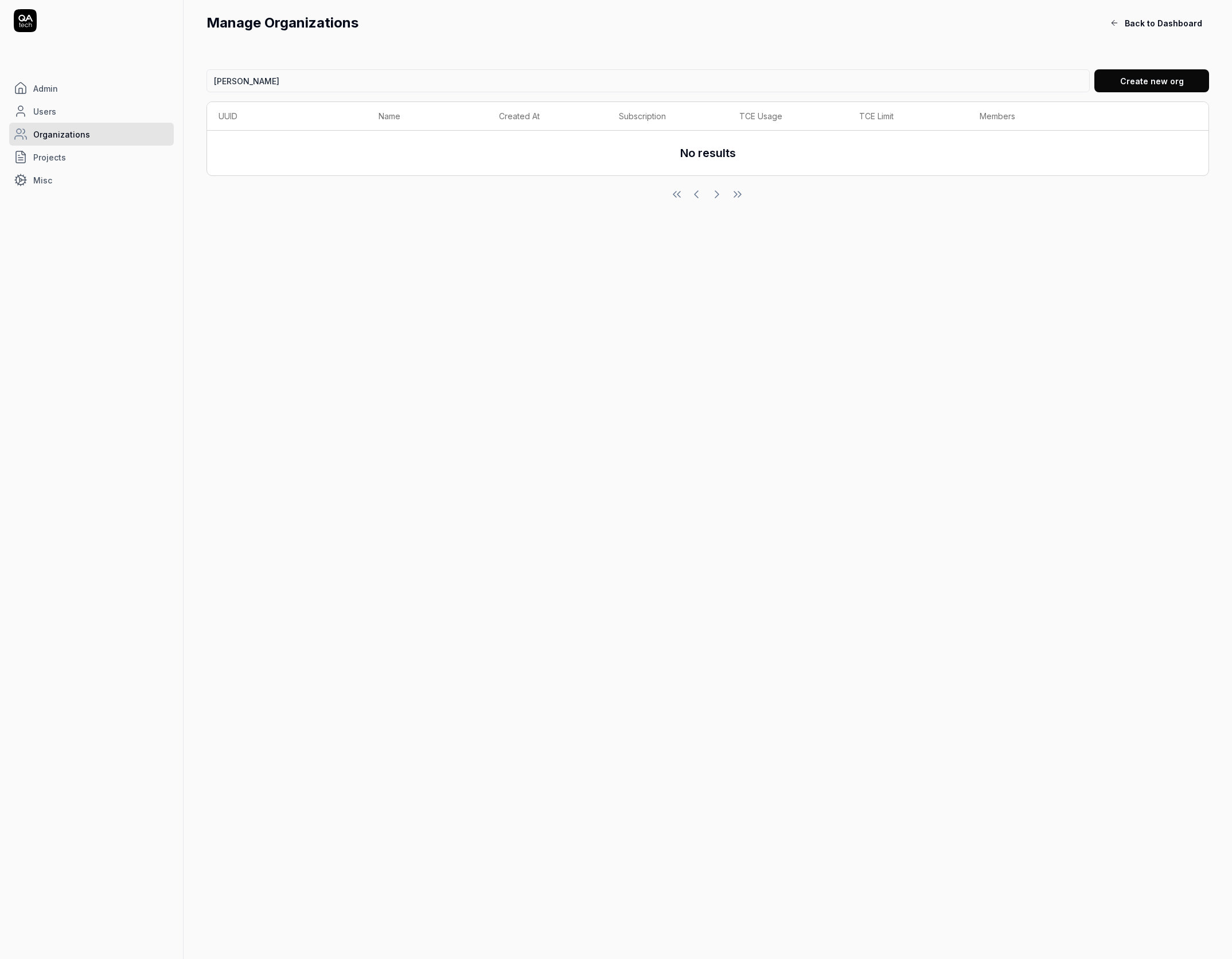
click at [60, 113] on link "Users" at bounding box center [91, 111] width 164 height 23
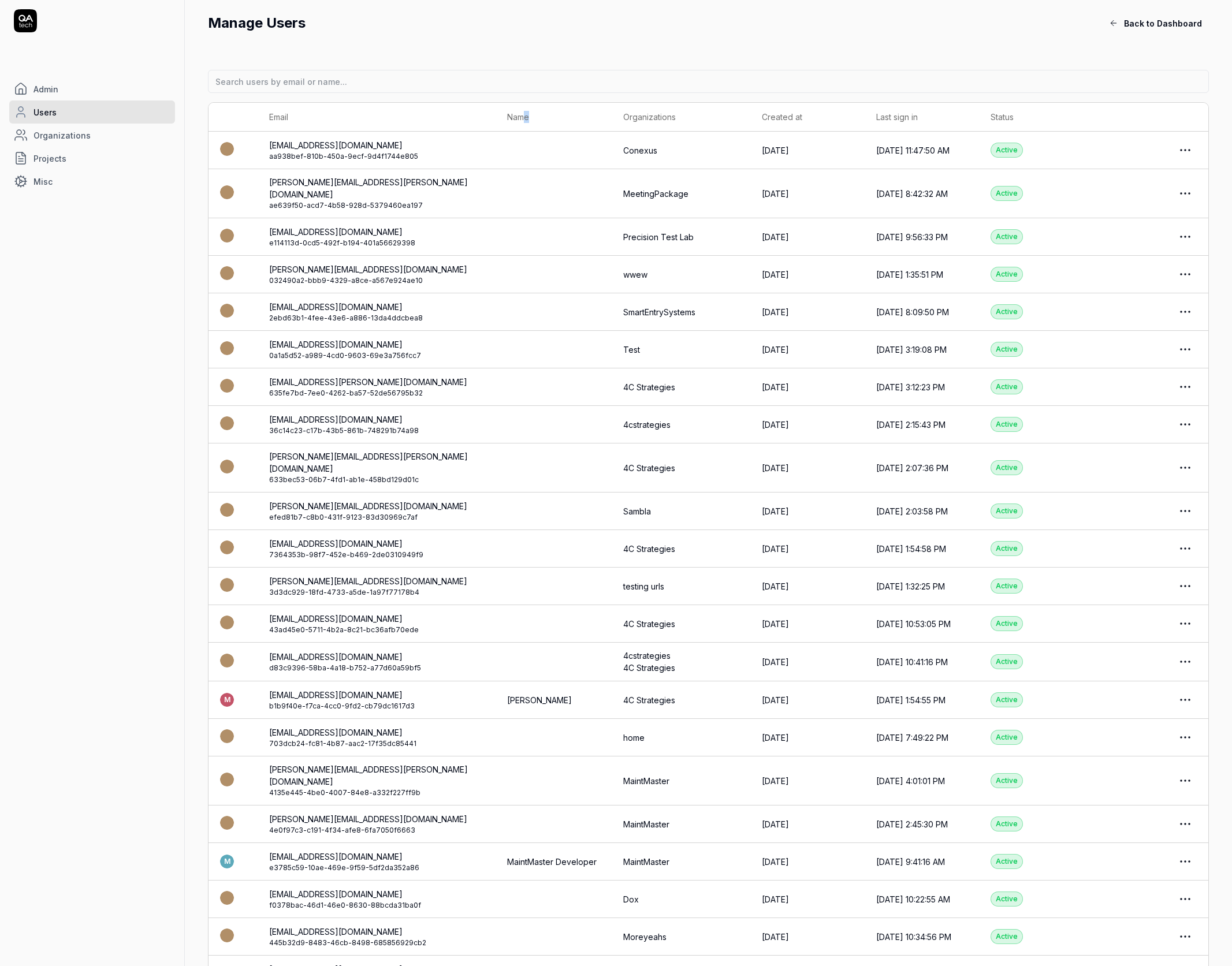
click at [524, 113] on th "Name" at bounding box center [553, 116] width 116 height 29
click at [500, 88] on input at bounding box center [709, 81] width 1001 height 23
paste input "[EMAIL_ADDRESS][DOMAIN_NAME]"
type input "[EMAIL_ADDRESS][DOMAIN_NAME]"
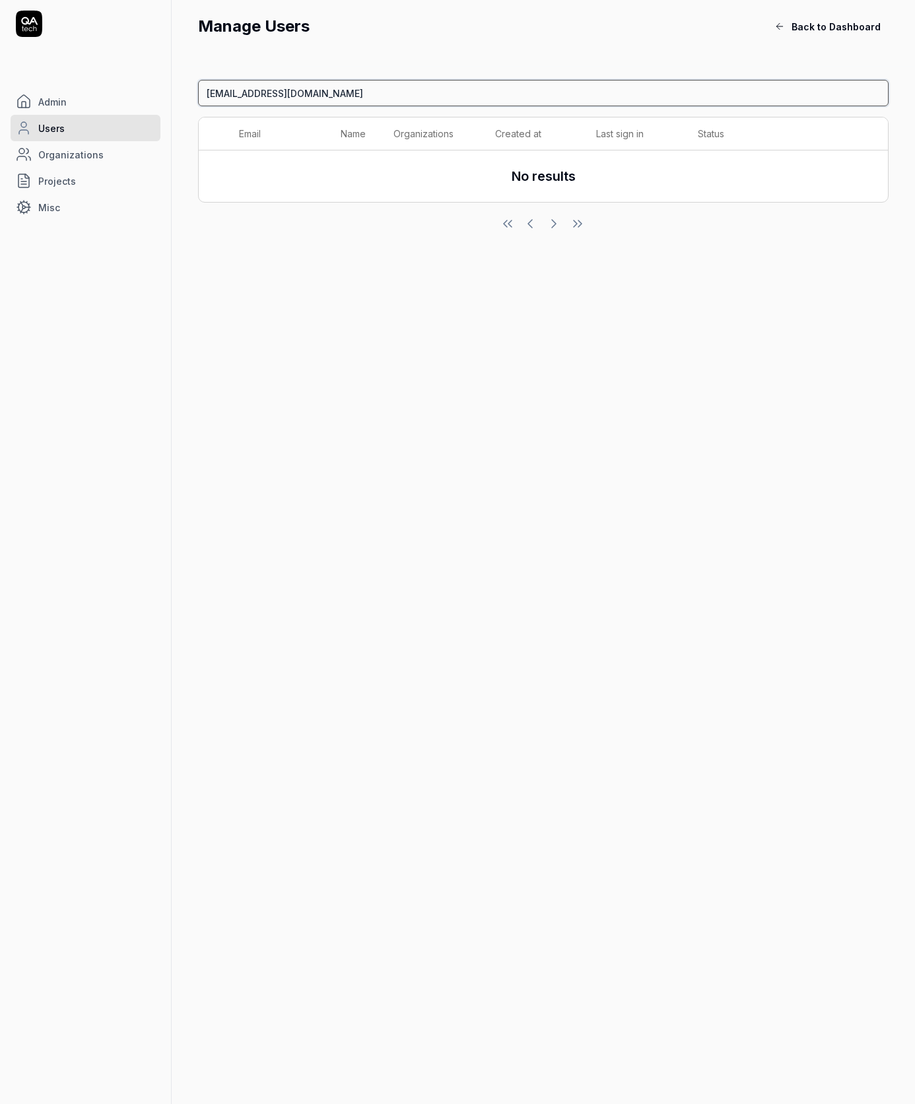
click at [366, 85] on input "[EMAIL_ADDRESS][DOMAIN_NAME]" at bounding box center [543, 93] width 690 height 26
type input "connajames"
click at [304, 97] on input "connajames" at bounding box center [543, 93] width 690 height 26
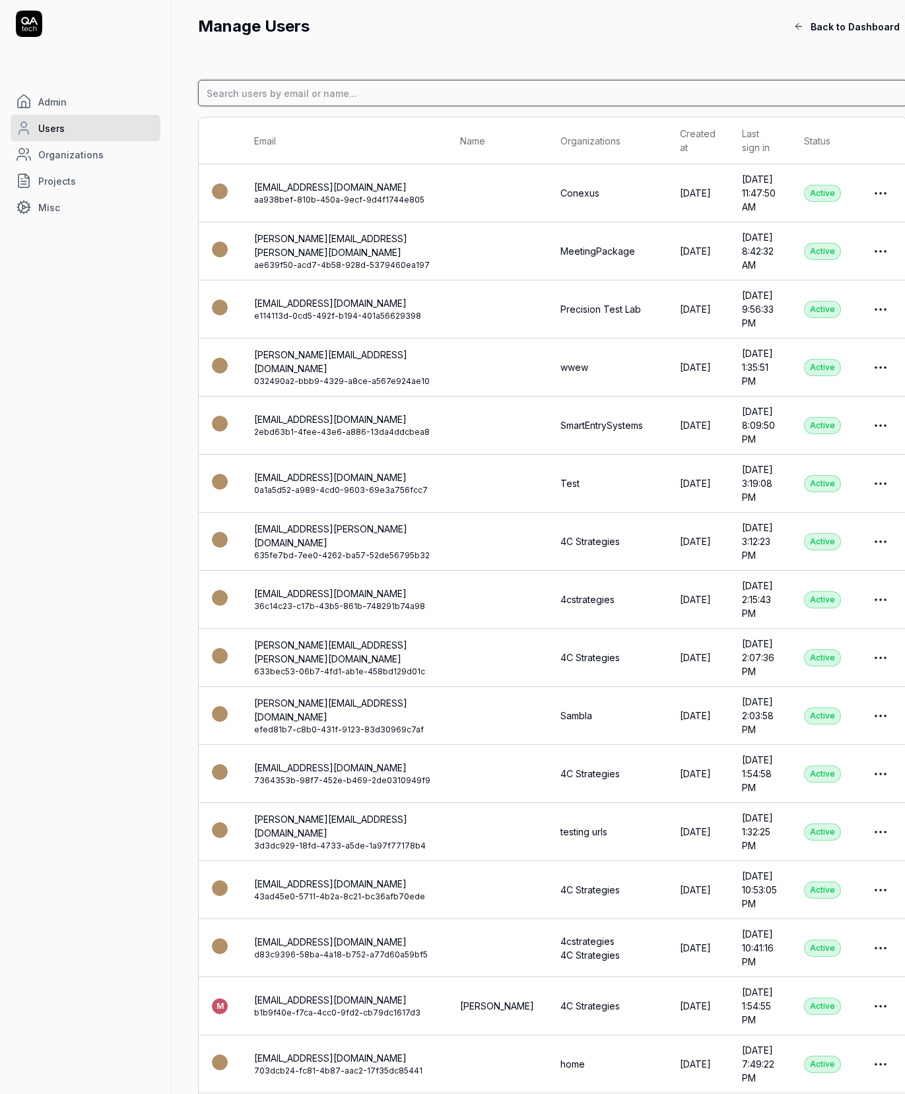
click at [378, 88] on input at bounding box center [553, 93] width 710 height 26
paste input "[EMAIL_ADDRESS][DOMAIN_NAME]"
type input "[EMAIL_ADDRESS][DOMAIN_NAME]"
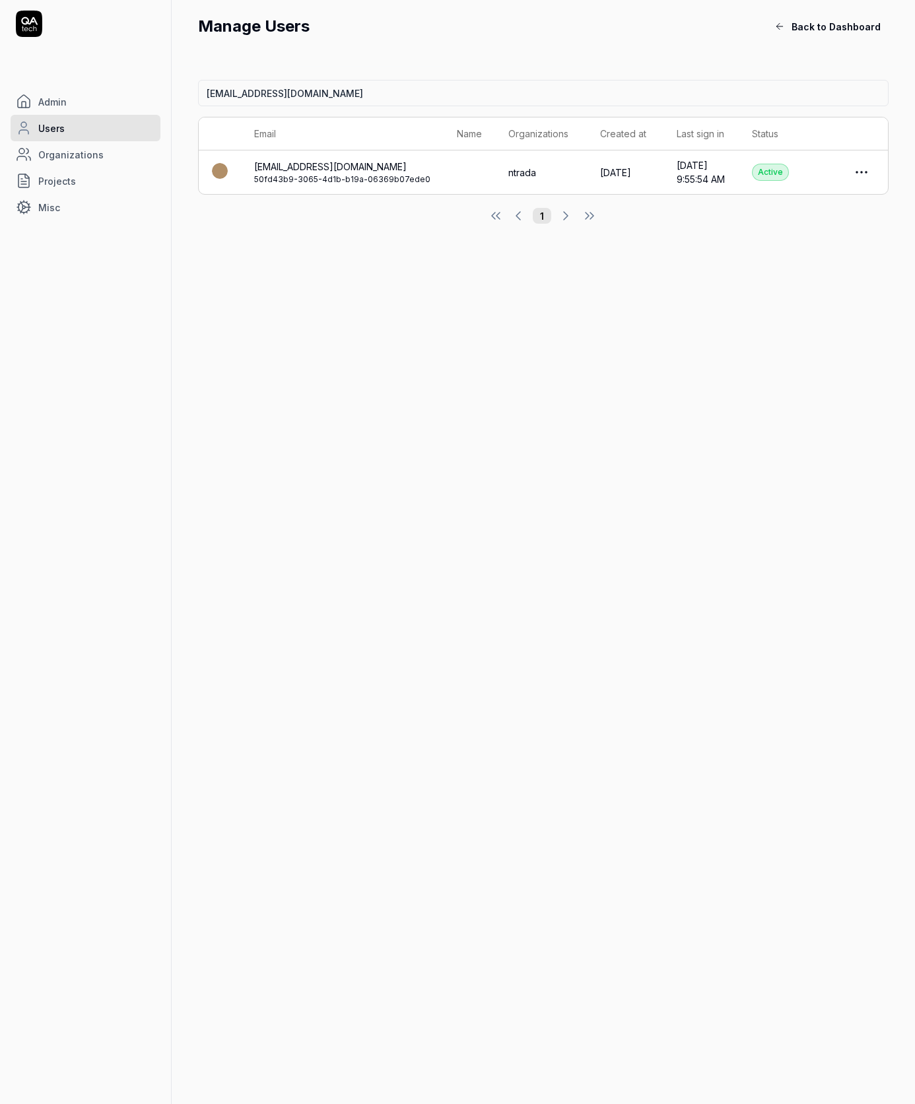
click at [317, 166] on link "[EMAIL_ADDRESS][DOMAIN_NAME]" at bounding box center [330, 166] width 152 height 11
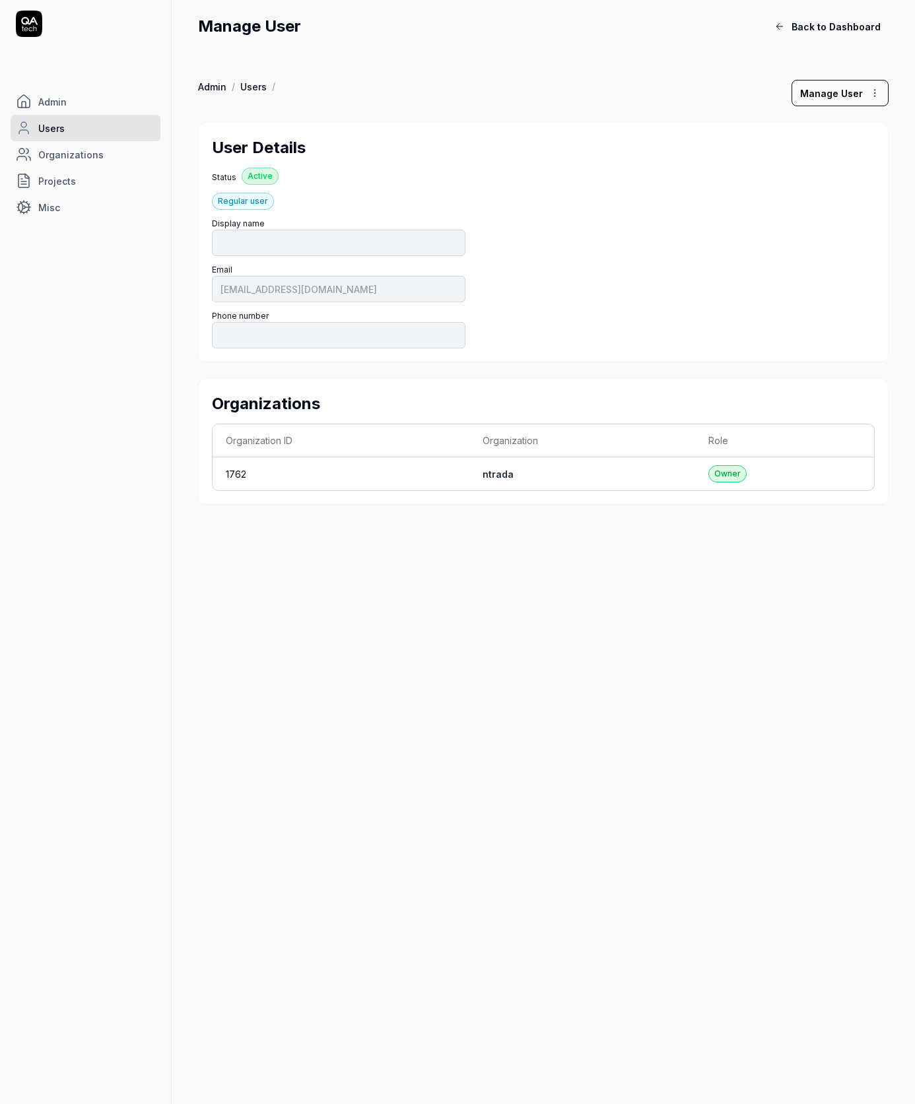
click at [502, 474] on link "ntrada" at bounding box center [498, 474] width 31 height 11
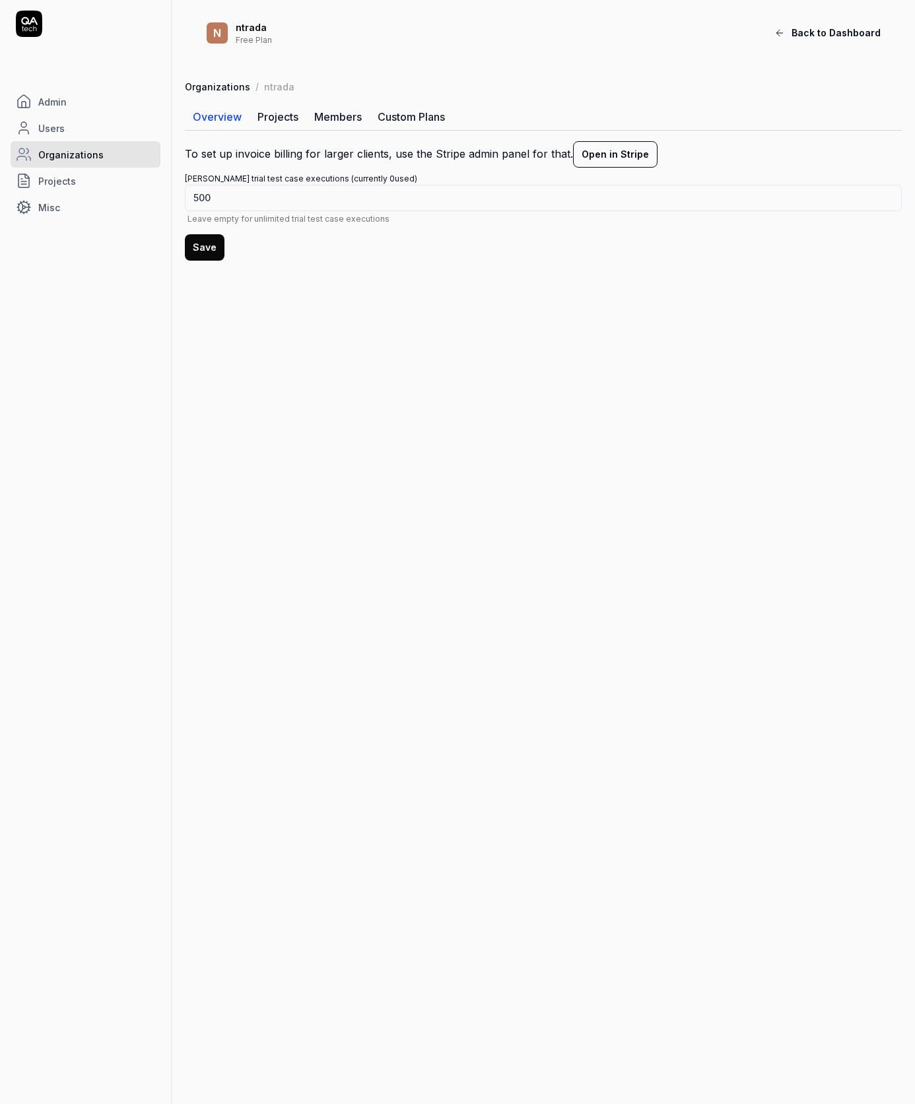
click at [359, 119] on link "Members" at bounding box center [337, 117] width 63 height 26
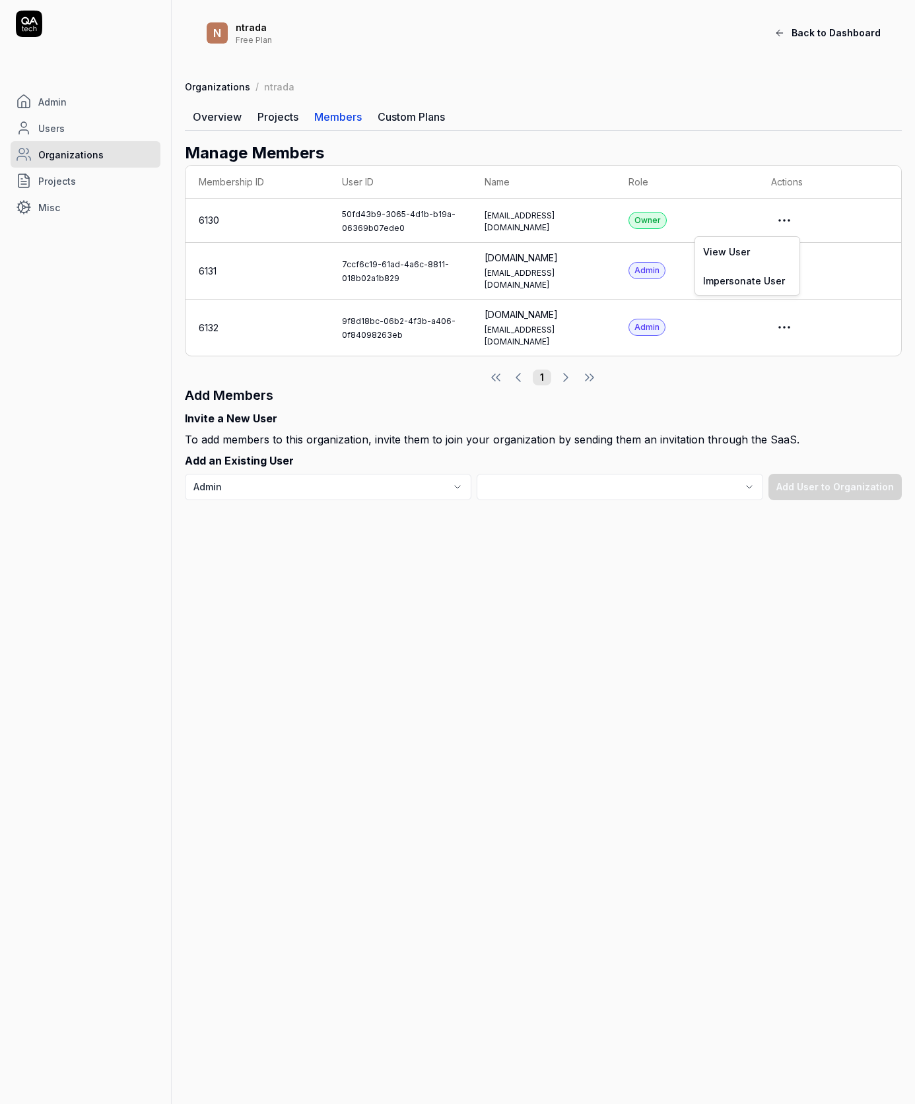
click at [784, 215] on html "Admin Users Organizations Projects Misc n ntrada Free Plan Back to Dashboard Or…" at bounding box center [457, 552] width 915 height 1104
click at [741, 283] on link "Impersonate User" at bounding box center [747, 280] width 104 height 29
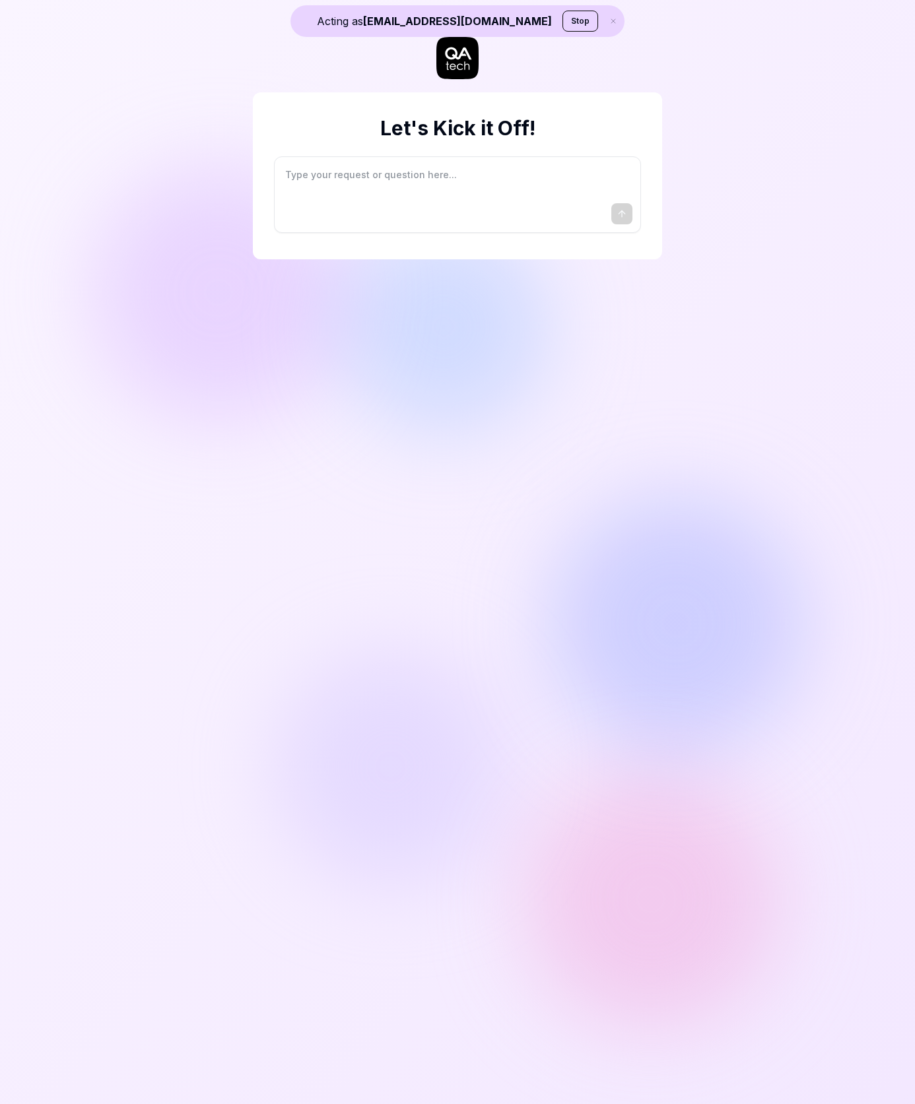
type textarea "I"
type textarea "*"
type textarea "I"
type textarea "*"
type textarea "I w"
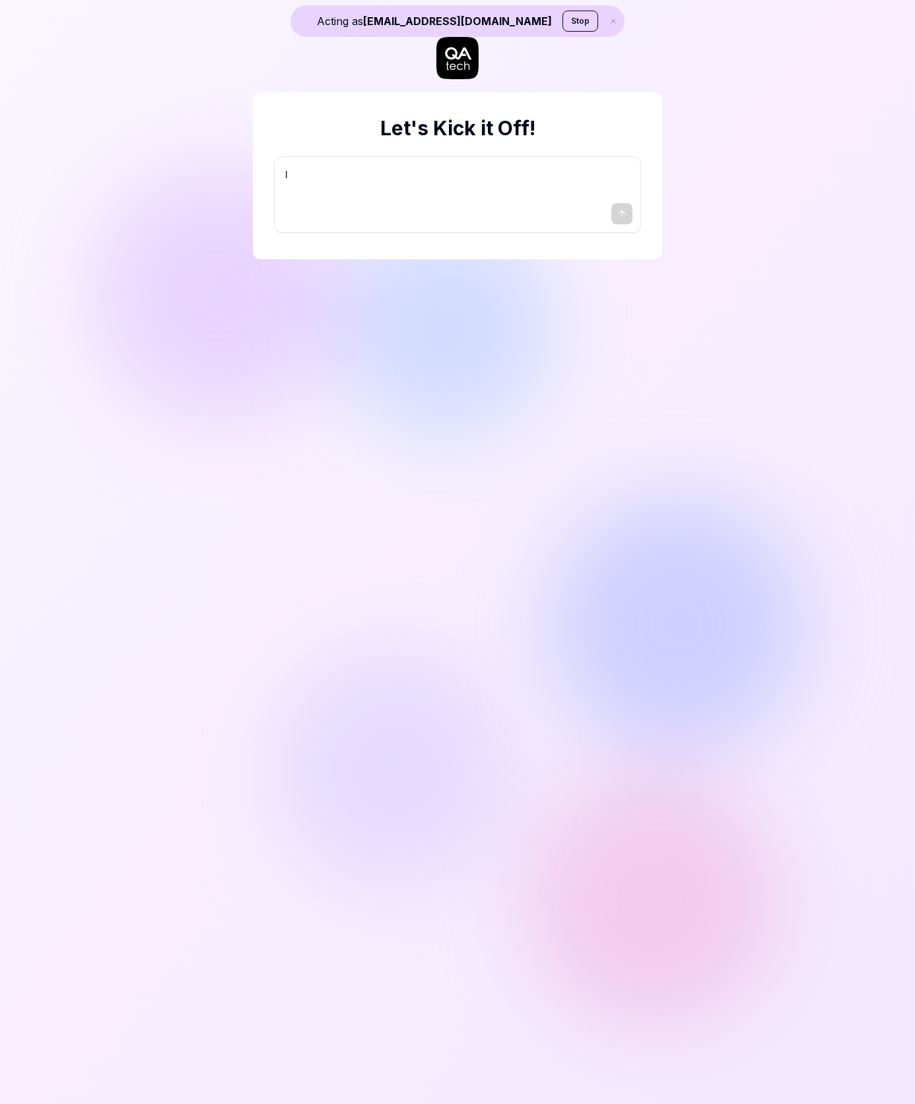
type textarea "*"
type textarea "I wa"
type textarea "*"
type textarea "I wan"
type textarea "*"
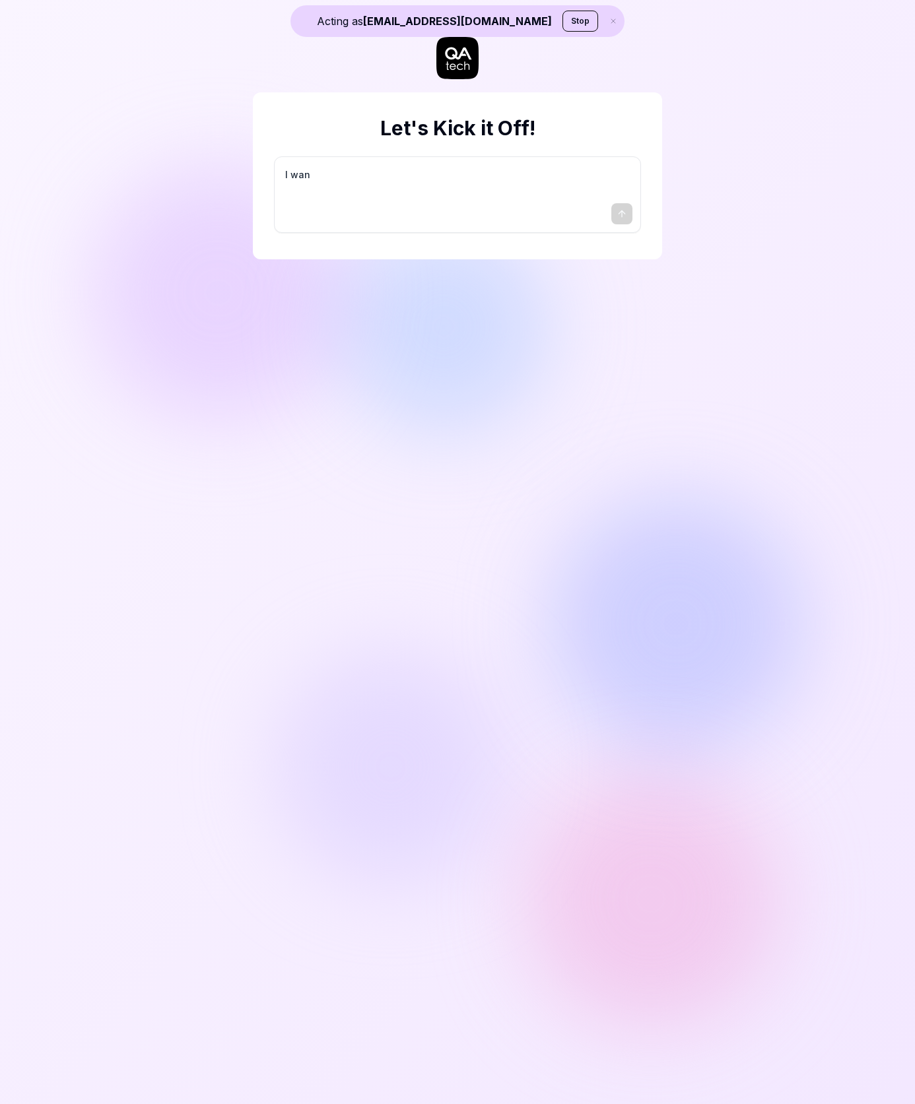
type textarea "I want"
type textarea "*"
type textarea "I want"
type textarea "*"
type textarea "I want a"
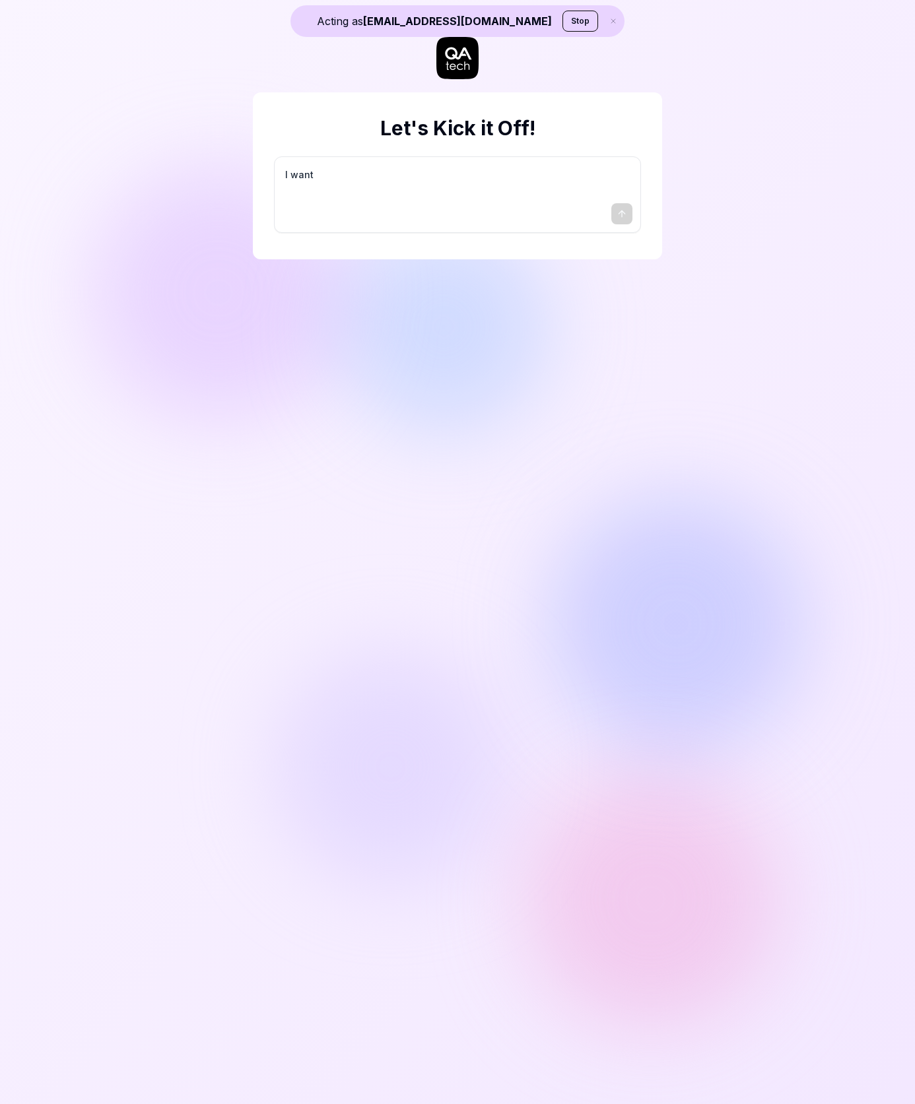
type textarea "*"
type textarea "I want a"
type textarea "*"
type textarea "I want a g"
type textarea "*"
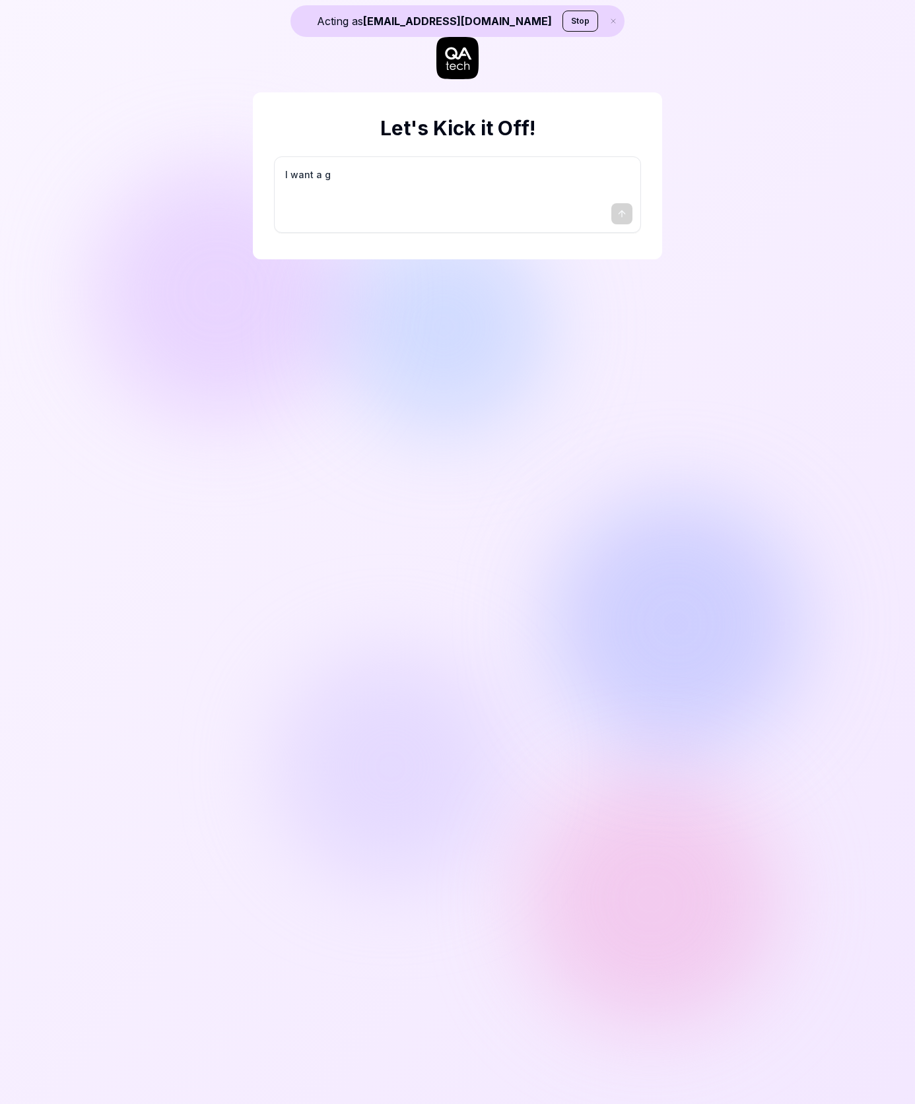
type textarea "I want a go"
type textarea "*"
type textarea "I want a goo"
type textarea "*"
type textarea "I want a good"
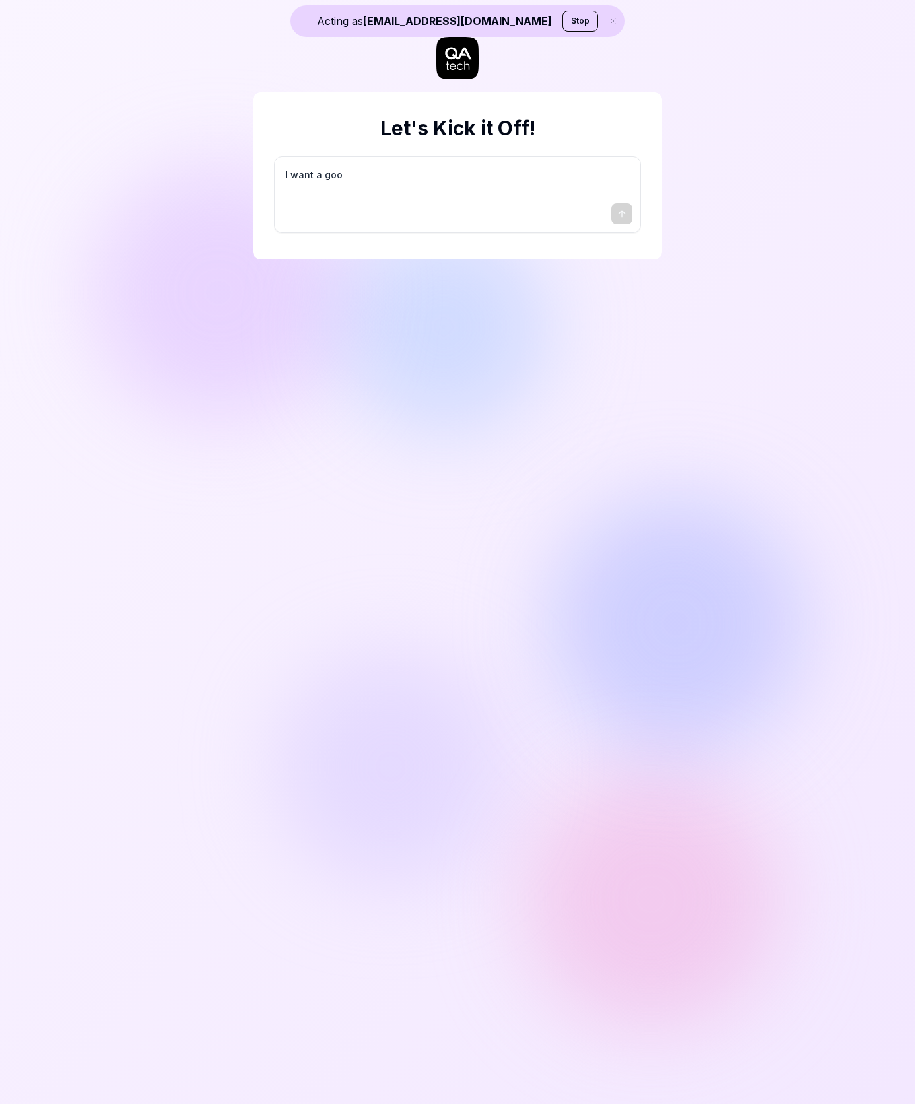
type textarea "*"
type textarea "I want a good"
type textarea "*"
type textarea "I want a good t"
type textarea "*"
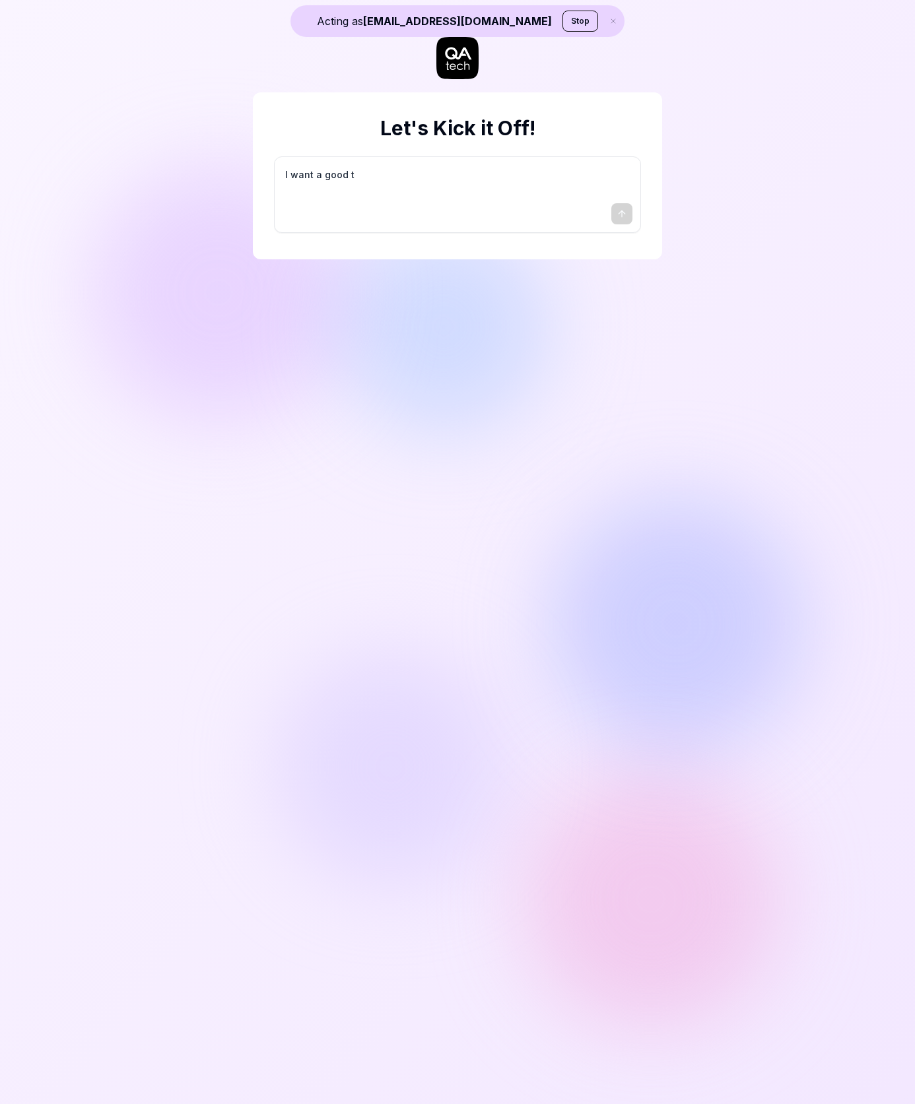
type textarea "I want a good te"
type textarea "*"
type textarea "I want a good tes"
type textarea "*"
type textarea "I want a good test"
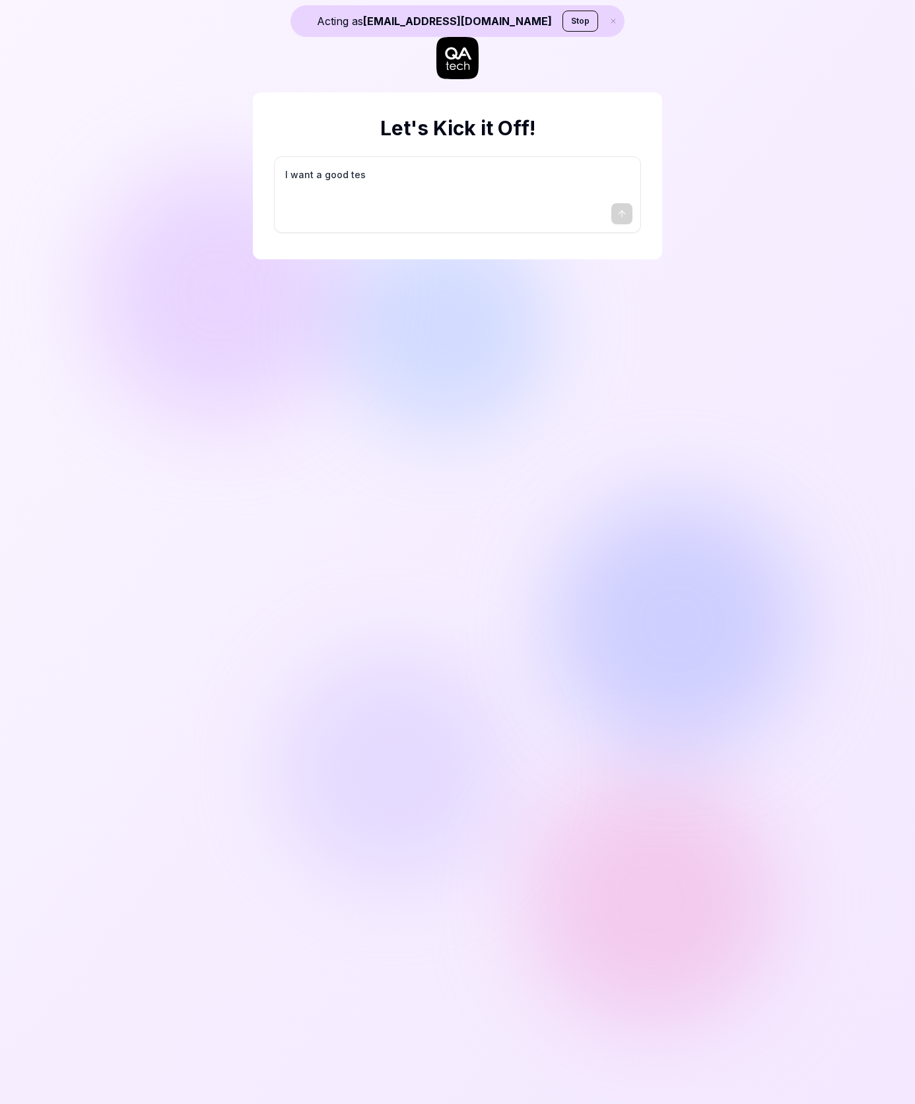
type textarea "*"
type textarea "I want a good test"
type textarea "*"
type textarea "I want a good test s"
type textarea "*"
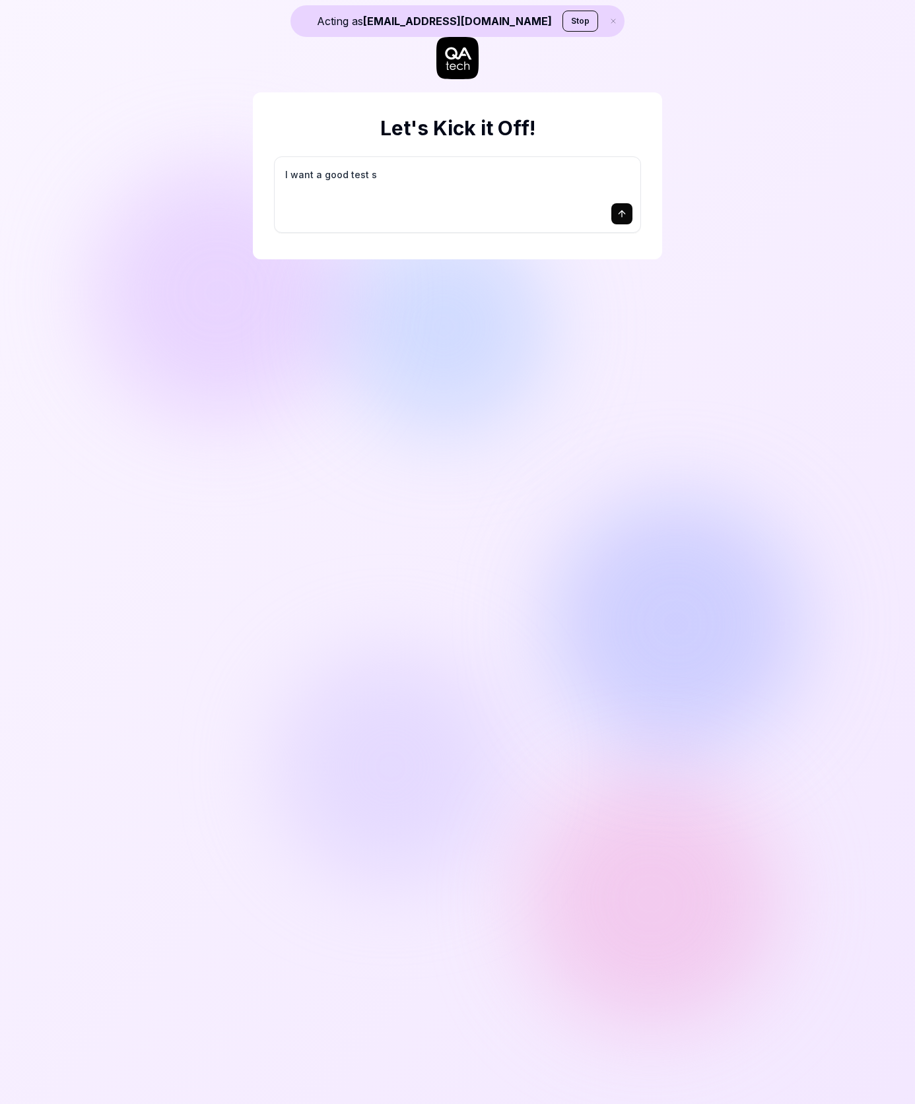
type textarea "I want a good test se"
type textarea "*"
type textarea "I want a good test set"
type textarea "*"
type textarea "I want a good test setu"
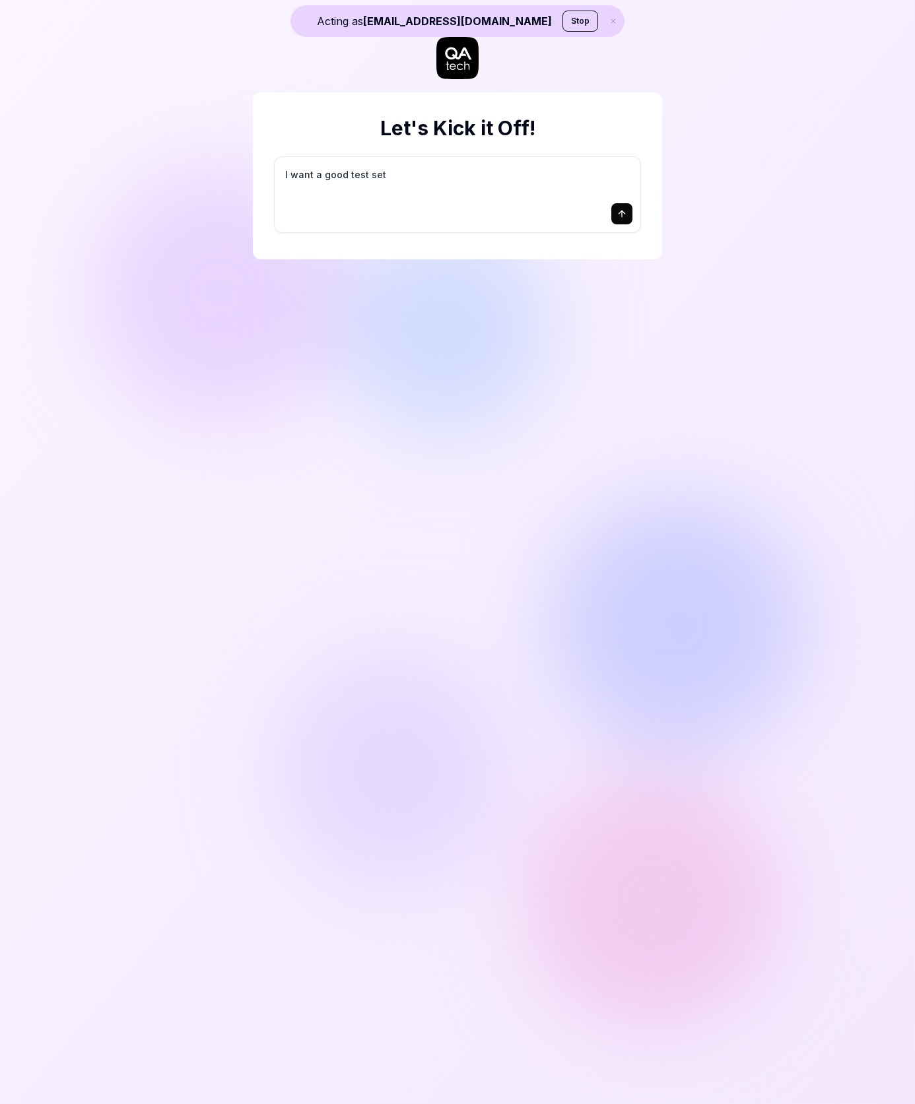
type textarea "*"
type textarea "I want a good test setup"
type textarea "*"
type textarea "I want a good test setup"
type textarea "*"
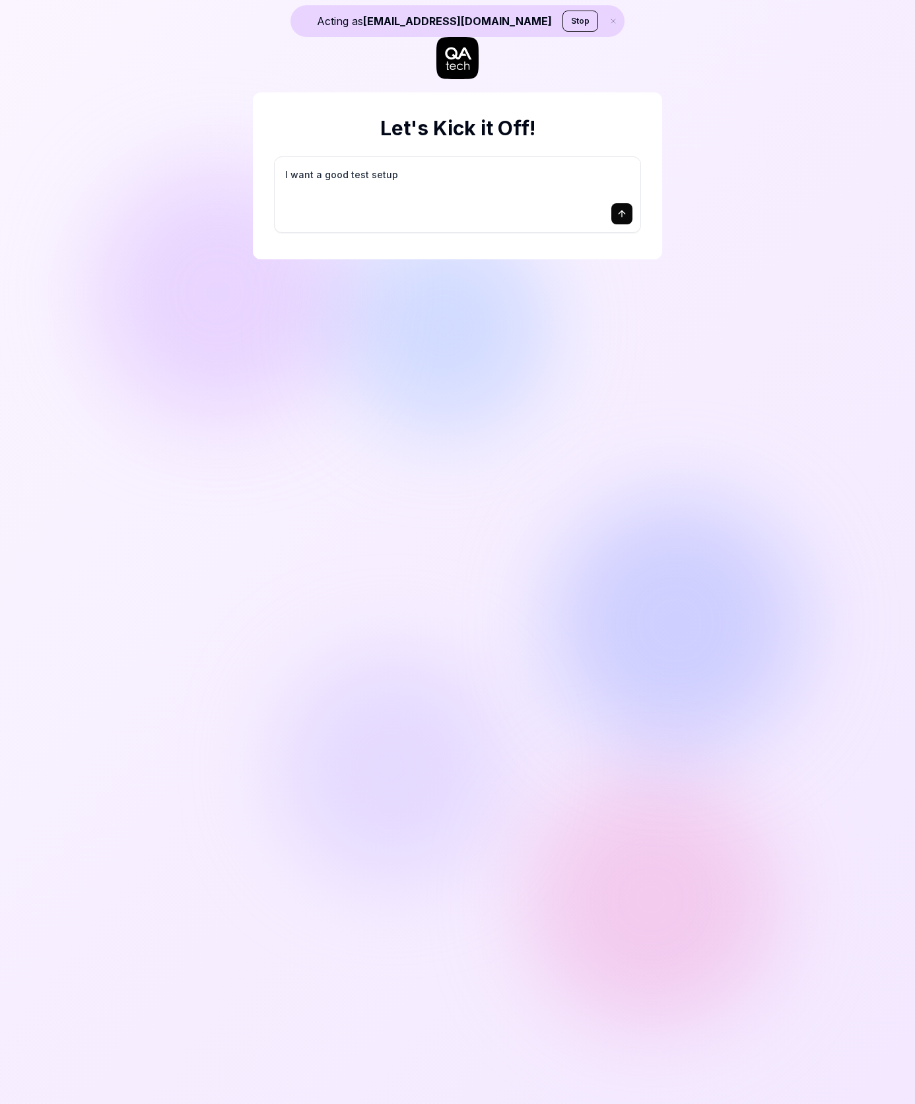
type textarea "I want a good test setup f"
type textarea "*"
type textarea "I want a good test setup fo"
type textarea "*"
type textarea "I want a good test setup for"
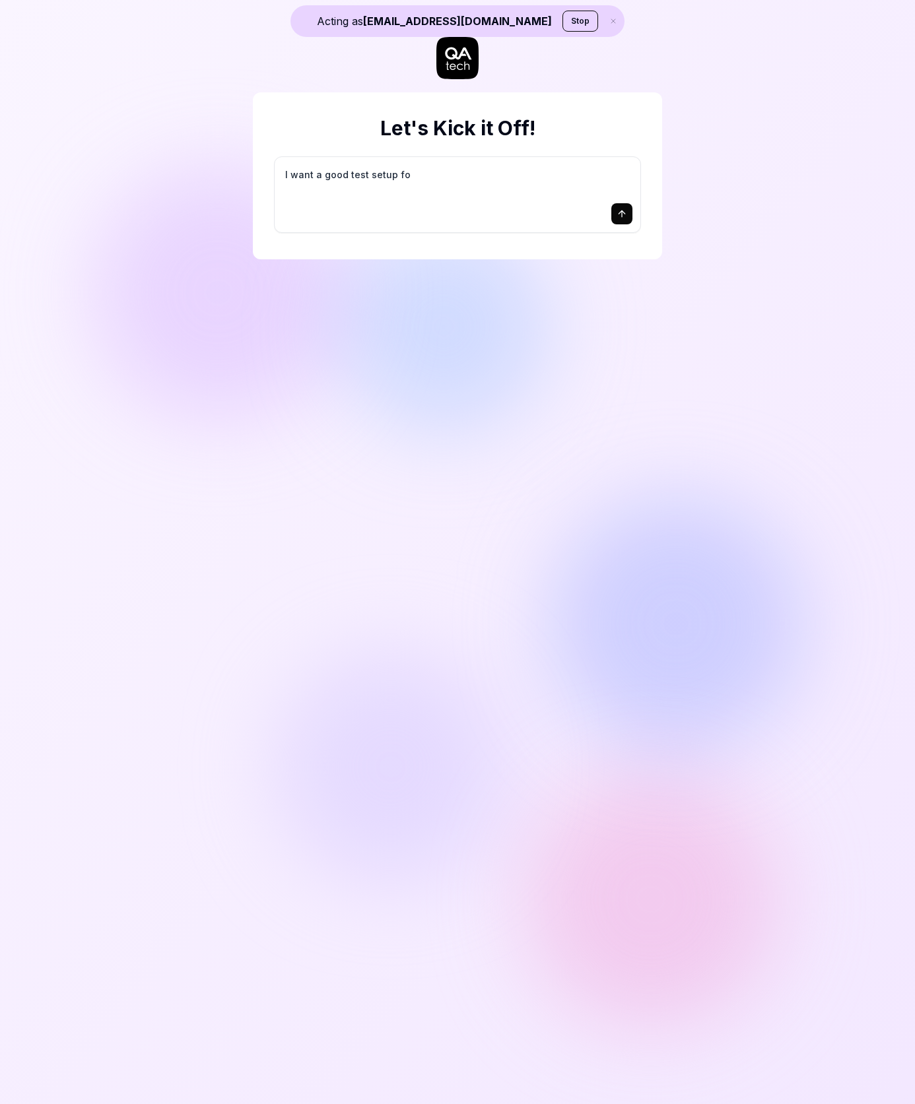
type textarea "*"
type textarea "I want a good test setup for"
type textarea "*"
type textarea "I want a good test setup for m"
type textarea "*"
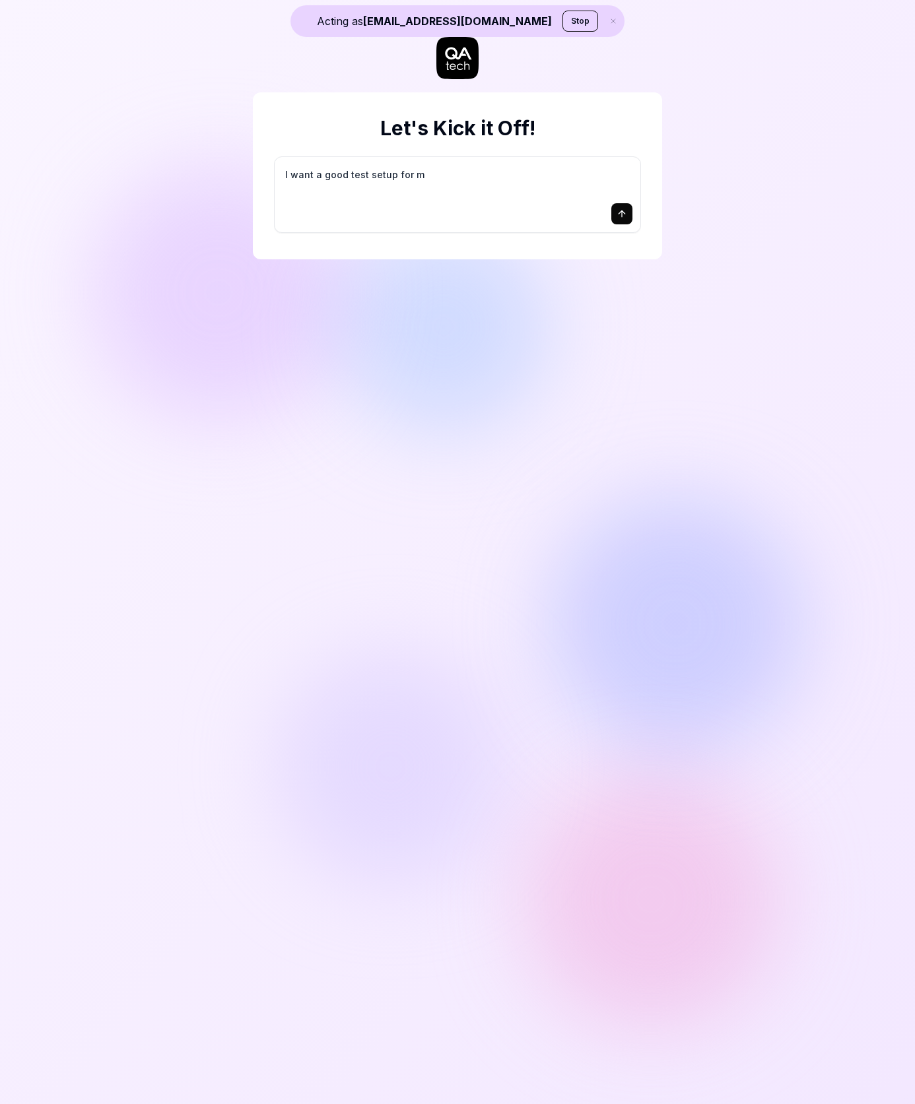
type textarea "I want a good test setup for my"
type textarea "*"
type textarea "I want a good test setup for my"
type textarea "*"
type textarea "I want a good test setup for my s"
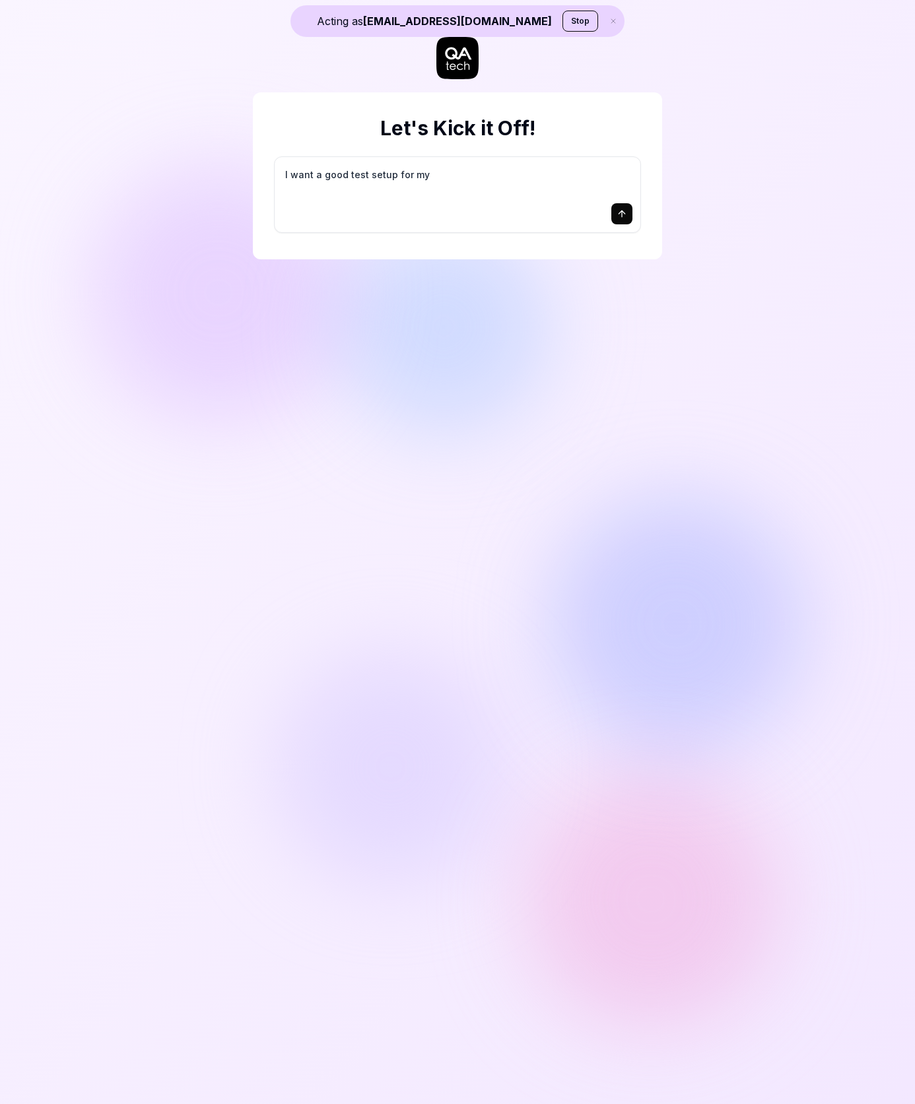
type textarea "*"
type textarea "I want a good test setup for my si"
type textarea "*"
type textarea "I want a good test setup for my sit"
type textarea "*"
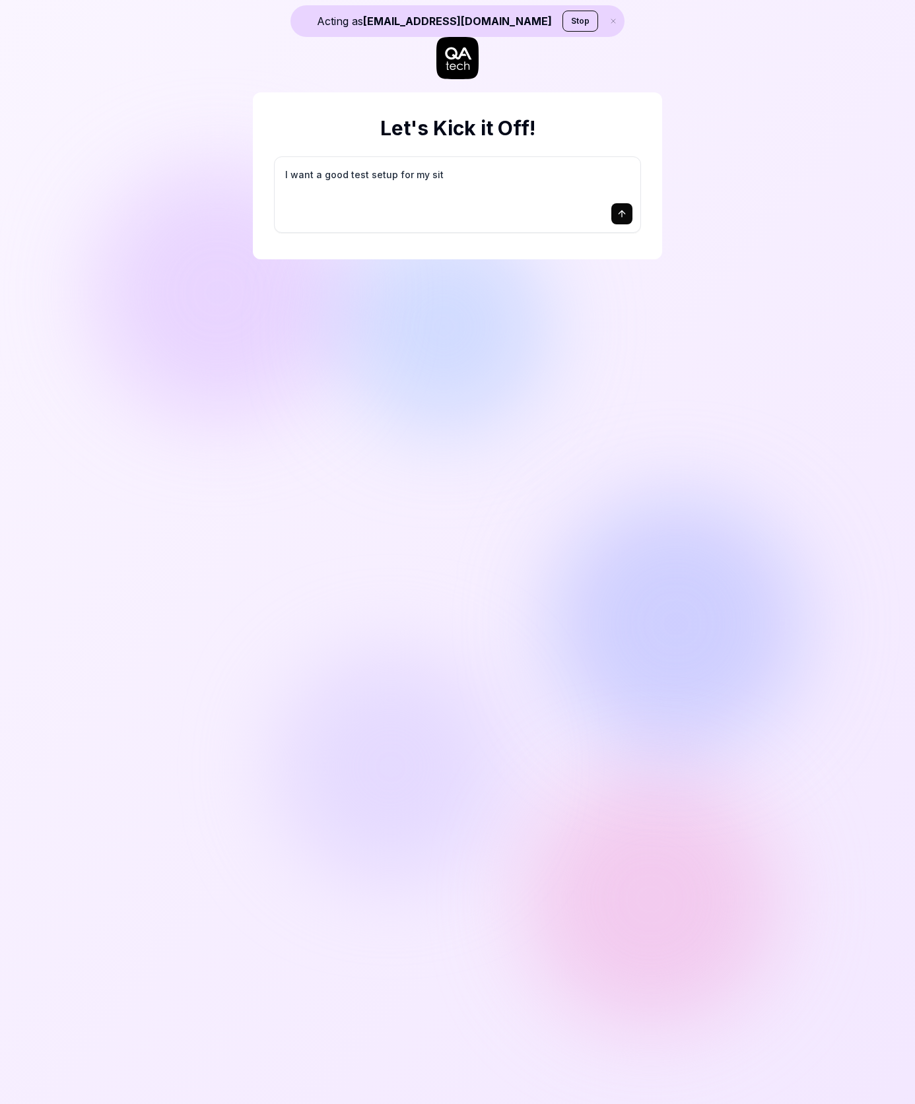
type textarea "I want a good test setup for my site"
type textarea "*"
type textarea "I want a good test setup for my site"
type textarea "*"
type textarea "I want a good test setup for my site -"
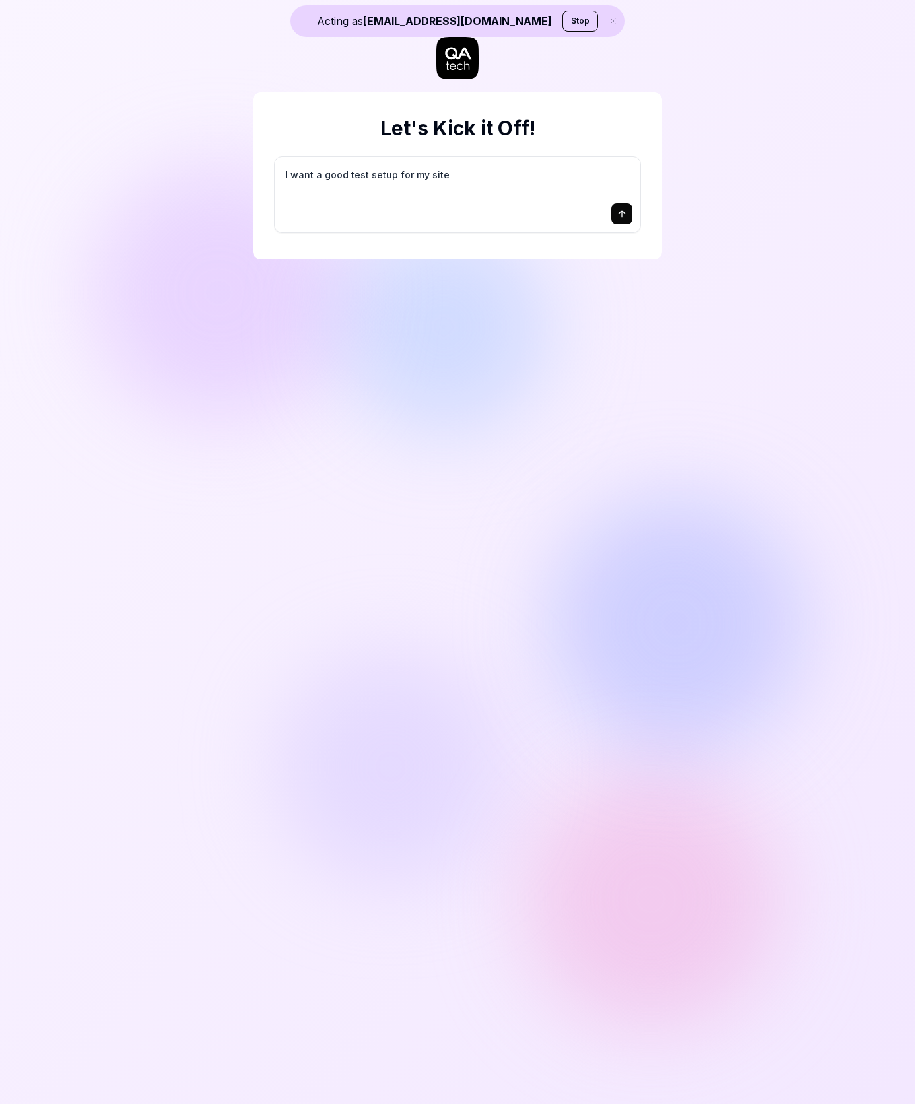
type textarea "*"
type textarea "I want a good test setup for my site -"
type textarea "*"
type textarea "I want a good test setup for my site - h"
type textarea "*"
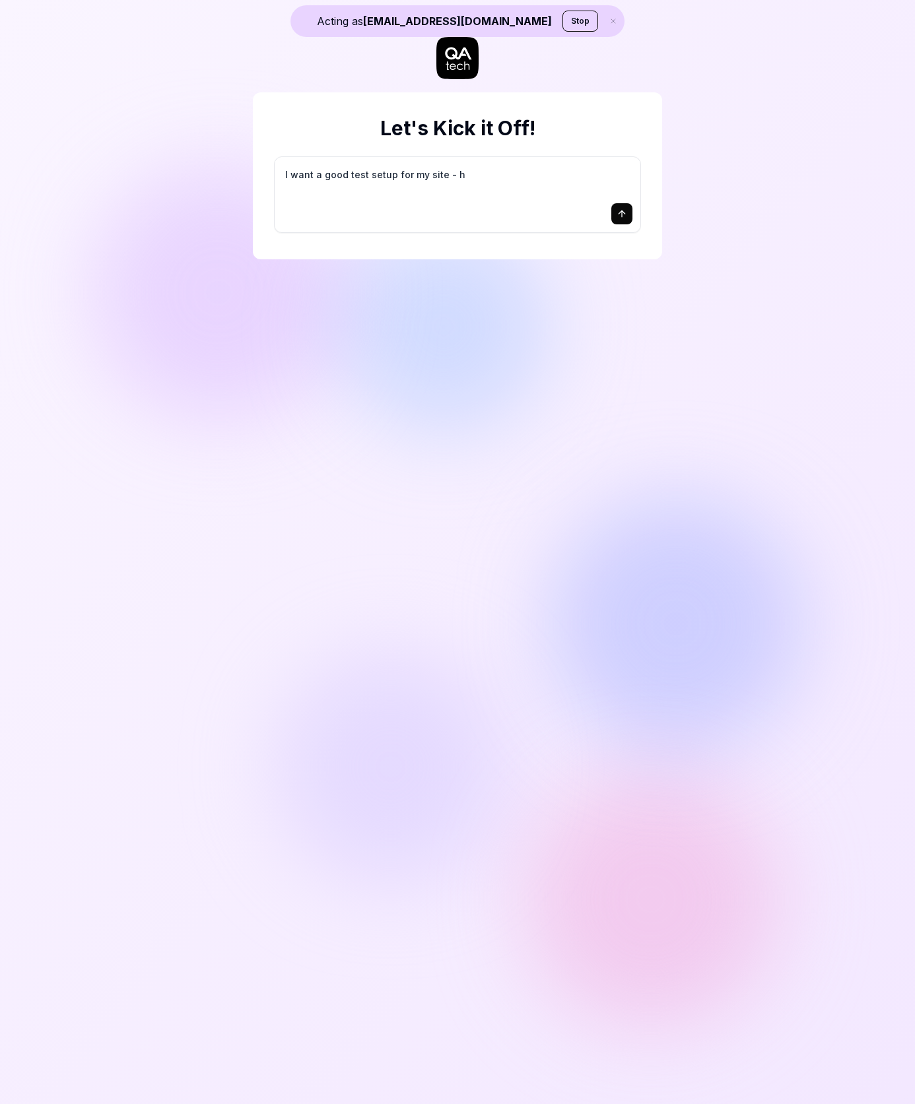
type textarea "I want a good test setup for my site - he"
type textarea "*"
type textarea "I want a good test setup for my site - hel"
type textarea "*"
type textarea "I want a good test setup for my site - help"
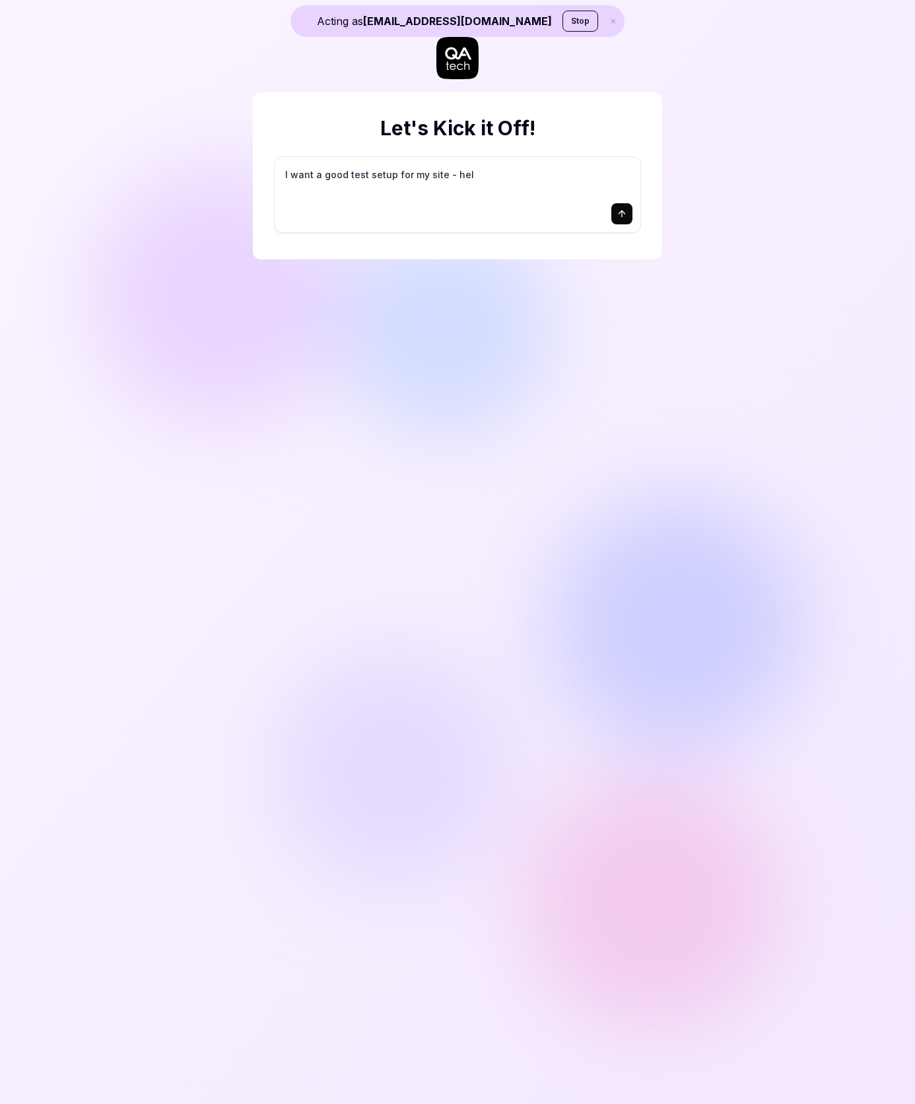
type textarea "*"
type textarea "I want a good test setup for my site - help"
type textarea "*"
type textarea "I want a good test setup for my site - help m"
type textarea "*"
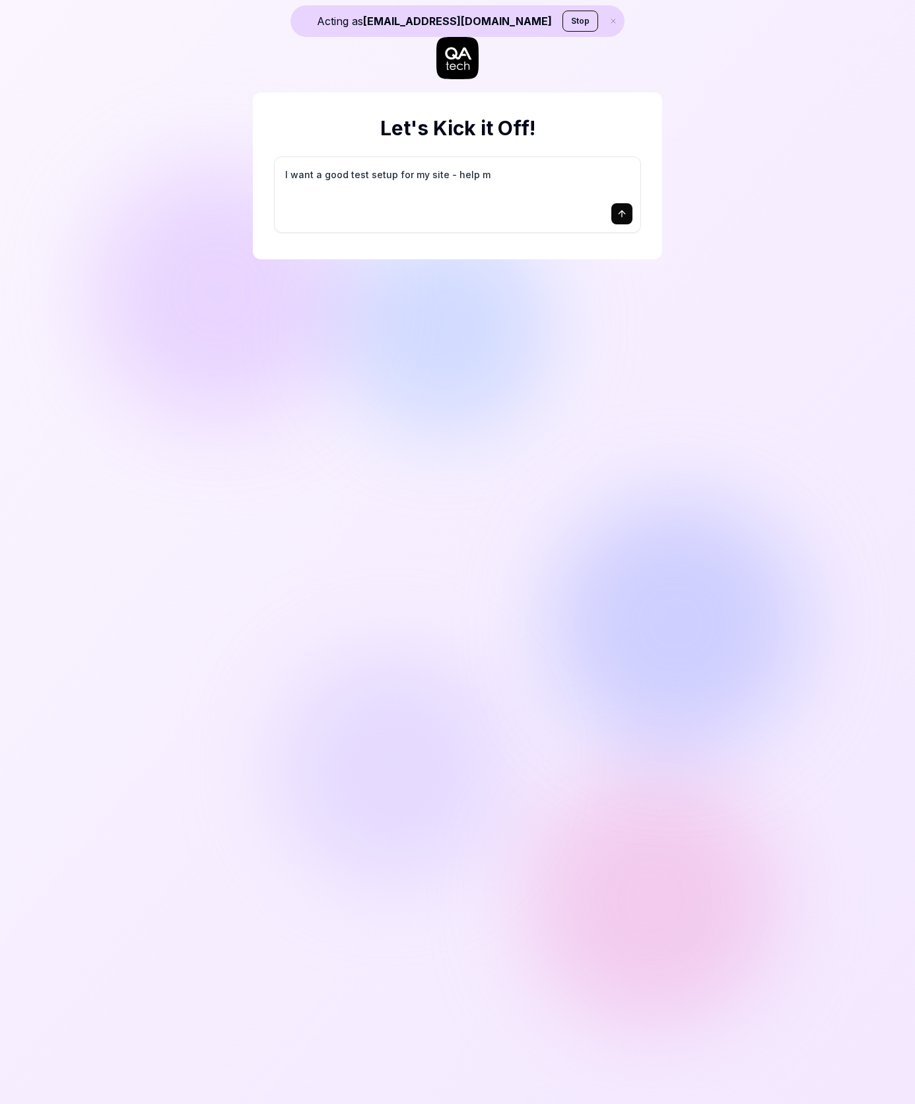
type textarea "I want a good test setup for my site - help me"
type textarea "*"
type textarea "I want a good test setup for my site - help me"
type textarea "*"
type textarea "I want a good test setup for my site - help me c"
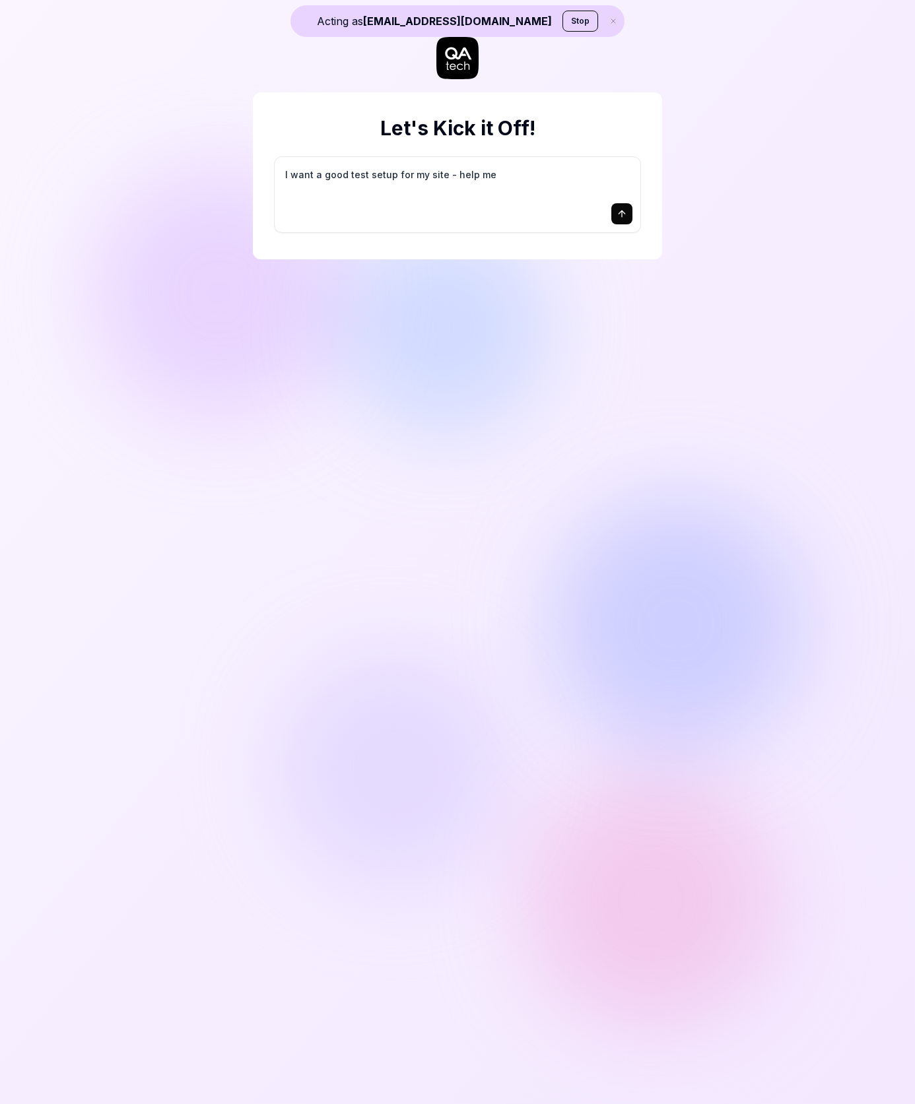
type textarea "*"
type textarea "I want a good test setup for my site - help me cr"
type textarea "*"
type textarea "I want a good test setup for my site - help me cre"
type textarea "*"
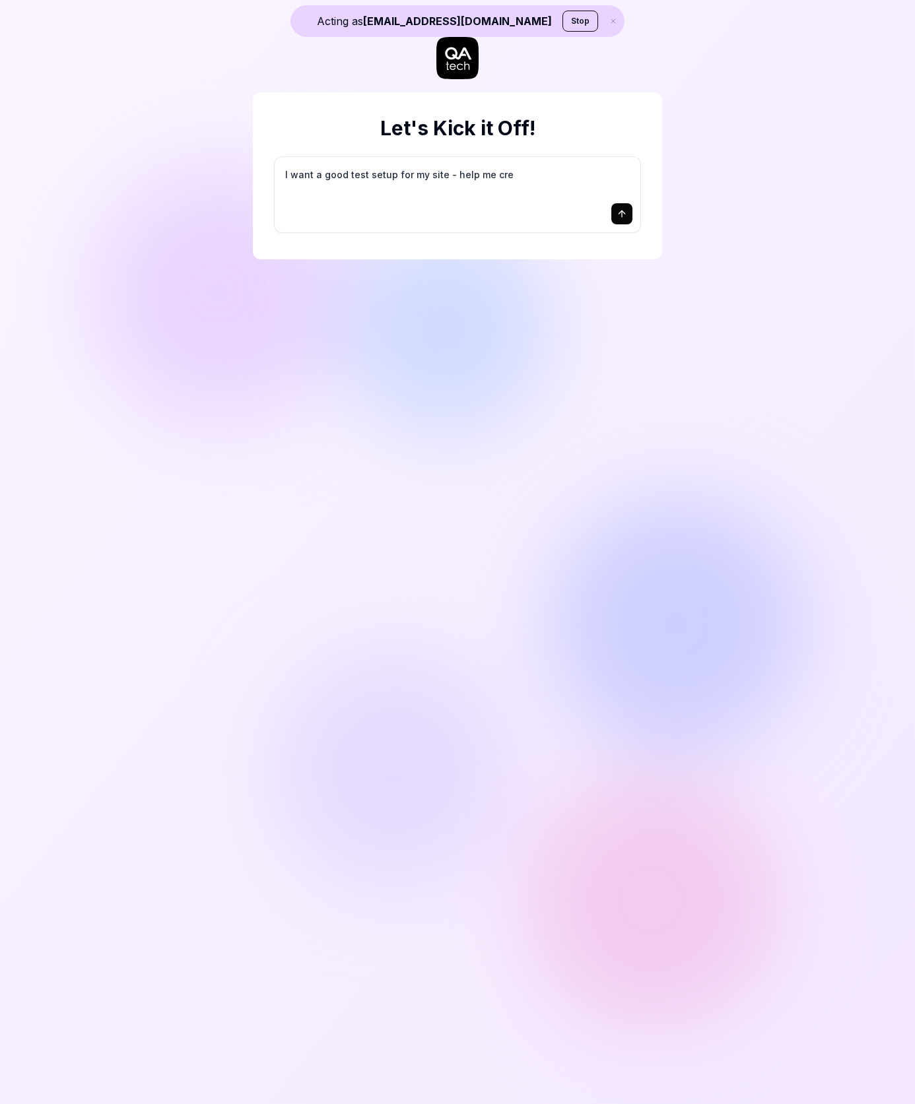
type textarea "I want a good test setup for my site - help me crea"
type textarea "*"
type textarea "I want a good test setup for my site - help me creat"
type textarea "*"
type textarea "I want a good test setup for my site - help me create"
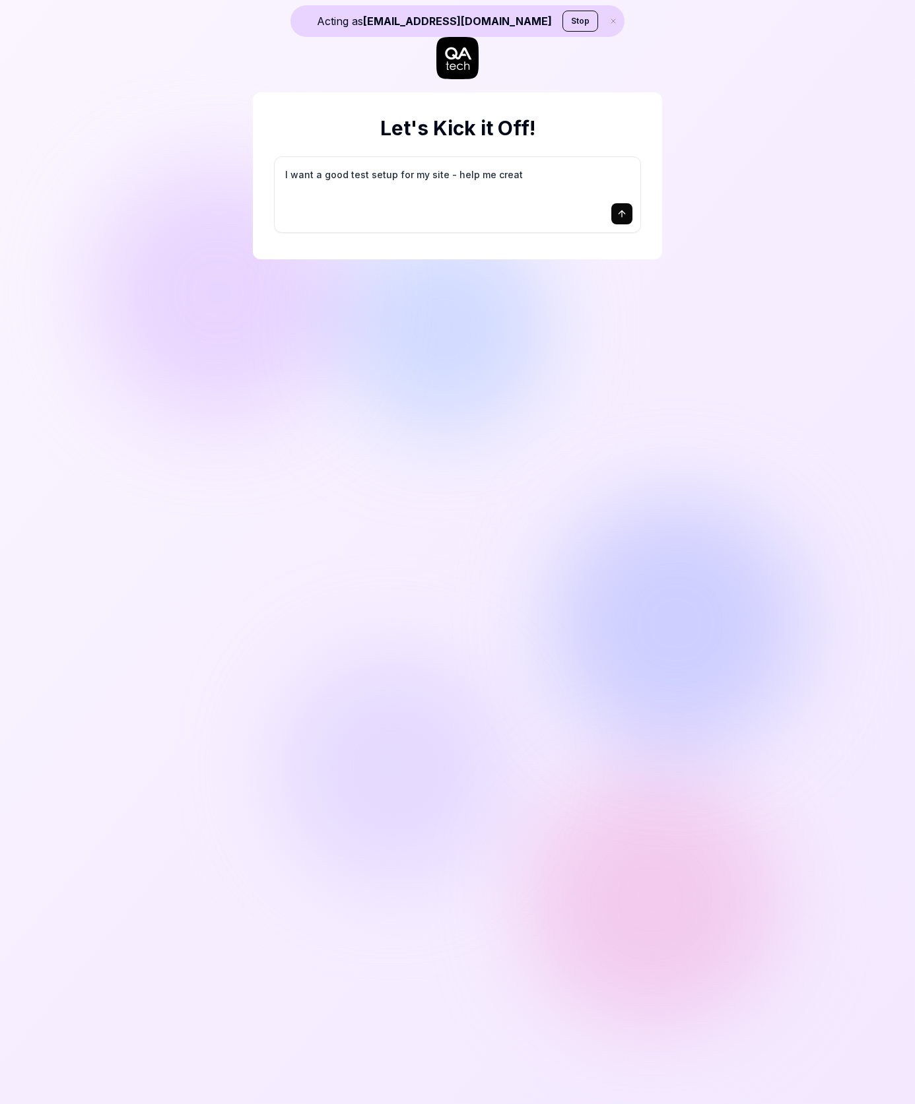
type textarea "*"
type textarea "I want a good test setup for my site - help me create"
type textarea "*"
type textarea "I want a good test setup for my site - help me create t"
type textarea "*"
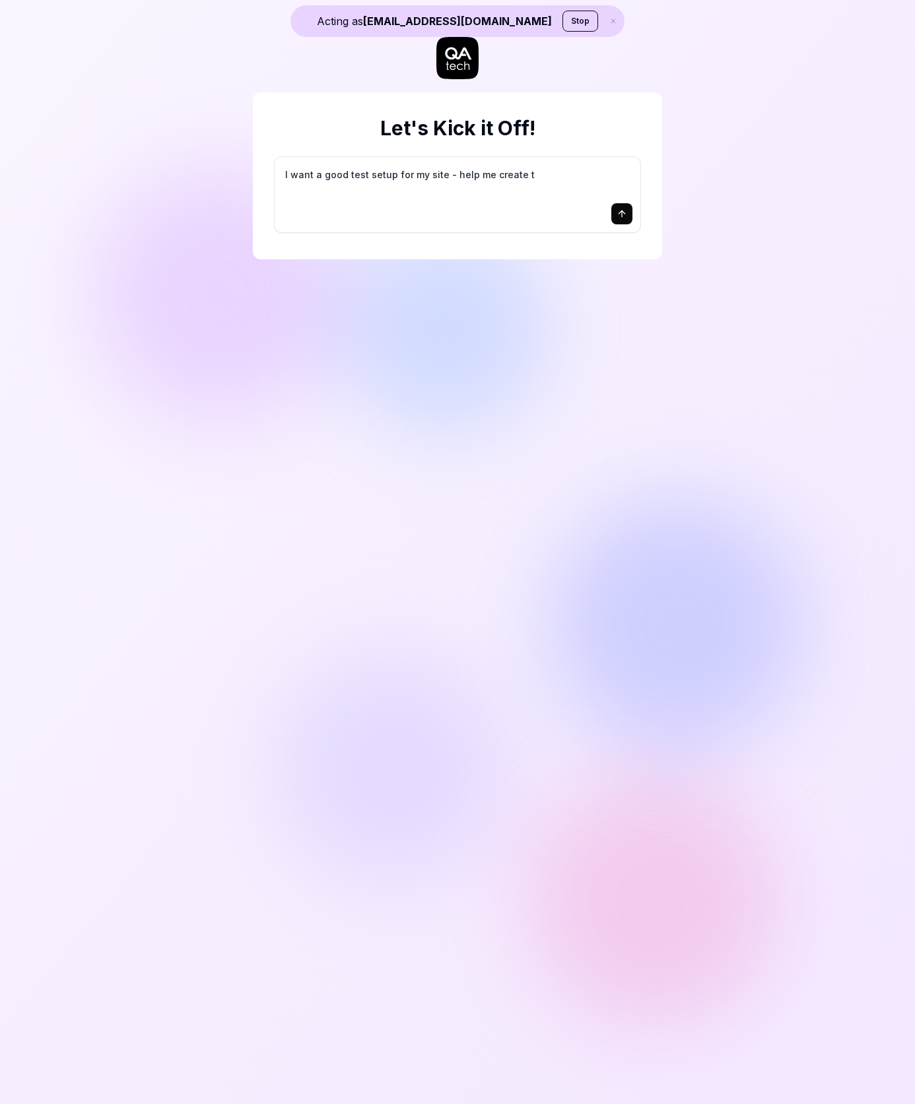
type textarea "I want a good test setup for my site - help me create th"
type textarea "*"
type textarea "I want a good test setup for my site - help me create the"
type textarea "*"
type textarea "I want a good test setup for my site - help me create the"
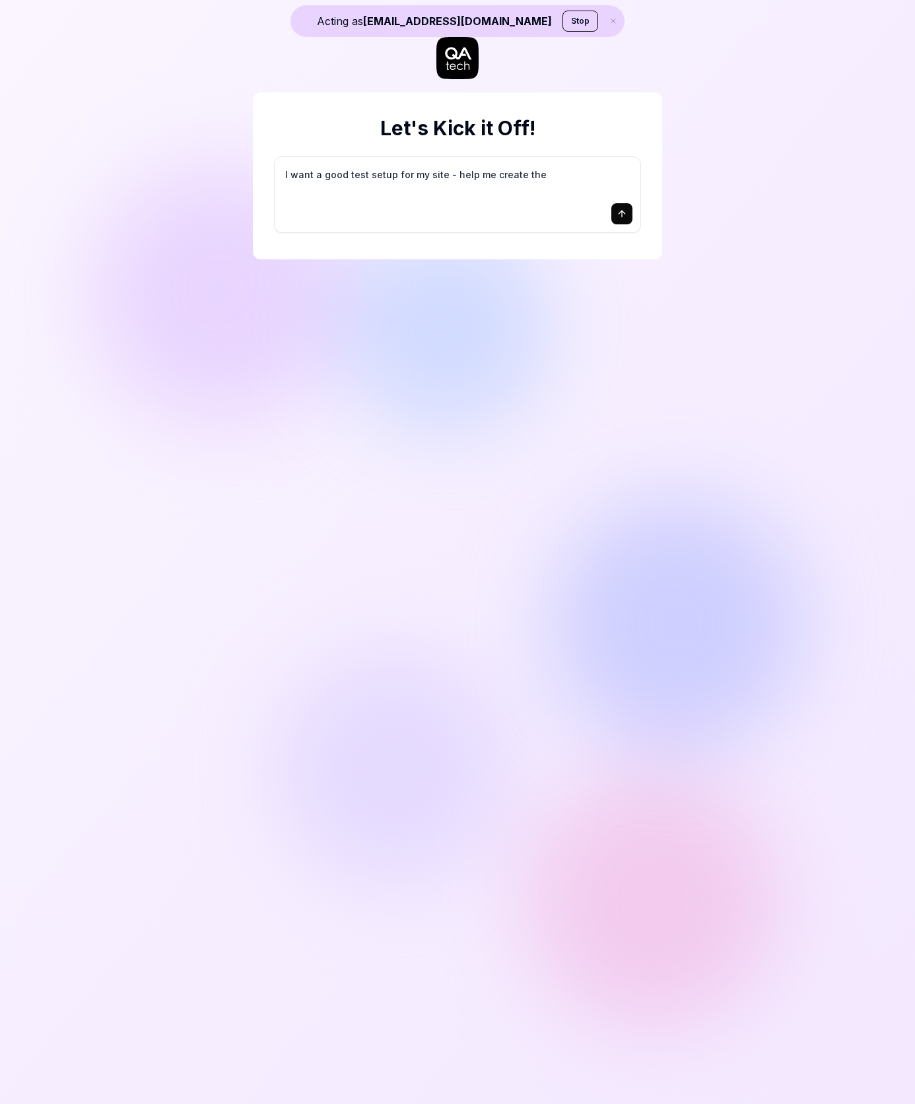
type textarea "*"
type textarea "I want a good test setup for my site - help me create the f"
type textarea "*"
type textarea "I want a good test setup for my site - help me create the fi"
type textarea "*"
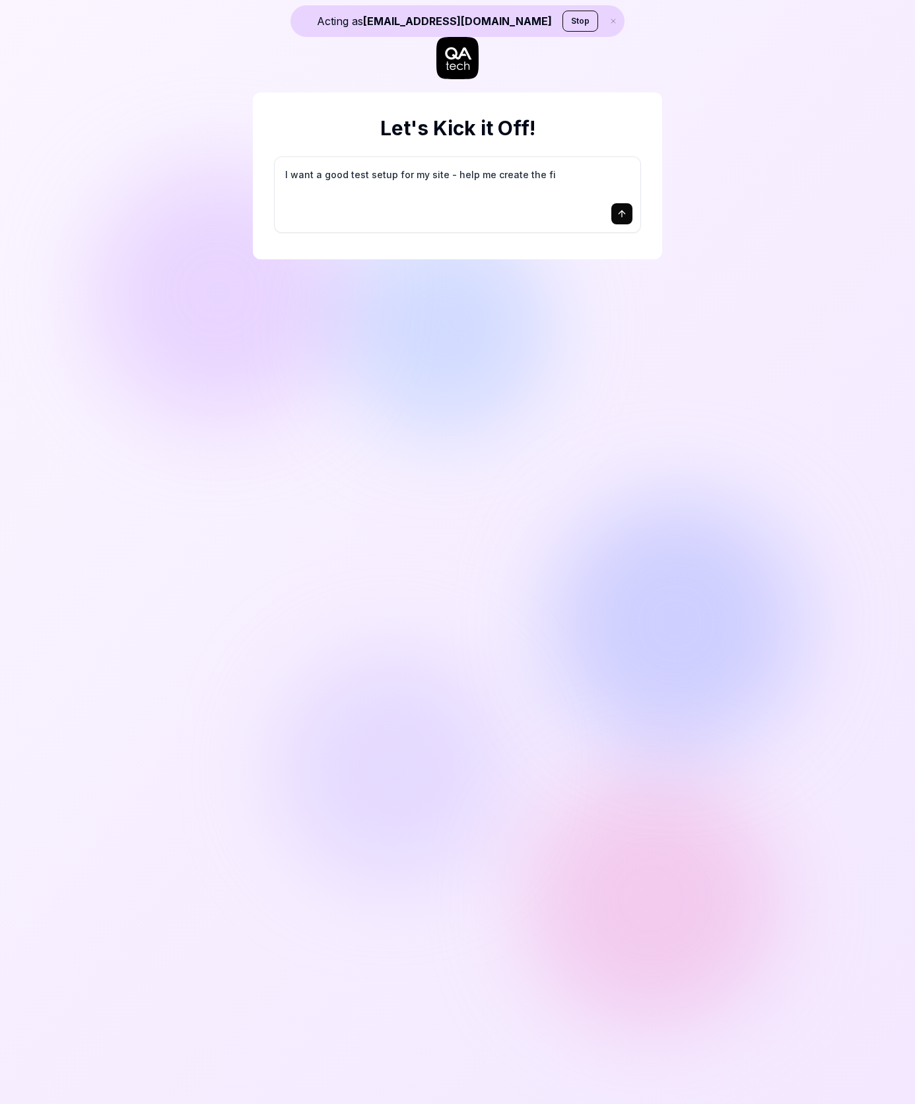
type textarea "I want a good test setup for my site - help me create the fir"
type textarea "*"
type textarea "I want a good test setup for my site - help me create the firs"
type textarea "*"
type textarea "I want a good test setup for my site - help me create the first"
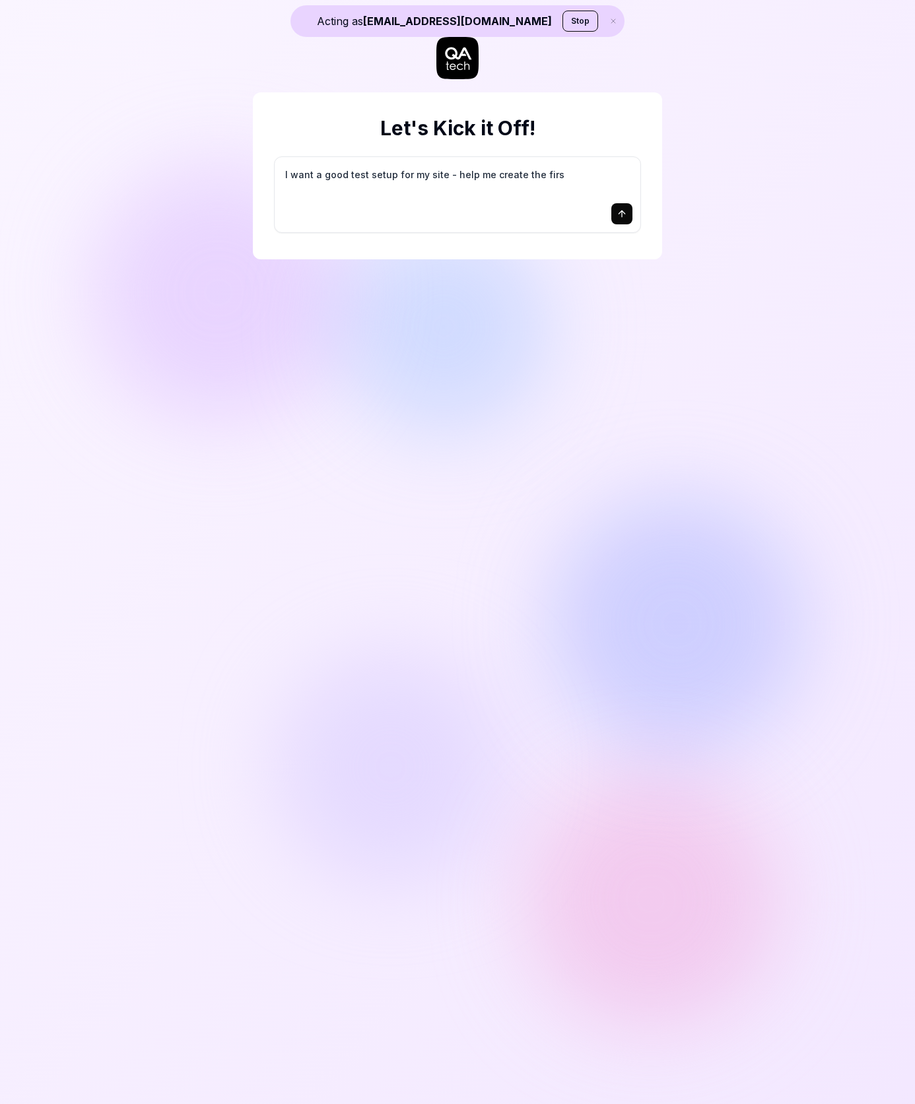
type textarea "*"
type textarea "I want a good test setup for my site - help me create the first"
type textarea "*"
type textarea "I want a good test setup for my site - help me create the first 3"
type textarea "*"
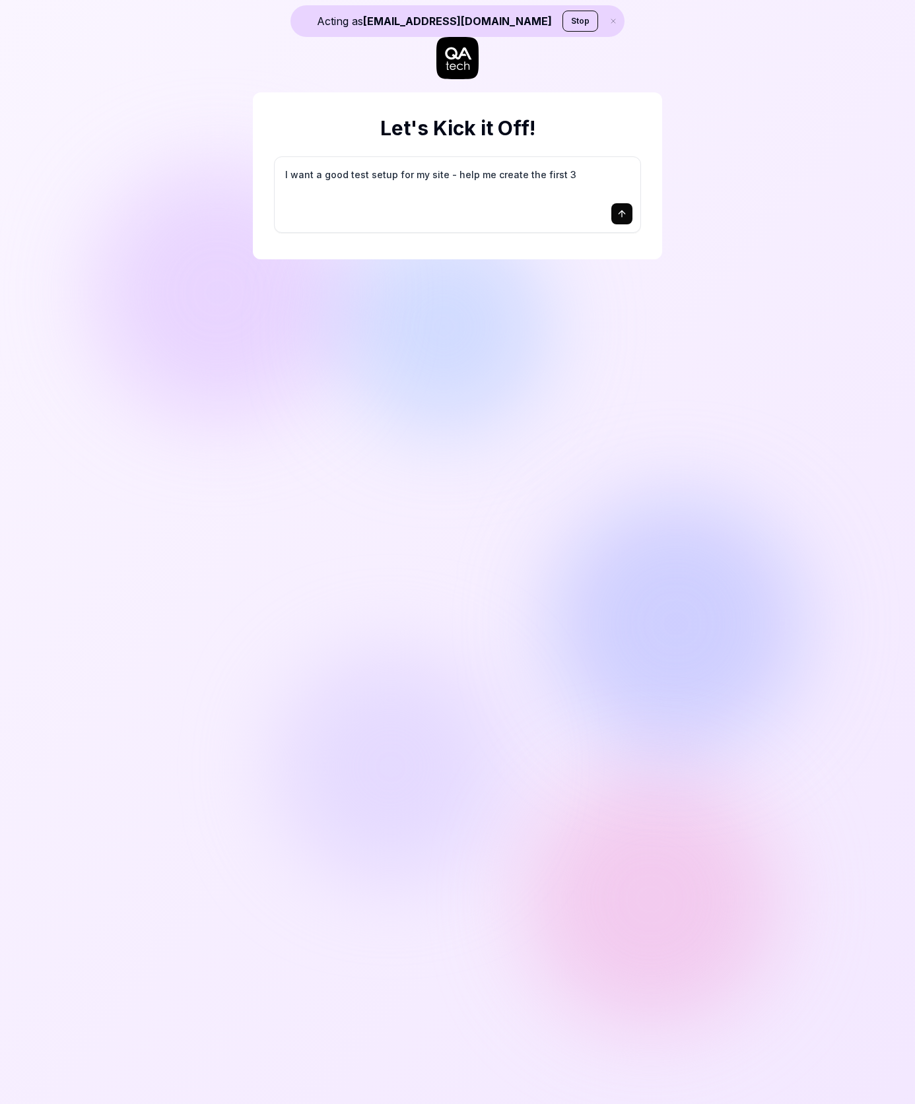
type textarea "I want a good test setup for my site - help me create the first 3-"
type textarea "*"
type textarea "I want a good test setup for my site - help me create the first 3-5"
type textarea "*"
type textarea "I want a good test setup for my site - help me create the first 3-5"
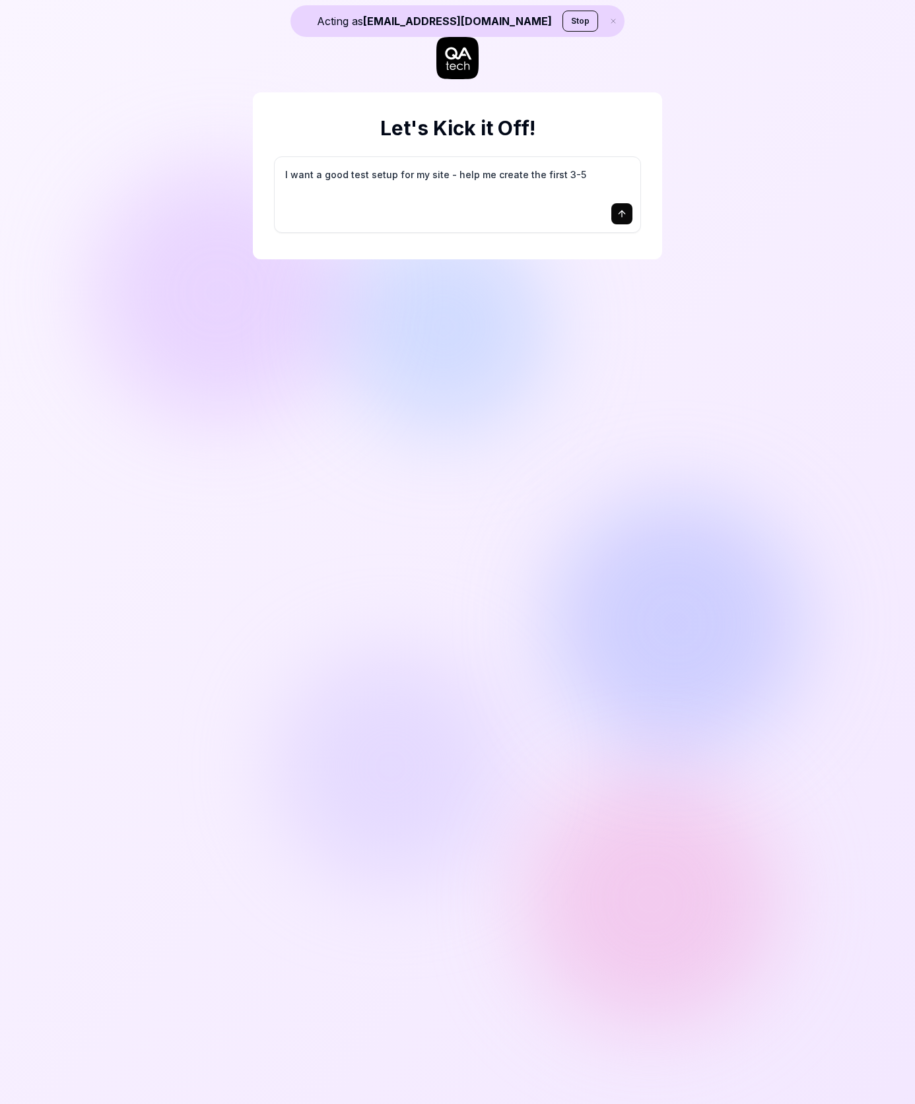
type textarea "*"
type textarea "I want a good test setup for my site - help me create the first 3-5 t"
type textarea "*"
type textarea "I want a good test setup for my site - help me create the first 3-5 te"
type textarea "*"
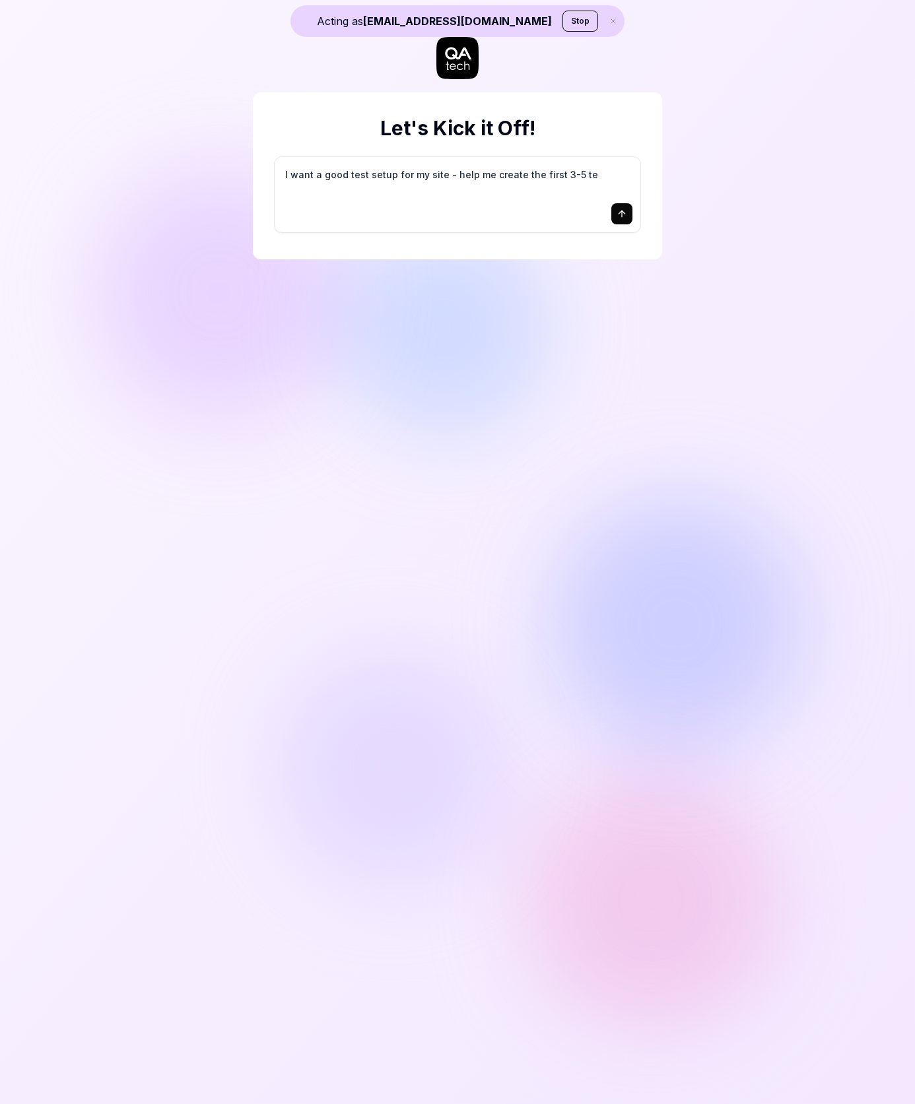
type textarea "I want a good test setup for my site - help me create the first 3-5 tes"
type textarea "*"
type textarea "I want a good test setup for my site - help me create the first 3-5 test"
type textarea "*"
type textarea "I want a good test setup for my site - help me create the first 3-5 test"
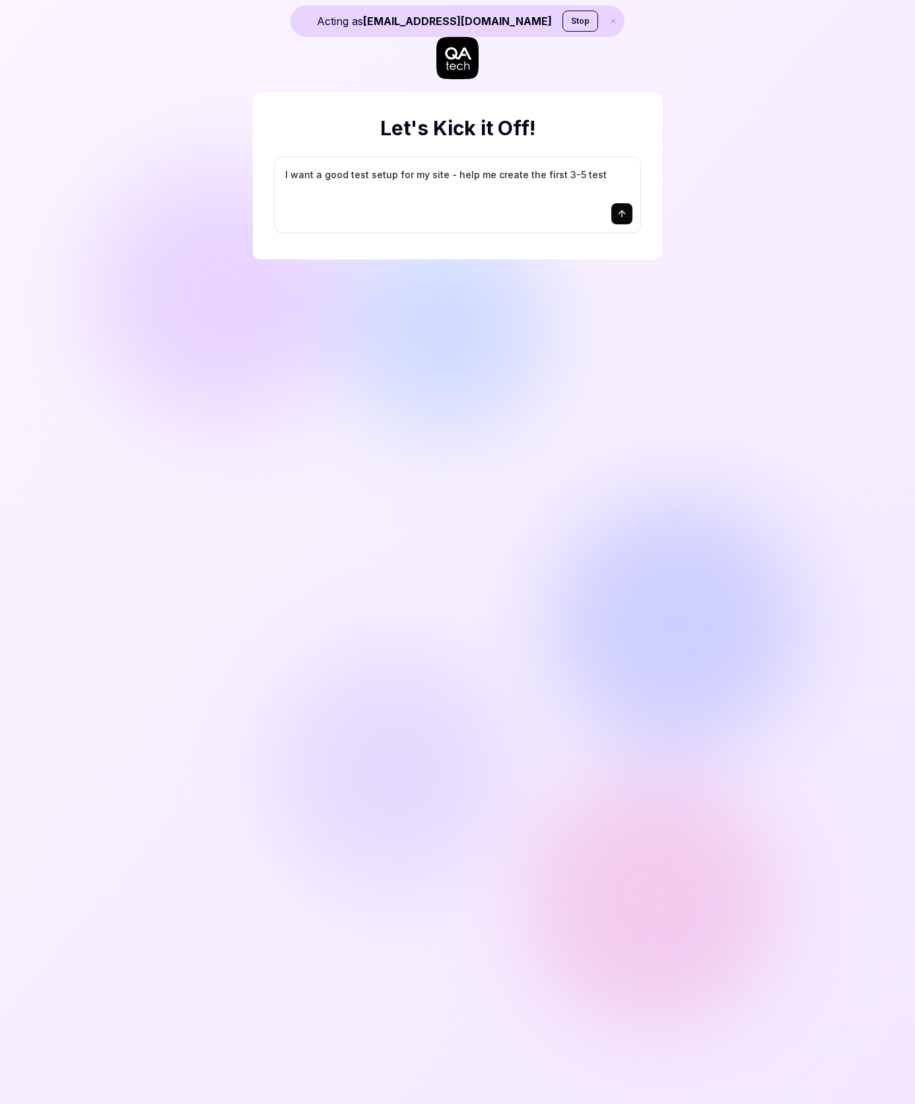
type textarea "*"
type textarea "I want a good test setup for my site - help me create the first 3-5 test c"
type textarea "*"
type textarea "I want a good test setup for my site - help me create the first 3-5 test ca"
type textarea "*"
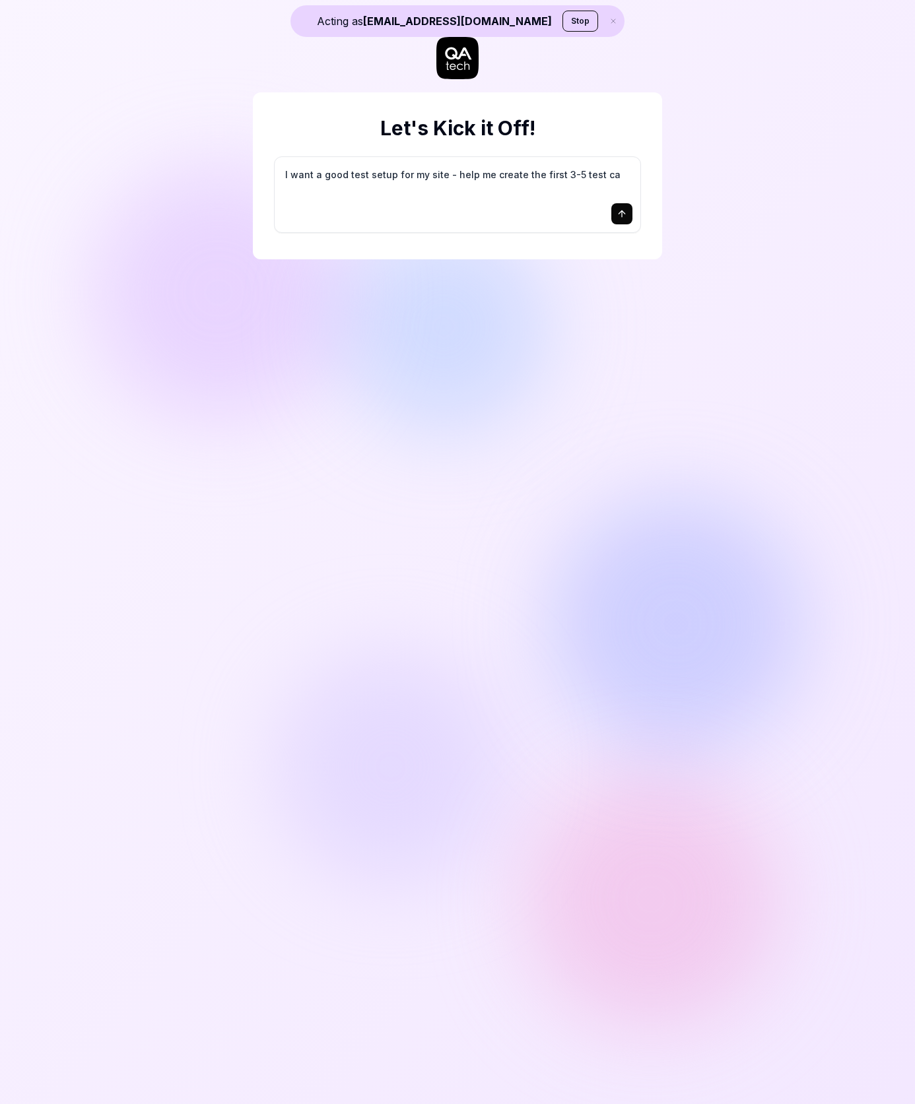
type textarea "I want a good test setup for my site - help me create the first 3-5 test cas"
type textarea "*"
type textarea "I want a good test setup for my site - help me create the first 3-5 test case"
type textarea "*"
type textarea "I want a good test setup for my site - help me create the first 3-5 test cases"
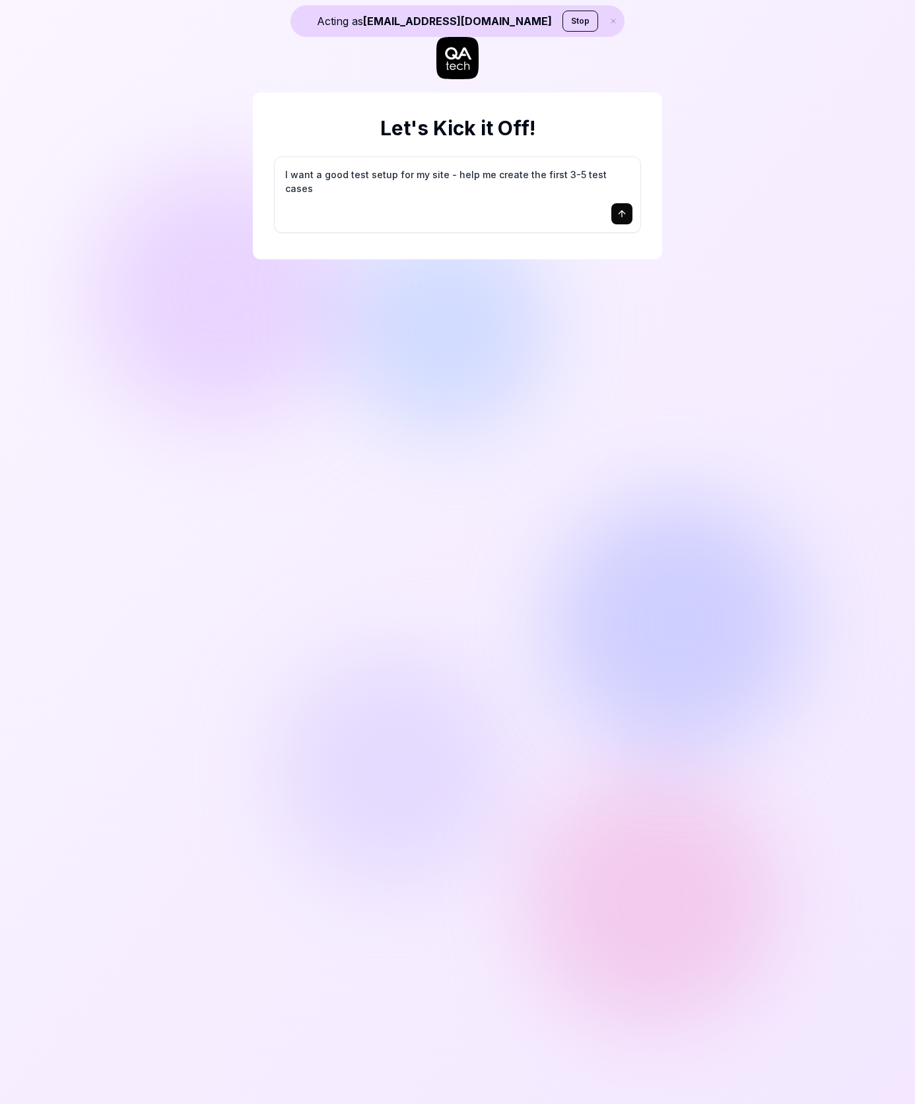
type textarea "*"
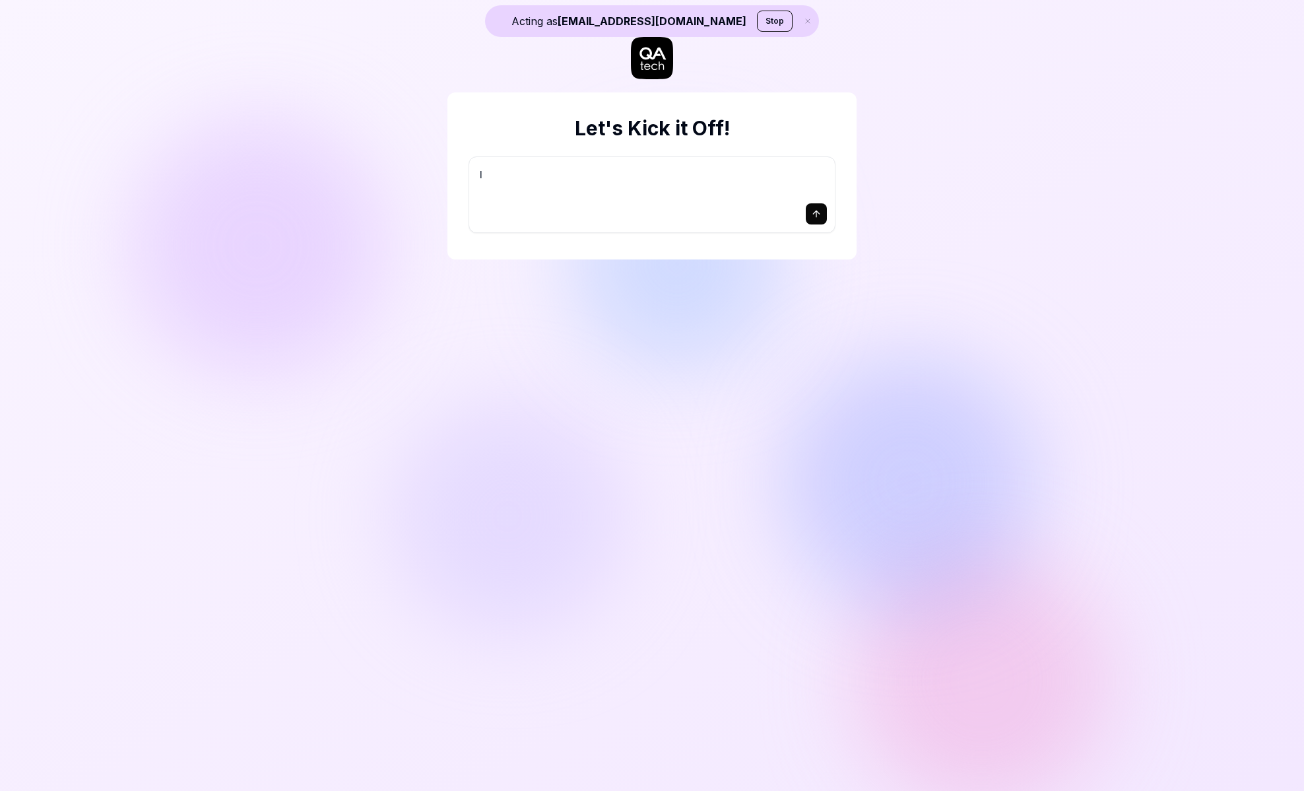
type textarea "*"
